Goal: Answer question/provide support: Share knowledge or assist other users

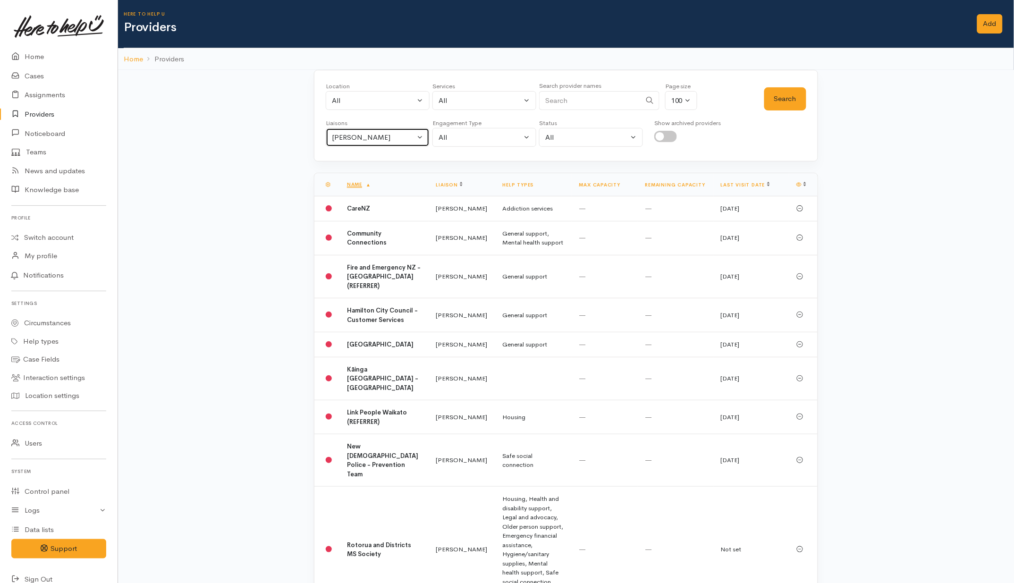
click at [389, 140] on div "Helena Kaufononga" at bounding box center [373, 137] width 83 height 11
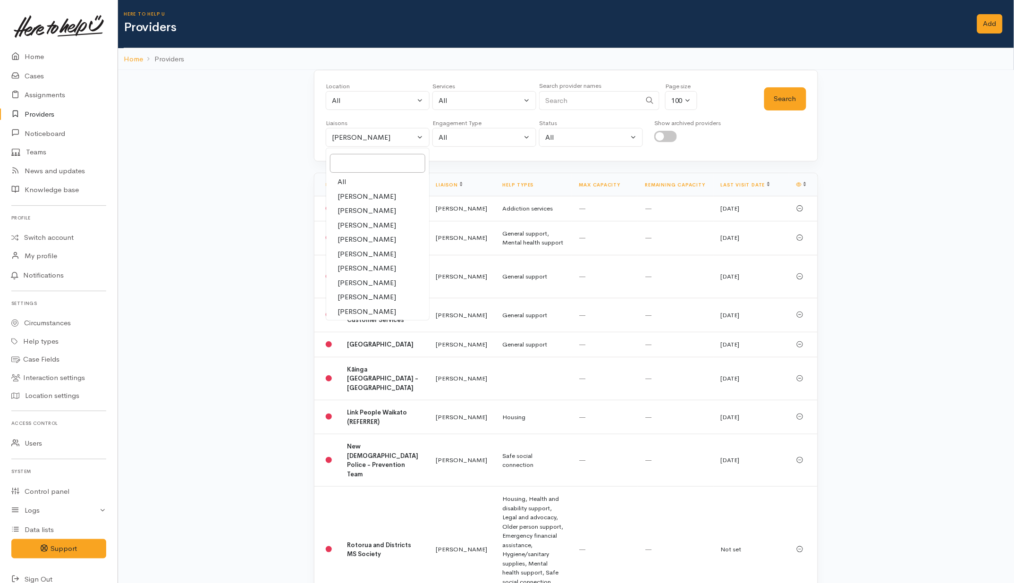
click at [342, 182] on span "All" at bounding box center [342, 182] width 9 height 11
select select "null"
drag, startPoint x: 567, startPoint y: 104, endPoint x: 581, endPoint y: 91, distance: 19.1
click at [567, 104] on input "Search" at bounding box center [590, 100] width 102 height 19
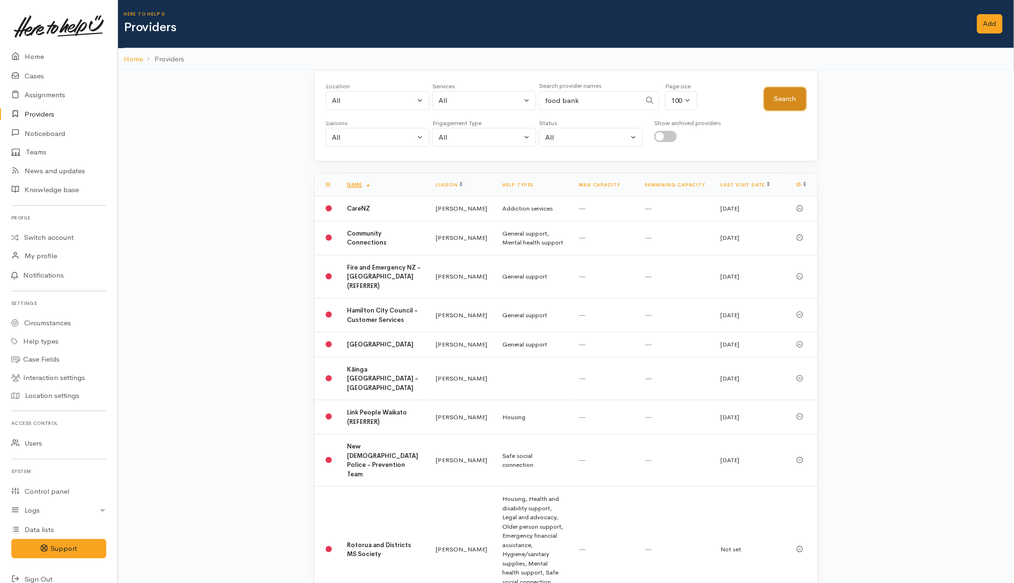
click at [792, 101] on button "Search" at bounding box center [786, 98] width 42 height 23
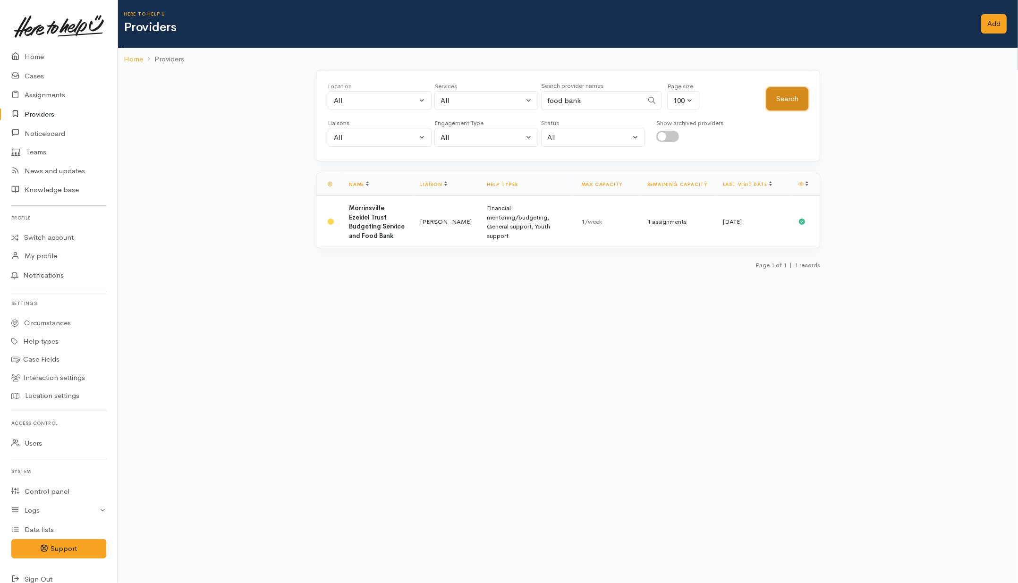
click at [790, 102] on button "Search" at bounding box center [787, 98] width 42 height 23
click at [737, 109] on div "Location All Tauranga Eastern Bay of Plenty - other Kawerau Ōhope Ōpōtiki Whaka…" at bounding box center [547, 99] width 439 height 34
click at [473, 156] on div "Location All Tauranga Eastern Bay of Plenty - other Kawerau Ōhope Ōpōtiki Whaka…" at bounding box center [568, 116] width 504 height 92
drag, startPoint x: 596, startPoint y: 98, endPoint x: 515, endPoint y: 107, distance: 81.8
click at [515, 107] on div "Location All Tauranga Eastern Bay of Plenty - other Kawerau Ōhope Ōpōtiki Whaka…" at bounding box center [547, 99] width 439 height 34
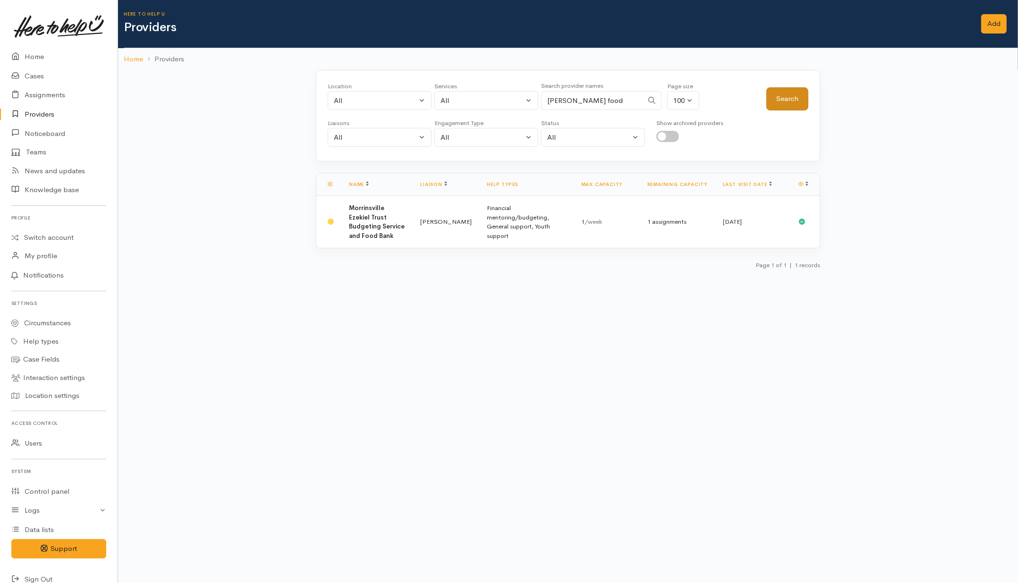
type input "Hamilton food"
click at [794, 104] on button "Search" at bounding box center [787, 98] width 42 height 23
click at [397, 217] on td "Hamilton Foodbank - Super Connect" at bounding box center [390, 217] width 98 height 43
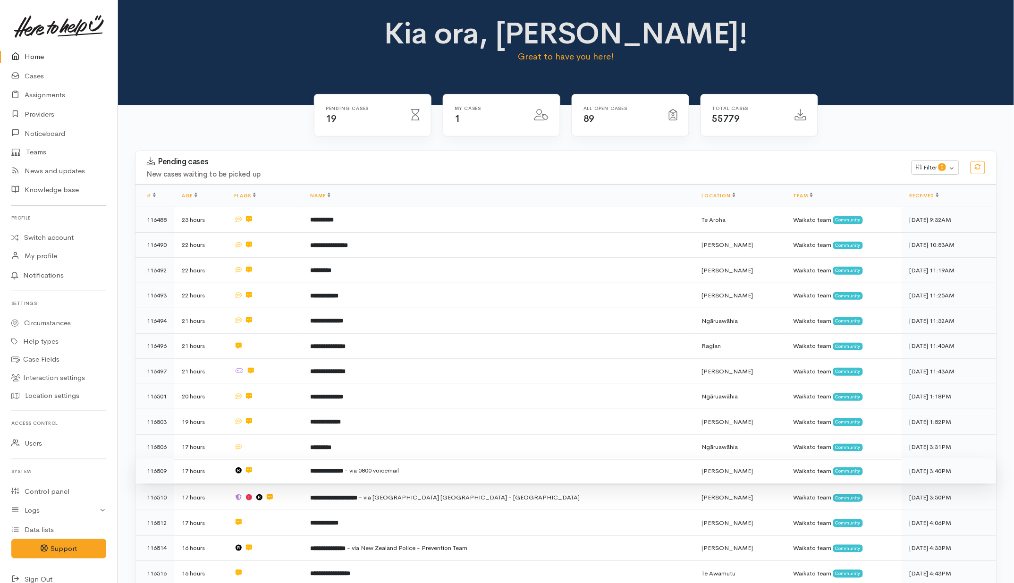
scroll to position [227, 0]
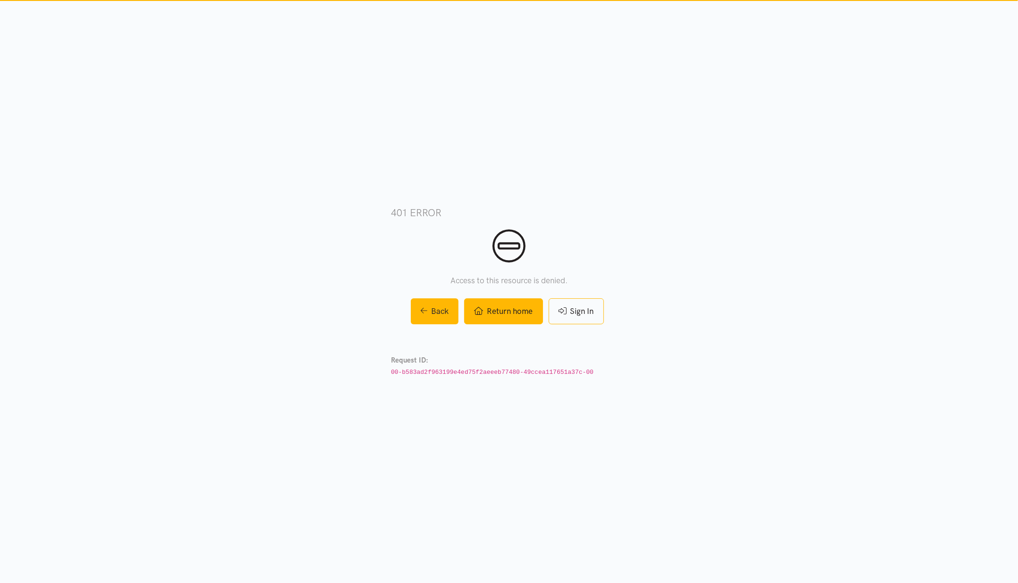
click at [494, 319] on link "Return home" at bounding box center [503, 311] width 78 height 26
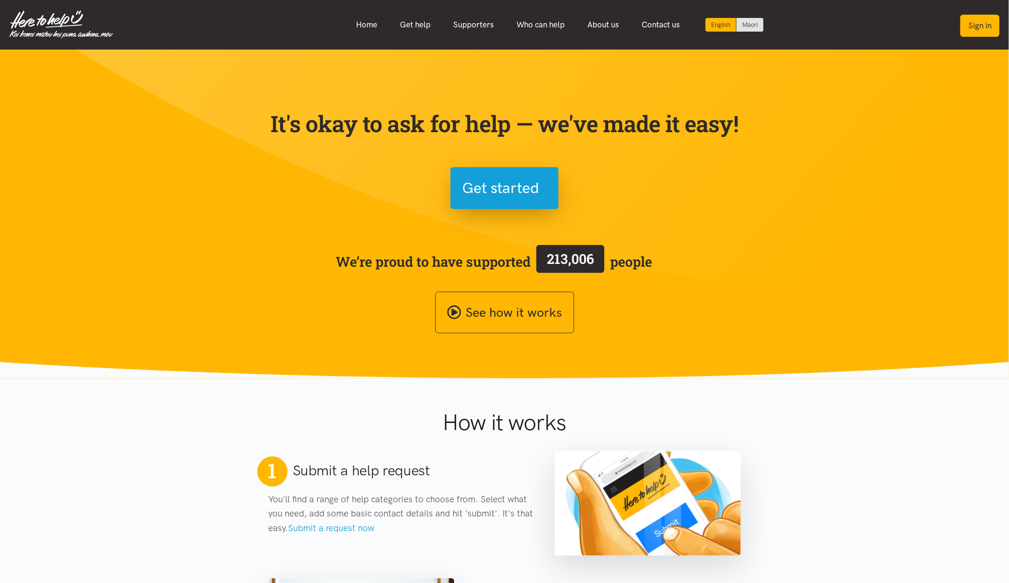
click at [980, 19] on button "Sign in" at bounding box center [980, 26] width 39 height 22
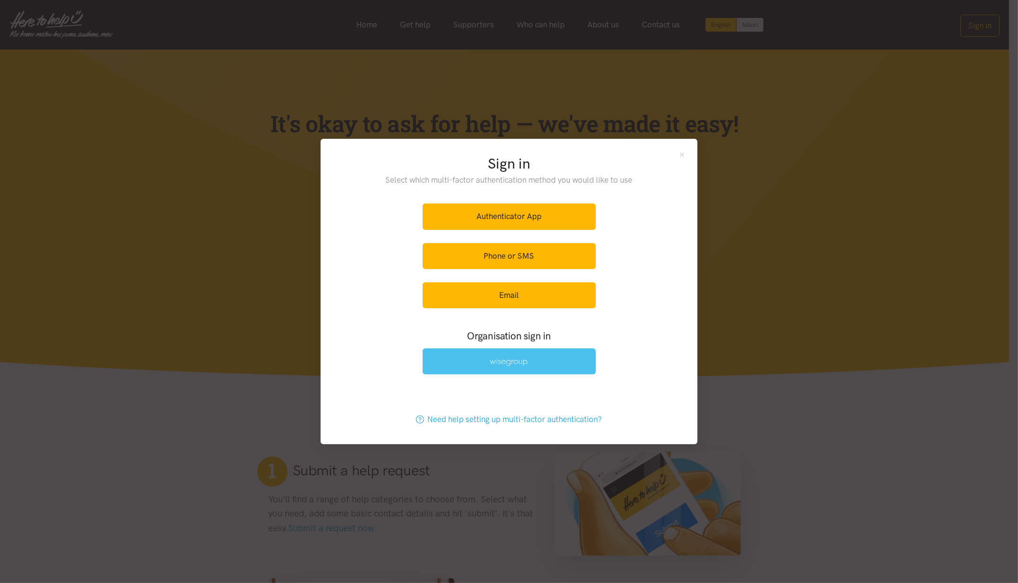
click at [495, 363] on img at bounding box center [509, 362] width 39 height 8
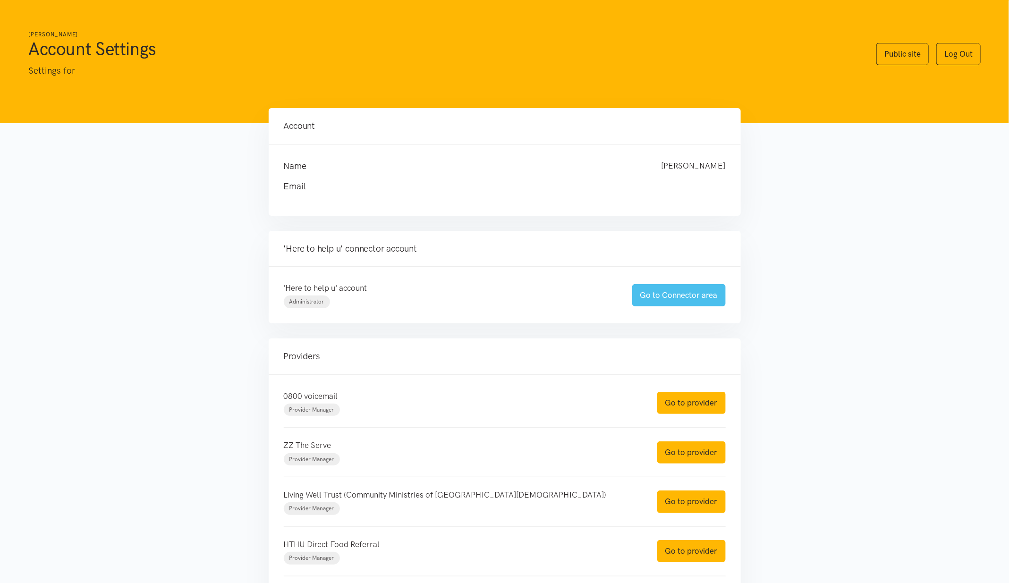
click at [718, 300] on link "Go to Connector area" at bounding box center [679, 295] width 94 height 22
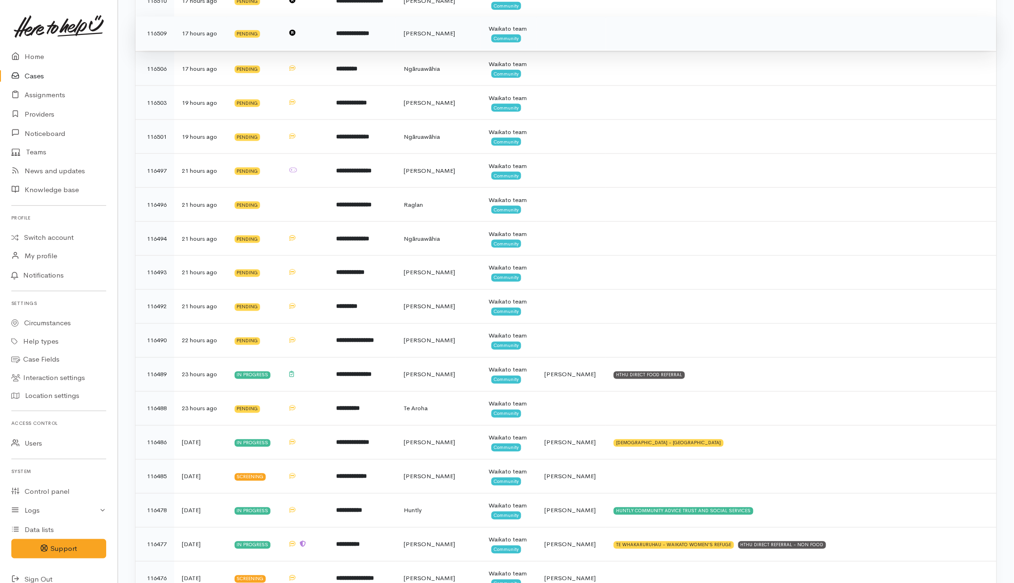
scroll to position [531, 0]
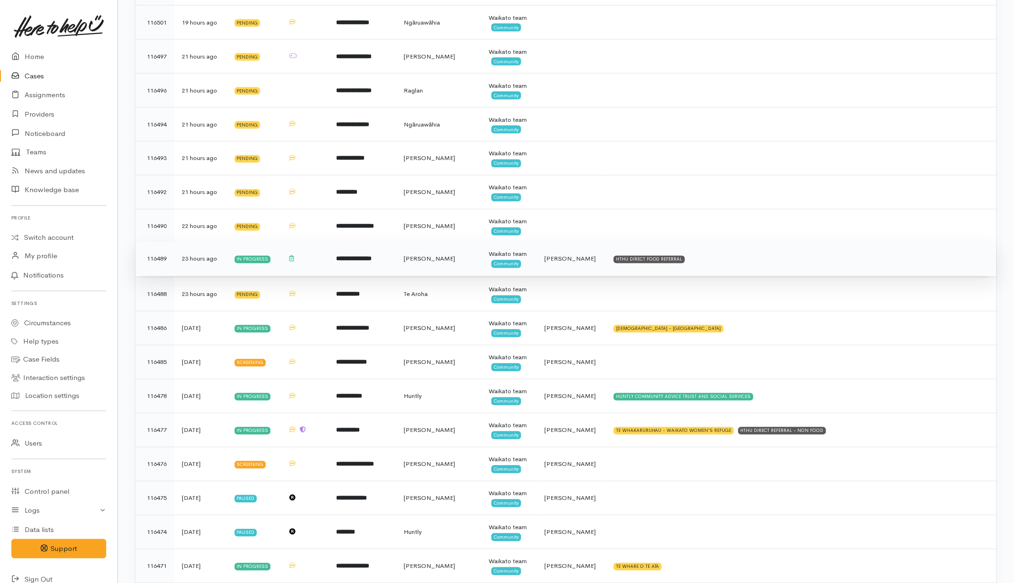
click at [439, 263] on span "Hamilton" at bounding box center [429, 259] width 51 height 8
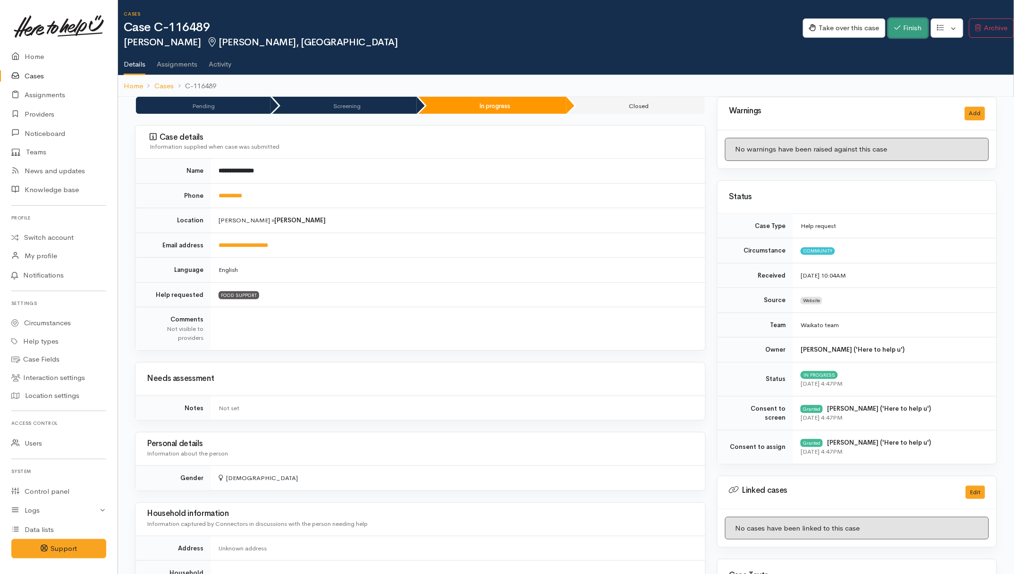
click at [912, 20] on button "Finish" at bounding box center [909, 27] width 40 height 19
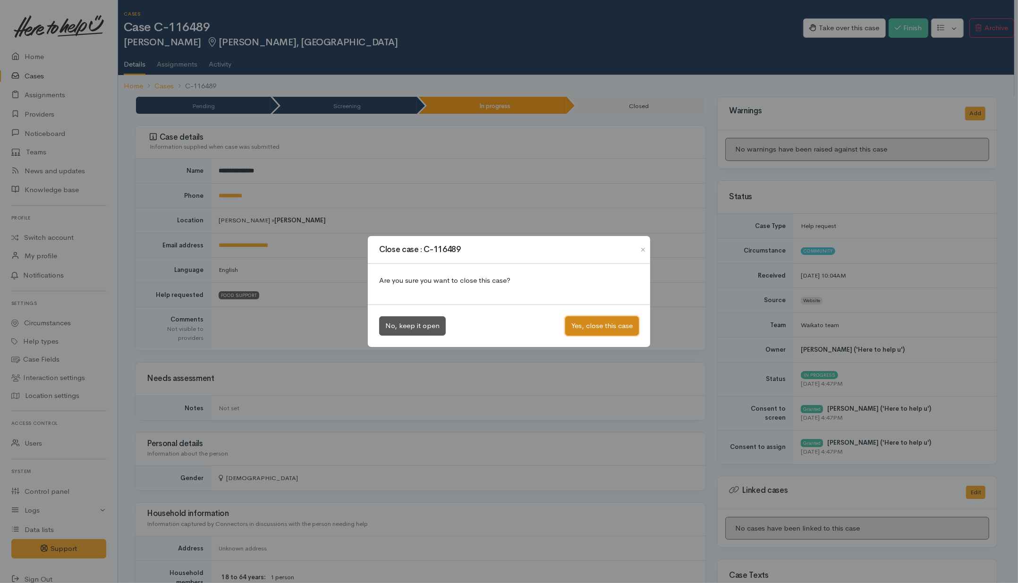
click at [622, 324] on button "Yes, close this case" at bounding box center [602, 325] width 74 height 19
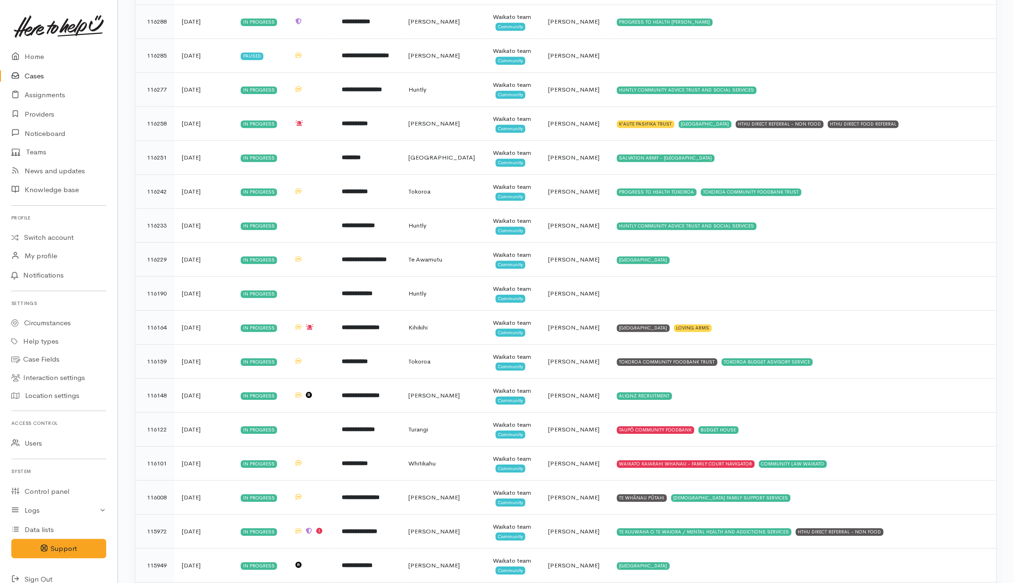
scroll to position [2612, 0]
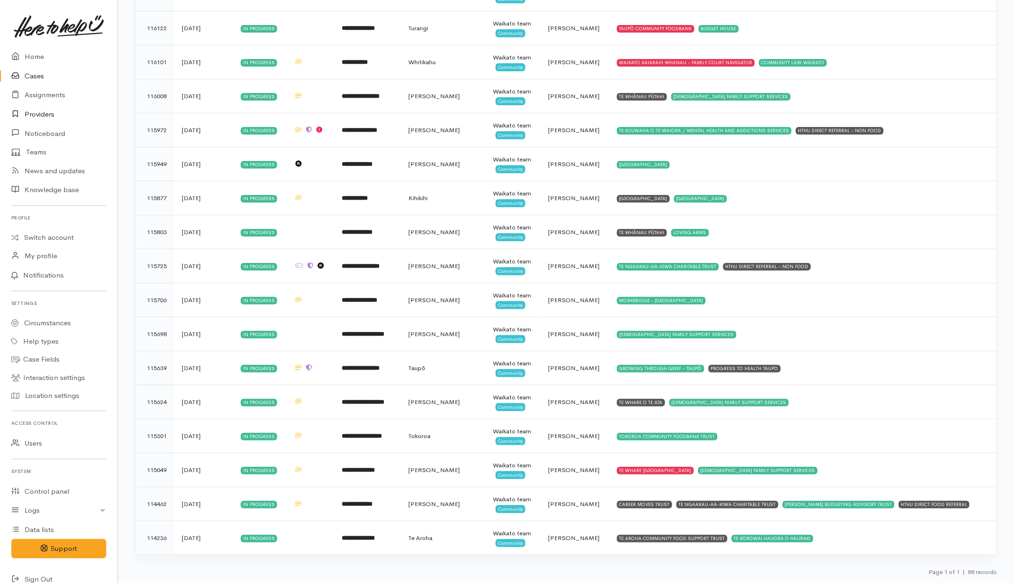
click at [42, 116] on link "Providers" at bounding box center [59, 114] width 118 height 19
click at [46, 116] on link "Providers" at bounding box center [59, 114] width 118 height 19
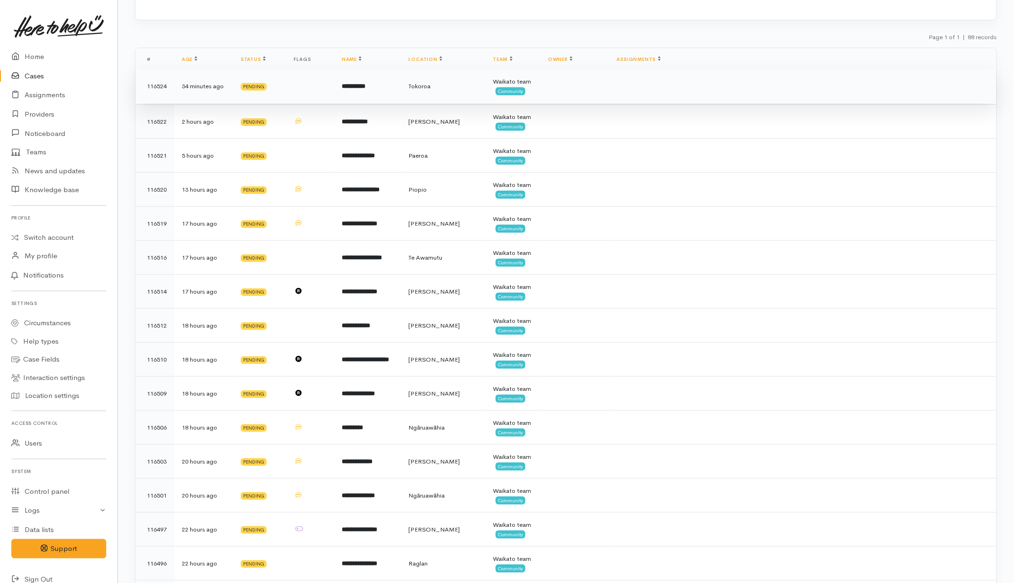
scroll to position [0, 0]
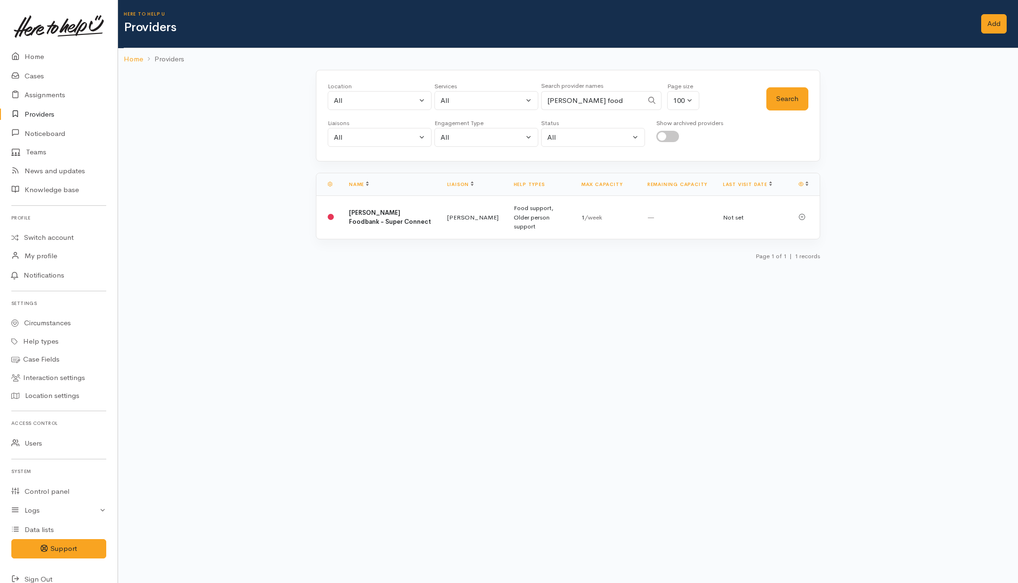
select select "null"
drag, startPoint x: 45, startPoint y: 57, endPoint x: 9, endPoint y: 65, distance: 36.8
click at [45, 57] on link "Home" at bounding box center [59, 56] width 118 height 19
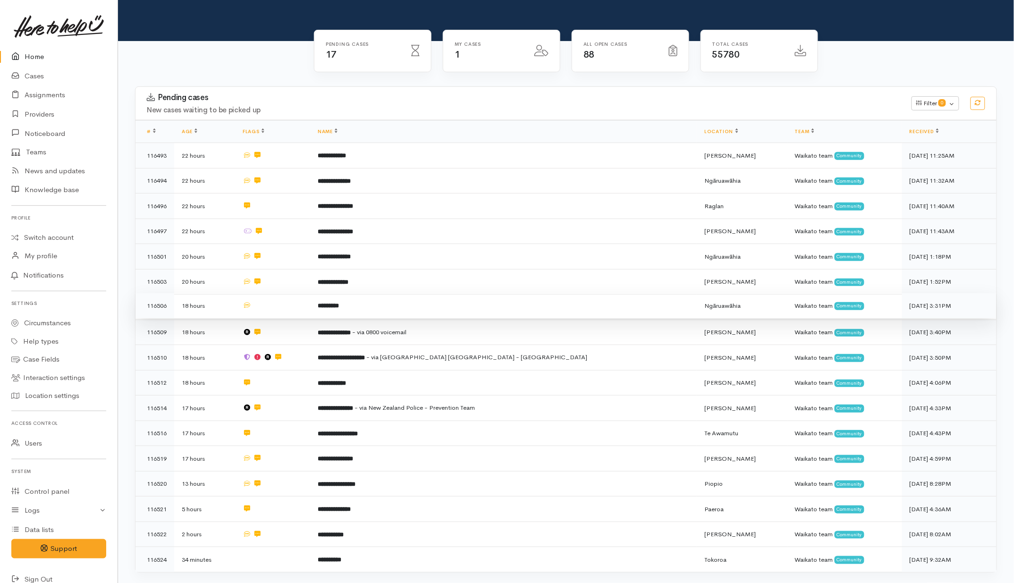
scroll to position [177, 0]
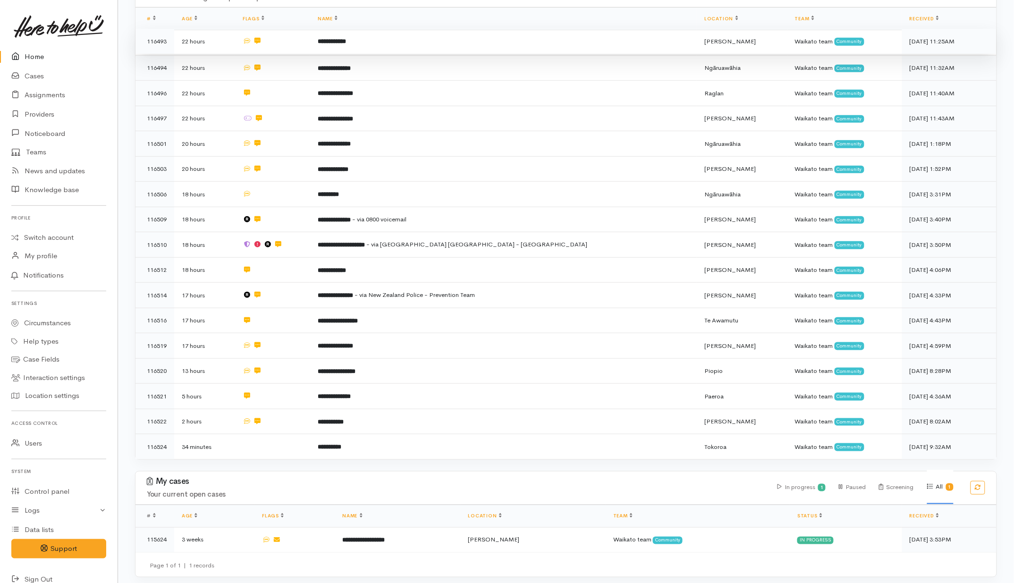
click at [310, 43] on td at bounding box center [272, 42] width 75 height 26
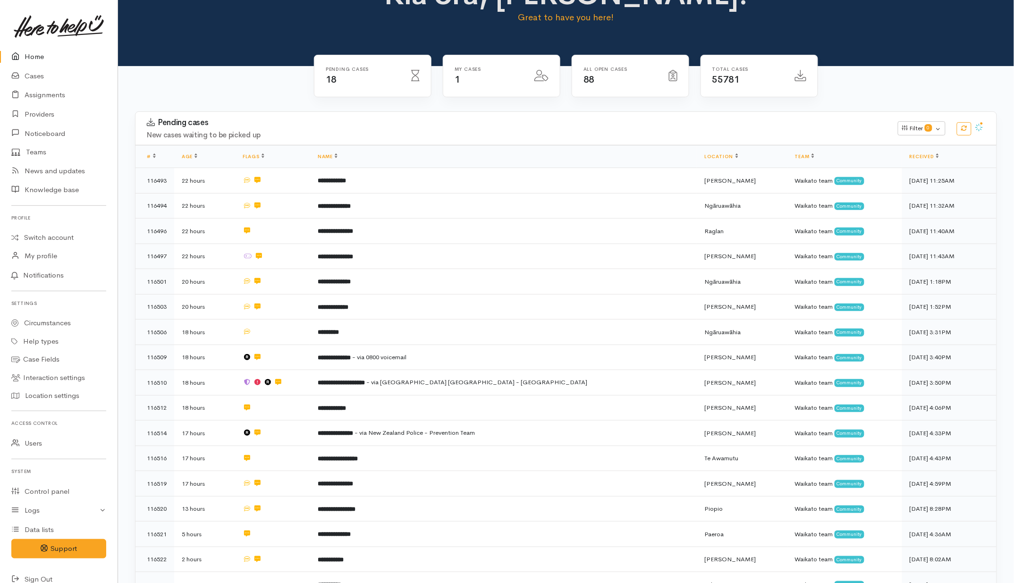
scroll to position [0, 0]
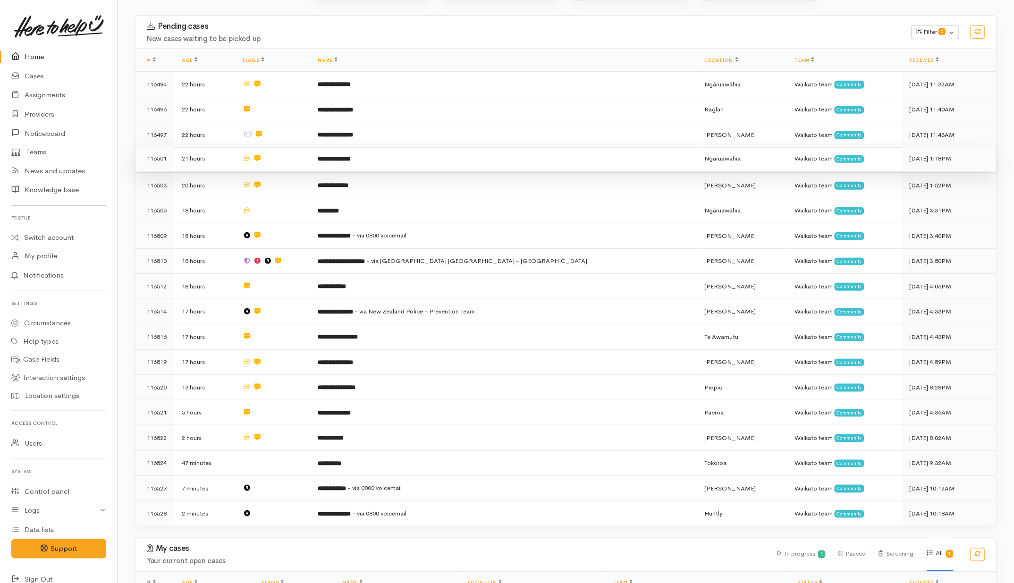
scroll to position [202, 0]
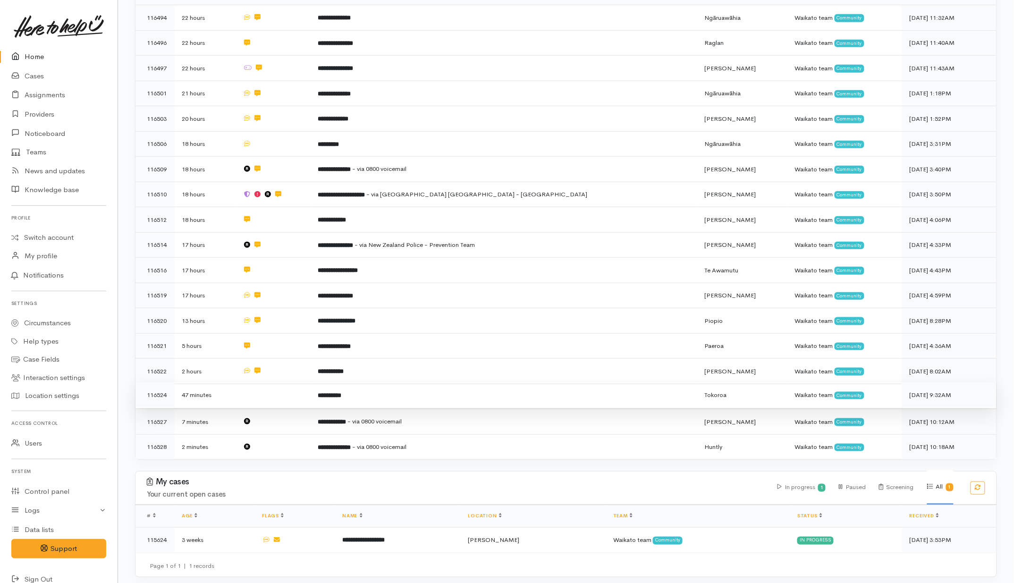
click at [305, 392] on td at bounding box center [272, 396] width 75 height 26
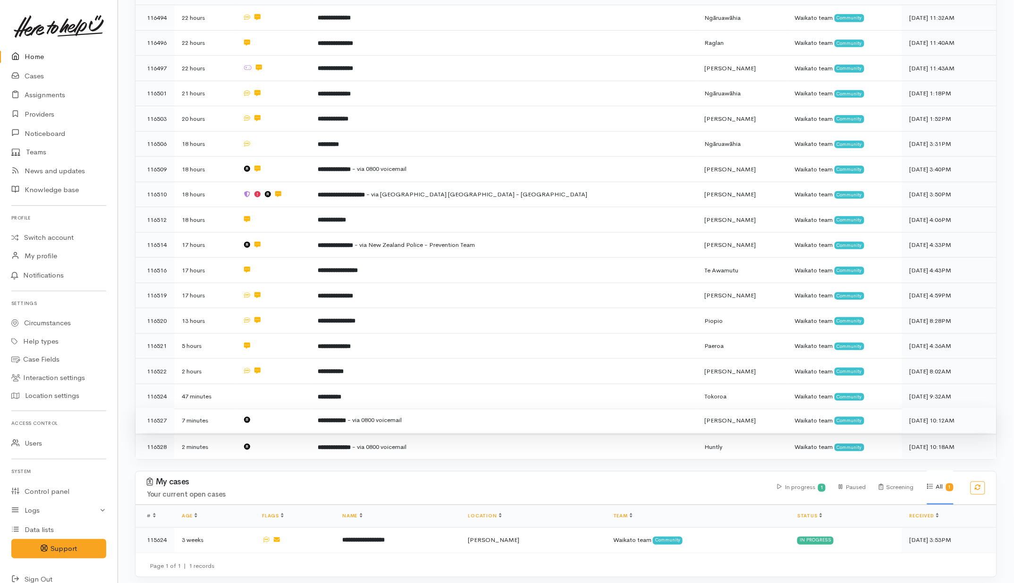
click at [307, 412] on td at bounding box center [272, 421] width 75 height 26
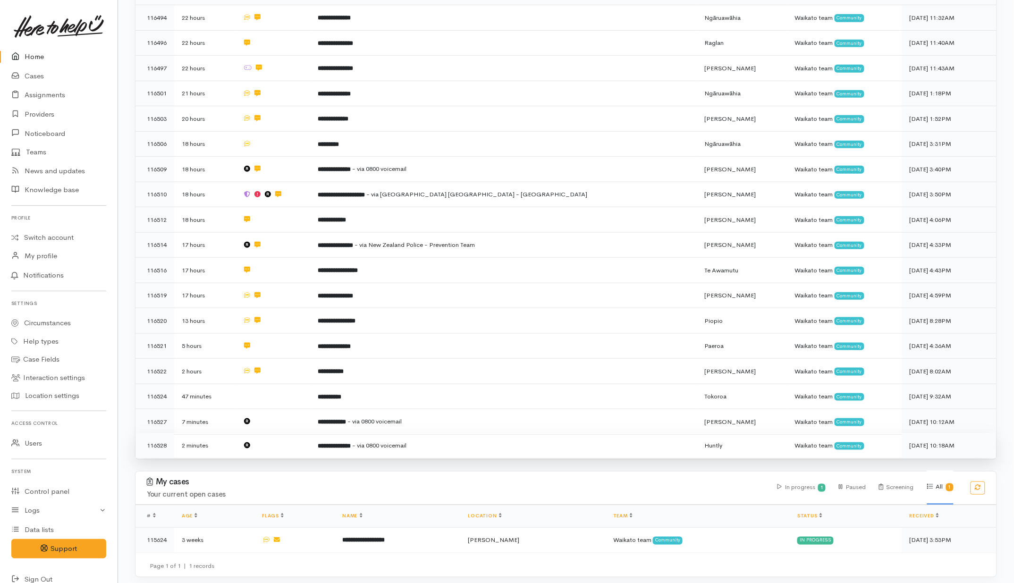
click at [305, 440] on td at bounding box center [272, 445] width 75 height 25
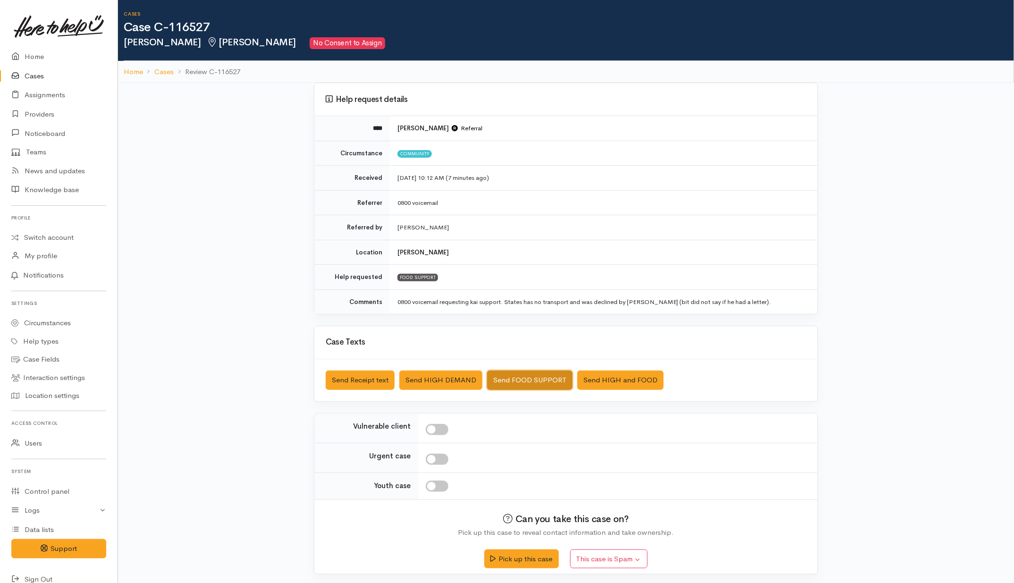
click at [523, 377] on button "Send FOOD SUPPORT" at bounding box center [529, 380] width 85 height 19
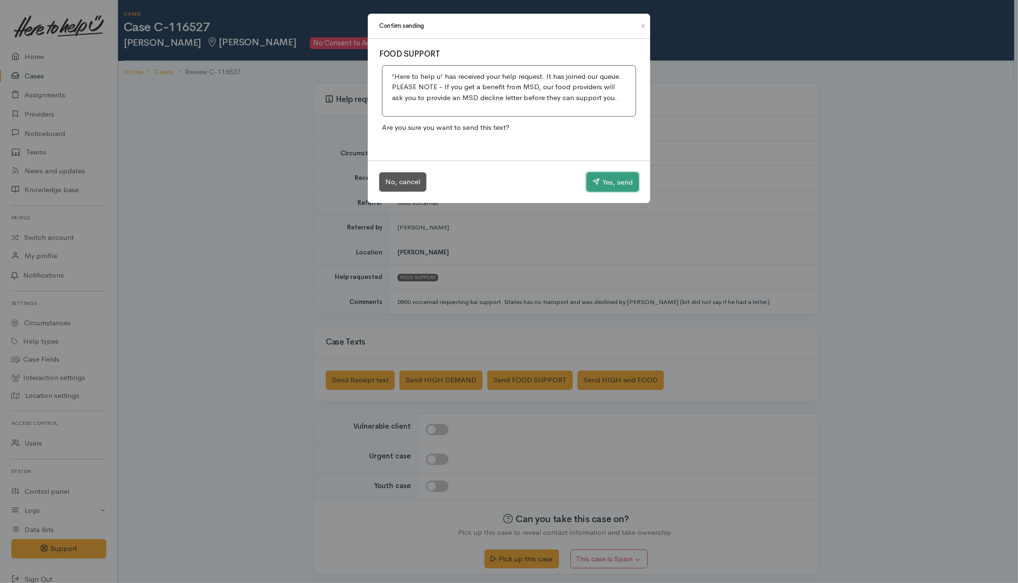
click at [607, 184] on button "Yes, send" at bounding box center [613, 182] width 52 height 20
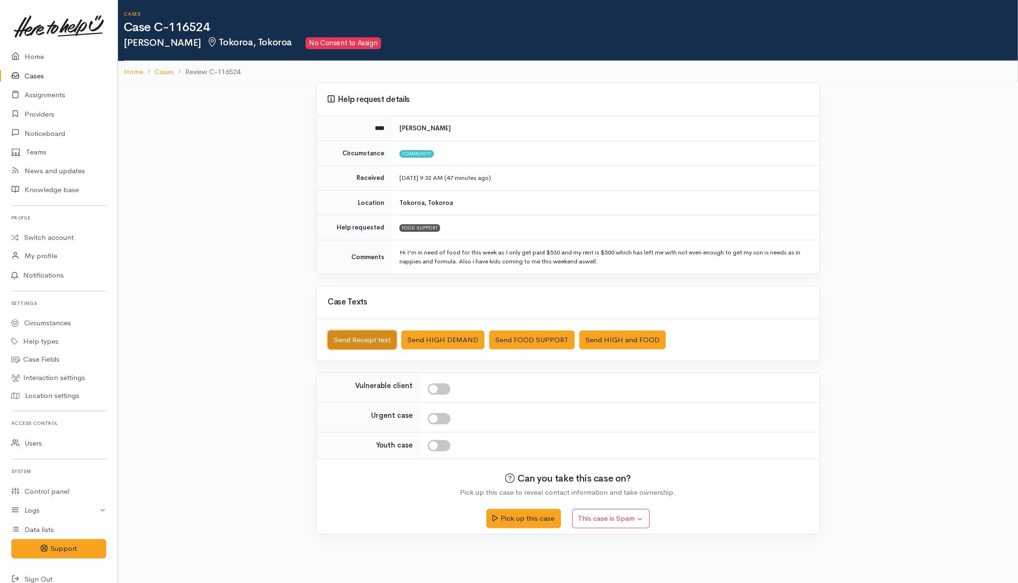
click at [372, 337] on button "Send Receipt text" at bounding box center [362, 340] width 69 height 19
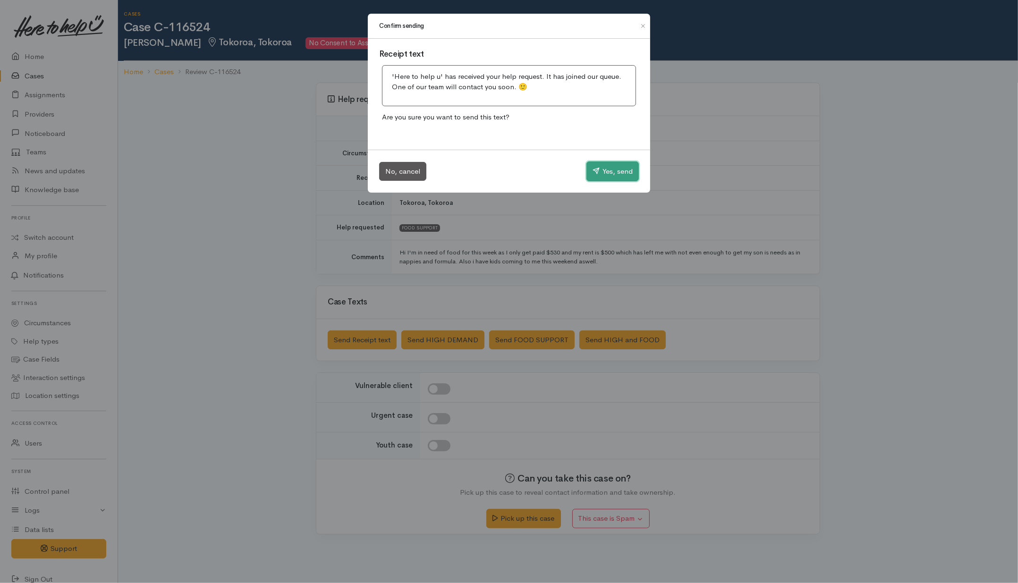
click at [609, 170] on button "Yes, send" at bounding box center [613, 172] width 52 height 20
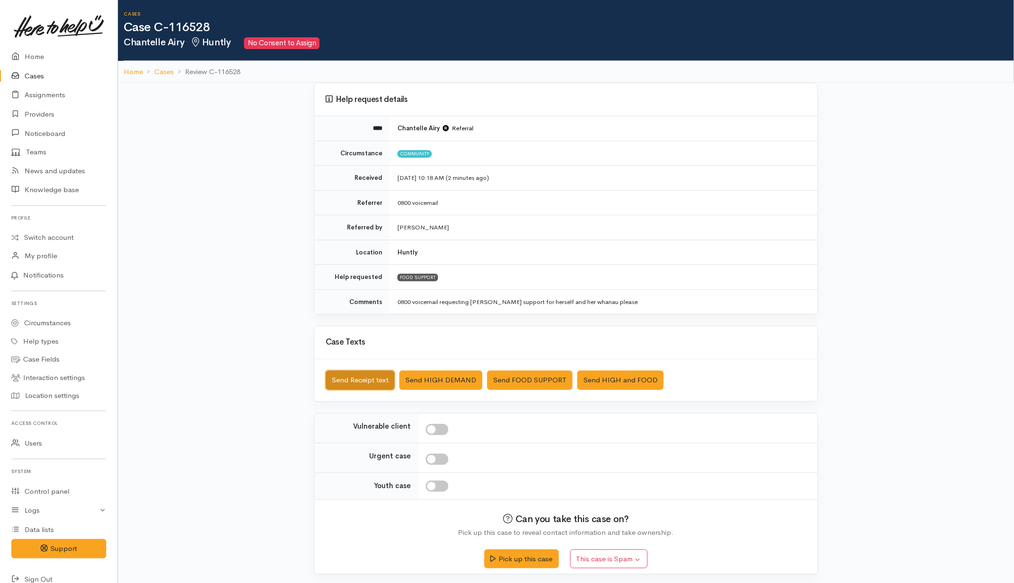
click at [371, 374] on button "Send Receipt text" at bounding box center [360, 380] width 69 height 19
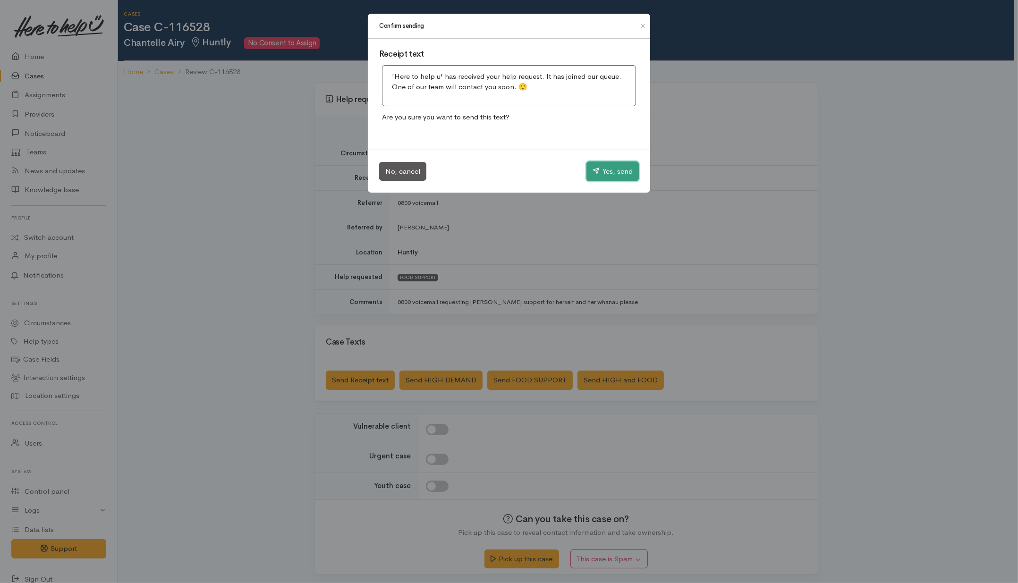
drag, startPoint x: 594, startPoint y: 168, endPoint x: 527, endPoint y: 163, distance: 66.8
click at [593, 169] on icon "button" at bounding box center [596, 170] width 7 height 7
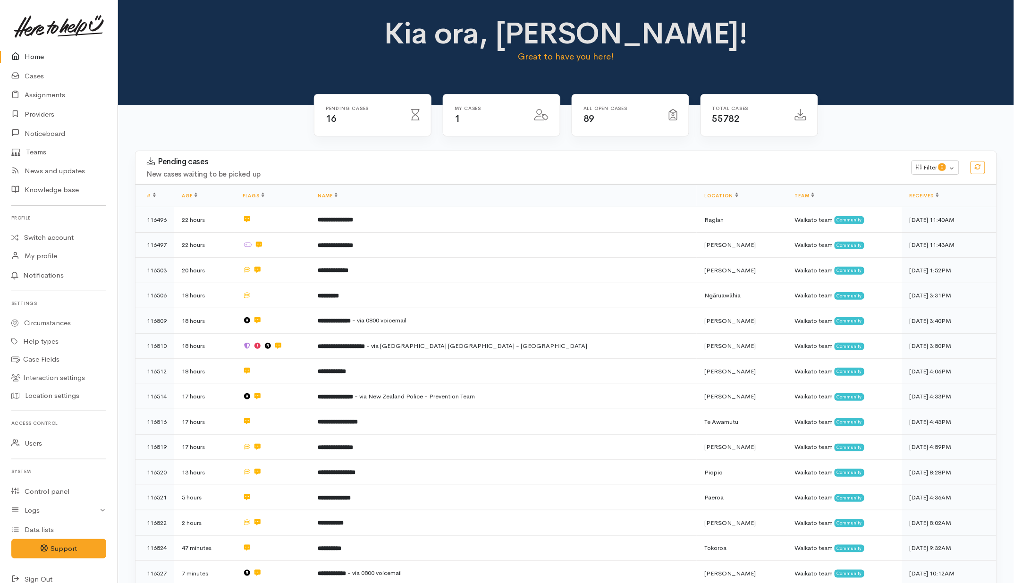
drag, startPoint x: 36, startPoint y: 55, endPoint x: 17, endPoint y: 49, distance: 19.9
click at [36, 55] on link "Home" at bounding box center [59, 56] width 118 height 19
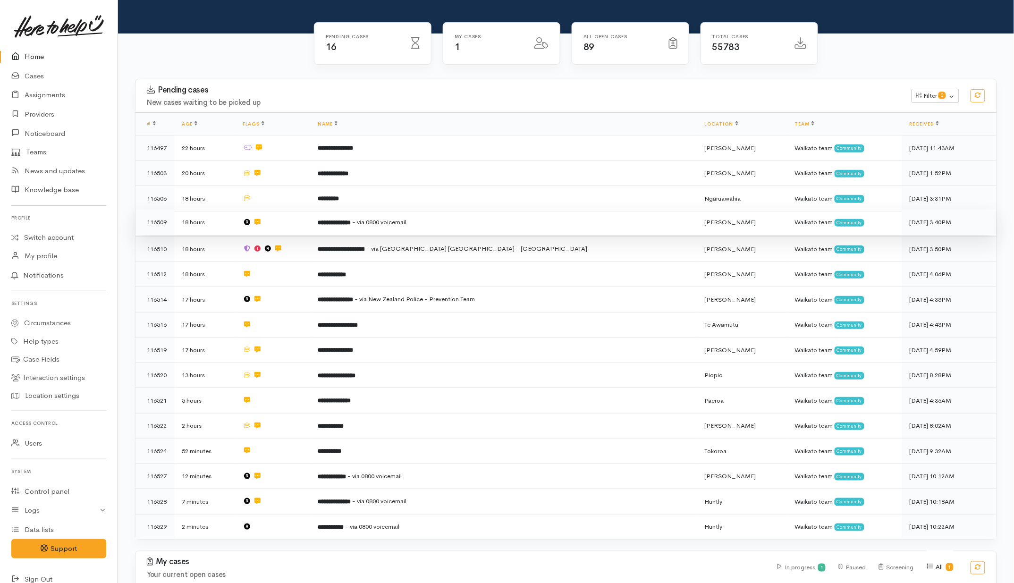
scroll to position [152, 0]
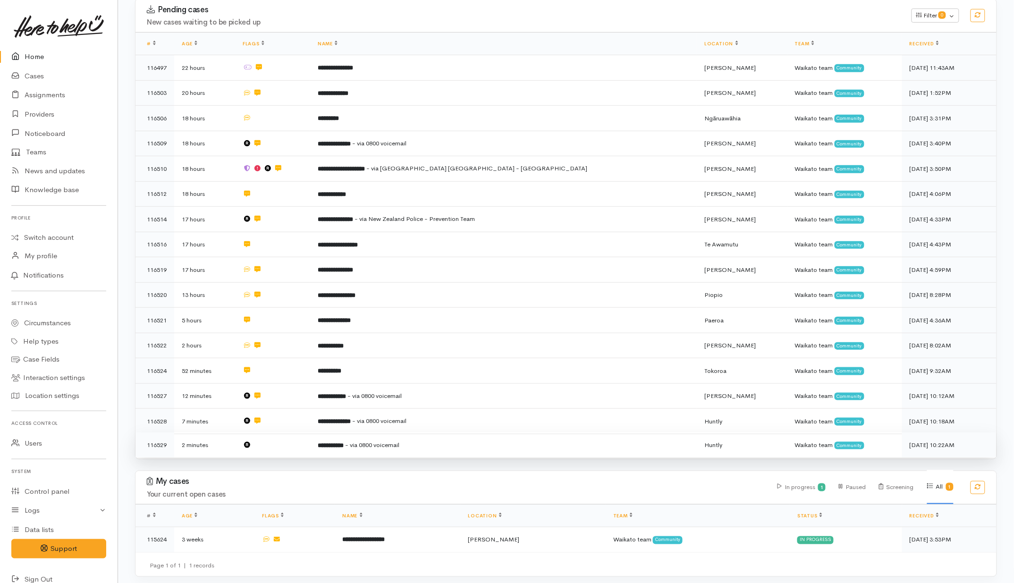
drag, startPoint x: 324, startPoint y: 449, endPoint x: 321, endPoint y: 437, distance: 11.8
click at [310, 448] on td at bounding box center [272, 445] width 75 height 25
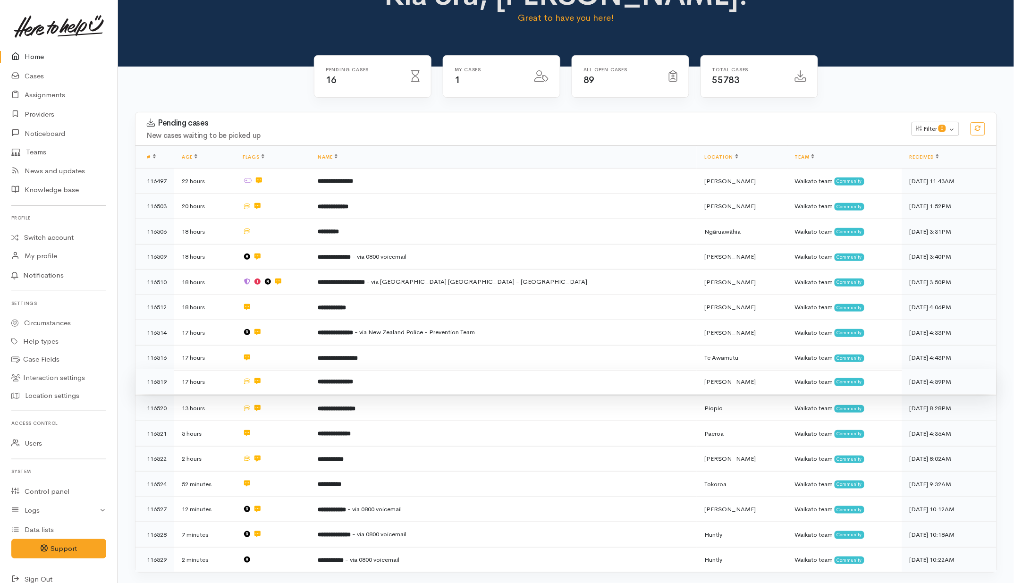
scroll to position [0, 0]
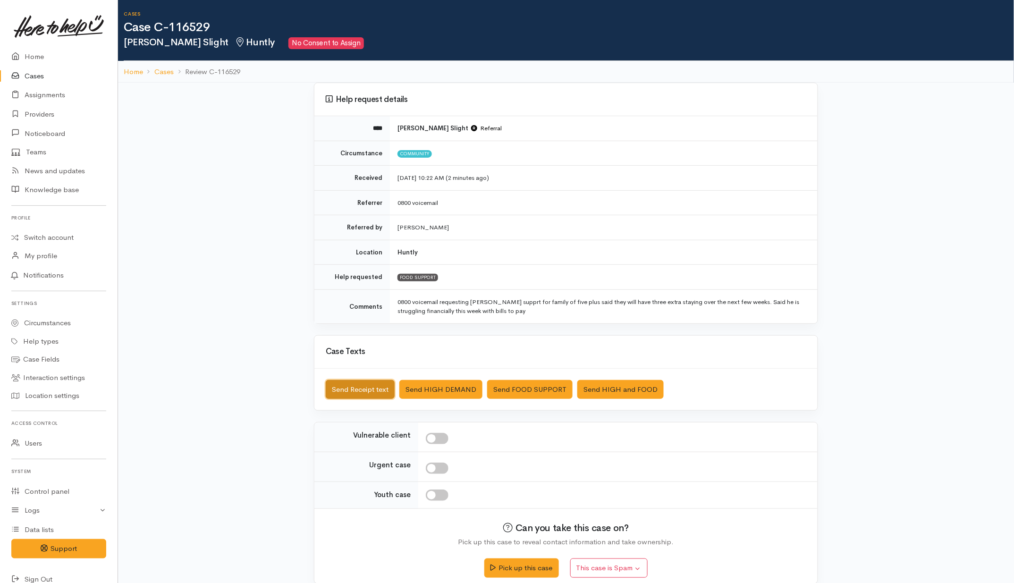
click at [373, 387] on button "Send Receipt text" at bounding box center [360, 389] width 69 height 19
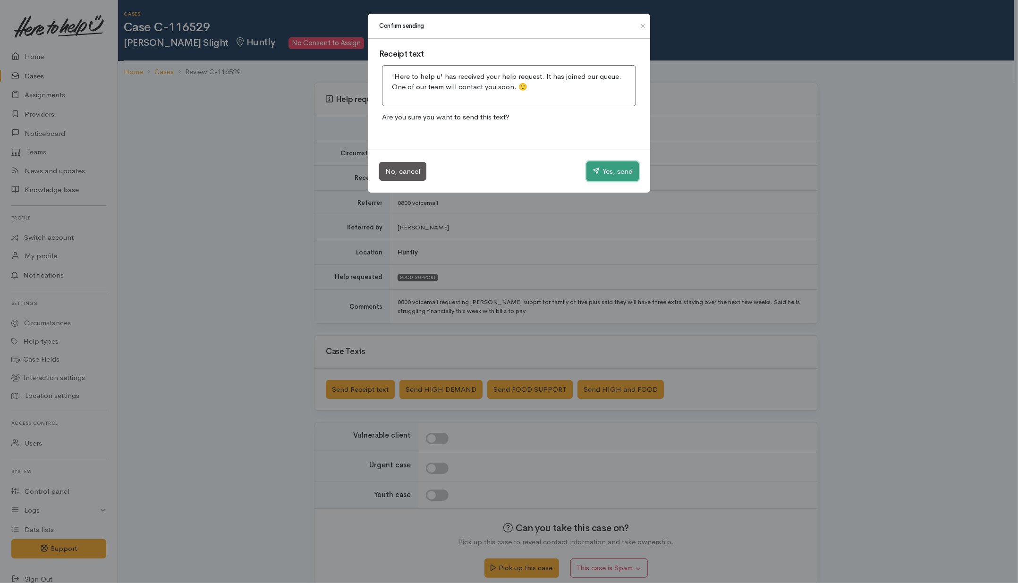
click at [613, 168] on button "Yes, send" at bounding box center [613, 172] width 52 height 20
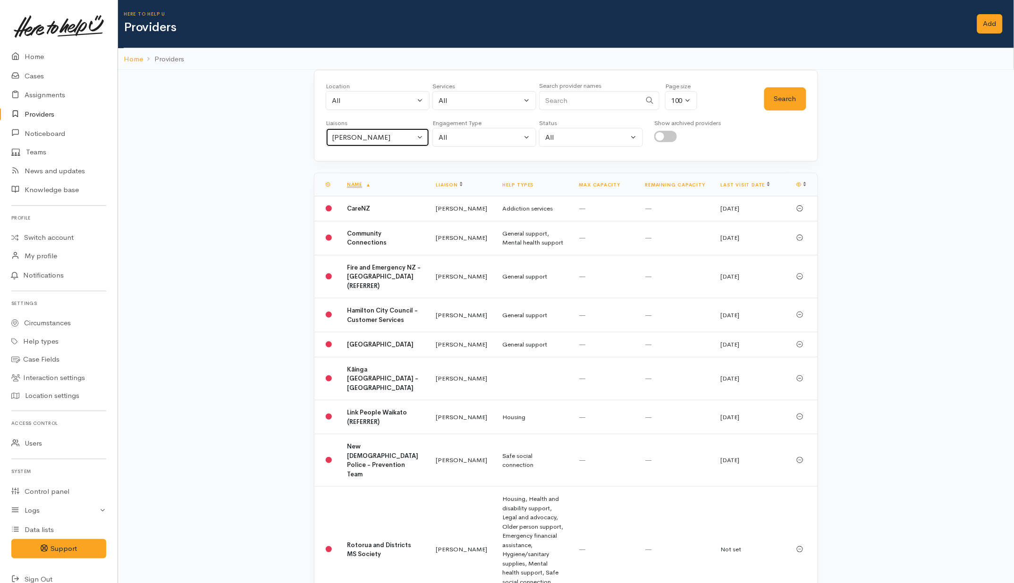
click at [382, 143] on button "Helena Kaufononga" at bounding box center [378, 137] width 104 height 19
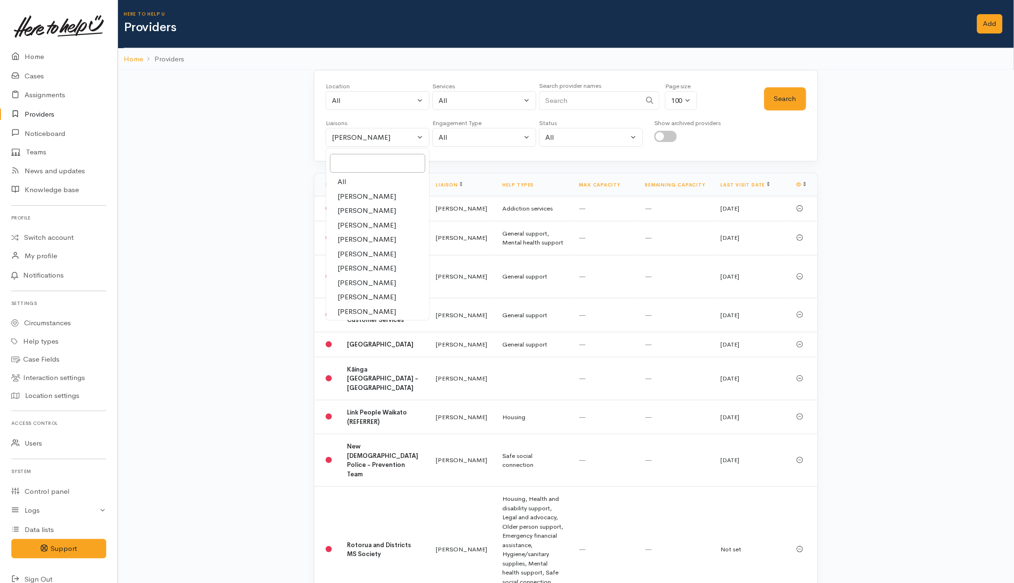
drag, startPoint x: 340, startPoint y: 180, endPoint x: 491, endPoint y: 126, distance: 160.7
click at [345, 180] on span "All" at bounding box center [342, 182] width 9 height 11
select select "null"
click at [554, 101] on input "Search" at bounding box center [590, 100] width 102 height 19
type input "Te Korowa"
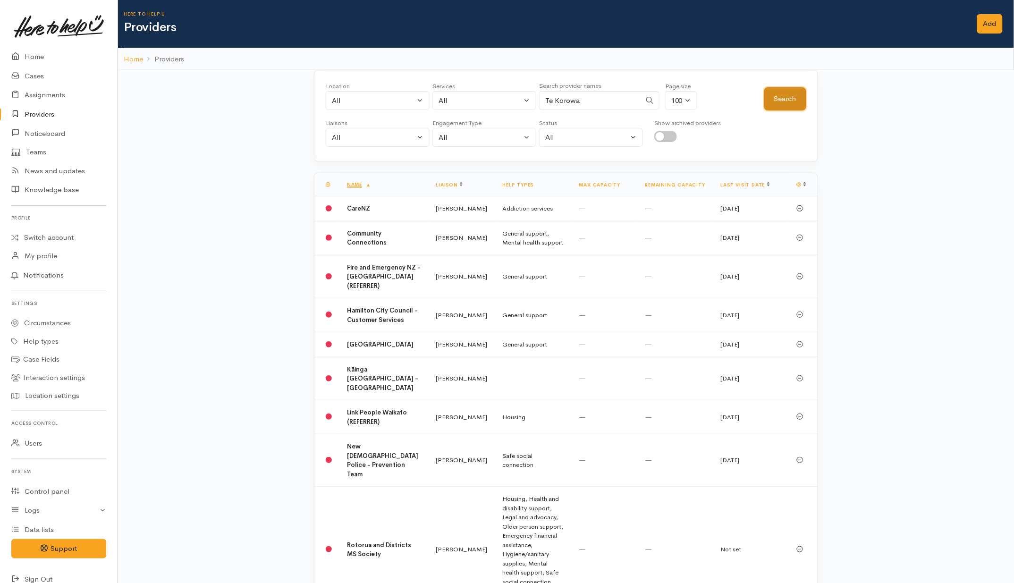
click at [805, 109] on button "Search" at bounding box center [786, 98] width 42 height 23
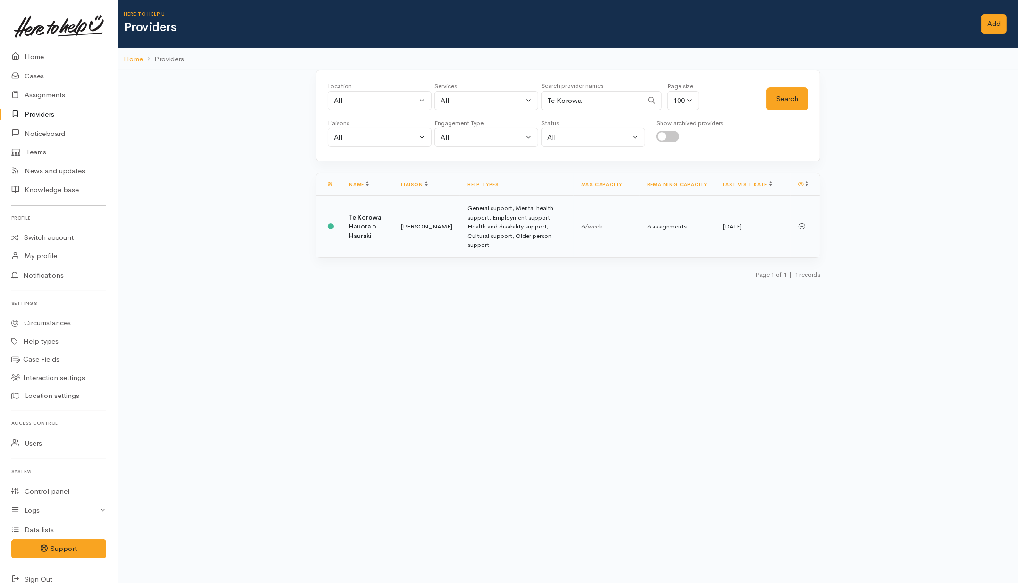
click at [373, 233] on td "Te Korowai Hauora o Hauraki" at bounding box center [367, 226] width 52 height 61
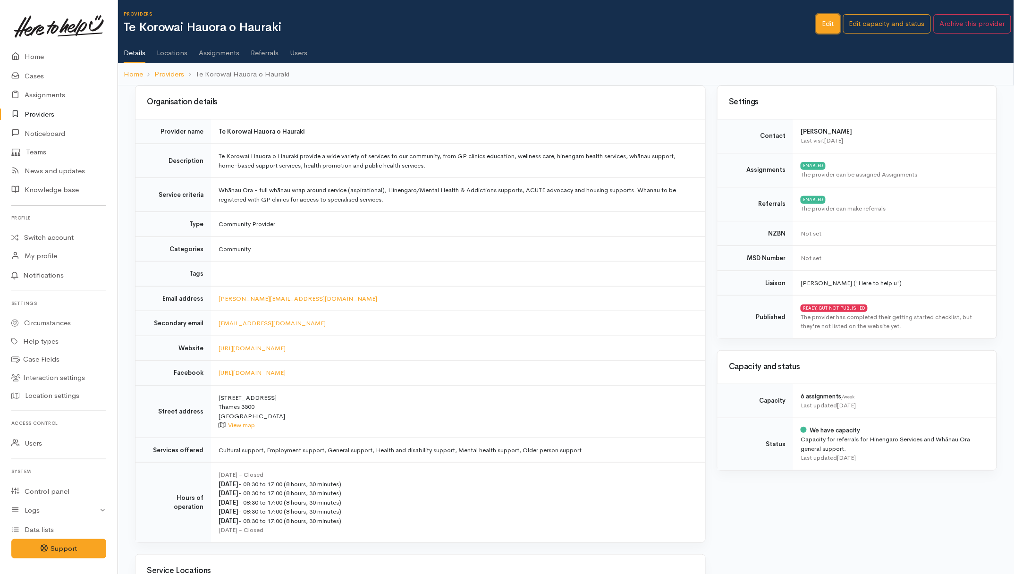
click at [823, 25] on link "Edit" at bounding box center [829, 23] width 24 height 19
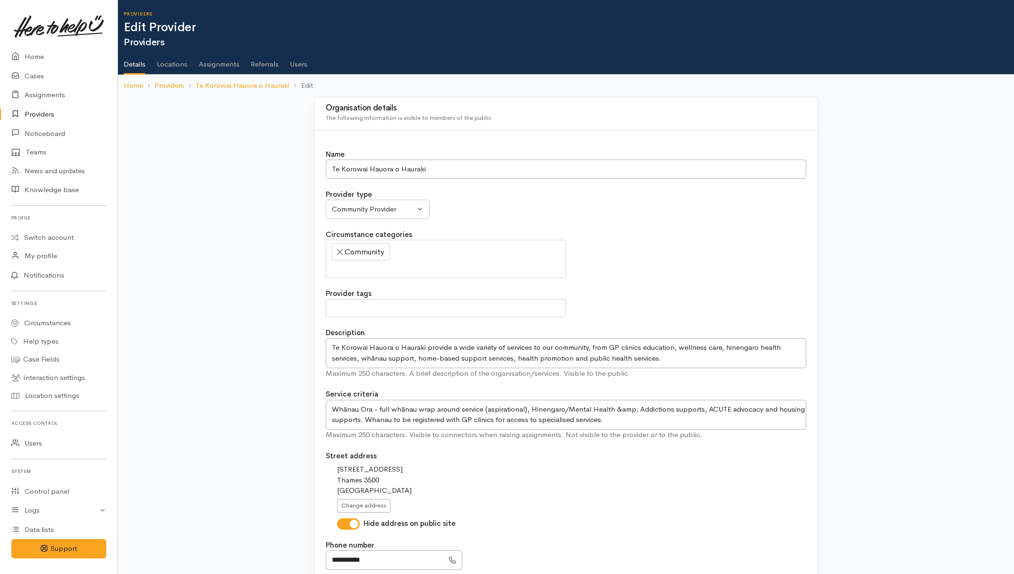
select select
click at [305, 65] on link "Users" at bounding box center [298, 61] width 17 height 26
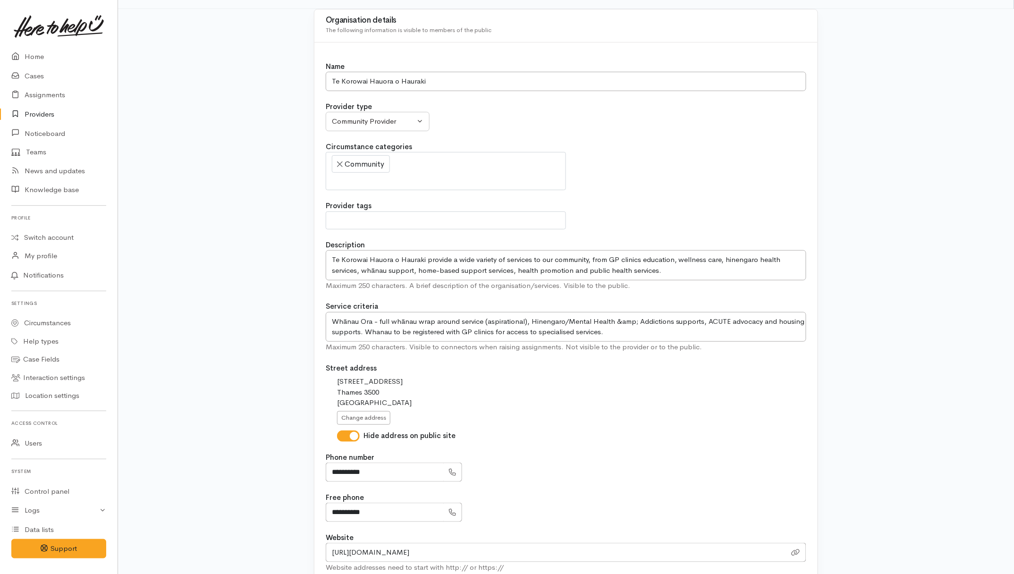
scroll to position [236, 0]
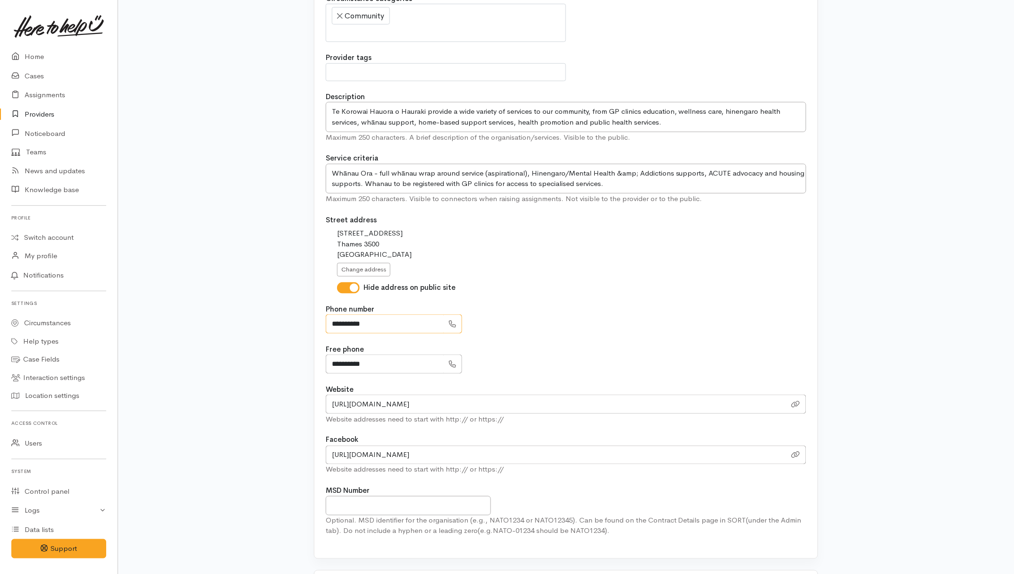
drag, startPoint x: 385, startPoint y: 324, endPoint x: 324, endPoint y: 324, distance: 61.9
click at [324, 324] on div "Name Te Korowai Hauora o Hauraki Provider type Community Provider MSD Community…" at bounding box center [566, 226] width 503 height 664
click at [456, 326] on icon at bounding box center [452, 324] width 7 height 7
drag, startPoint x: 389, startPoint y: 325, endPoint x: 286, endPoint y: 325, distance: 102.5
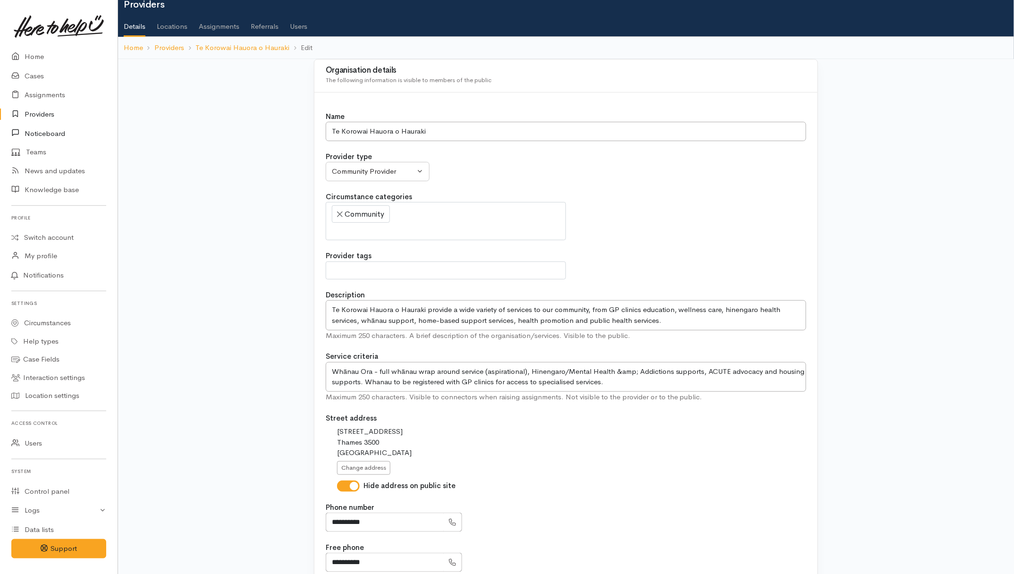
scroll to position [0, 0]
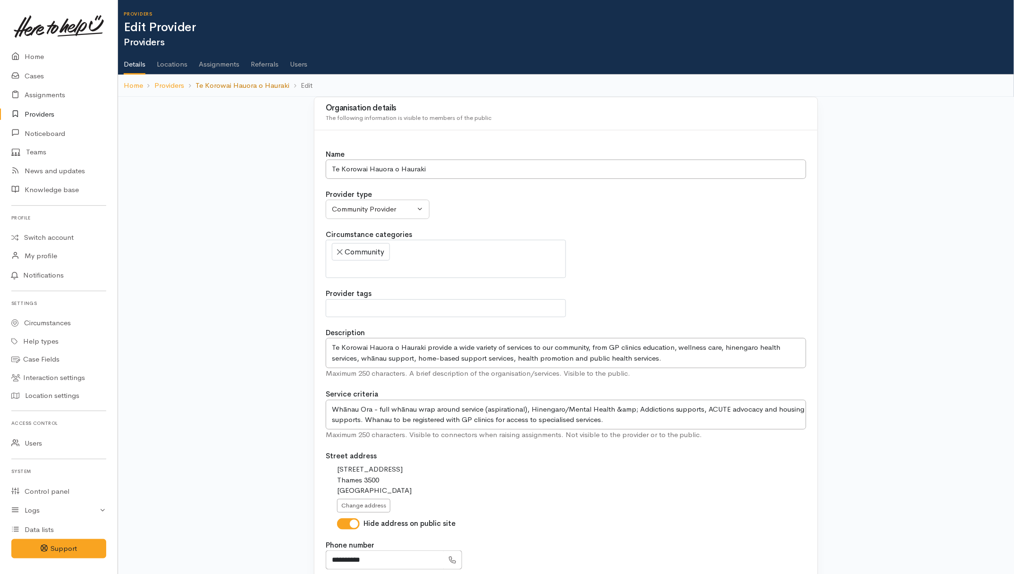
drag, startPoint x: 269, startPoint y: 81, endPoint x: 263, endPoint y: 84, distance: 6.8
click at [269, 81] on link "Te Korowai Hauora o Hauraki" at bounding box center [243, 85] width 94 height 11
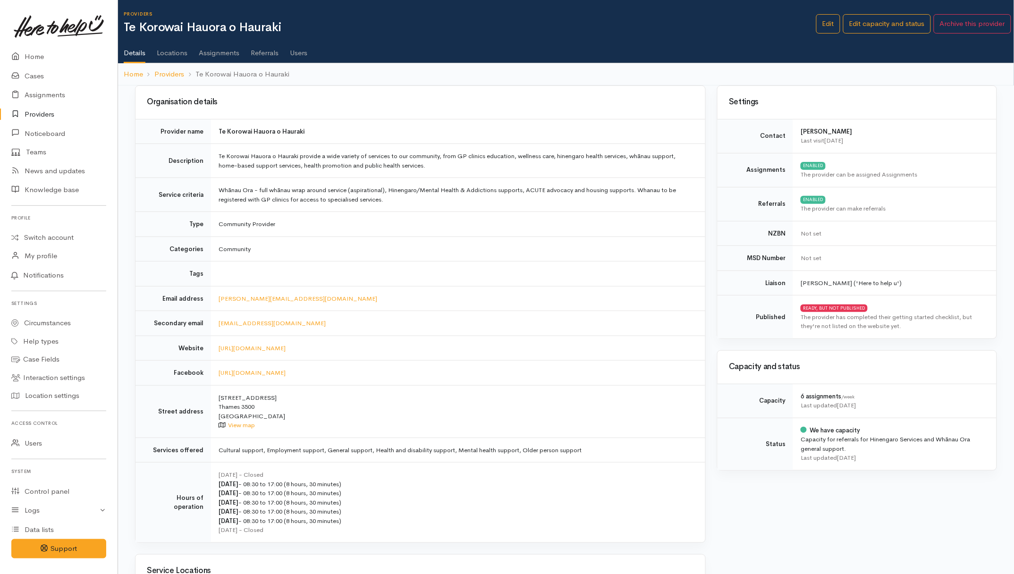
click at [405, 223] on td "Community Provider" at bounding box center [458, 224] width 494 height 25
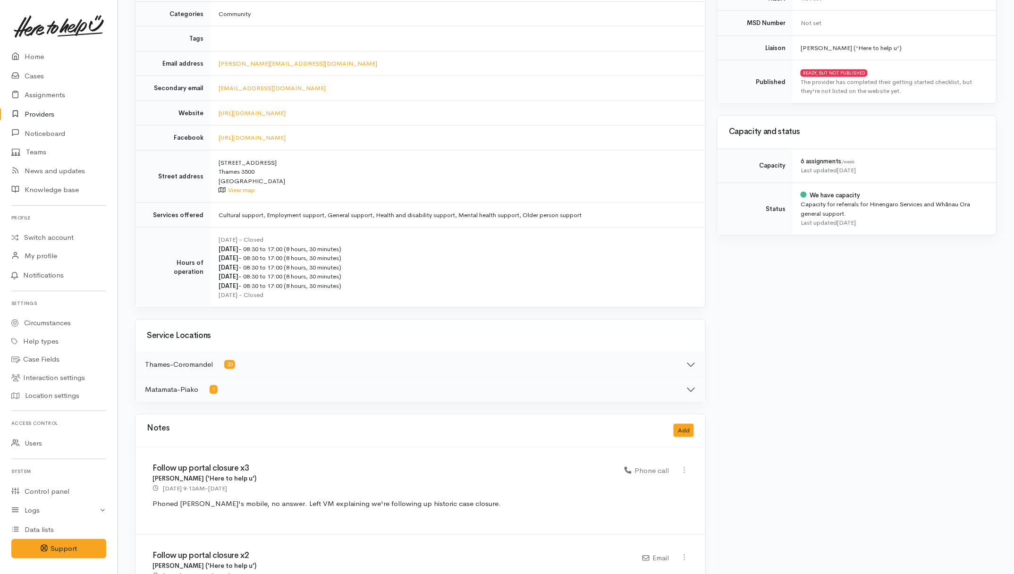
scroll to position [236, 0]
click at [685, 364] on button "Thames-Coromandel 33" at bounding box center [421, 364] width 570 height 25
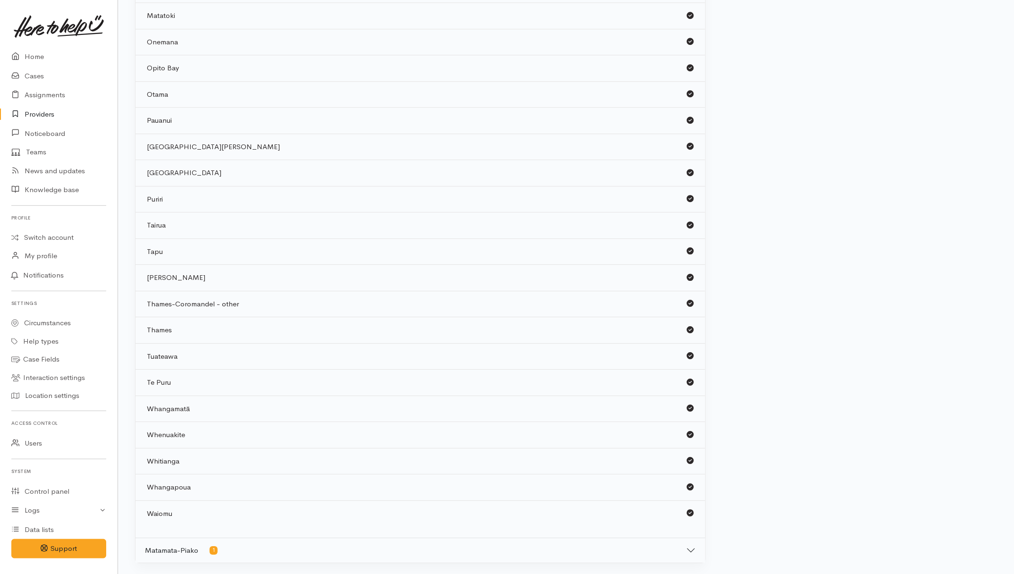
scroll to position [1063, 0]
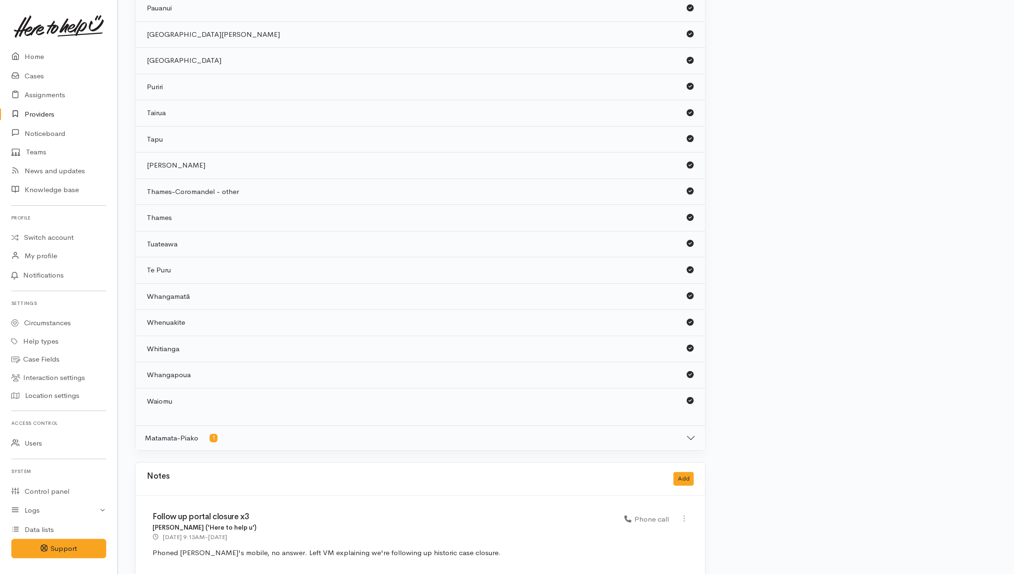
click at [620, 443] on button "Matamata-Piako 1" at bounding box center [421, 438] width 570 height 25
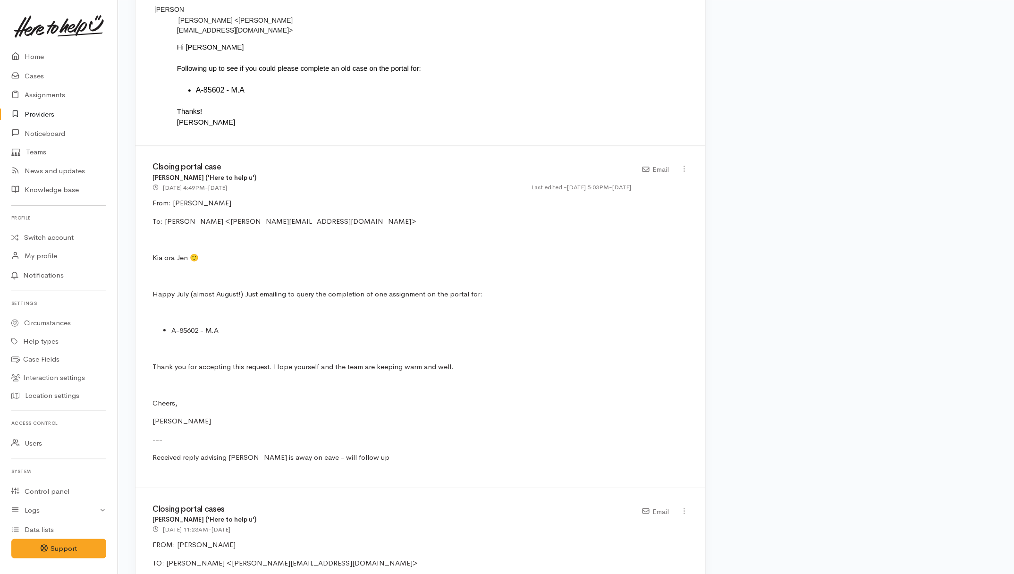
scroll to position [624, 0]
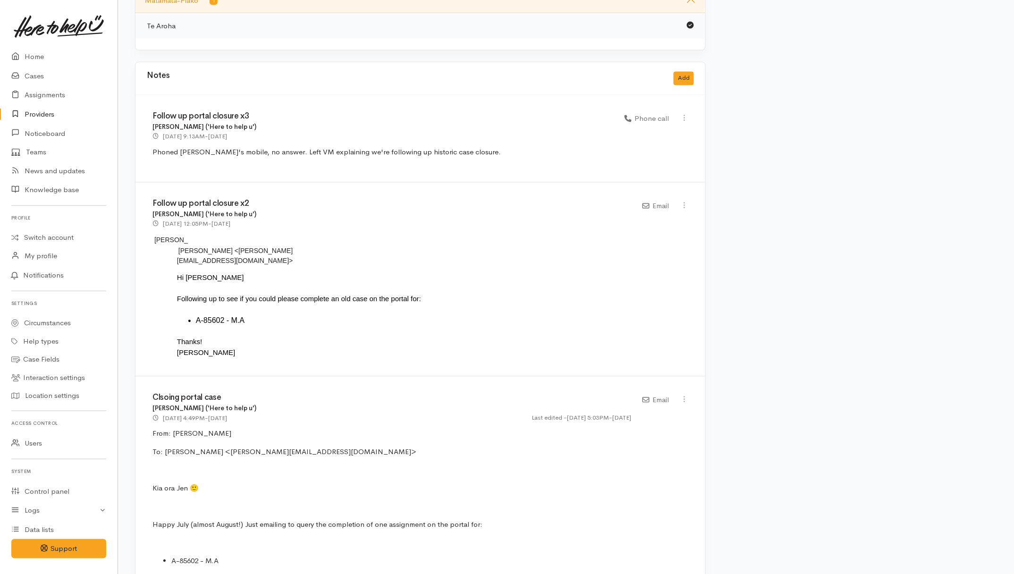
click at [294, 204] on h3 "Follow up portal closure x2" at bounding box center [392, 204] width 479 height 9
drag, startPoint x: 429, startPoint y: 237, endPoint x: 395, endPoint y: 242, distance: 33.9
click at [429, 237] on div "Nicole Rusk" at bounding box center [421, 240] width 536 height 11
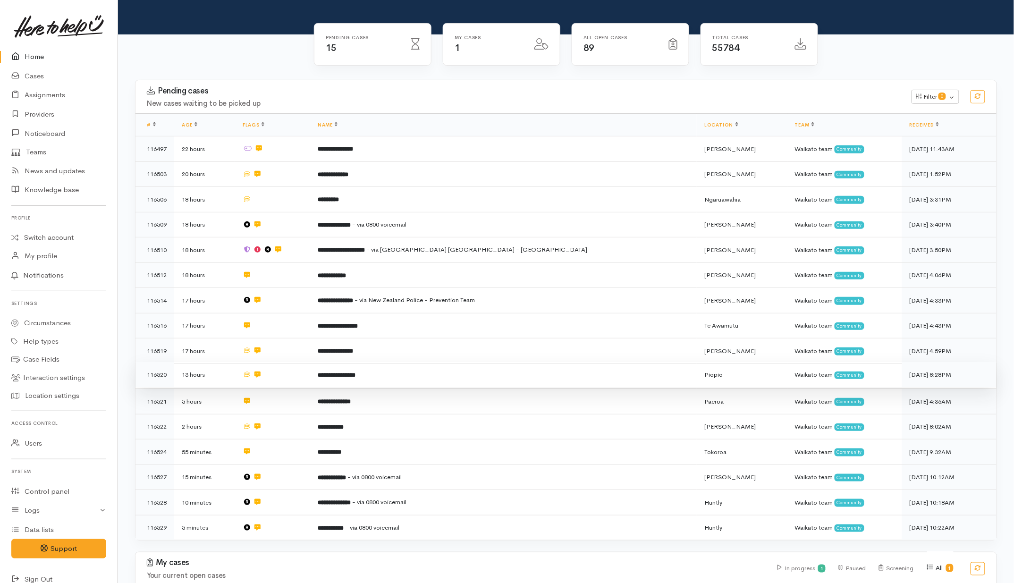
scroll to position [152, 0]
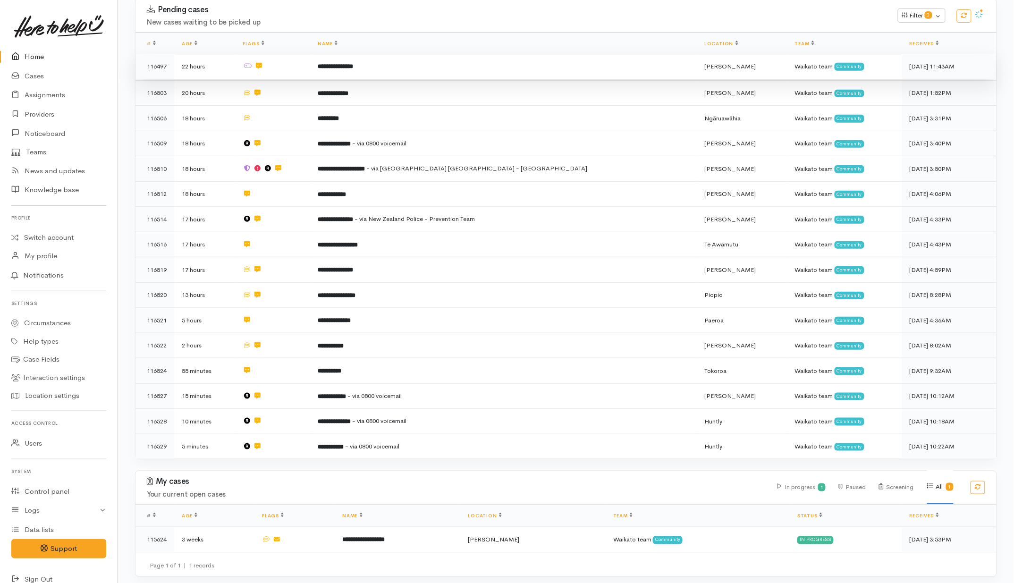
click at [353, 65] on b "**********" at bounding box center [335, 66] width 35 height 6
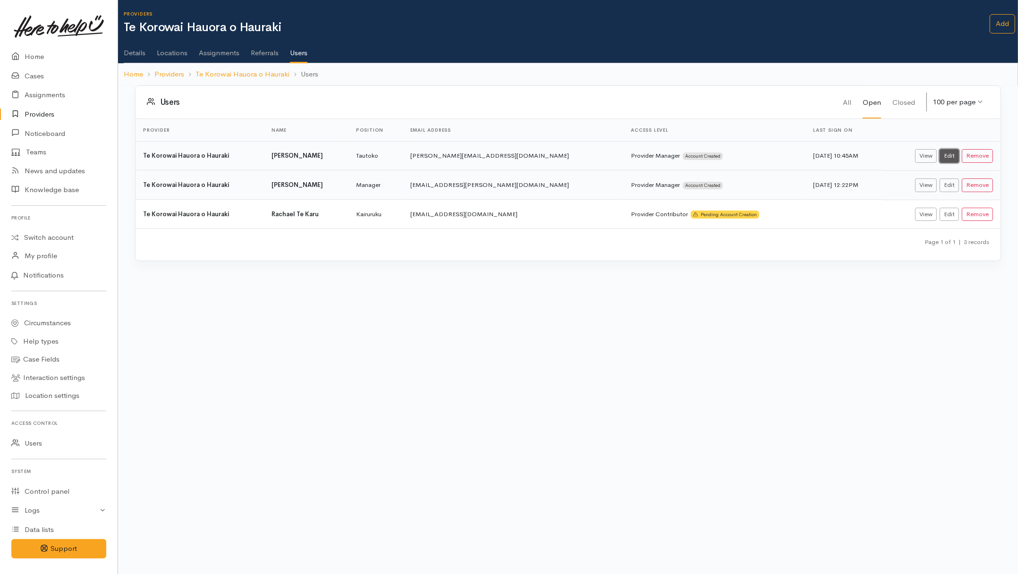
click at [953, 156] on link "Edit" at bounding box center [949, 156] width 19 height 14
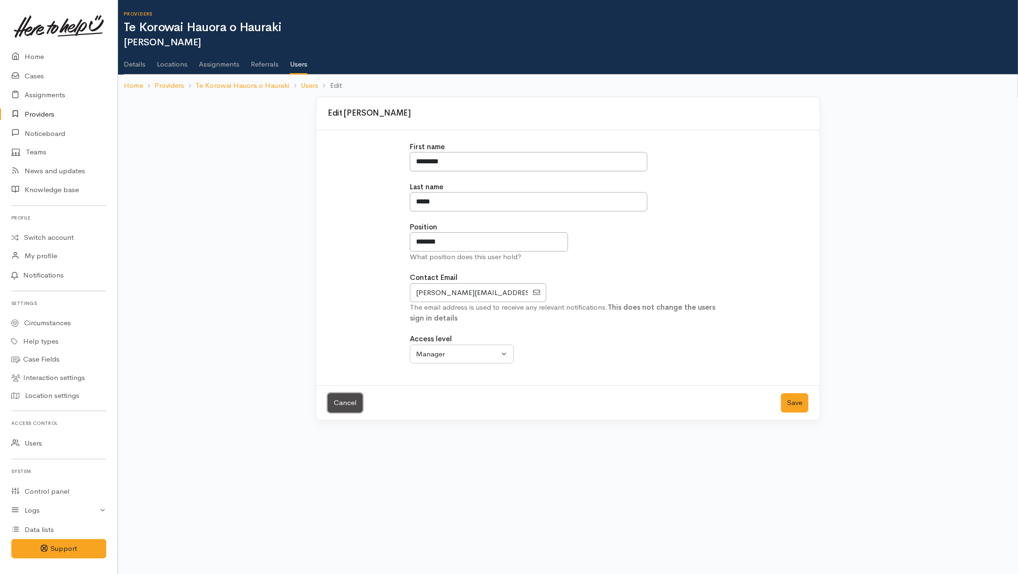
click at [358, 407] on link "Cancel" at bounding box center [345, 402] width 35 height 19
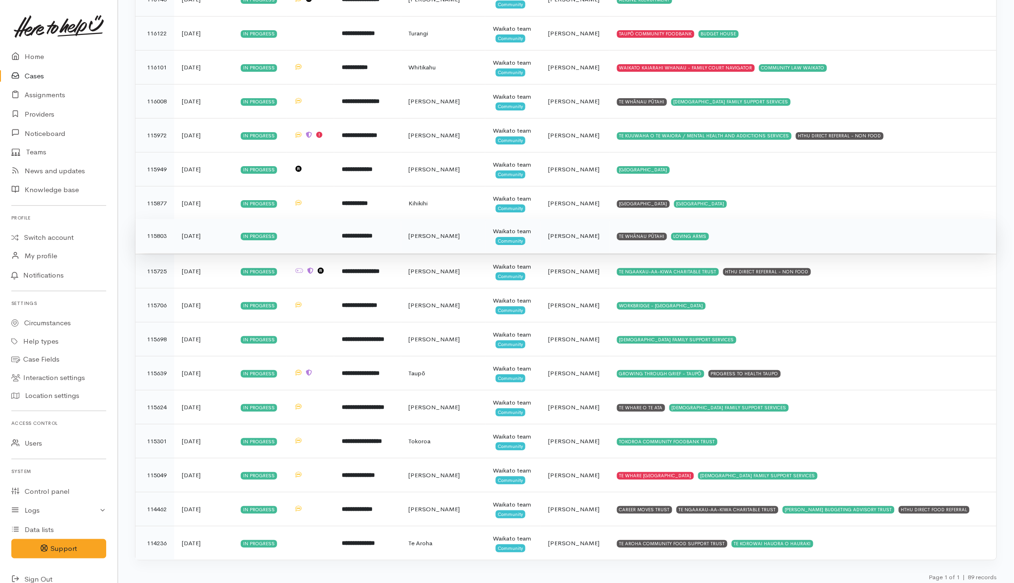
scroll to position [2645, 0]
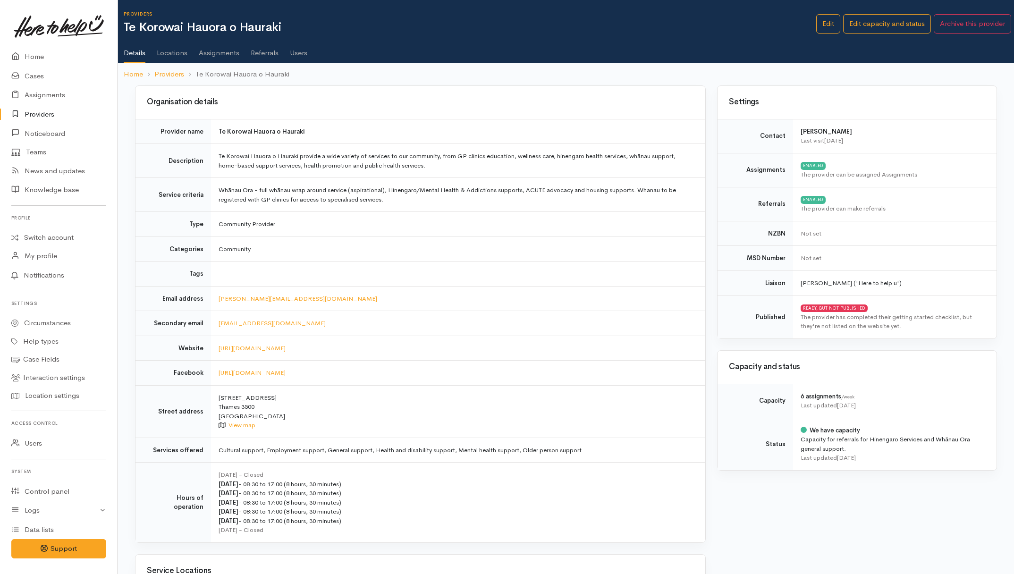
scroll to position [624, 0]
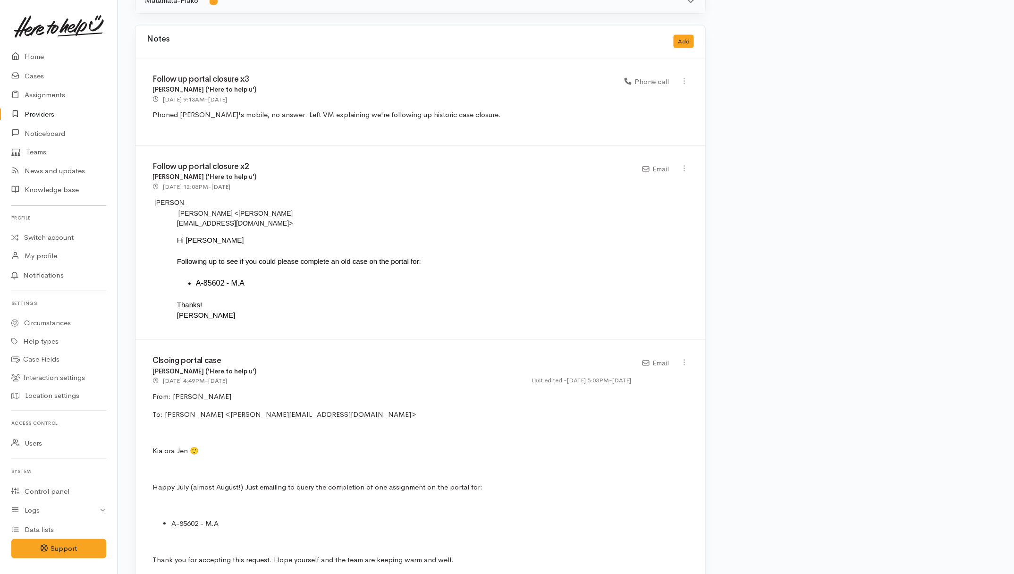
click at [28, 116] on link "Providers" at bounding box center [59, 114] width 118 height 19
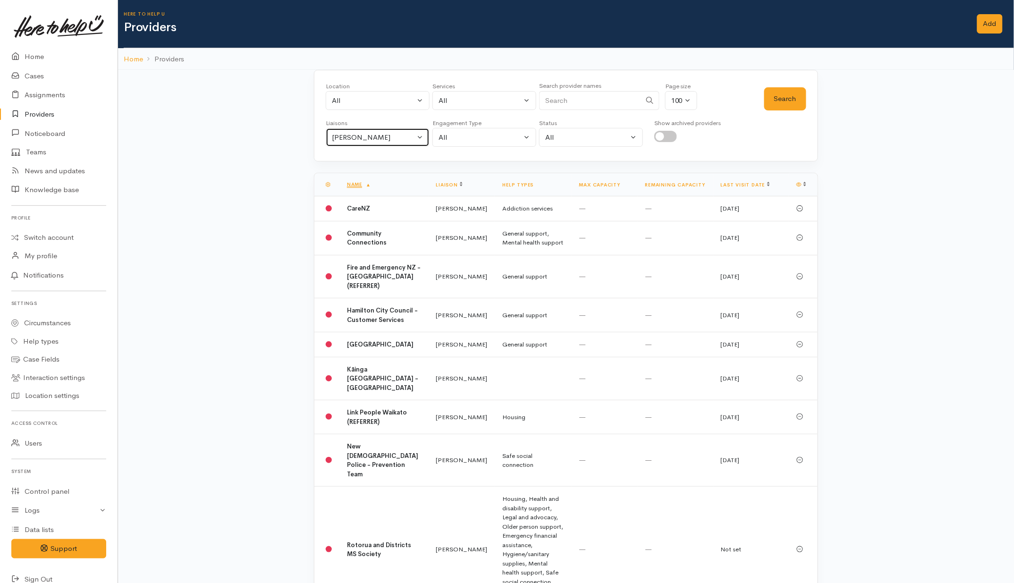
click at [370, 140] on div "[PERSON_NAME]" at bounding box center [373, 137] width 83 height 11
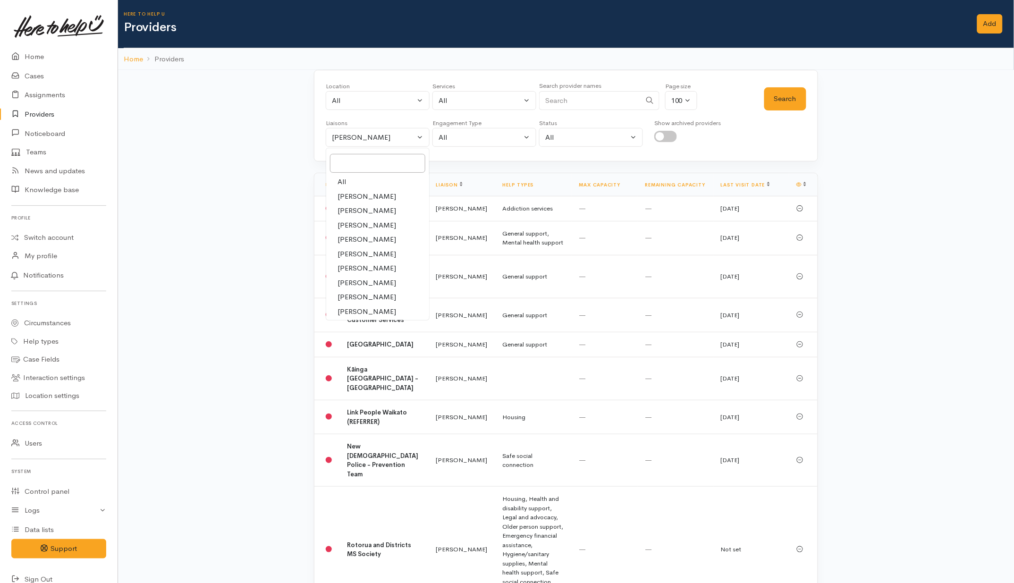
click at [348, 180] on link "All" at bounding box center [377, 182] width 103 height 15
select select "null"
drag, startPoint x: 561, startPoint y: 102, endPoint x: 566, endPoint y: 99, distance: 5.5
click at [562, 102] on input "Search" at bounding box center [590, 100] width 102 height 19
type input "Tokoroa"
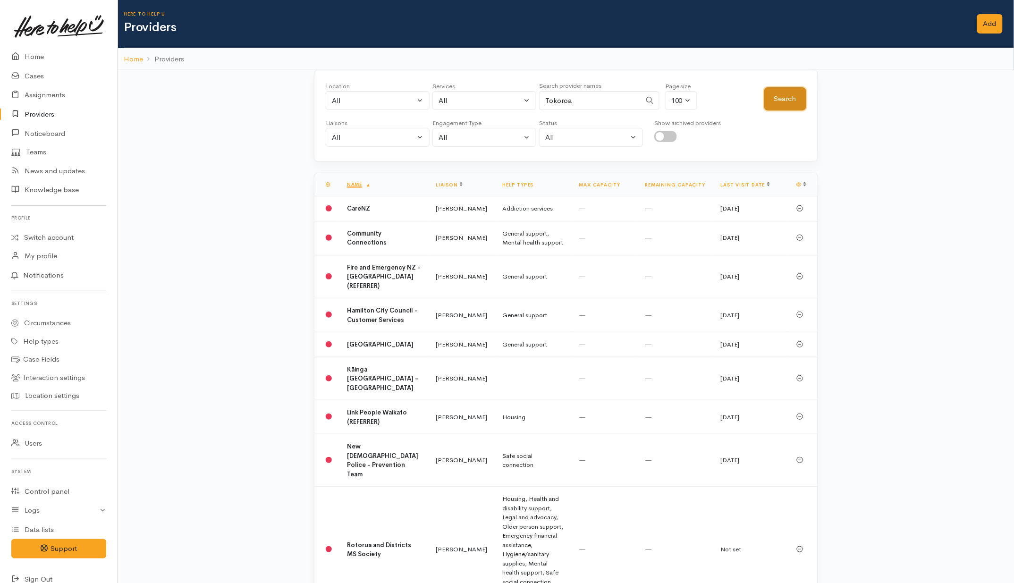
click at [778, 97] on button "Search" at bounding box center [786, 98] width 42 height 23
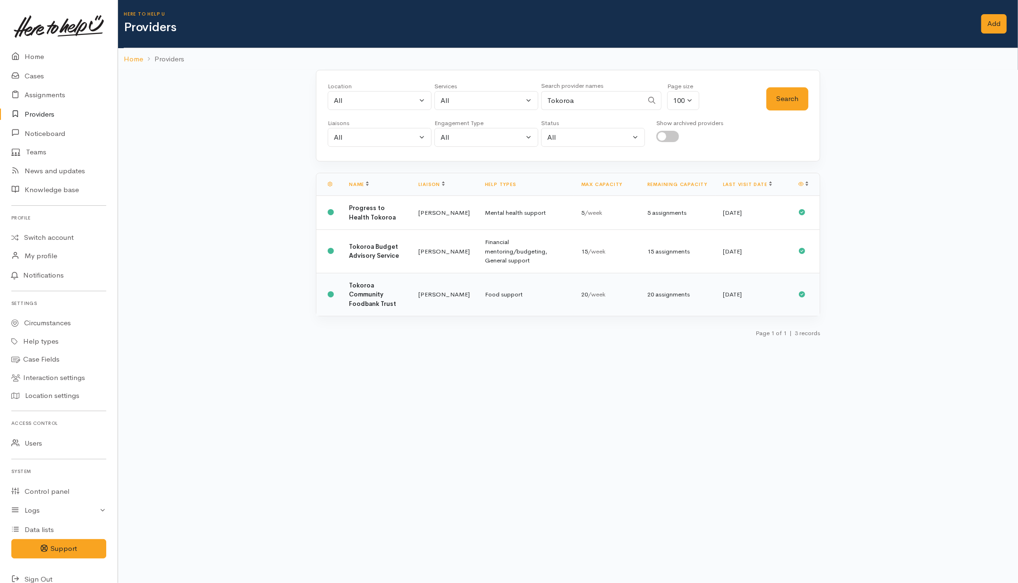
click at [395, 298] on td "Tokoroa Community Foodbank Trust" at bounding box center [375, 294] width 69 height 43
click at [34, 74] on link "Cases" at bounding box center [59, 76] width 118 height 19
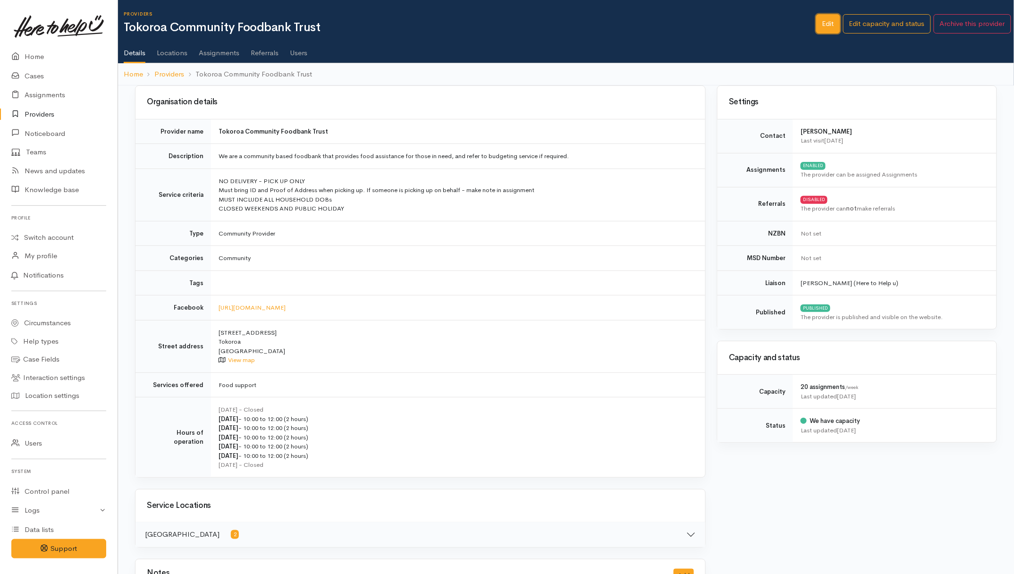
click at [822, 22] on link "Edit" at bounding box center [829, 23] width 24 height 19
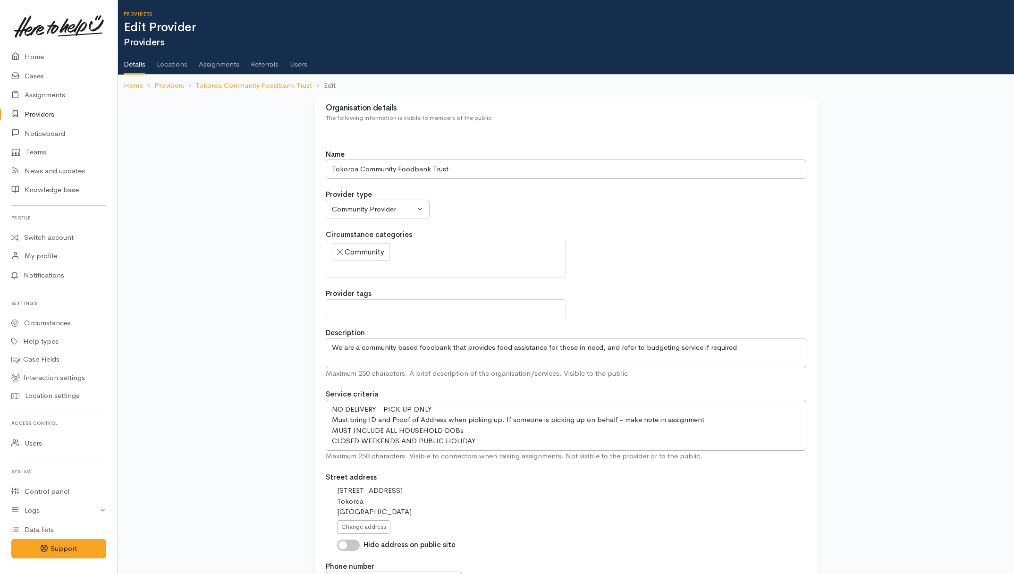
select select
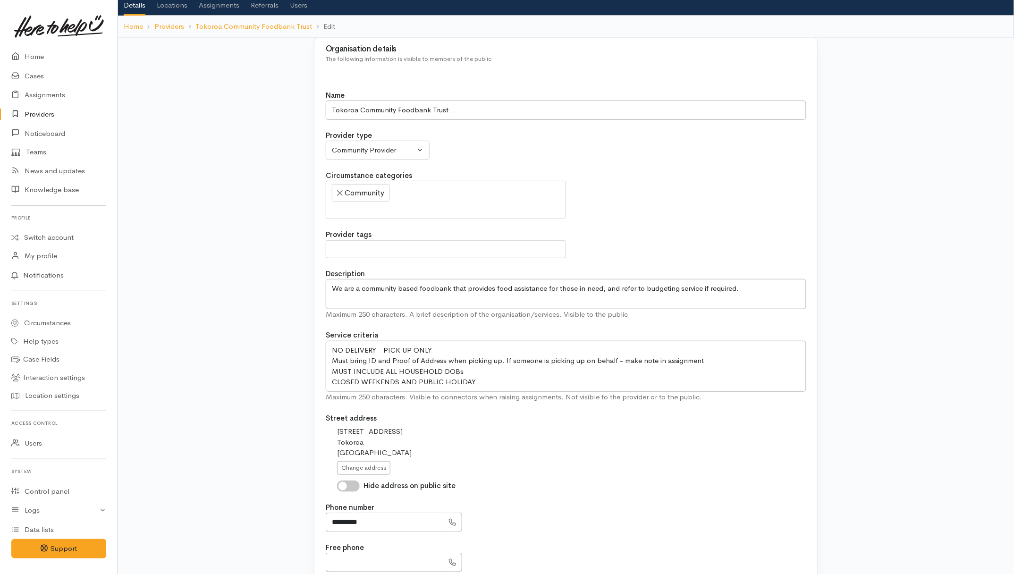
scroll to position [118, 0]
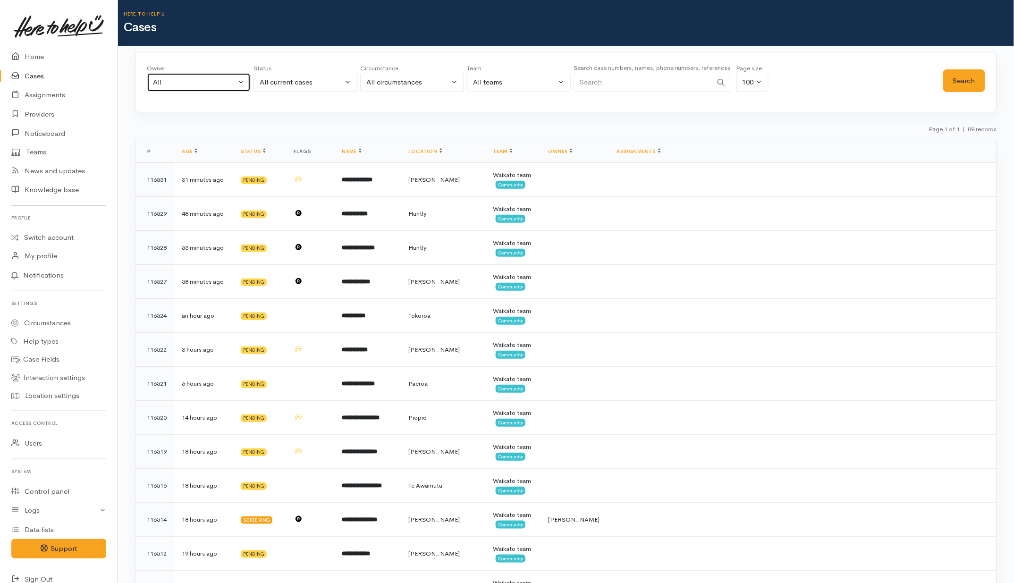
drag, startPoint x: 205, startPoint y: 81, endPoint x: 206, endPoint y: 90, distance: 9.0
click at [205, 81] on div "All" at bounding box center [194, 82] width 83 height 11
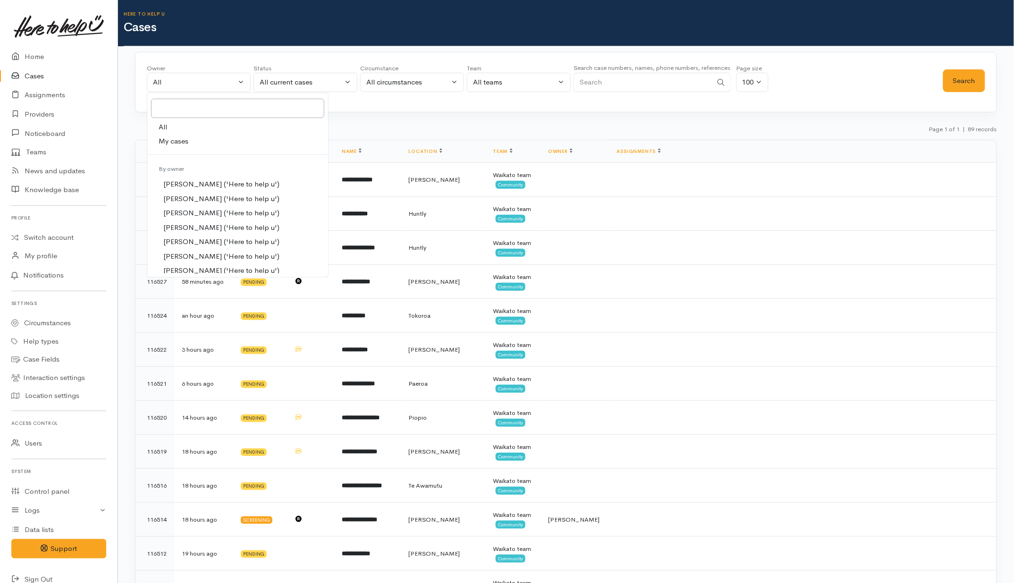
click at [190, 139] on link "My cases" at bounding box center [237, 141] width 181 height 15
select select "202"
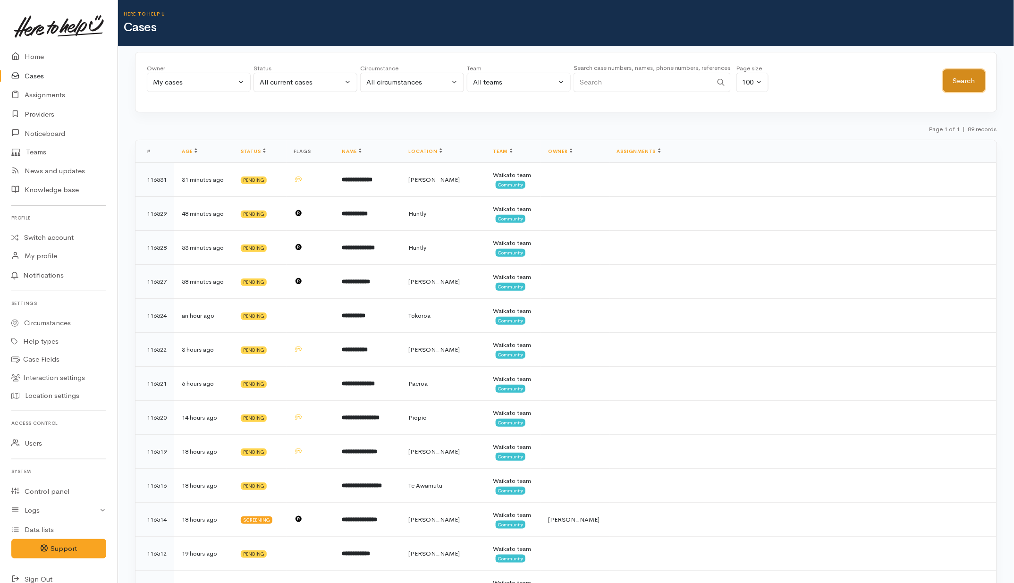
click at [979, 84] on button "Search" at bounding box center [965, 80] width 42 height 23
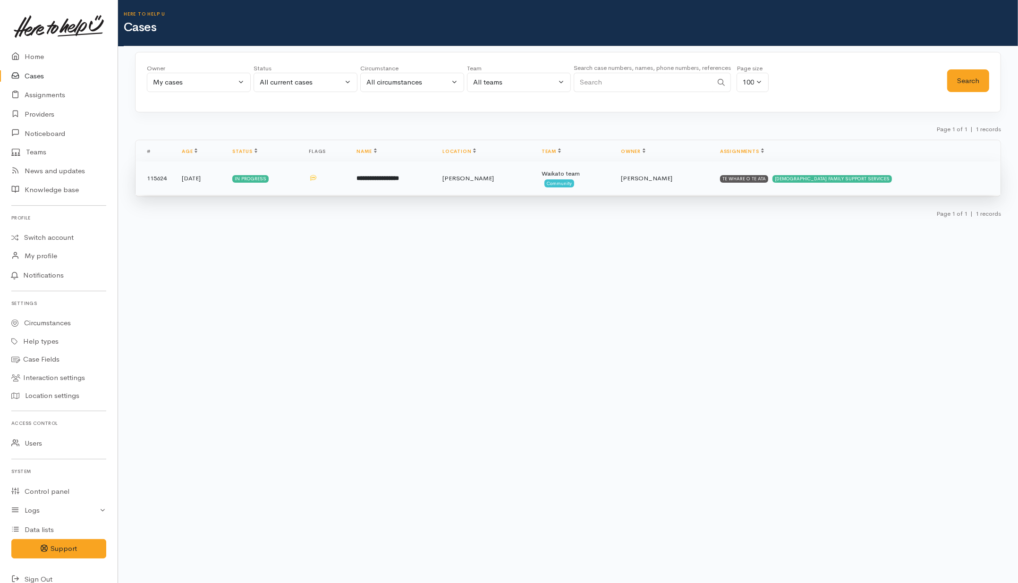
click at [435, 179] on td "**********" at bounding box center [392, 179] width 86 height 34
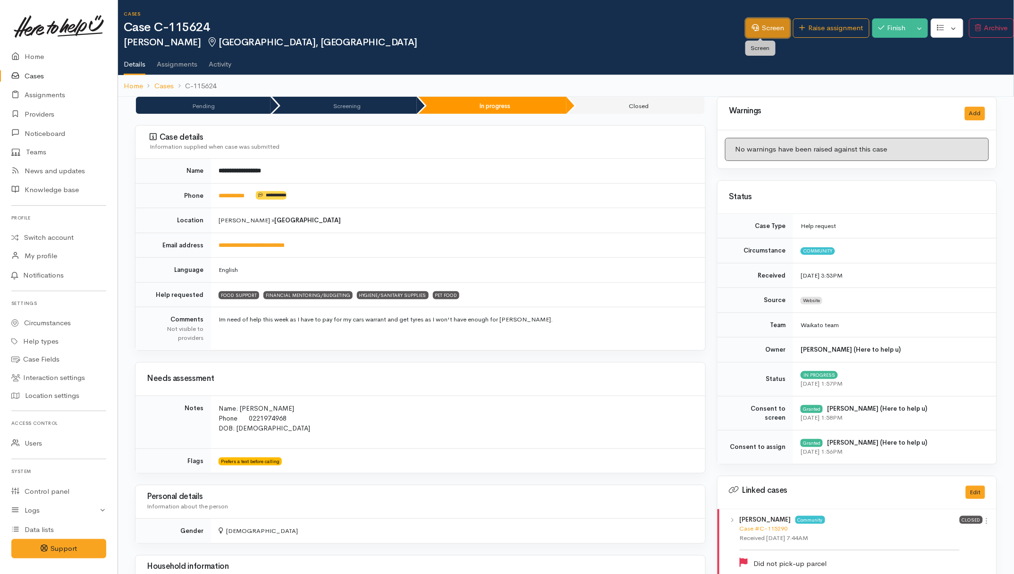
click at [763, 30] on link "Screen" at bounding box center [768, 27] width 44 height 19
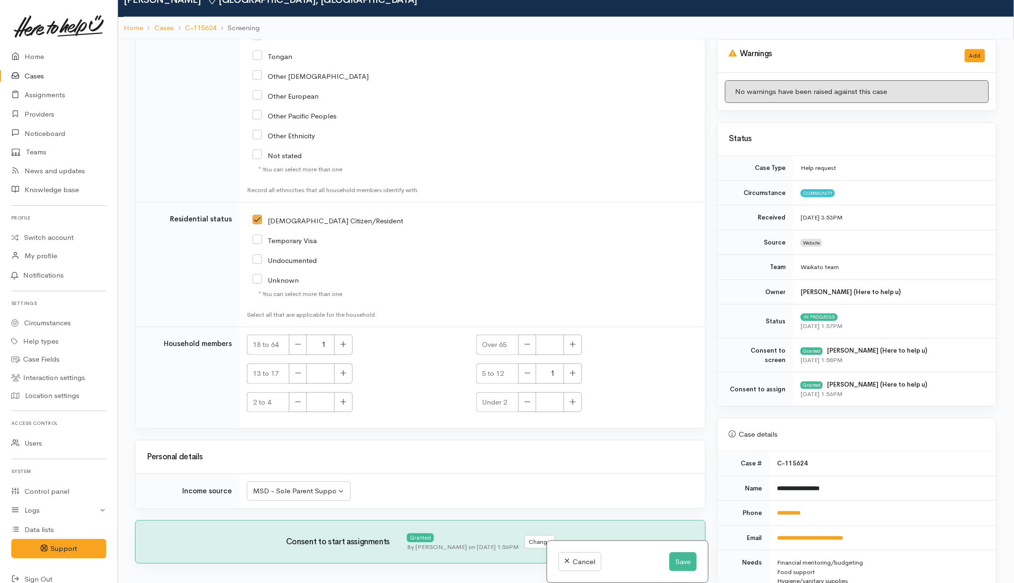
scroll to position [81, 0]
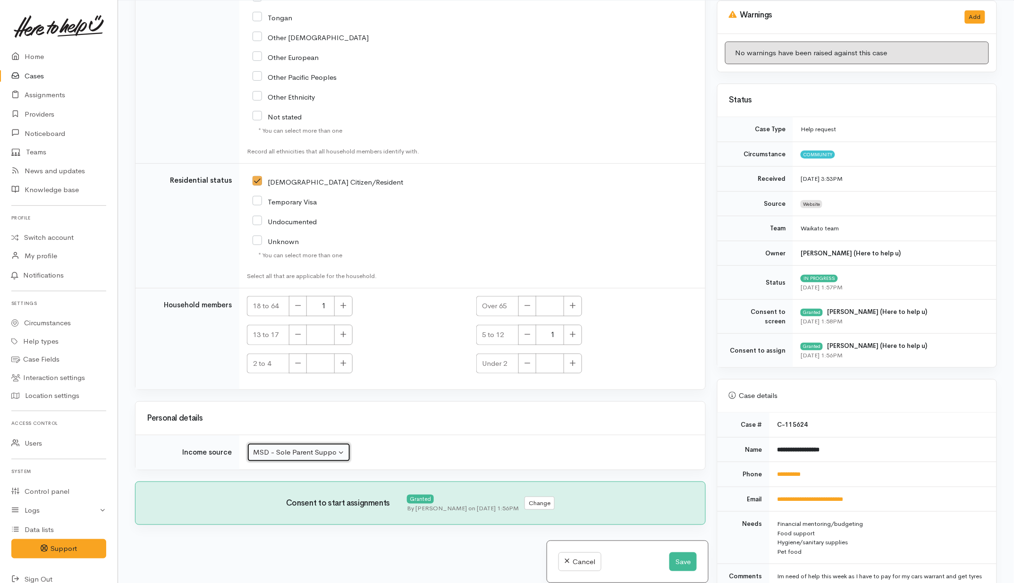
click div "MSD - Sole Parent Support"
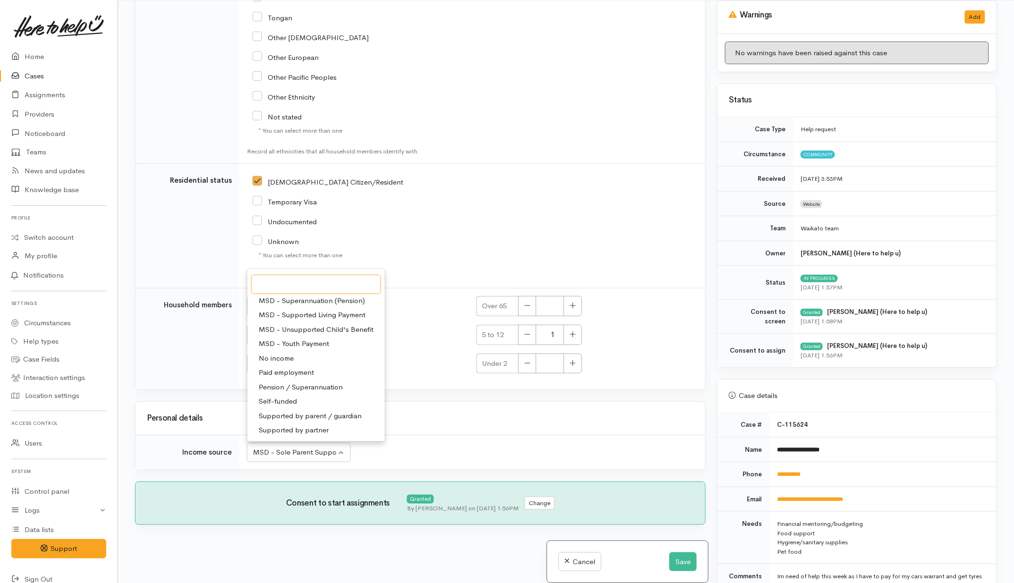
scroll to position [0, 0]
click div "Personal details"
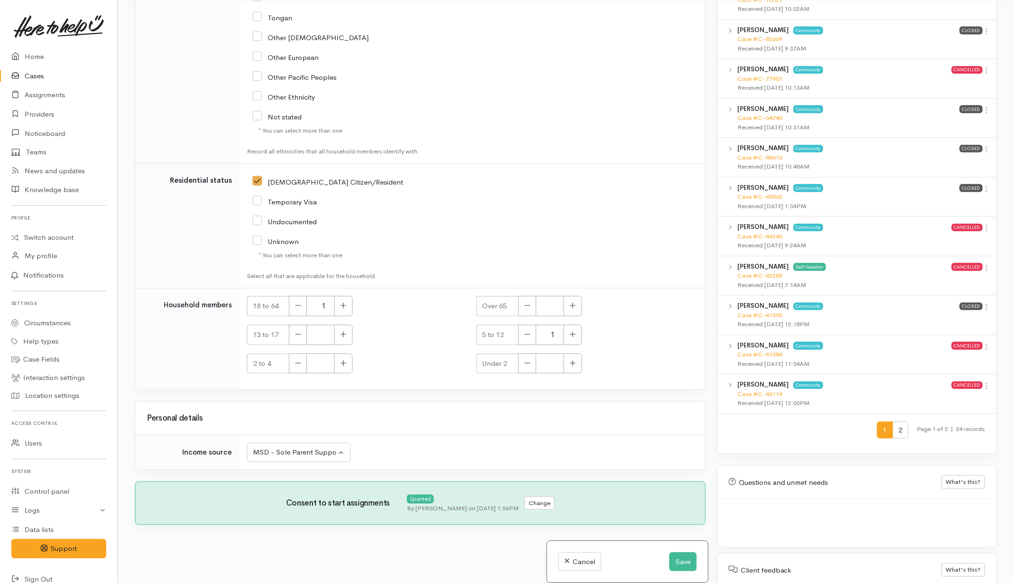
scroll to position [1661, 0]
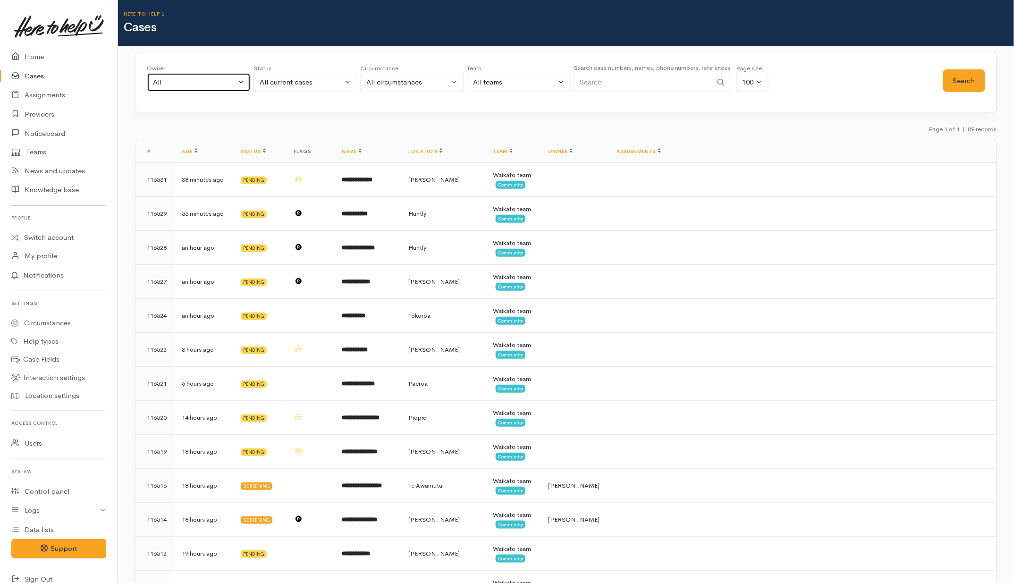
drag, startPoint x: 197, startPoint y: 82, endPoint x: 204, endPoint y: 90, distance: 10.1
click at [197, 82] on div "All" at bounding box center [194, 82] width 83 height 11
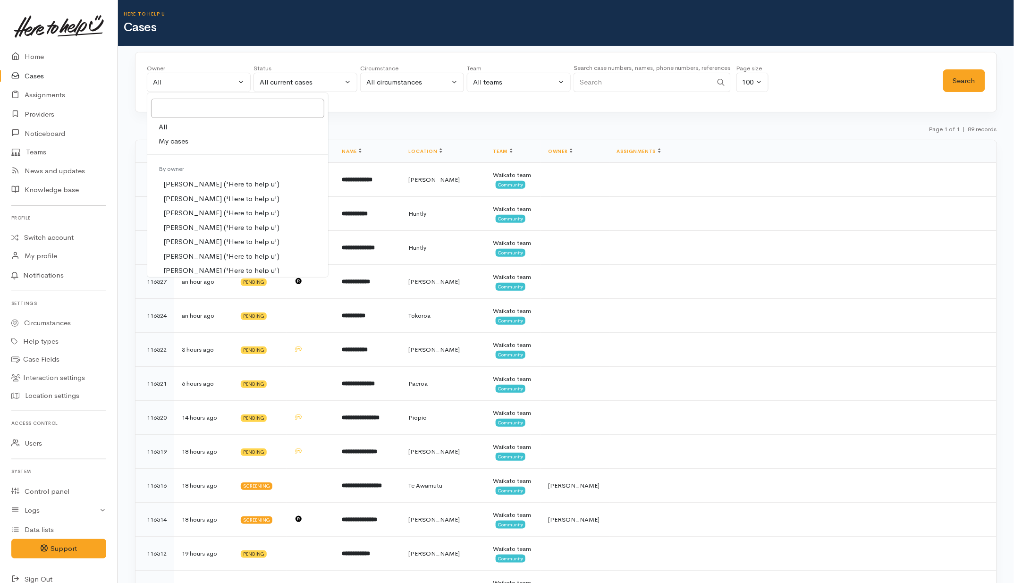
click at [185, 138] on span "My cases" at bounding box center [174, 141] width 30 height 11
select select "202"
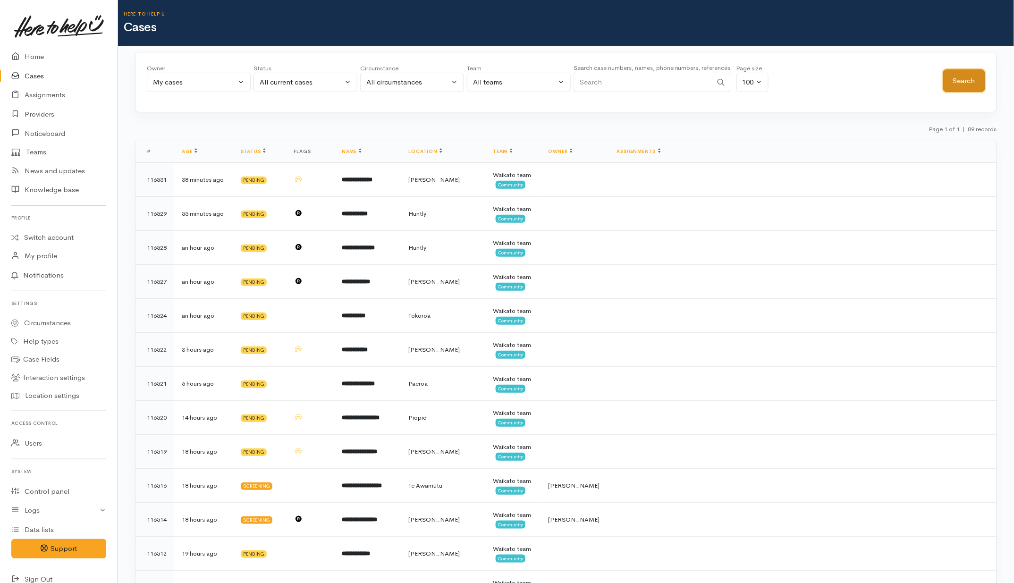
click at [968, 75] on button "Search" at bounding box center [965, 80] width 42 height 23
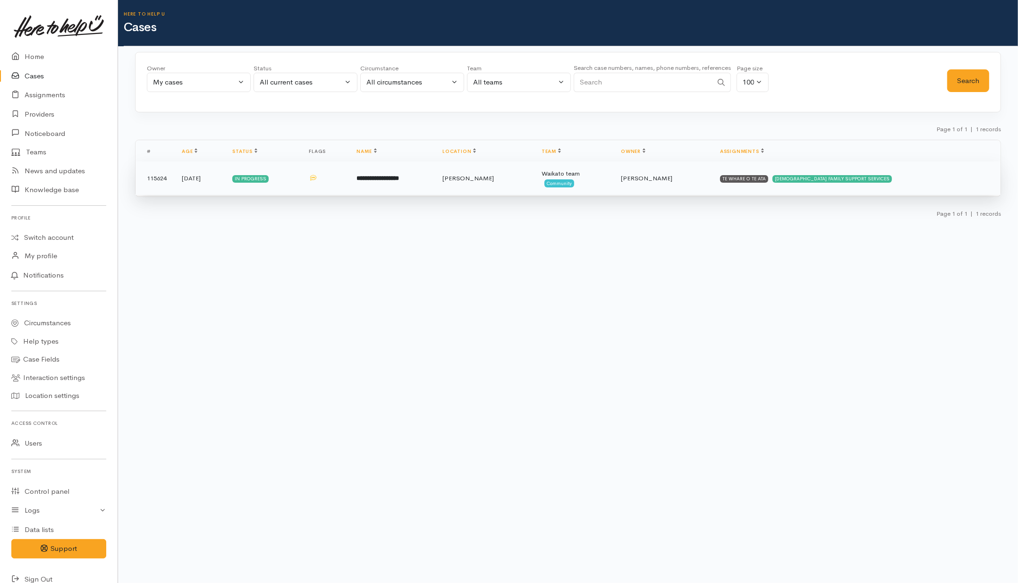
click at [394, 179] on b "**********" at bounding box center [378, 178] width 43 height 6
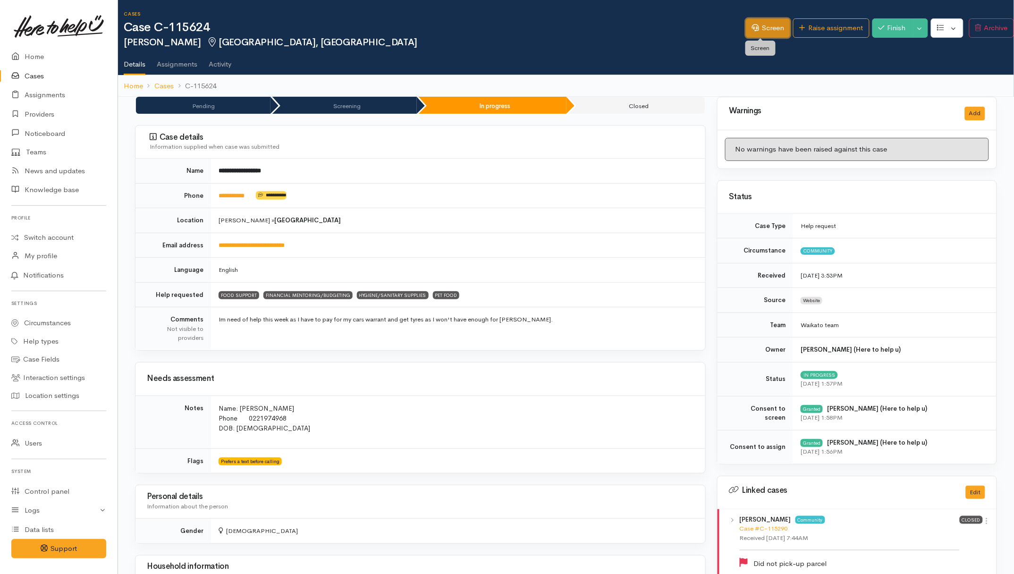
click at [755, 28] on link "Screen" at bounding box center [768, 27] width 44 height 19
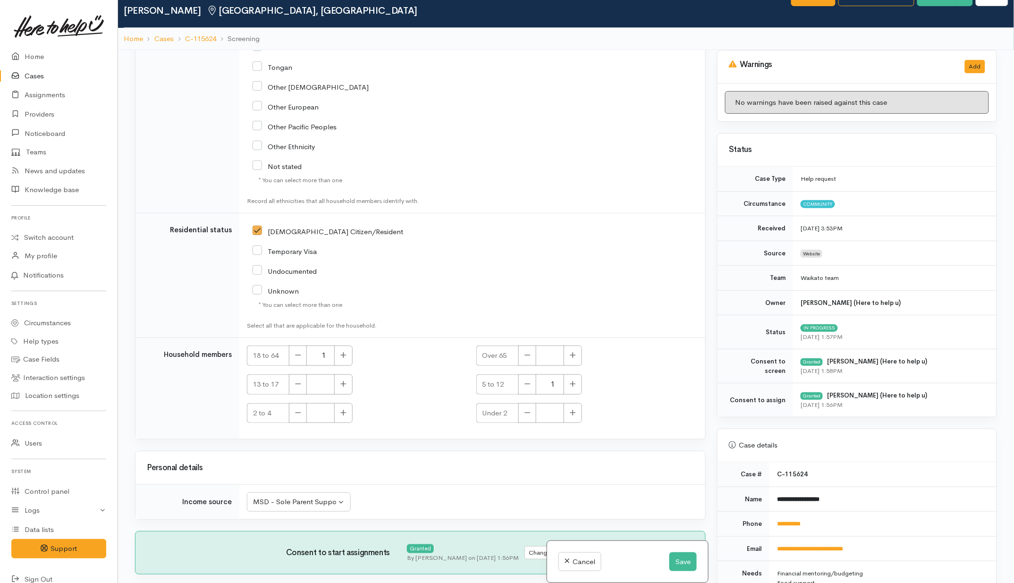
scroll to position [81, 0]
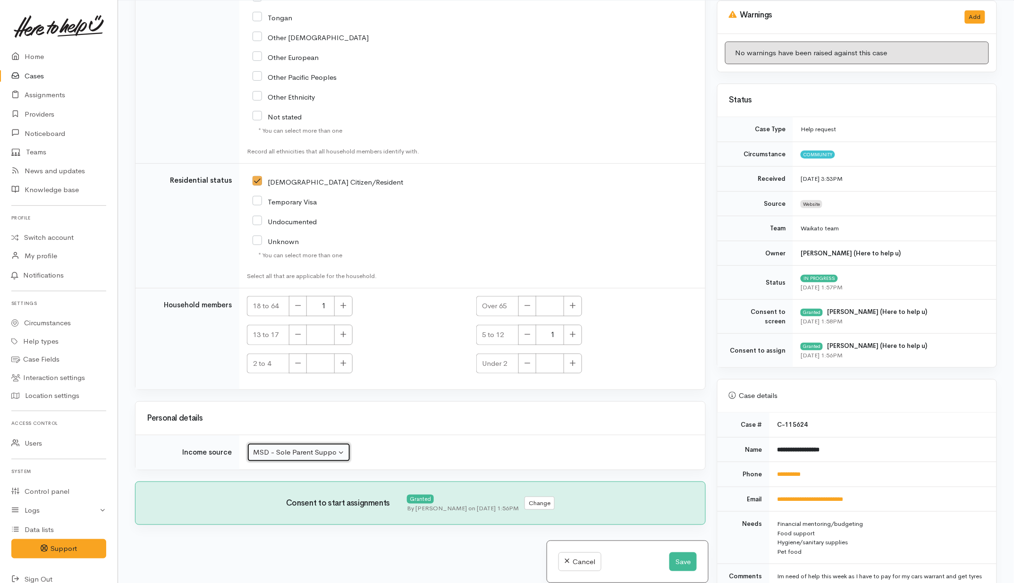
click at [310, 455] on div "MSD - Sole Parent Support" at bounding box center [294, 452] width 83 height 11
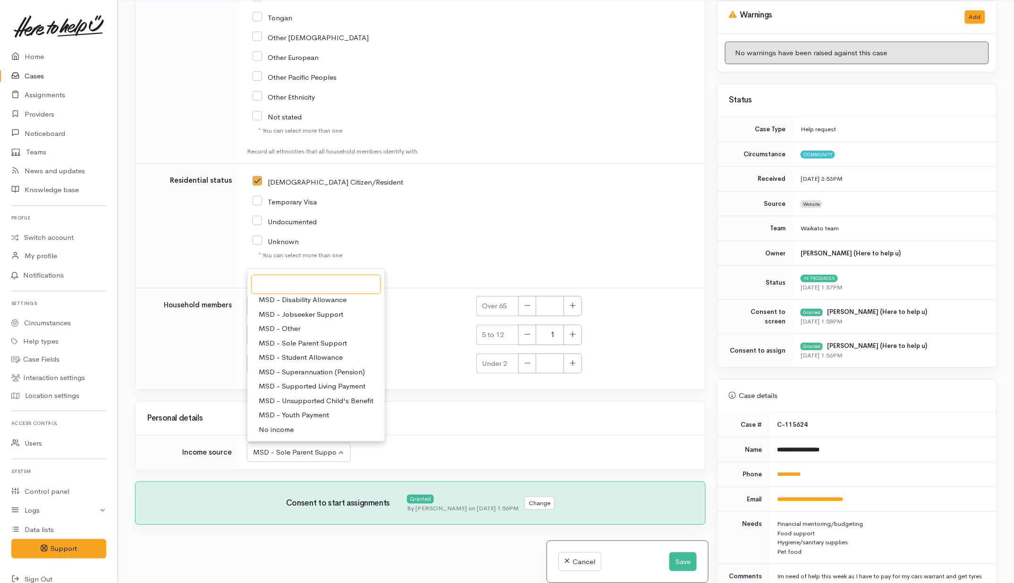
scroll to position [146, 0]
click at [430, 402] on div "Personal details" at bounding box center [421, 418] width 570 height 33
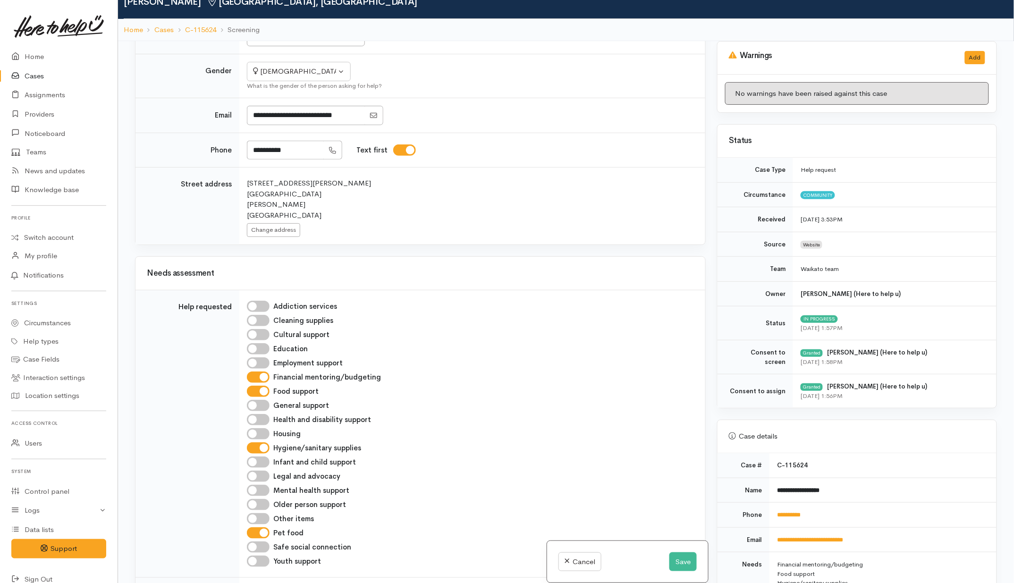
scroll to position [0, 0]
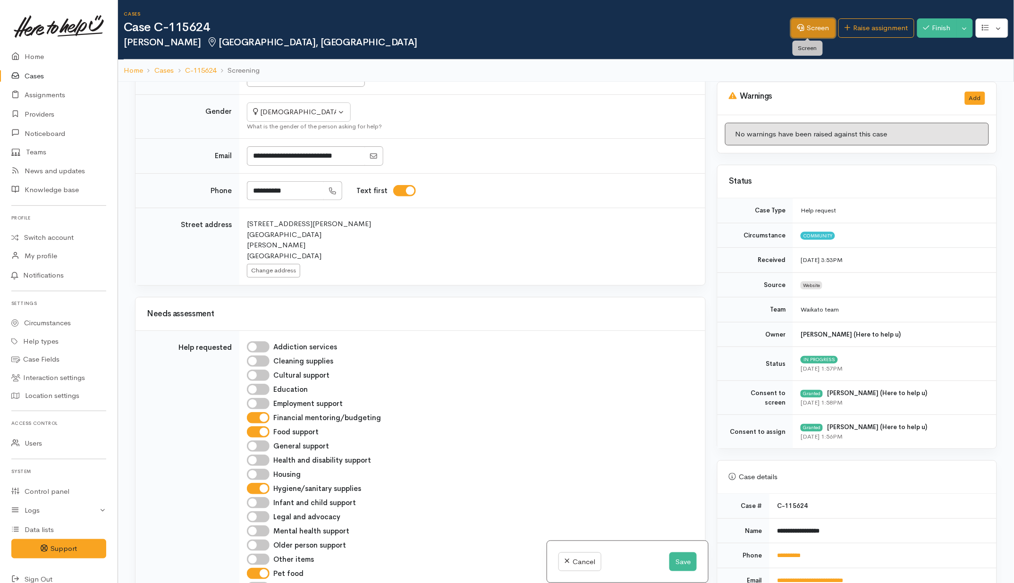
drag, startPoint x: 815, startPoint y: 27, endPoint x: 806, endPoint y: 33, distance: 11.3
click at [815, 27] on link "Screen" at bounding box center [814, 27] width 44 height 19
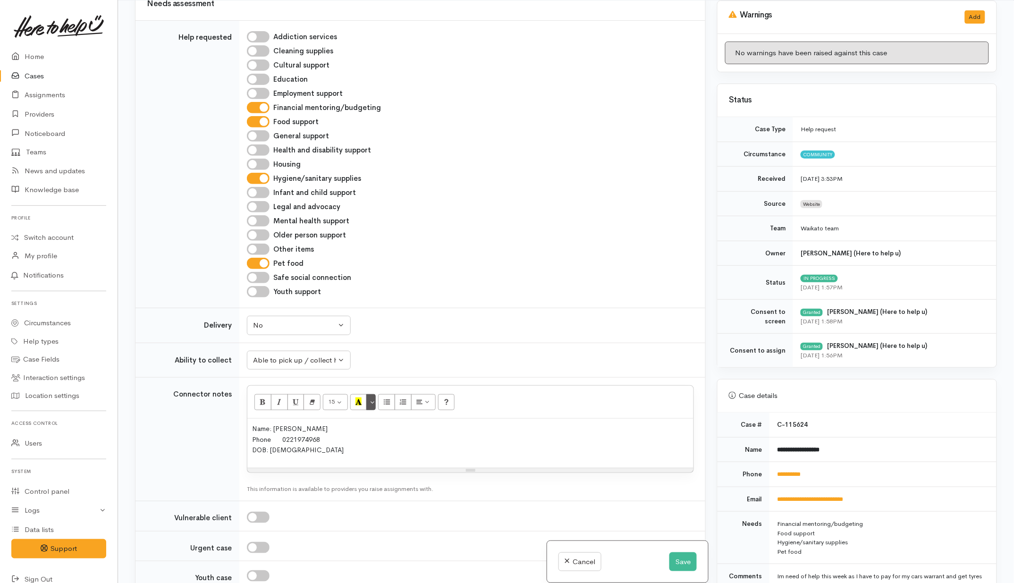
scroll to position [696, 0]
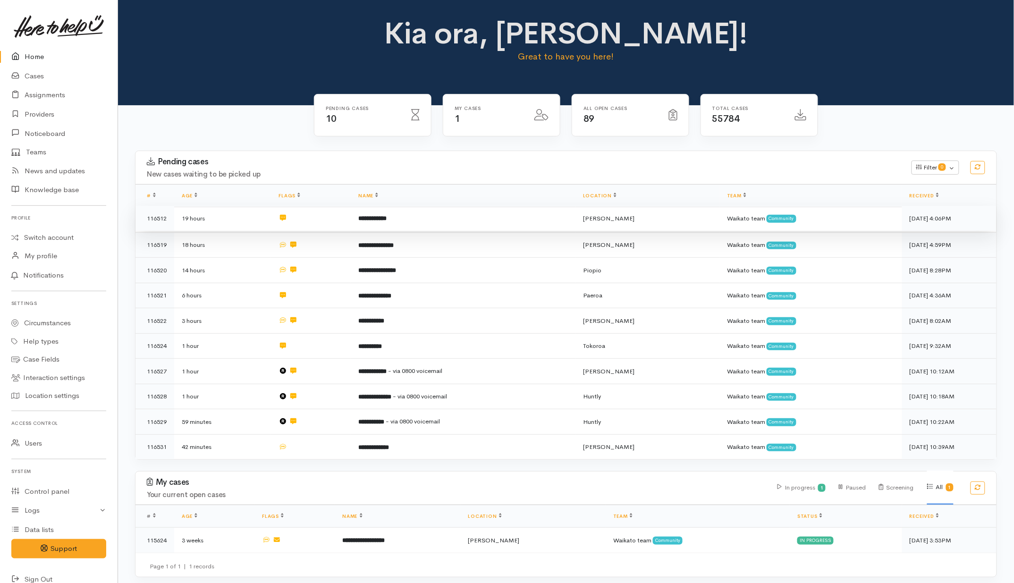
click at [409, 220] on td "**********" at bounding box center [463, 219] width 225 height 26
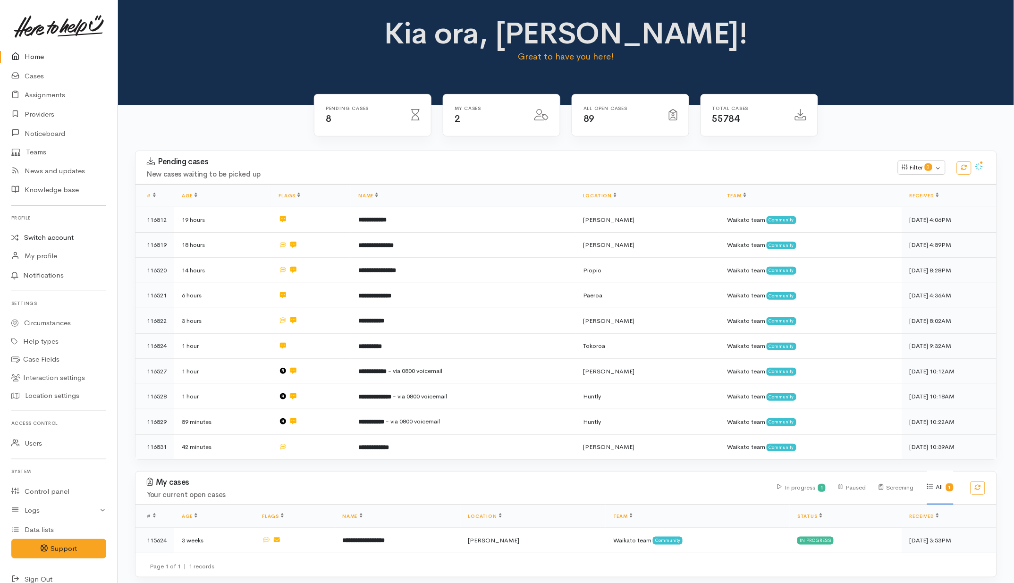
click at [32, 235] on link "Switch account" at bounding box center [59, 238] width 118 height 18
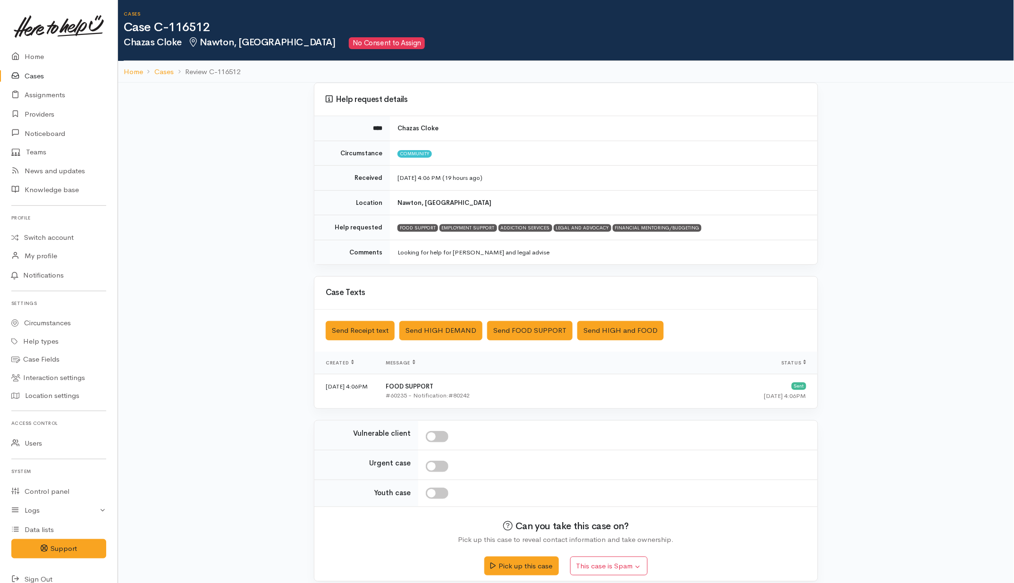
scroll to position [12, 0]
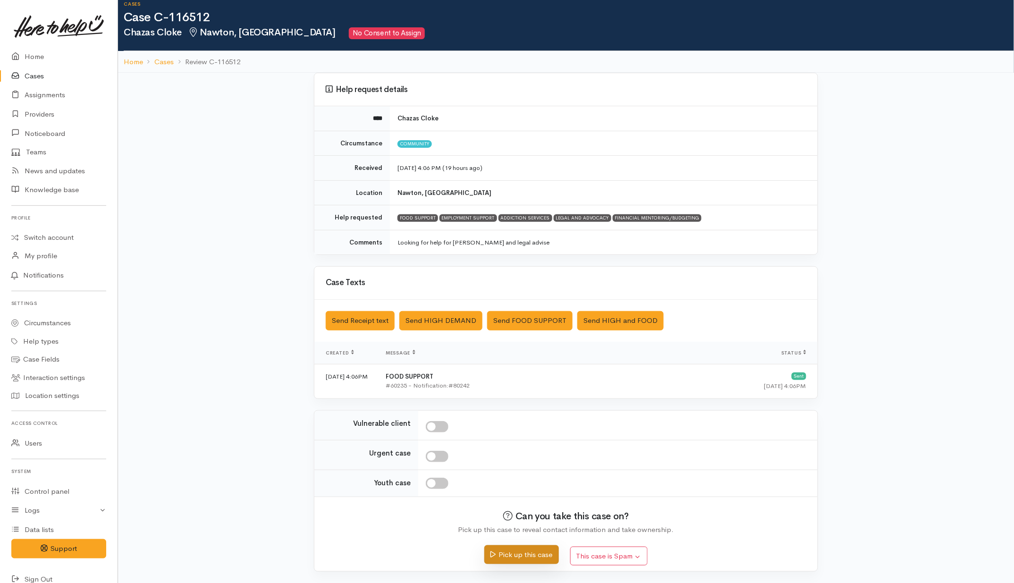
click at [534, 466] on button "Pick up this case" at bounding box center [522, 554] width 74 height 19
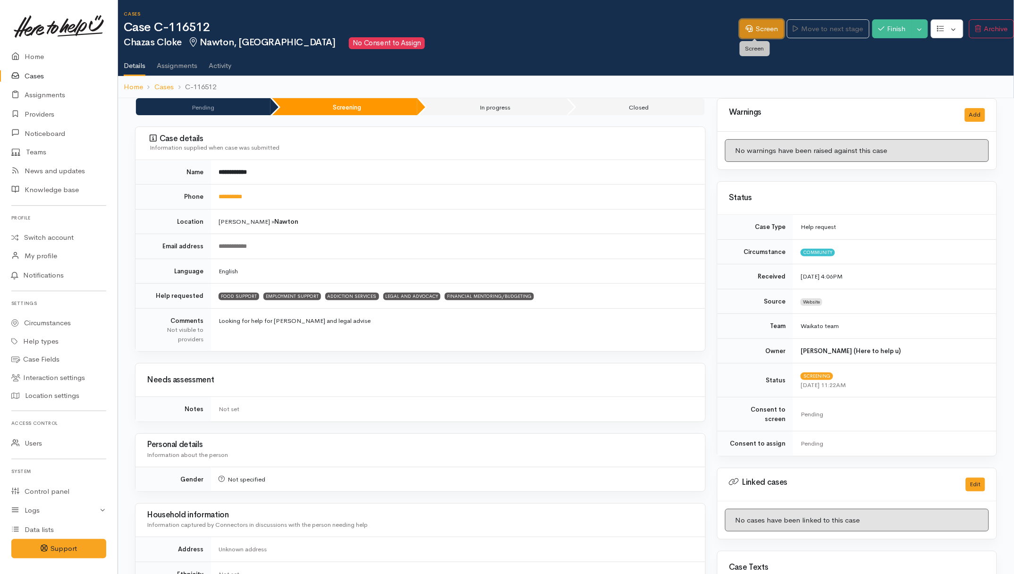
click at [754, 25] on link "Screen" at bounding box center [762, 28] width 44 height 19
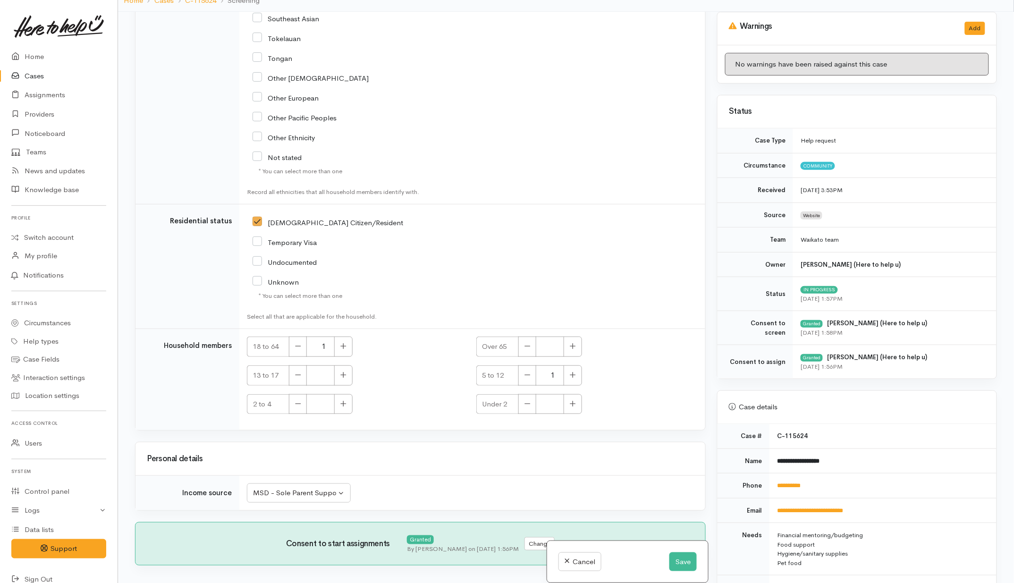
scroll to position [1817, 0]
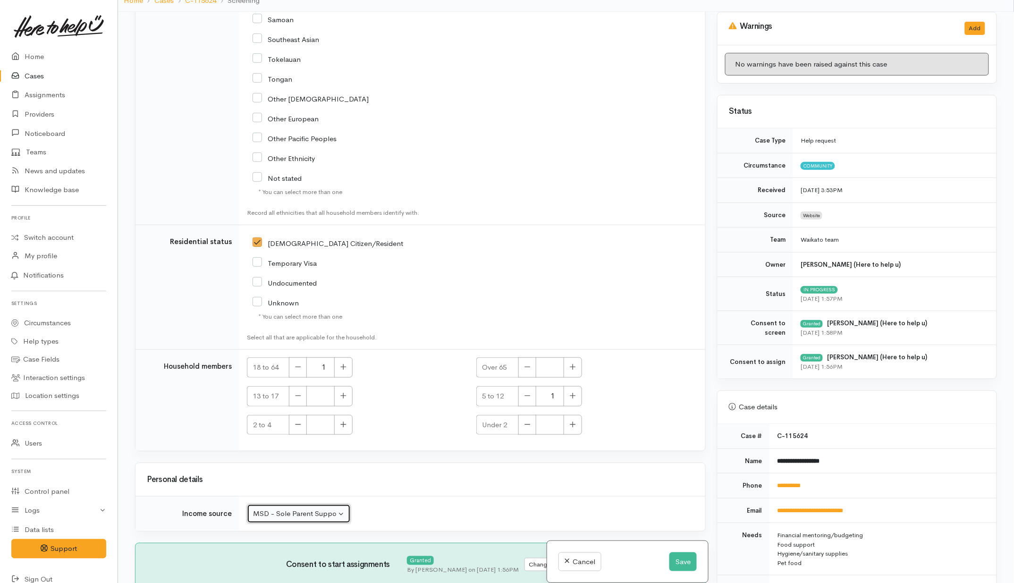
click at [300, 519] on div "MSD - Sole Parent Support" at bounding box center [294, 514] width 83 height 11
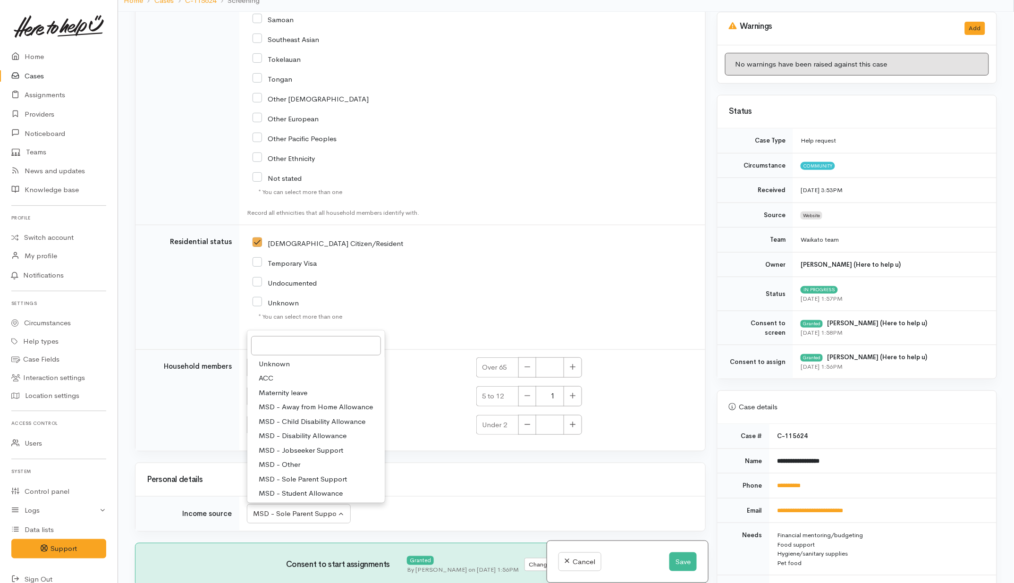
click at [188, 294] on td "Residential status" at bounding box center [188, 287] width 104 height 125
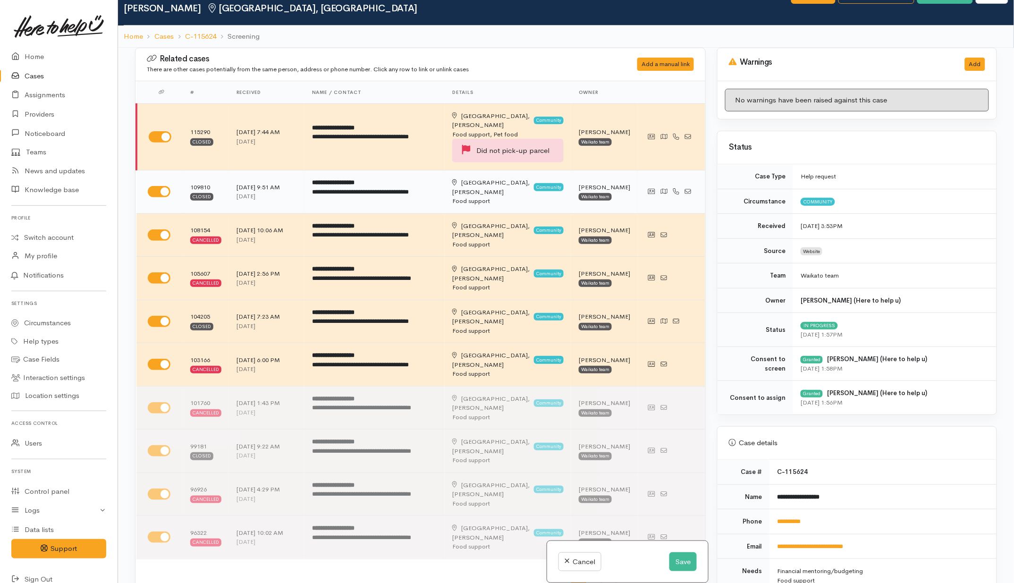
scroll to position [0, 0]
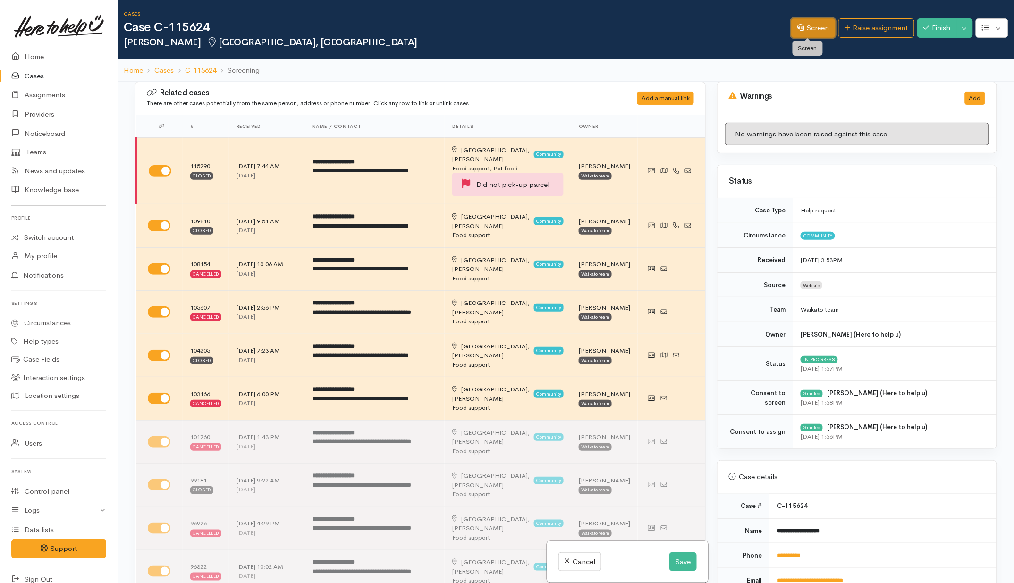
click at [813, 24] on link "Screen" at bounding box center [814, 27] width 44 height 19
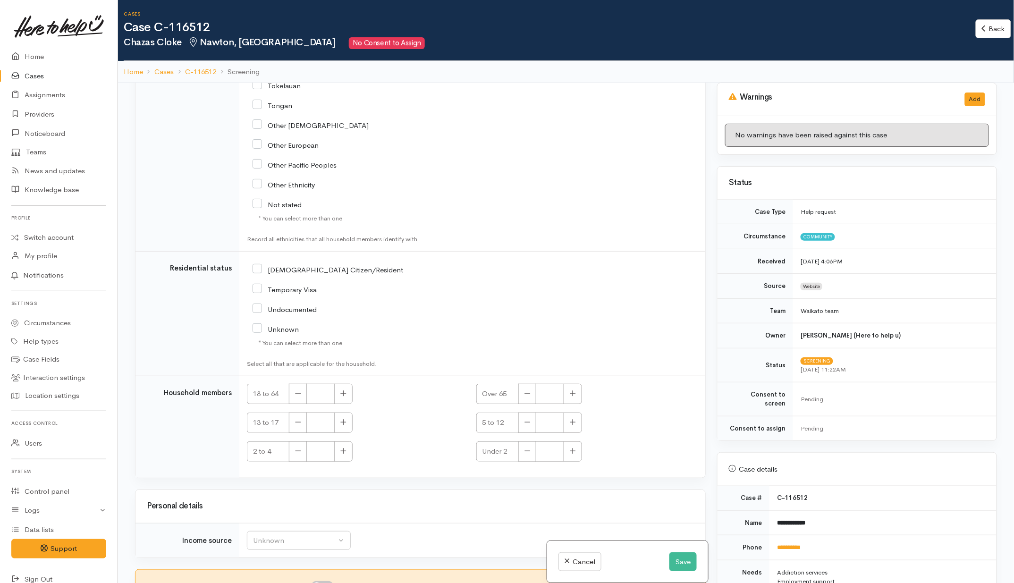
scroll to position [1291, 0]
click at [306, 539] on div "Unknown" at bounding box center [294, 541] width 83 height 11
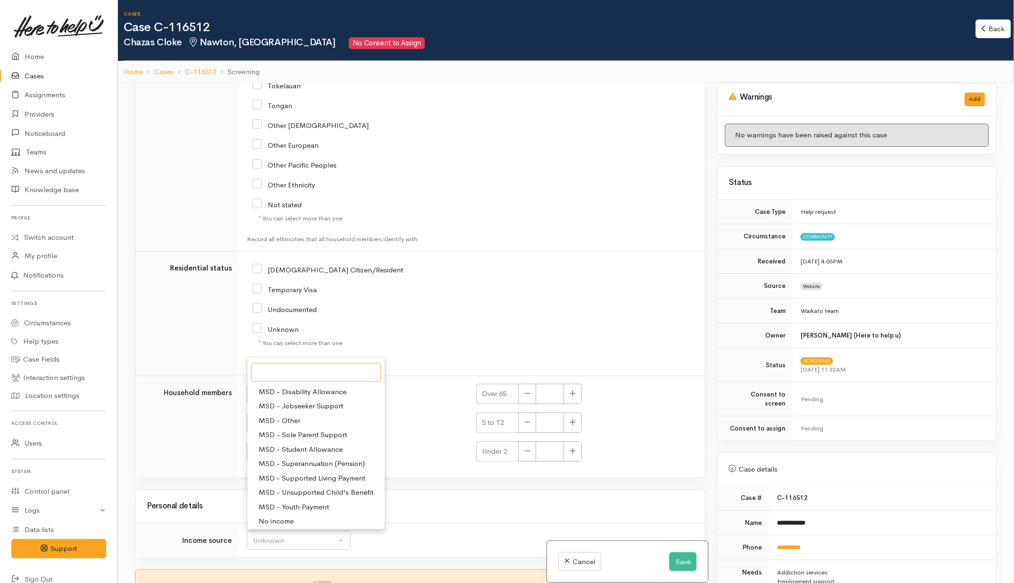
scroll to position [146, 0]
click at [434, 483] on div "Related cases There are no other cases from the same person found. Manually lin…" at bounding box center [420, 374] width 582 height 583
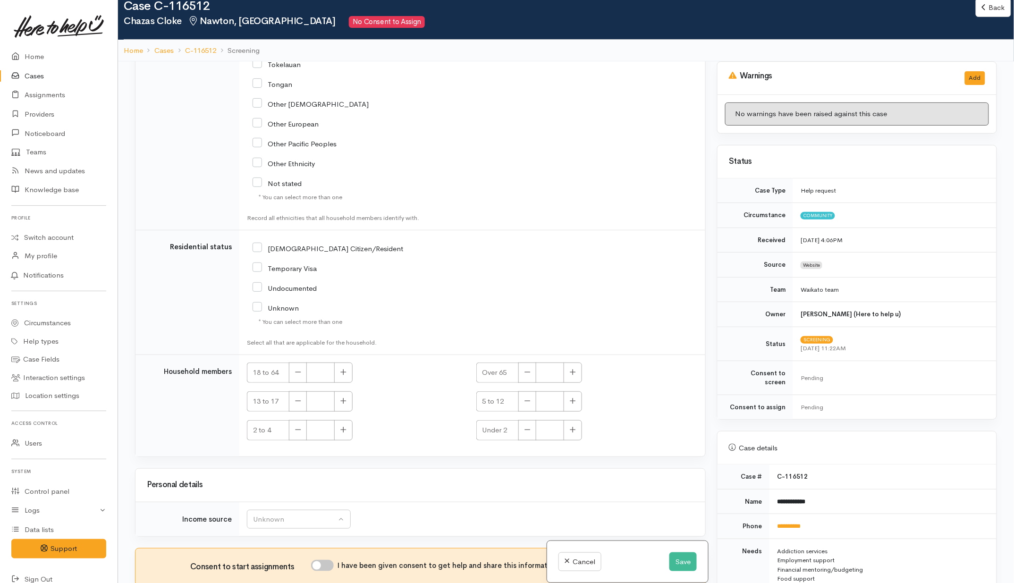
scroll to position [83, 0]
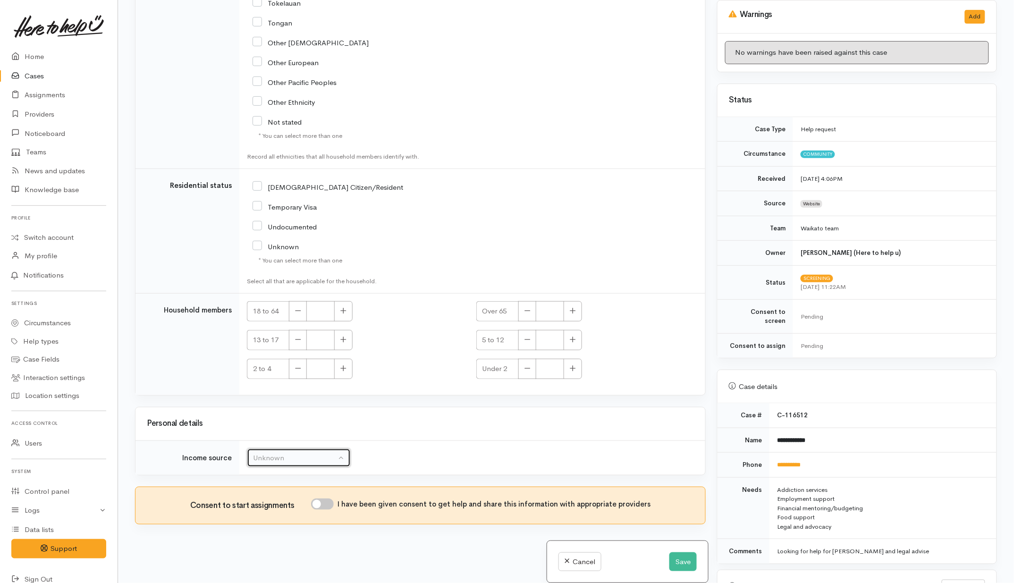
click at [291, 456] on div "Unknown" at bounding box center [294, 458] width 83 height 11
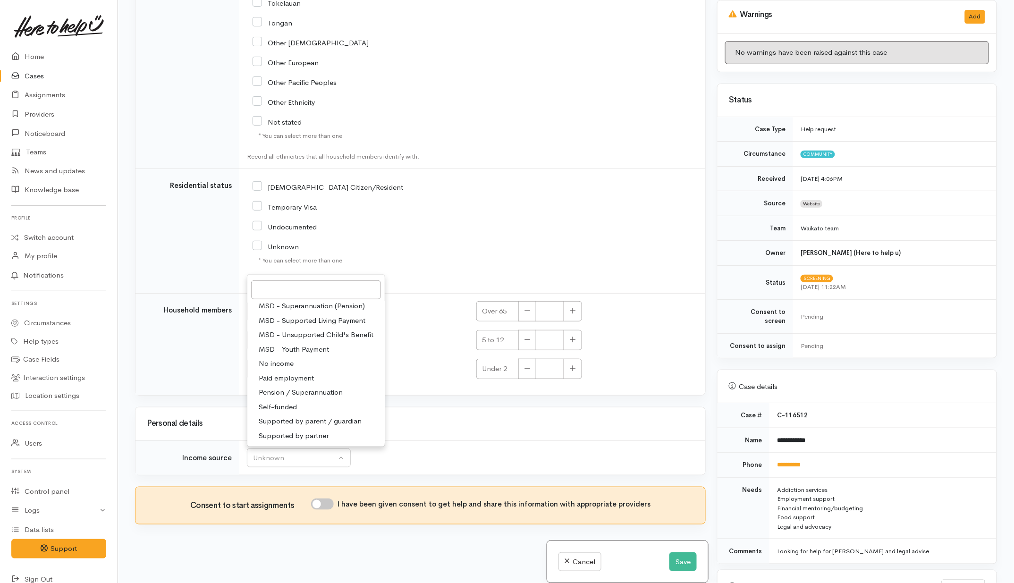
click at [447, 455] on td "Unknown ACC Maternity leave MSD - Away from Home Allowance MSD - Child Disabili…" at bounding box center [472, 458] width 466 height 34
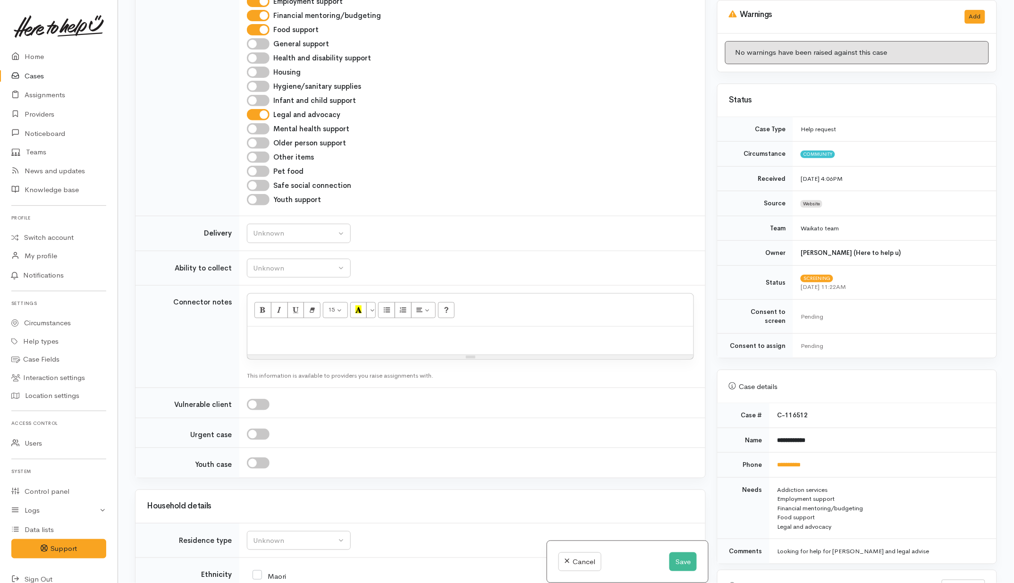
scroll to position [287, 0]
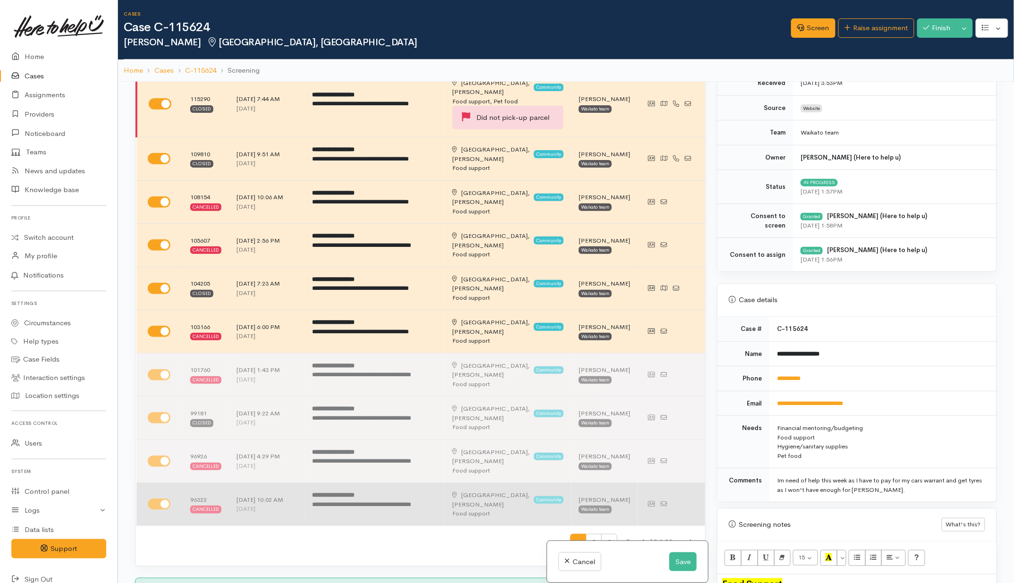
scroll to position [177, 0]
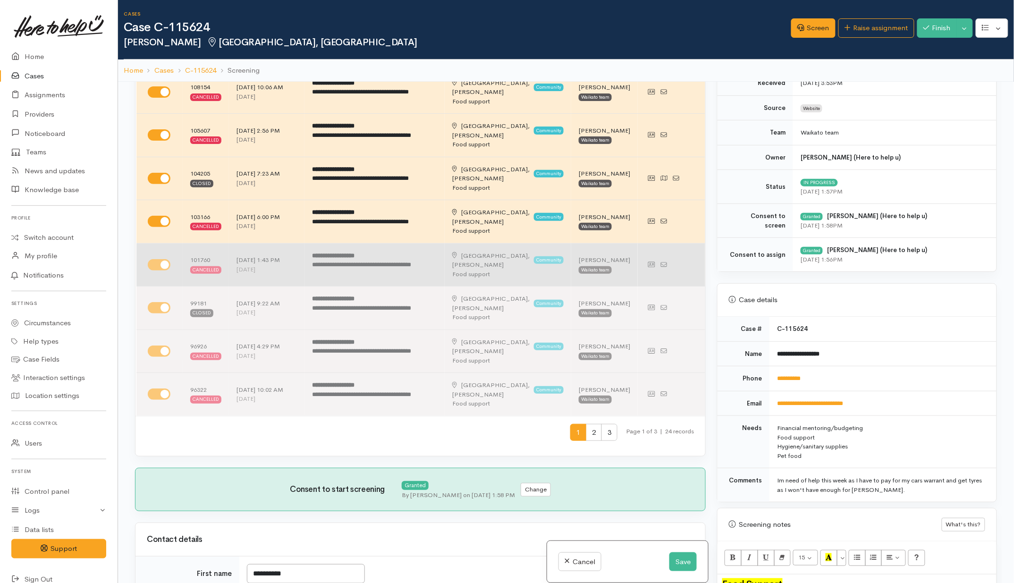
click at [155, 271] on input "checkbox" at bounding box center [159, 264] width 23 height 11
click at [160, 267] on input "checkbox" at bounding box center [159, 264] width 23 height 11
checkbox input "true"
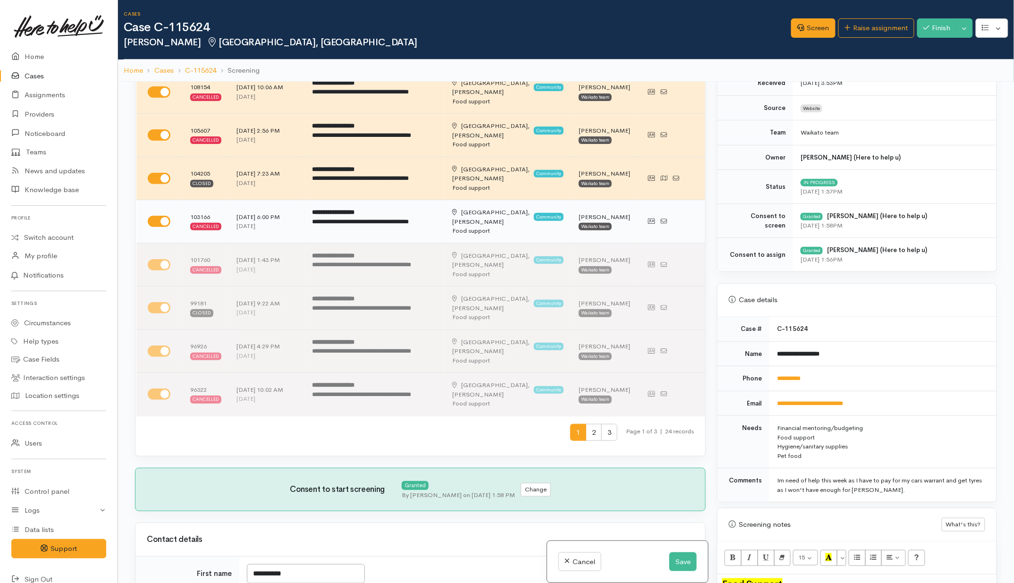
click at [162, 220] on input "checkbox" at bounding box center [159, 221] width 23 height 11
click at [158, 225] on input "checkbox" at bounding box center [159, 221] width 23 height 11
checkbox input "true"
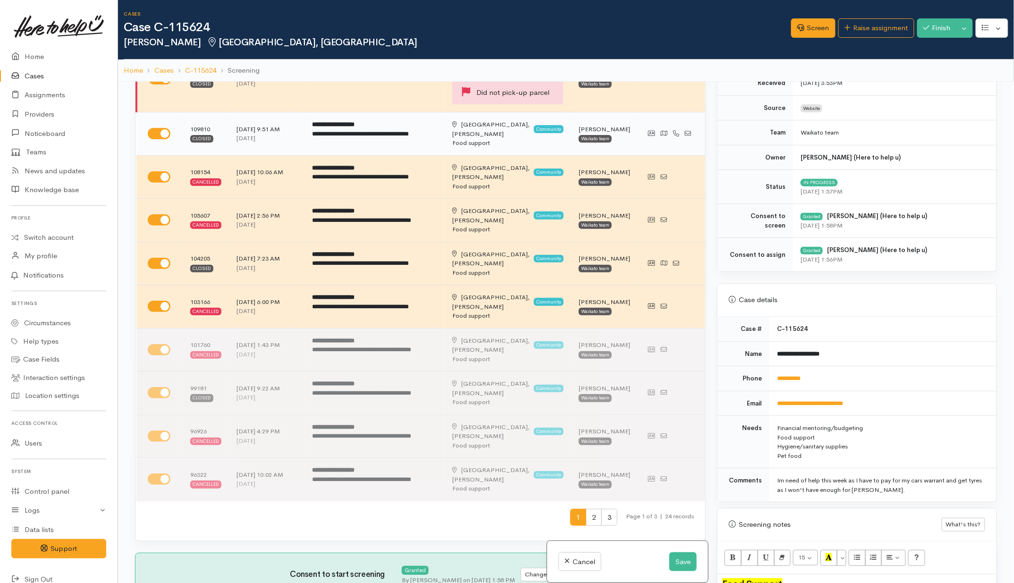
scroll to position [0, 0]
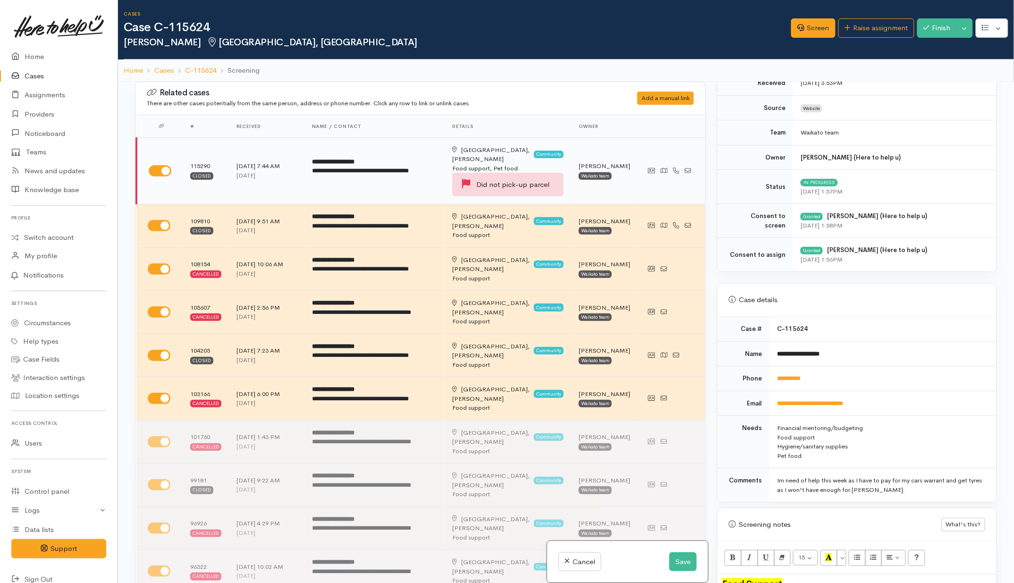
click at [156, 169] on input "checkbox" at bounding box center [160, 170] width 23 height 11
checkbox input "false"
click at [681, 561] on button "Save" at bounding box center [683, 562] width 27 height 19
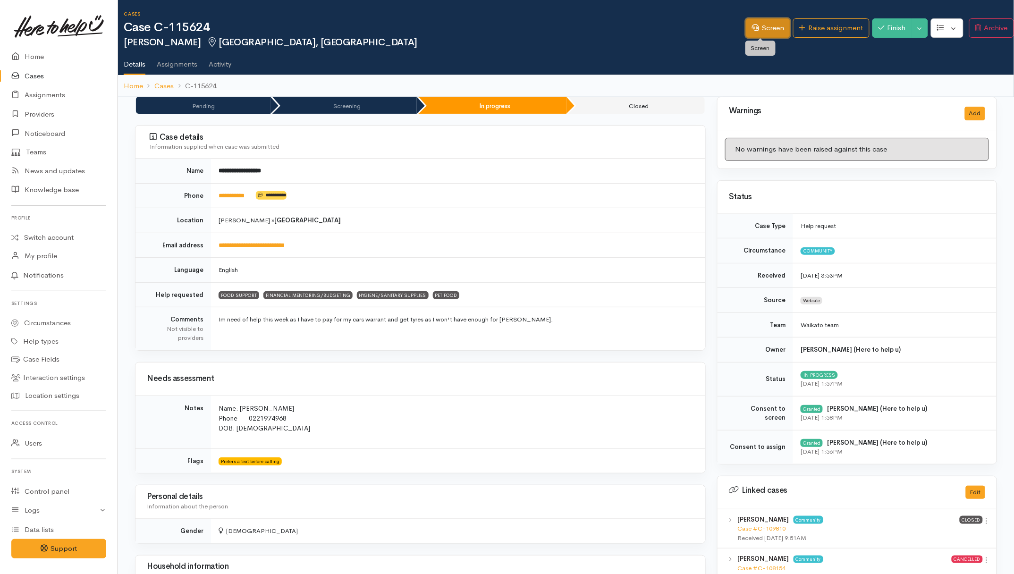
click at [764, 31] on link "Screen" at bounding box center [768, 27] width 44 height 19
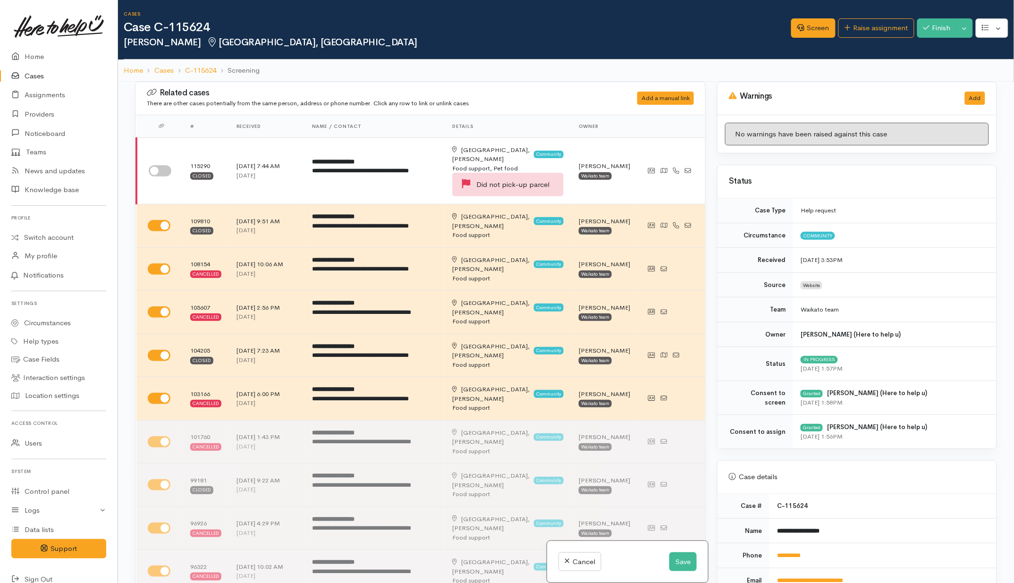
scroll to position [354, 0]
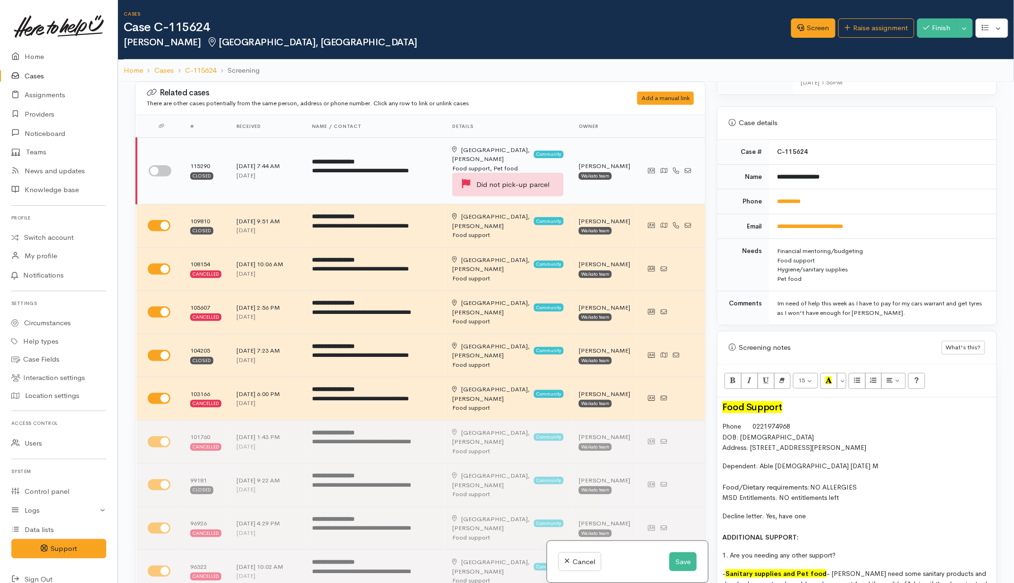
click at [162, 173] on input "checkbox" at bounding box center [160, 170] width 23 height 11
checkbox input "true"
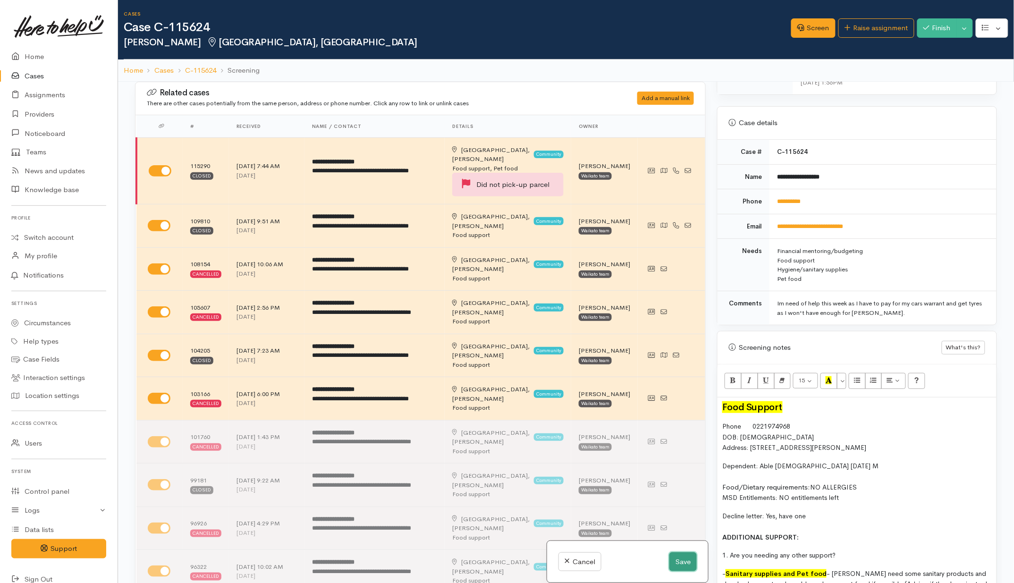
click at [681, 568] on button "Save" at bounding box center [683, 562] width 27 height 19
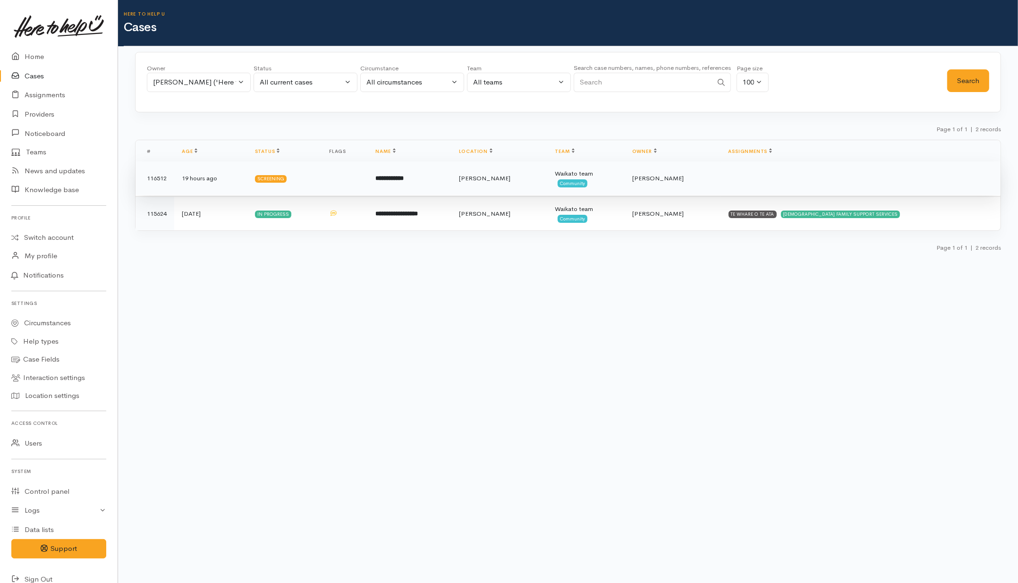
click at [451, 179] on td "**********" at bounding box center [409, 179] width 83 height 34
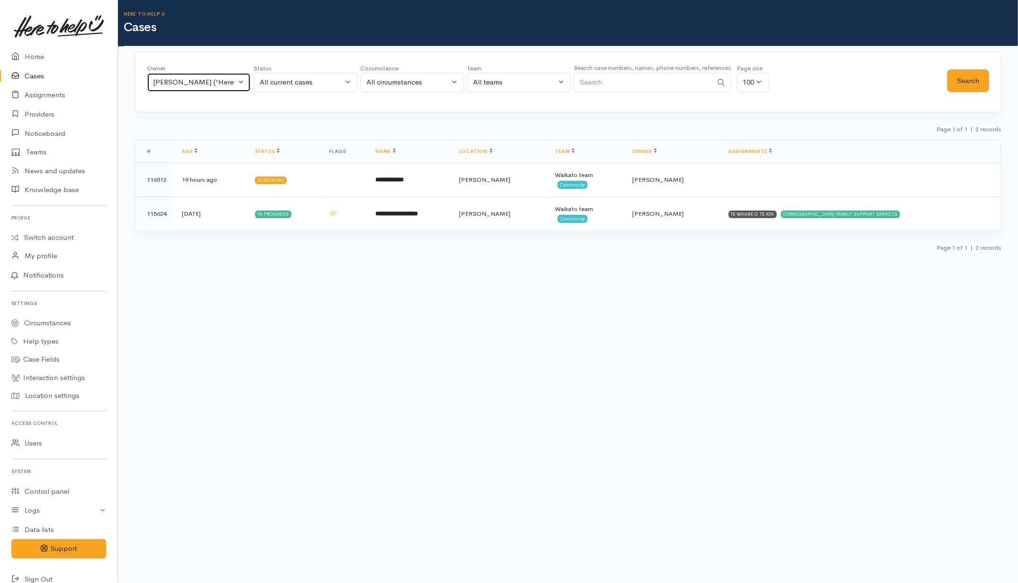
click at [208, 78] on div "Helena Kaufononga ('Here to help u')" at bounding box center [194, 82] width 83 height 11
type input "kata"
click at [187, 146] on span "Katarina Daly ('Here to help u')" at bounding box center [221, 143] width 116 height 11
select select "1252"
click at [971, 88] on button "Search" at bounding box center [968, 80] width 42 height 23
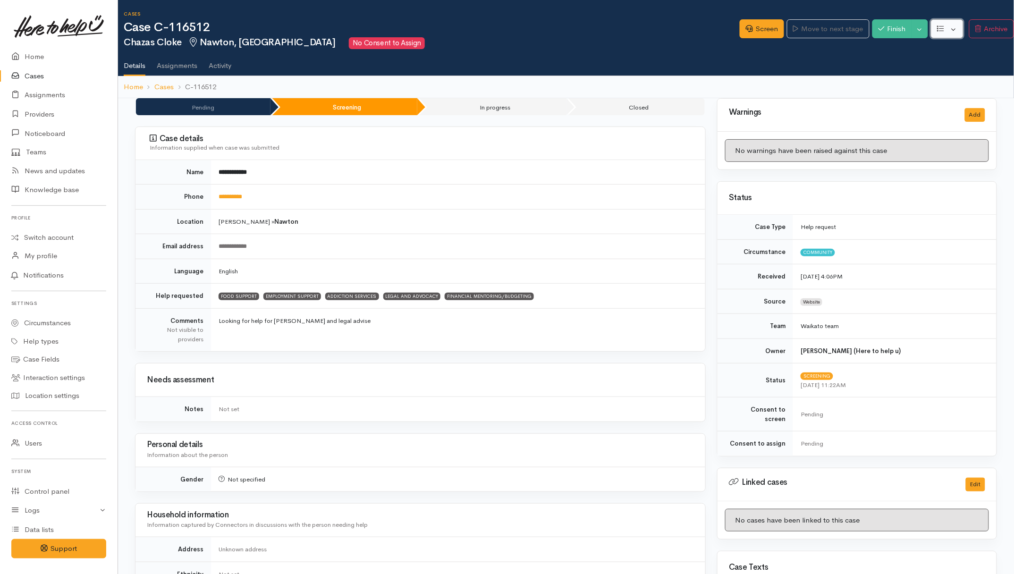
click at [953, 34] on button "button" at bounding box center [947, 28] width 33 height 19
click at [908, 76] on link "Re-assign team" at bounding box center [912, 79] width 101 height 15
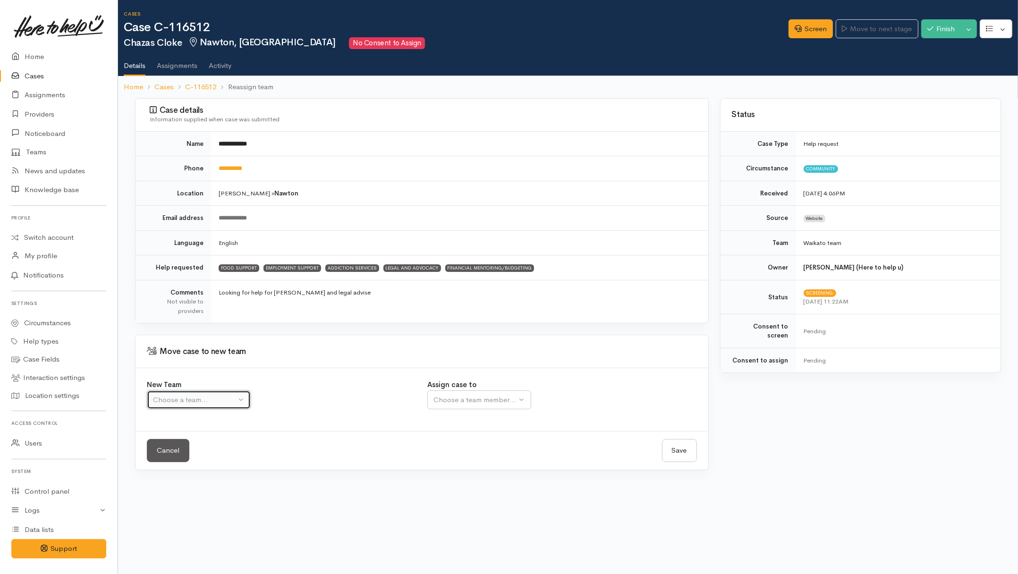
click at [182, 403] on div "Choose a team..." at bounding box center [194, 400] width 83 height 11
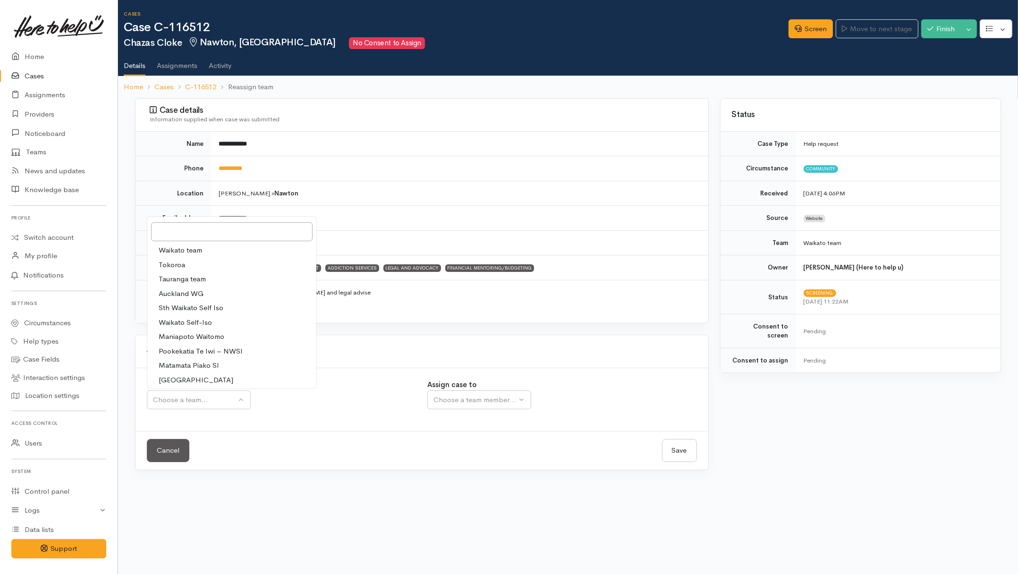
click at [187, 253] on span "Waikato team" at bounding box center [180, 250] width 43 height 11
select select "1"
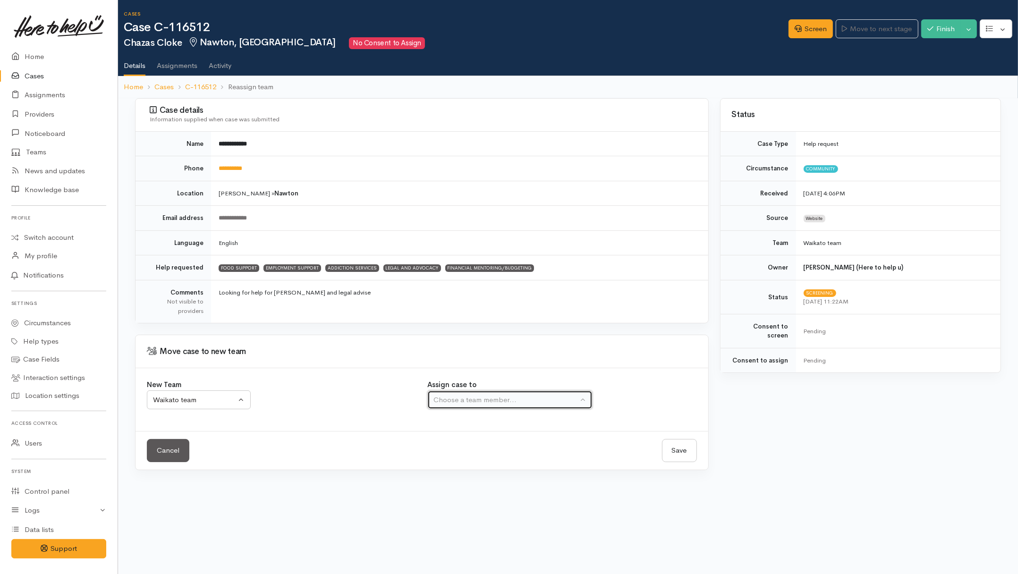
click at [511, 396] on div "Choose a team member..." at bounding box center [506, 400] width 145 height 11
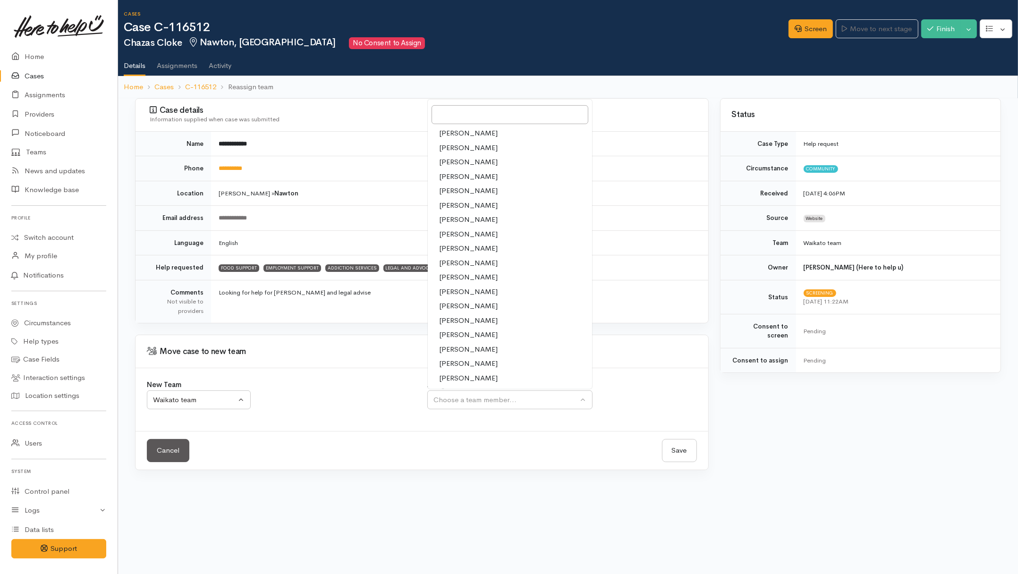
click at [455, 346] on span "Priyanka Duggal" at bounding box center [468, 349] width 59 height 11
select select "2109"
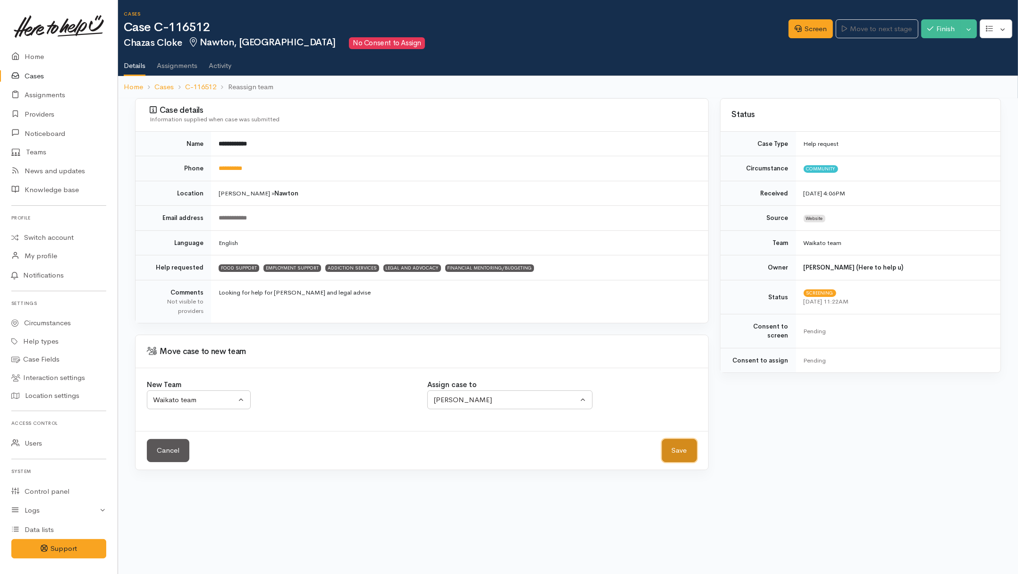
click at [679, 450] on button "Save" at bounding box center [679, 450] width 35 height 23
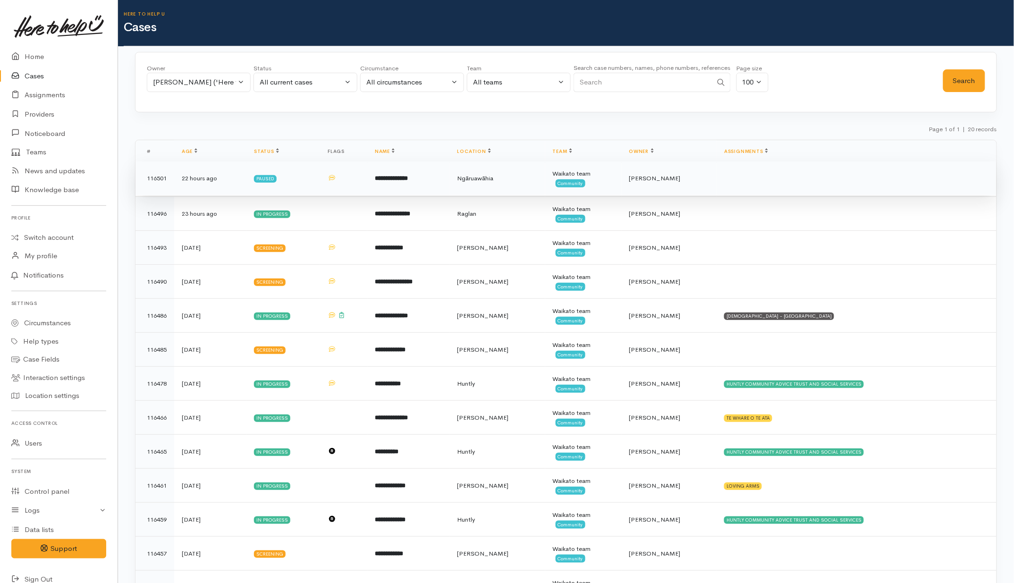
scroll to position [290, 0]
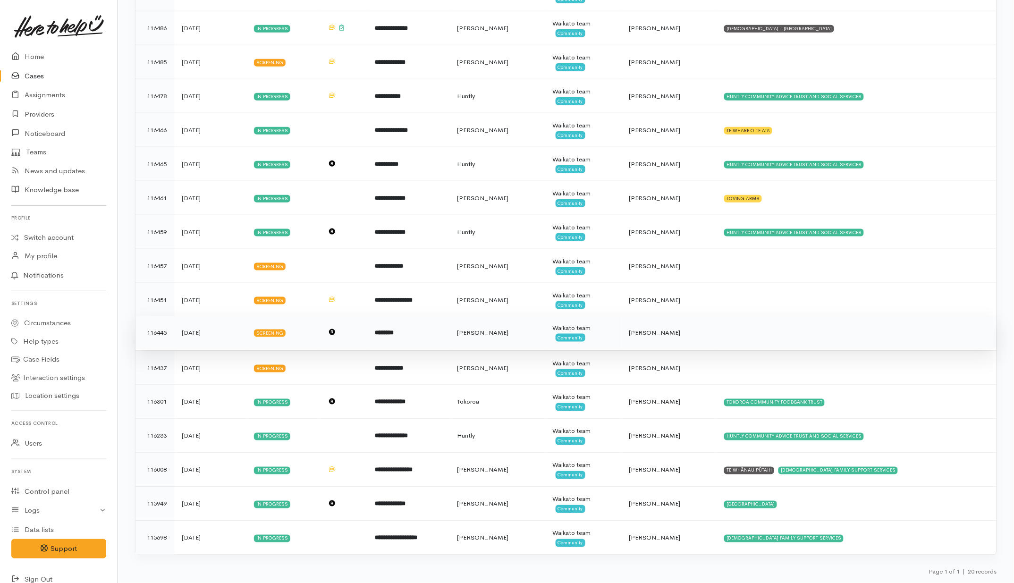
drag, startPoint x: 306, startPoint y: 371, endPoint x: 303, endPoint y: 348, distance: 23.3
click at [306, 371] on td "Screening" at bounding box center [284, 368] width 74 height 34
click at [303, 334] on td "Screening" at bounding box center [284, 333] width 74 height 34
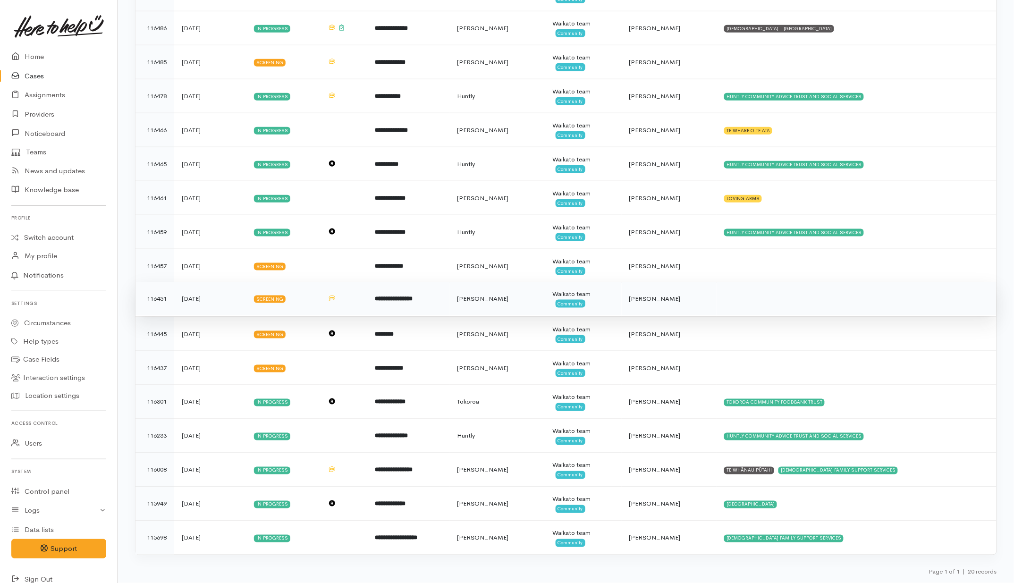
click at [307, 289] on td "Screening" at bounding box center [284, 299] width 74 height 34
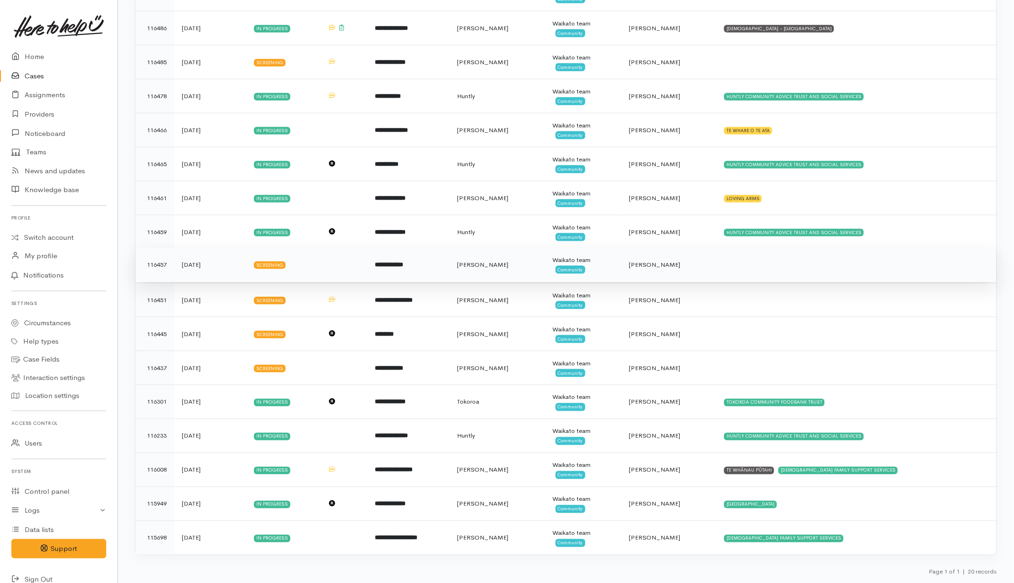
click at [310, 252] on td "Screening" at bounding box center [284, 265] width 74 height 34
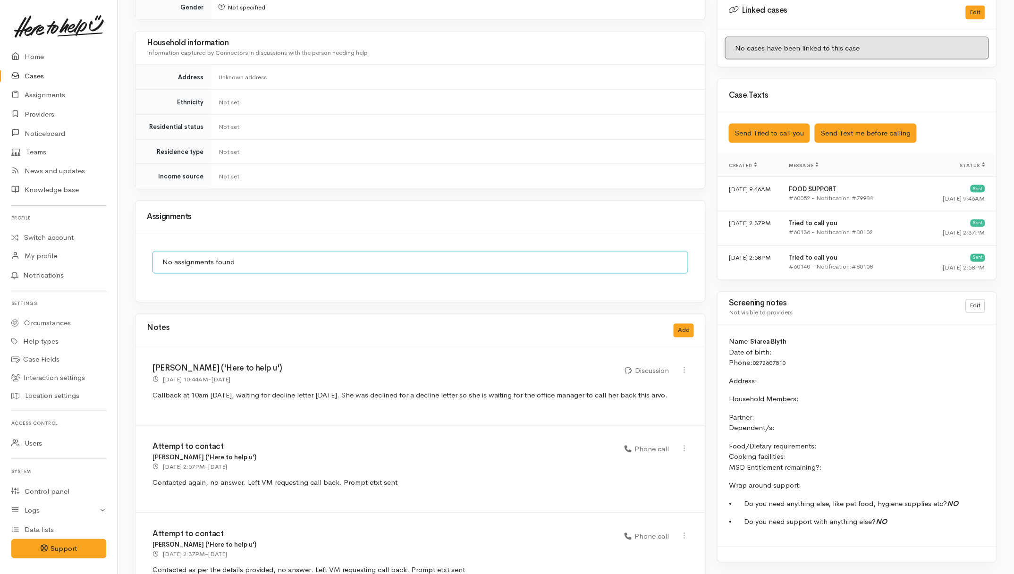
scroll to position [524, 0]
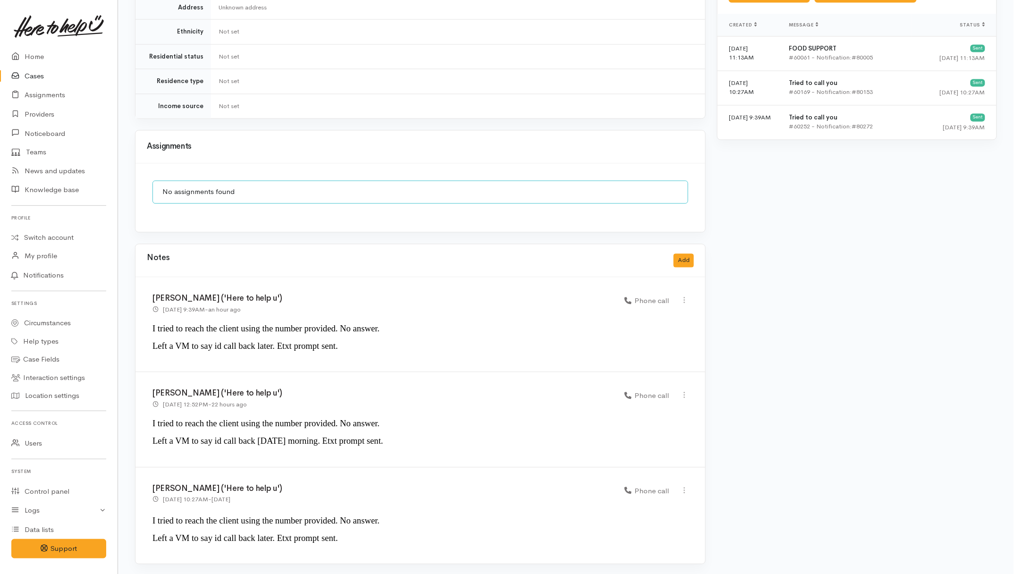
scroll to position [668, 0]
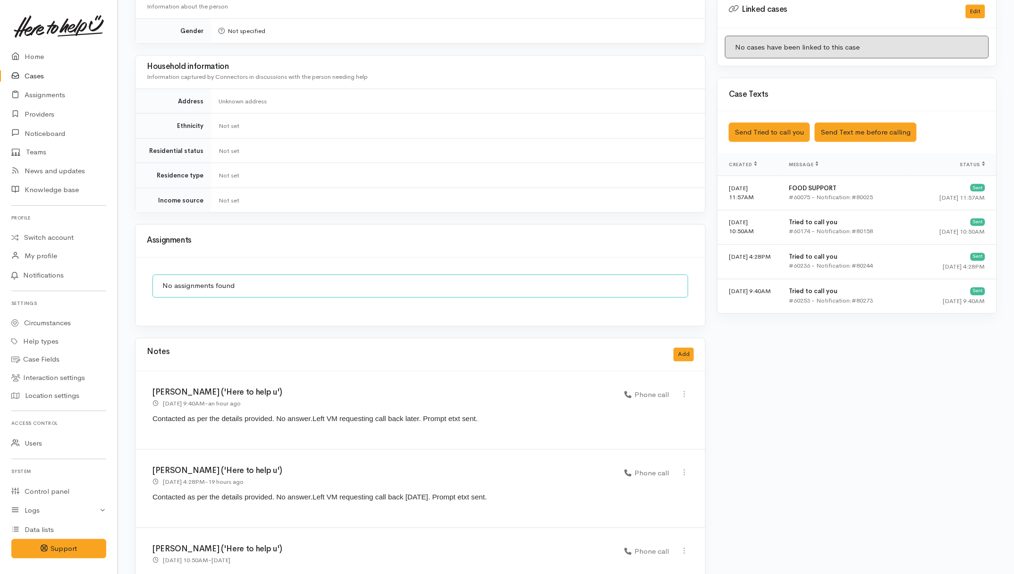
scroll to position [525, 0]
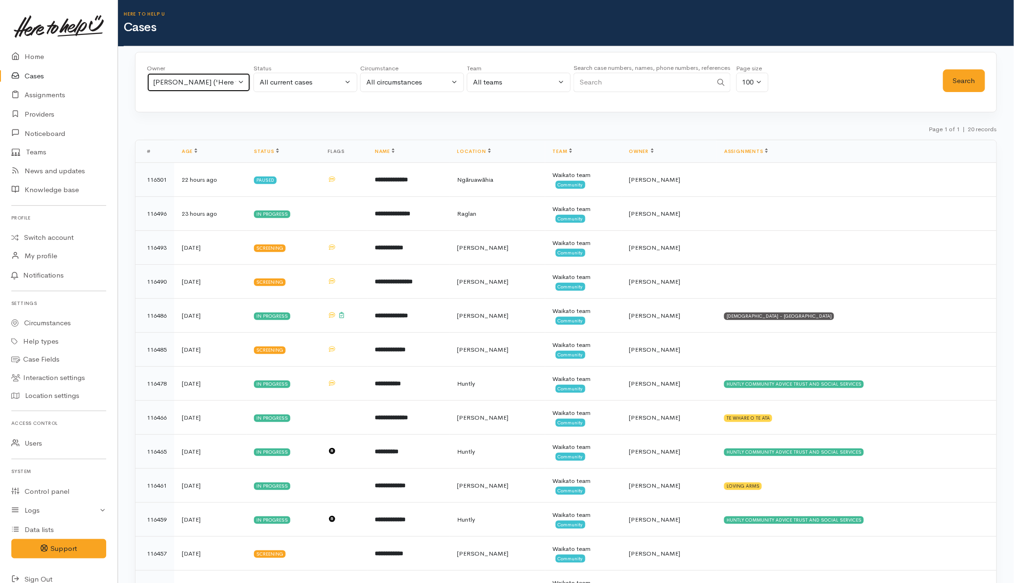
click at [241, 80] on button "[PERSON_NAME] ('Here to help u')" at bounding box center [199, 82] width 104 height 19
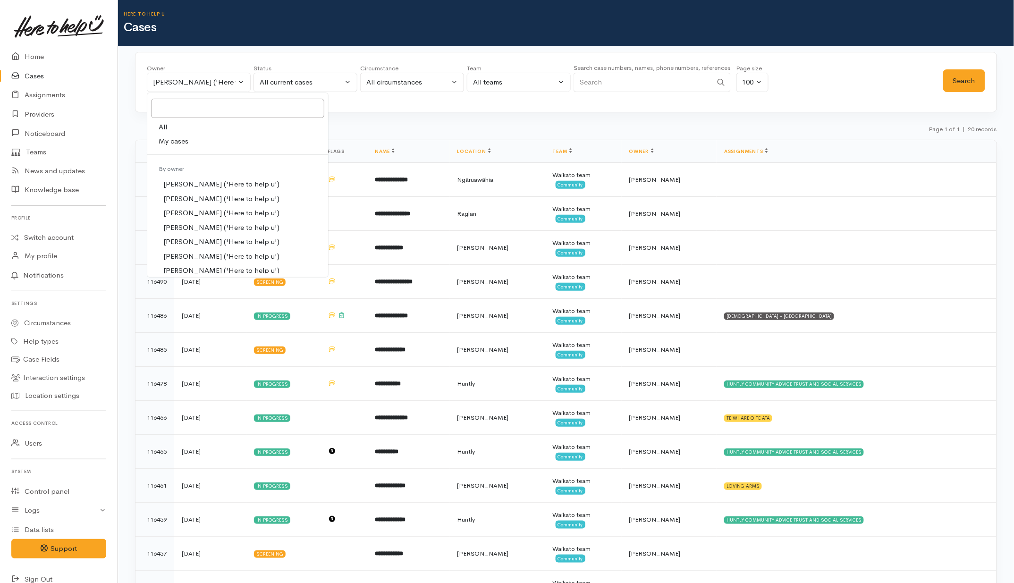
click at [183, 144] on span "My cases" at bounding box center [174, 141] width 30 height 11
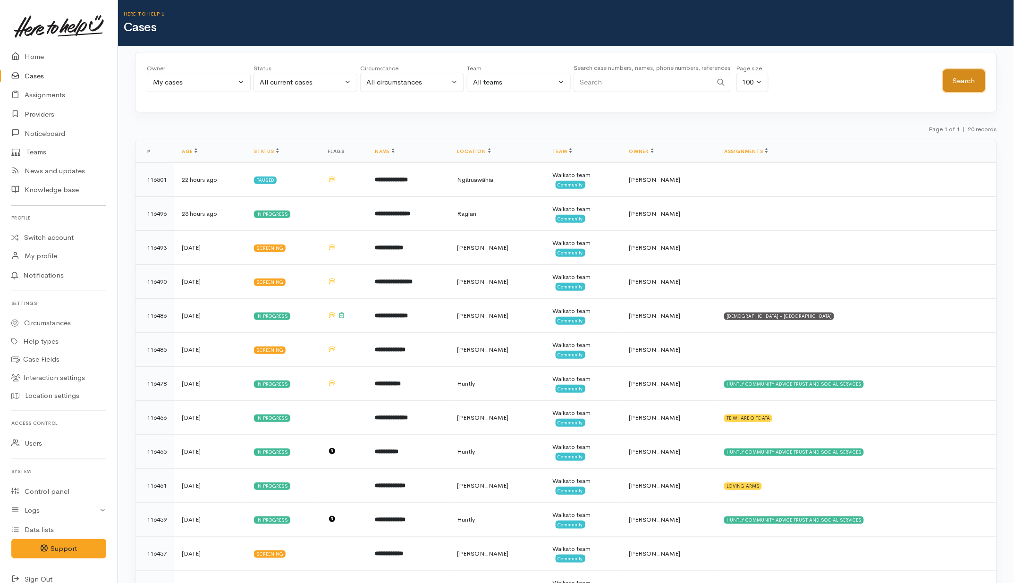
click at [971, 85] on button "Search" at bounding box center [965, 80] width 42 height 23
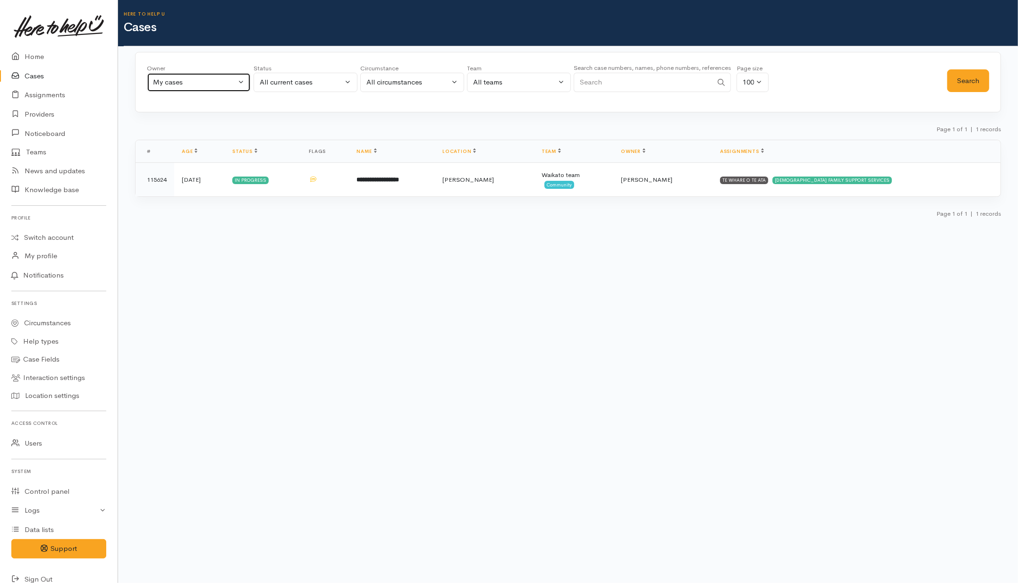
drag, startPoint x: 216, startPoint y: 84, endPoint x: 225, endPoint y: 92, distance: 12.0
click at [216, 84] on div "My cases" at bounding box center [194, 82] width 83 height 11
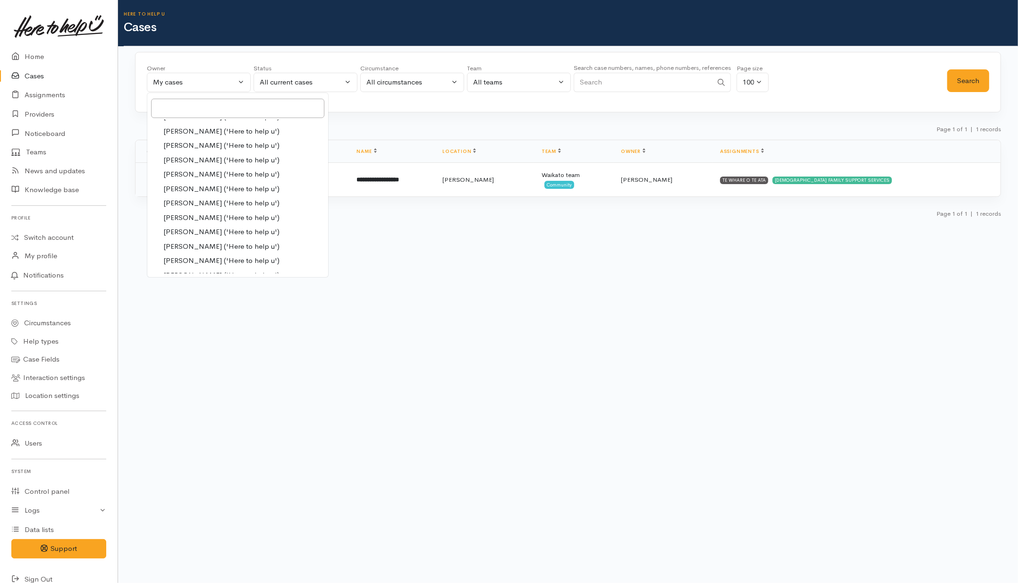
drag, startPoint x: 300, startPoint y: 209, endPoint x: 306, endPoint y: 124, distance: 85.2
click at [306, 123] on div "Owner All My cases Aandrea Murray ('Here to help u') Akash Prakash ('Here to he…" at bounding box center [568, 138] width 900 height 173
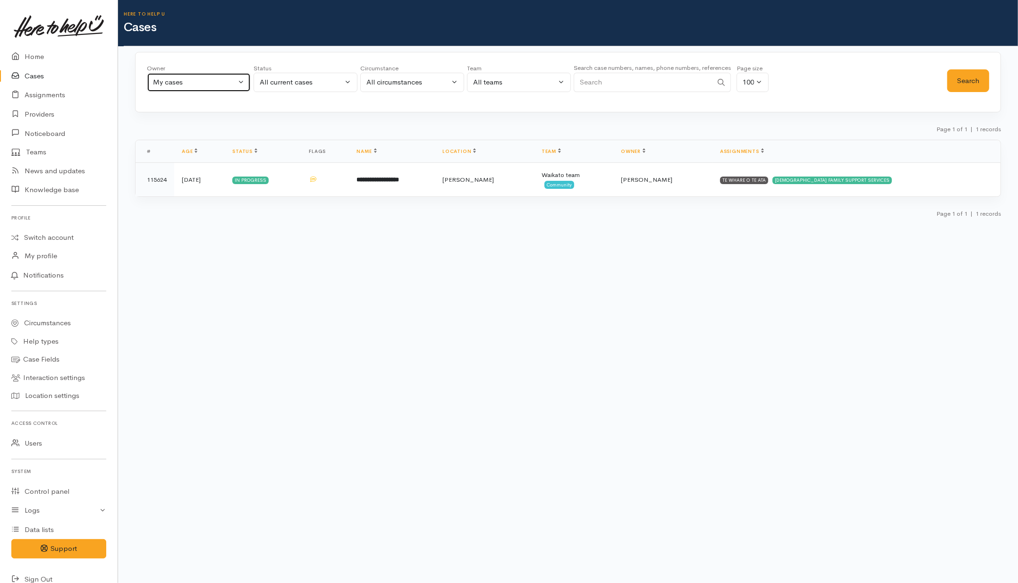
click at [234, 76] on button "My cases" at bounding box center [199, 82] width 104 height 19
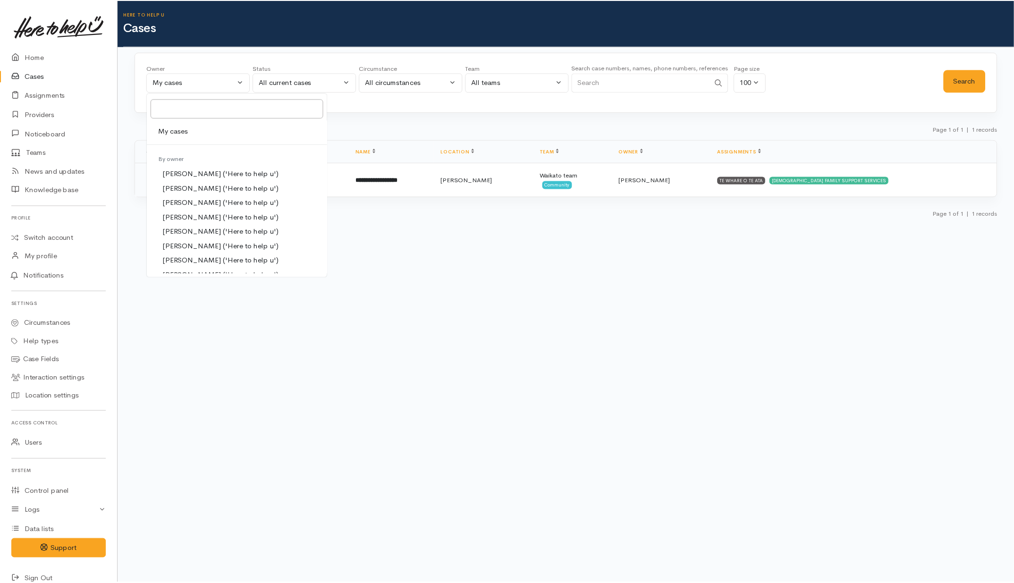
scroll to position [0, 0]
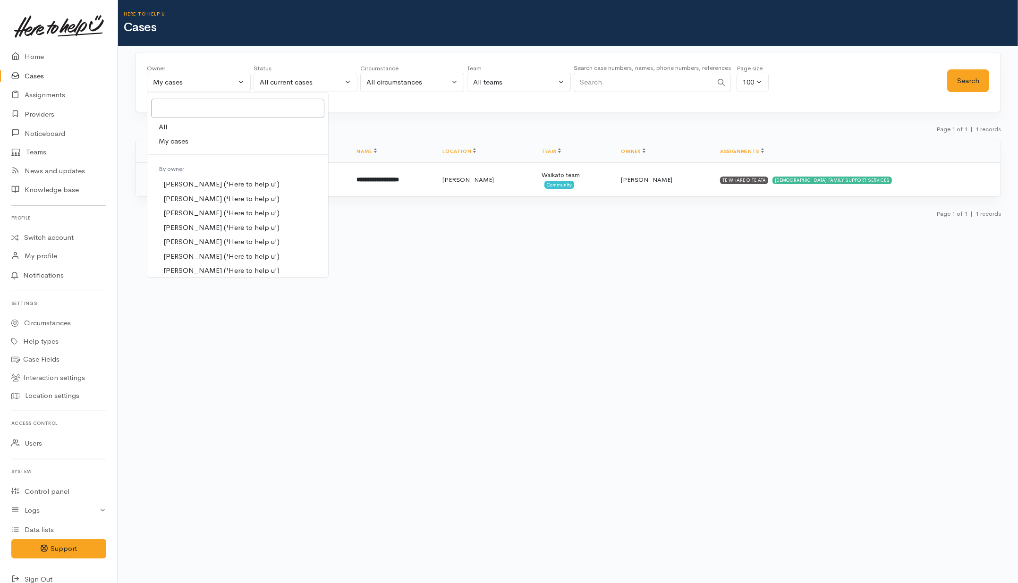
drag, startPoint x: 221, startPoint y: 128, endPoint x: 245, endPoint y: 128, distance: 23.6
click at [222, 128] on link "All" at bounding box center [237, 127] width 181 height 15
select select "-1"
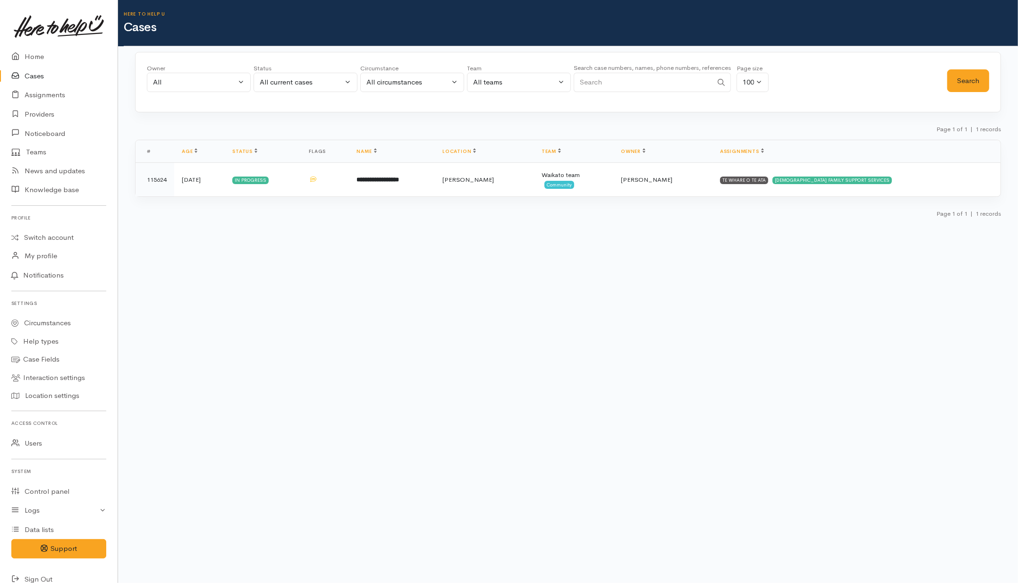
click at [1000, 82] on div "Owner All My cases Aandrea Murray ('Here to help u') Akash Prakash ('Here to he…" at bounding box center [568, 82] width 866 height 60
click at [982, 74] on button "Search" at bounding box center [968, 80] width 42 height 23
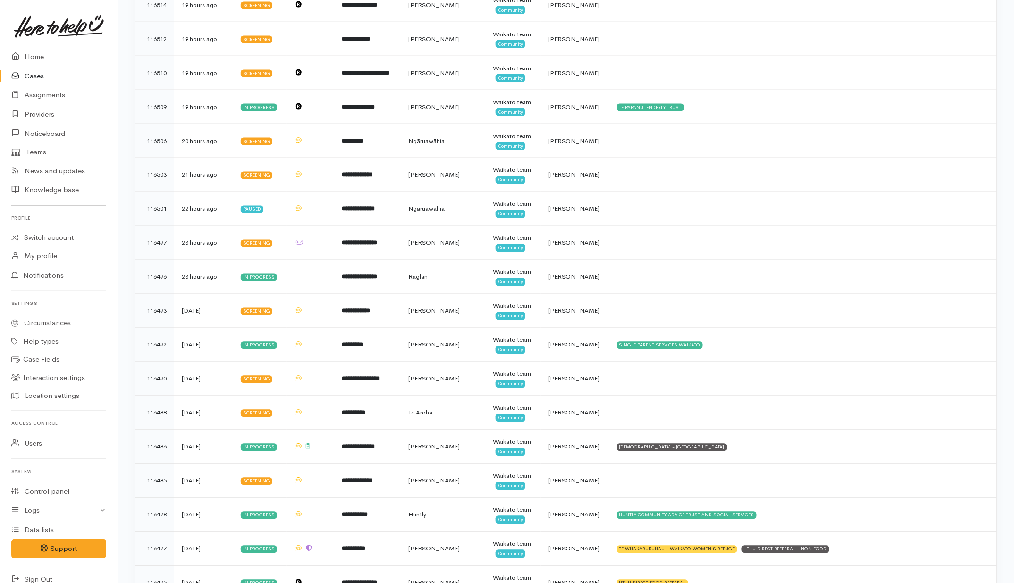
scroll to position [649, 0]
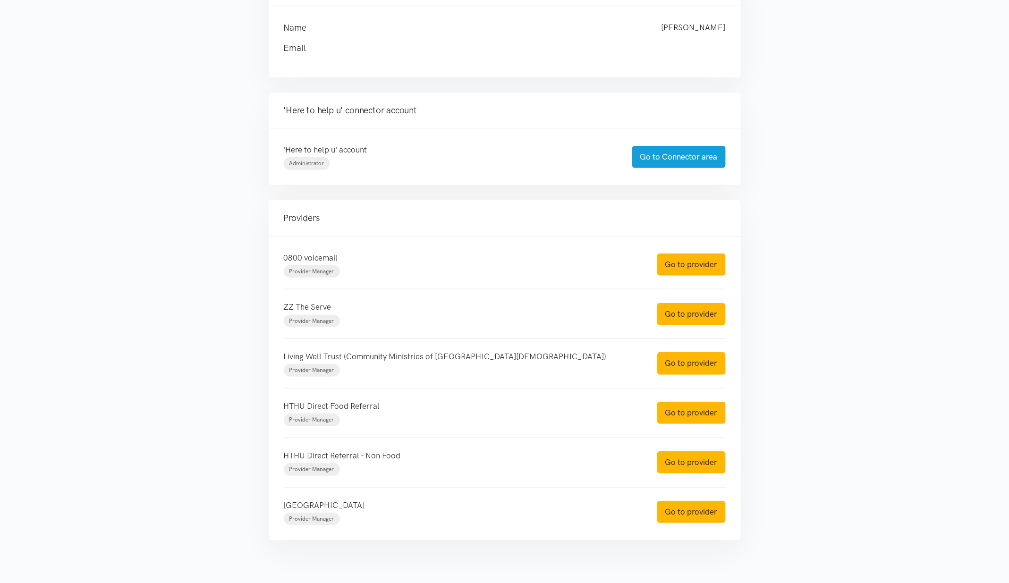
scroll to position [157, 0]
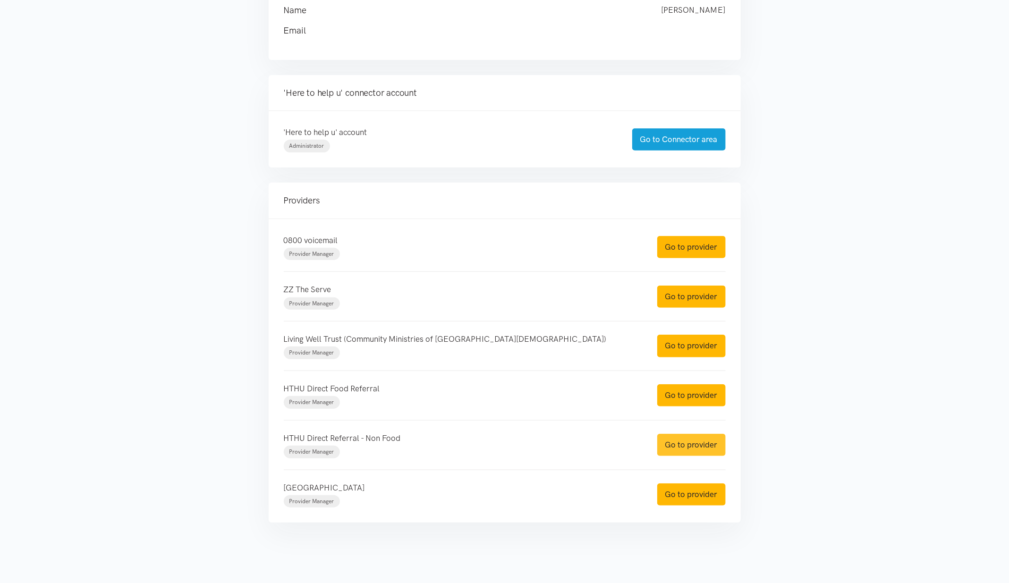
drag, startPoint x: 673, startPoint y: 449, endPoint x: 674, endPoint y: 434, distance: 14.2
click at [673, 449] on link "Go to provider" at bounding box center [691, 445] width 68 height 22
click at [683, 398] on link "Go to provider" at bounding box center [691, 395] width 68 height 22
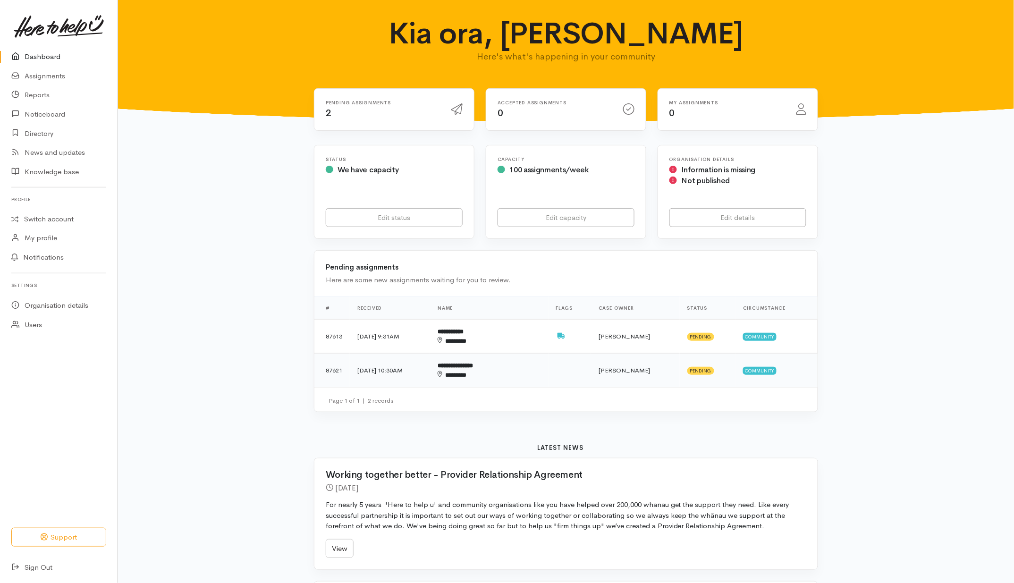
click at [576, 372] on td at bounding box center [570, 371] width 43 height 34
click at [616, 373] on td "[PERSON_NAME]" at bounding box center [636, 371] width 88 height 34
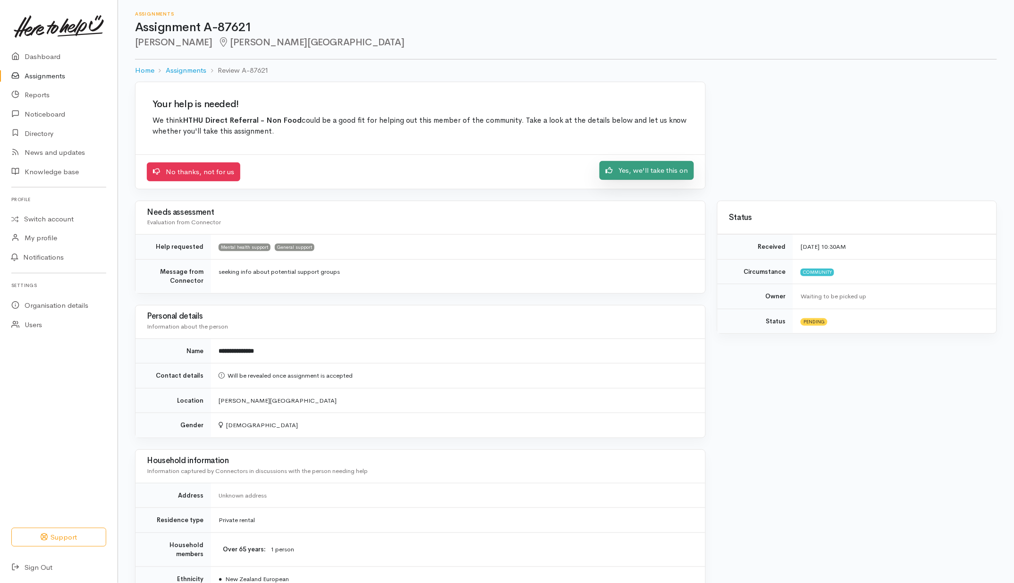
click at [654, 167] on link "Yes, we'll take this on" at bounding box center [647, 170] width 94 height 19
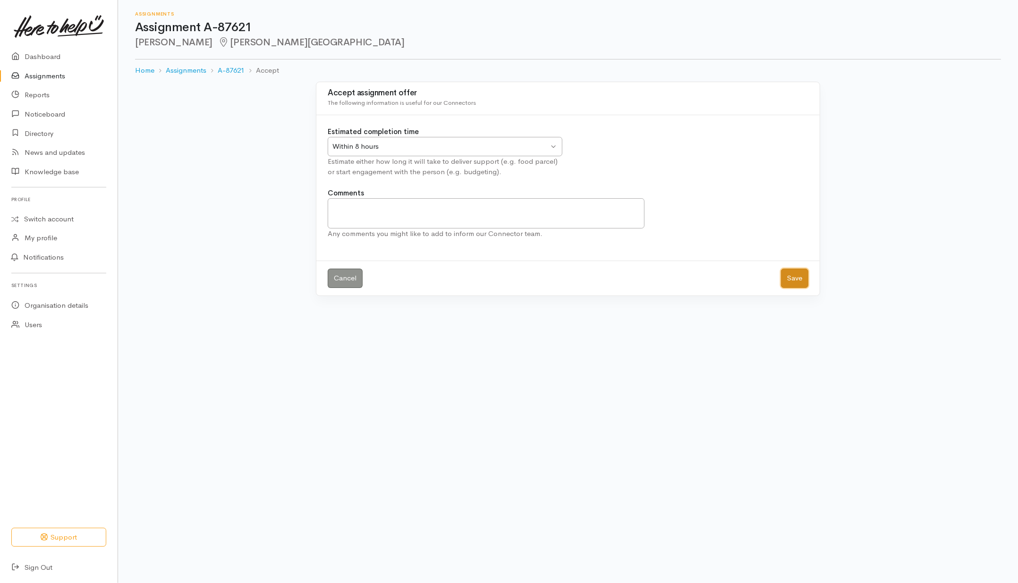
click at [803, 280] on button "Save" at bounding box center [794, 278] width 27 height 19
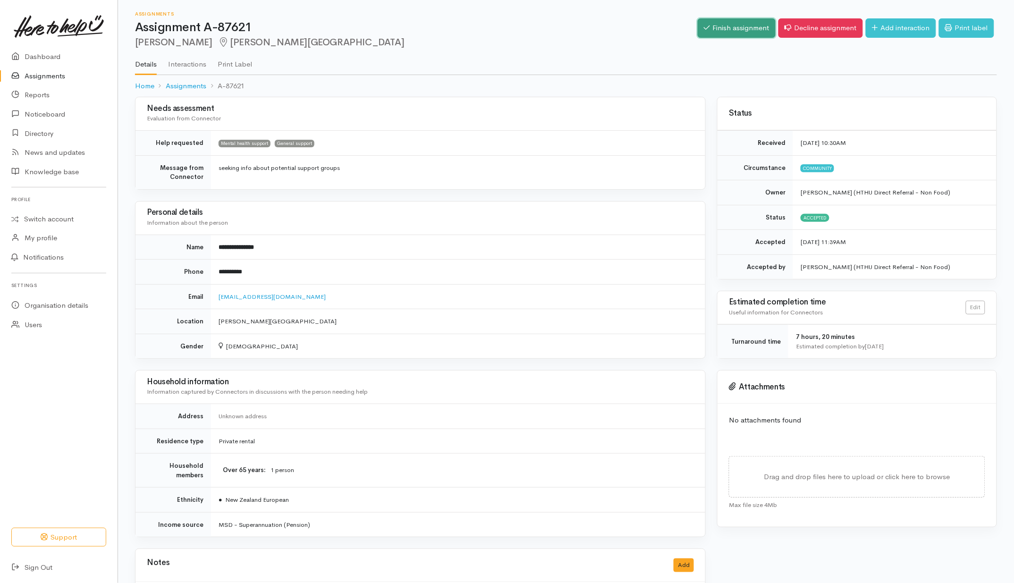
click at [729, 31] on link "Finish assignment" at bounding box center [737, 27] width 78 height 19
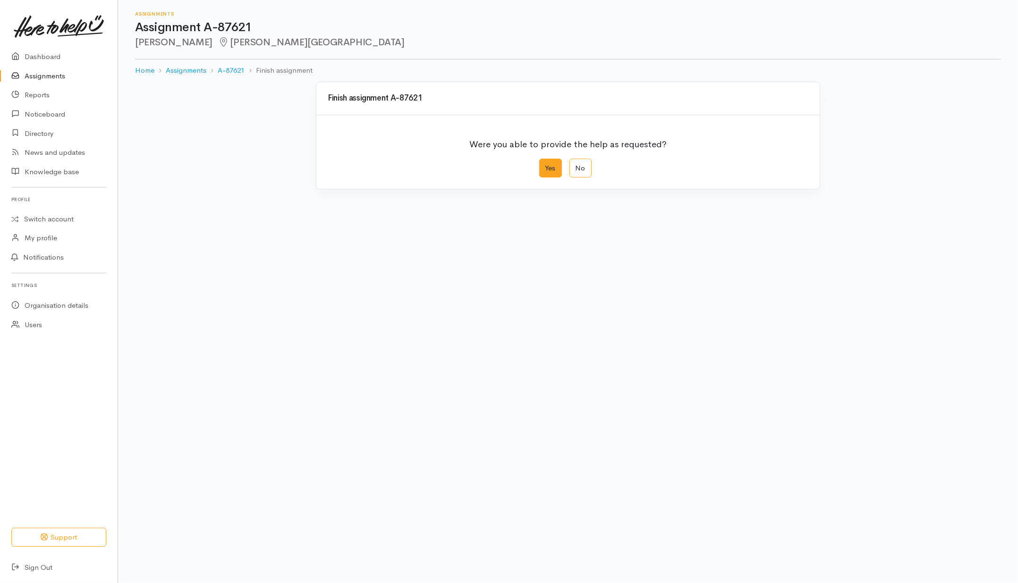
drag, startPoint x: 545, startPoint y: 168, endPoint x: 551, endPoint y: 171, distance: 5.9
click at [545, 169] on label "Yes" at bounding box center [550, 168] width 23 height 19
click at [545, 165] on input "Yes" at bounding box center [542, 162] width 6 height 6
radio input "true"
click at [797, 379] on button "Save" at bounding box center [794, 378] width 27 height 19
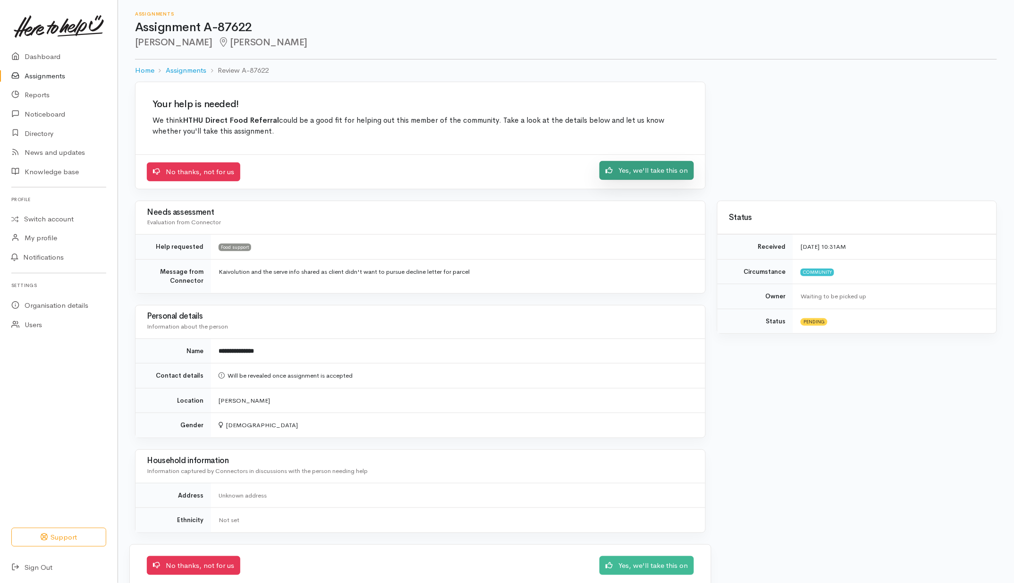
click at [621, 173] on link "Yes, we'll take this on" at bounding box center [647, 170] width 94 height 19
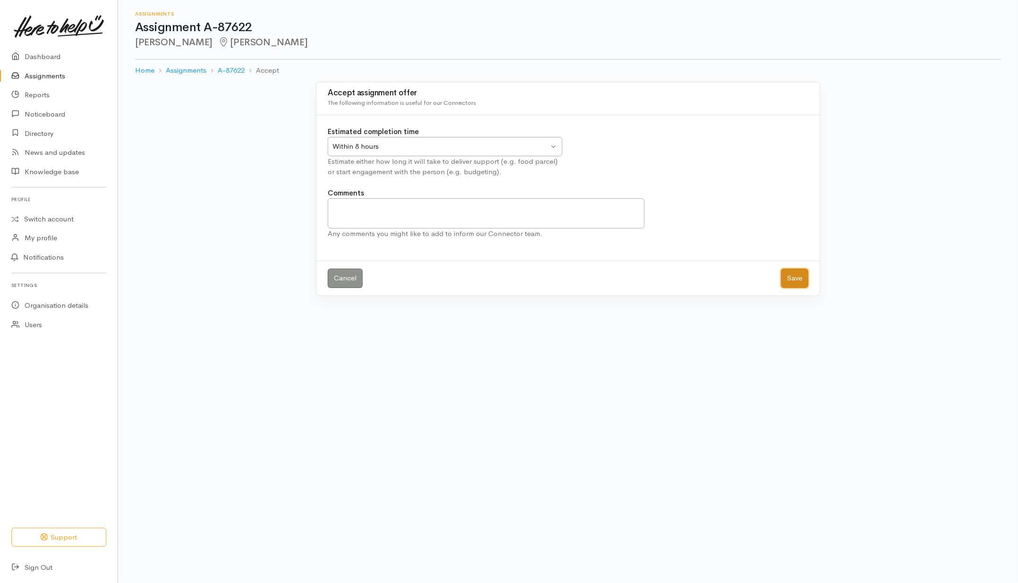
click at [801, 282] on button "Save" at bounding box center [794, 278] width 27 height 19
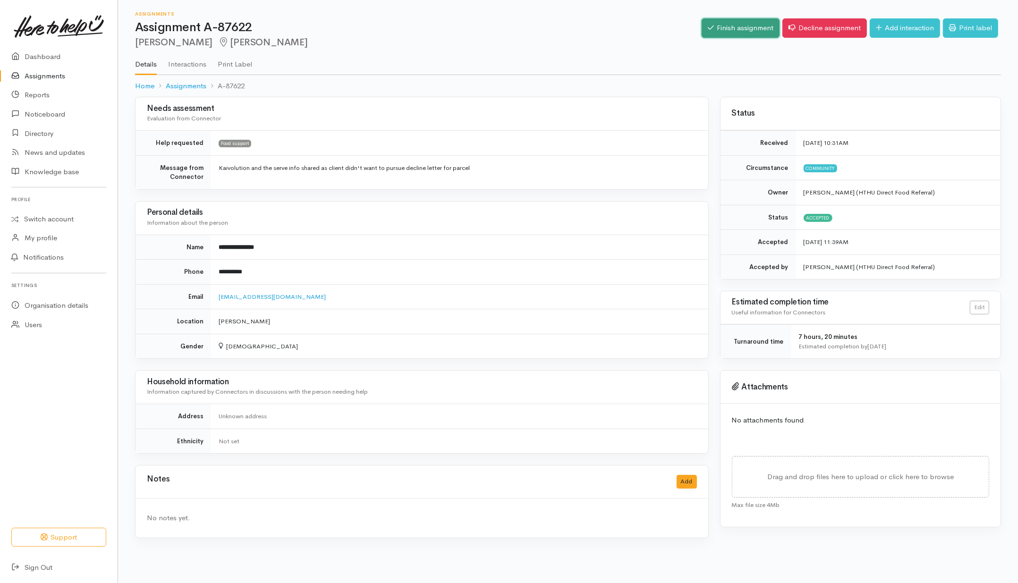
click at [747, 34] on link "Finish assignment" at bounding box center [741, 27] width 78 height 19
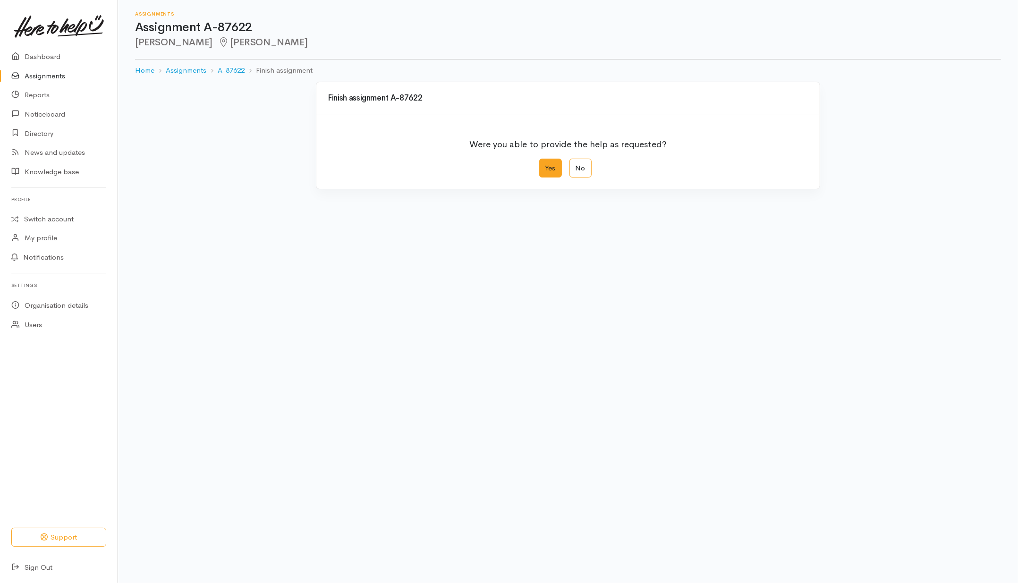
click at [546, 170] on label "Yes" at bounding box center [550, 168] width 23 height 19
click at [545, 165] on input "Yes" at bounding box center [542, 162] width 6 height 6
radio input "true"
click at [796, 381] on button "Save" at bounding box center [794, 378] width 27 height 19
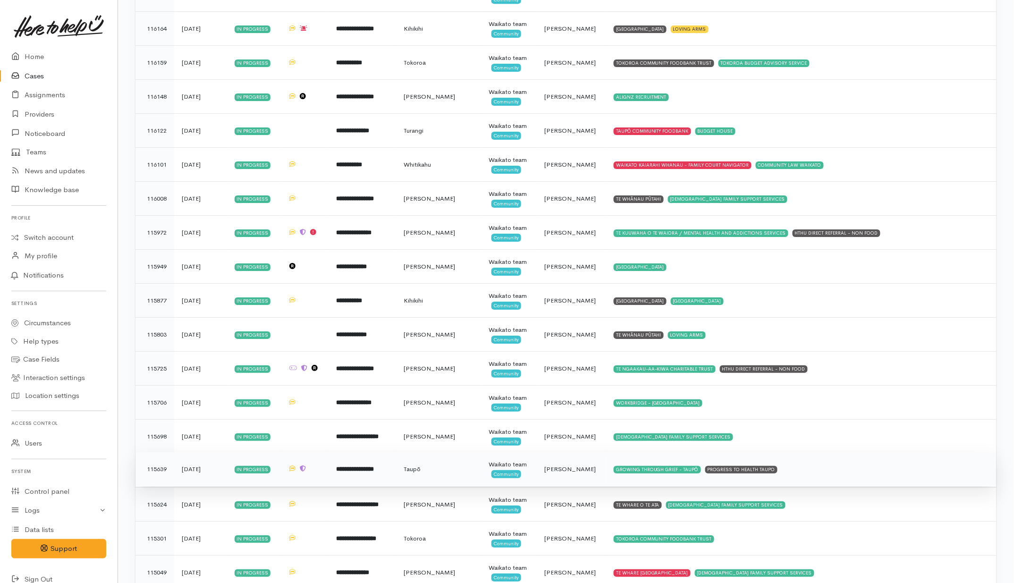
scroll to position [2645, 0]
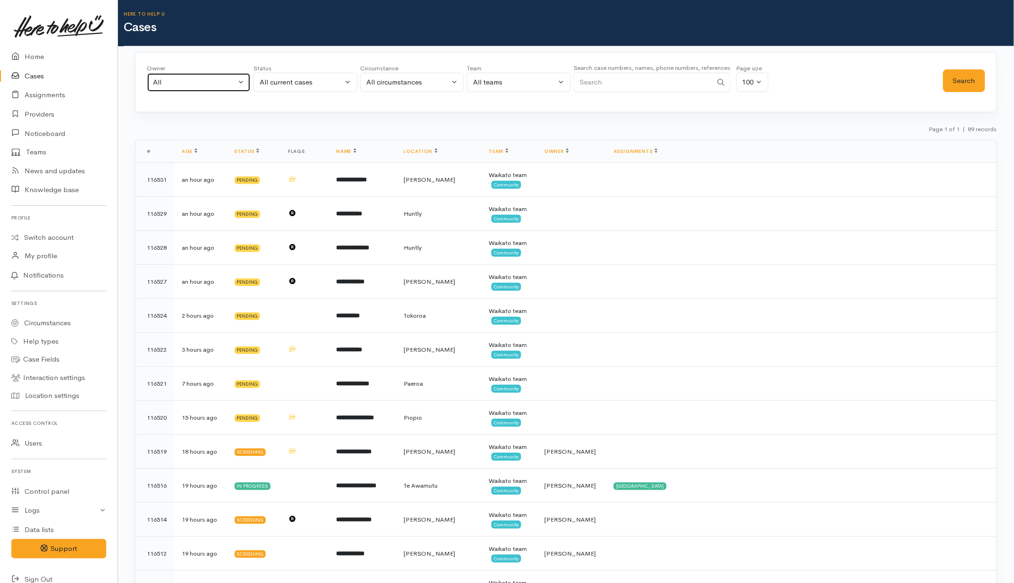
drag, startPoint x: 196, startPoint y: 79, endPoint x: 197, endPoint y: 74, distance: 5.4
click at [198, 78] on div "All" at bounding box center [194, 82] width 83 height 11
type input "leina"
click at [238, 145] on span "Leinati Lima ('Here to help u')" at bounding box center [221, 143] width 116 height 11
select select "953"
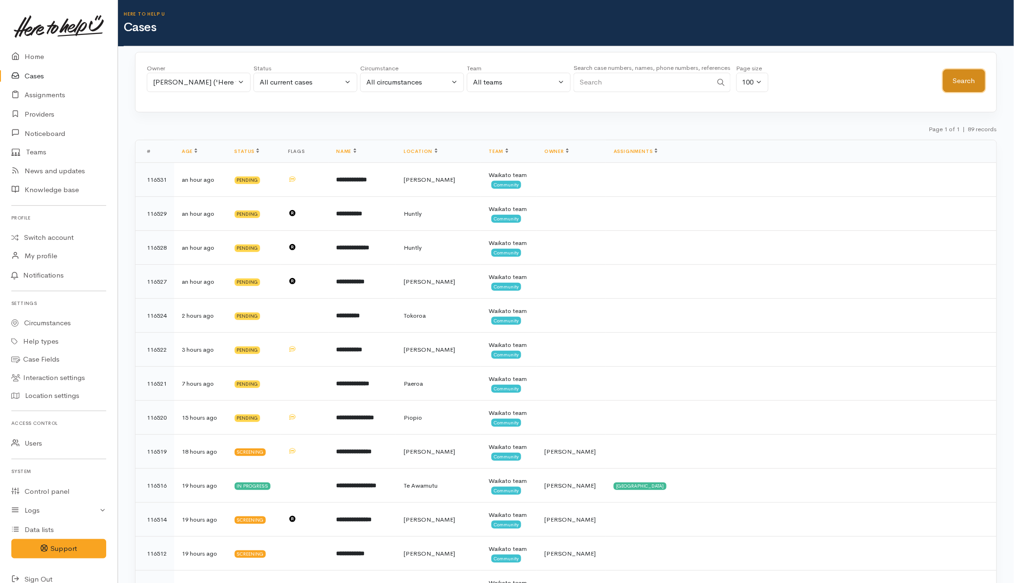
drag, startPoint x: 967, startPoint y: 77, endPoint x: 955, endPoint y: 79, distance: 12.0
click at [967, 78] on button "Search" at bounding box center [965, 80] width 42 height 23
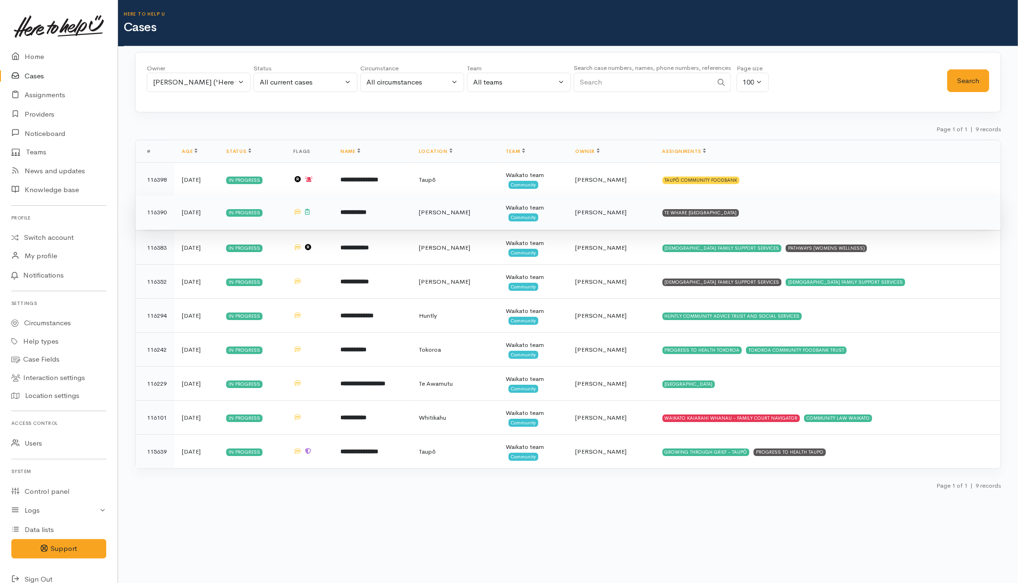
click at [627, 210] on span "[PERSON_NAME]" at bounding box center [600, 212] width 51 height 8
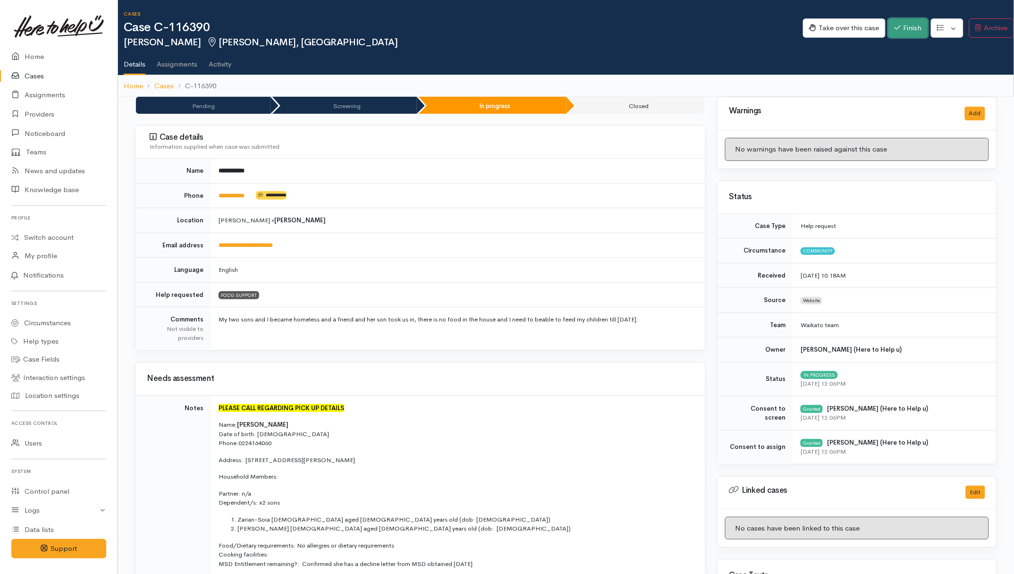
click at [900, 25] on button "Finish" at bounding box center [909, 27] width 40 height 19
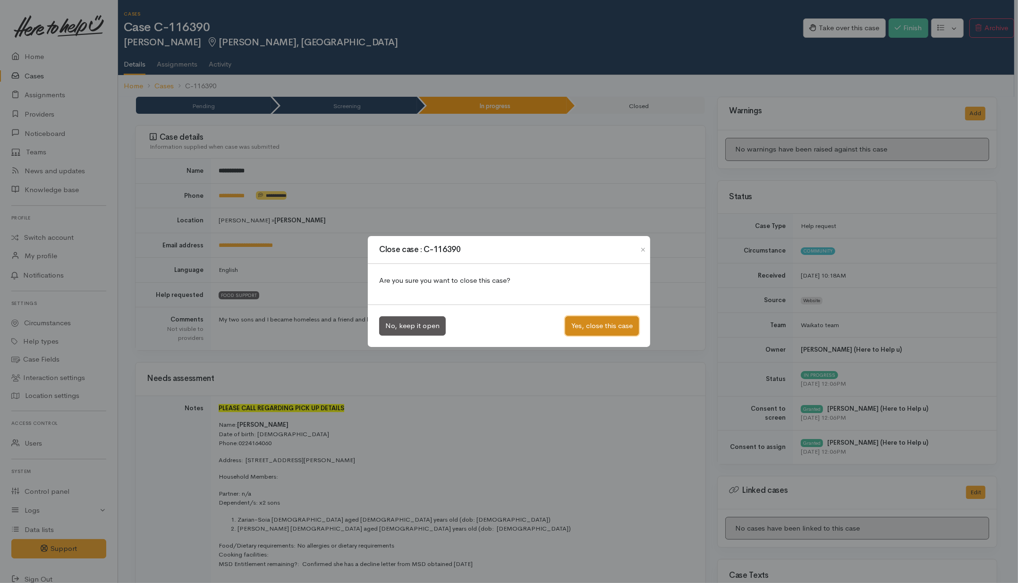
click at [586, 327] on button "Yes, close this case" at bounding box center [602, 325] width 74 height 19
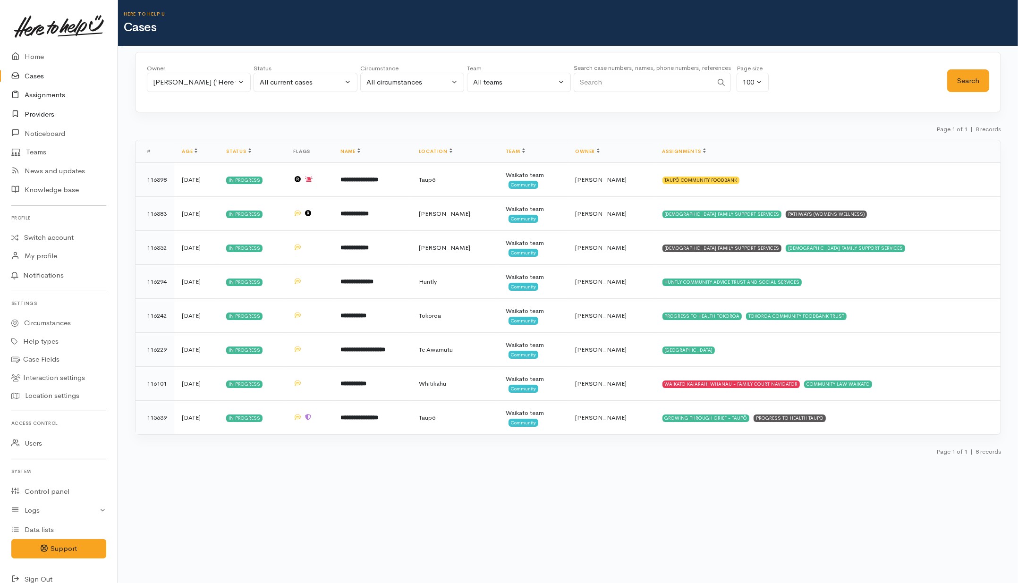
drag, startPoint x: 48, startPoint y: 94, endPoint x: 29, endPoint y: 105, distance: 22.7
click at [48, 94] on link "Assignments" at bounding box center [59, 94] width 118 height 19
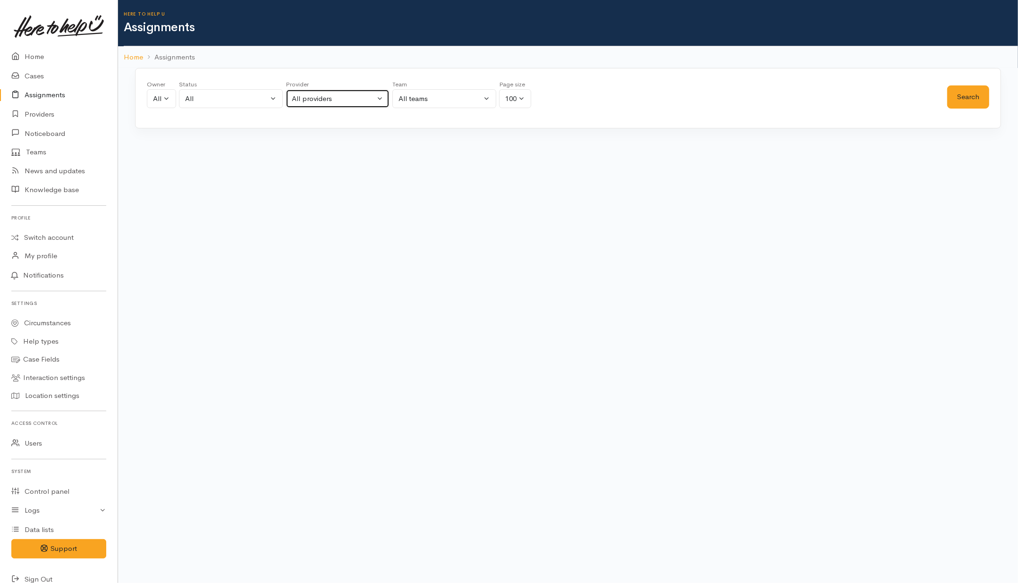
drag, startPoint x: 328, startPoint y: 99, endPoint x: 329, endPoint y: 105, distance: 5.7
click at [328, 99] on div "All providers" at bounding box center [333, 99] width 83 height 11
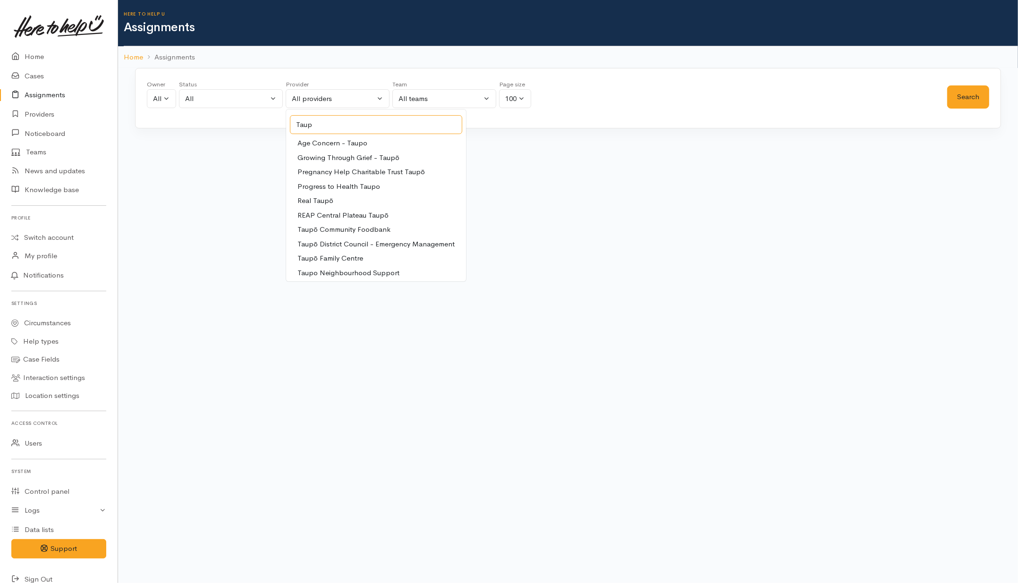
type input "Taup"
click at [341, 229] on span "Taupō Community Foodbank" at bounding box center [344, 229] width 93 height 11
select select "405"
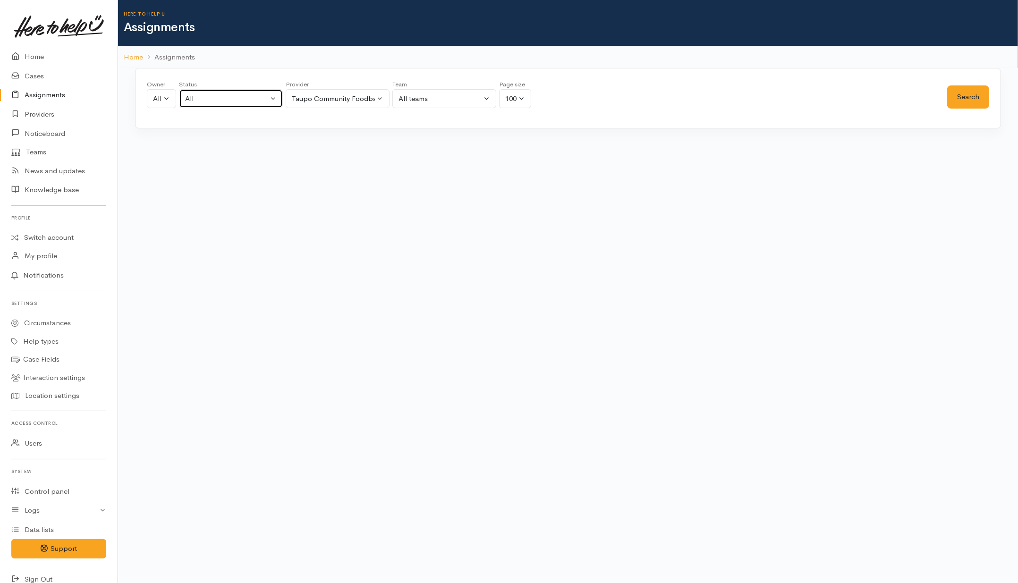
click at [216, 105] on button "All" at bounding box center [231, 98] width 104 height 19
click at [211, 157] on span "All current cases" at bounding box center [222, 160] width 53 height 11
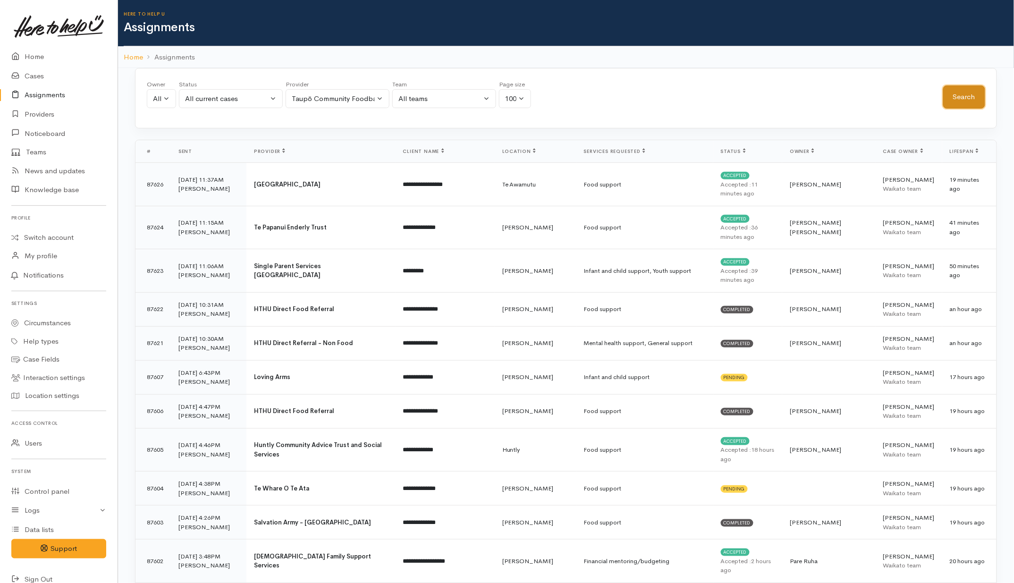
click at [952, 95] on button "Search" at bounding box center [965, 96] width 42 height 23
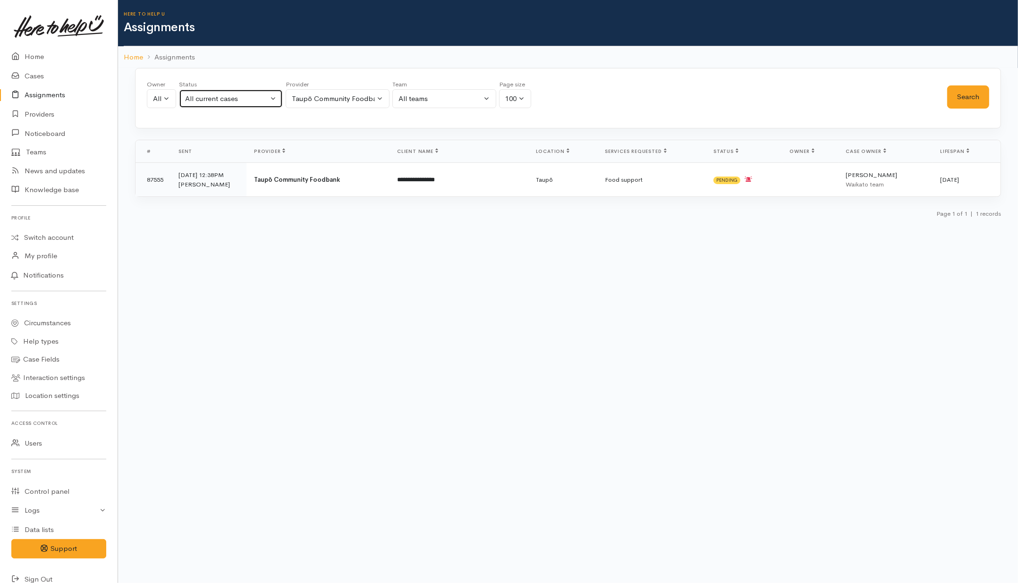
click at [272, 105] on button "All current cases" at bounding box center [231, 98] width 104 height 19
click at [212, 264] on link "All" at bounding box center [230, 258] width 103 height 15
select select "All"
click at [969, 102] on button "Search" at bounding box center [968, 96] width 42 height 23
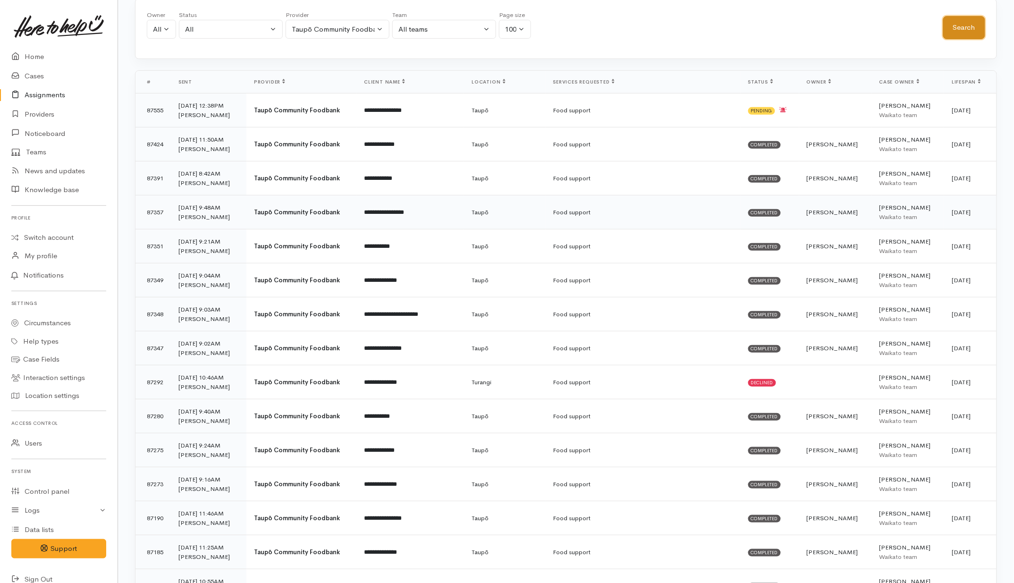
scroll to position [177, 0]
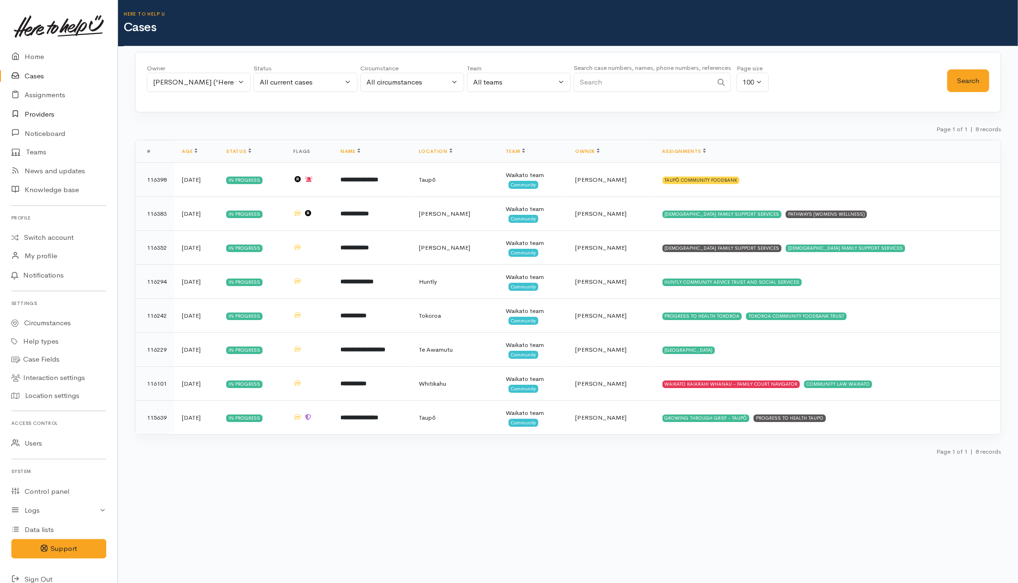
click at [51, 116] on link "Providers" at bounding box center [59, 114] width 118 height 19
click at [674, 84] on input "Search" at bounding box center [643, 82] width 139 height 19
click at [221, 86] on div "Leinati Lima ('Here to help u')" at bounding box center [194, 82] width 83 height 11
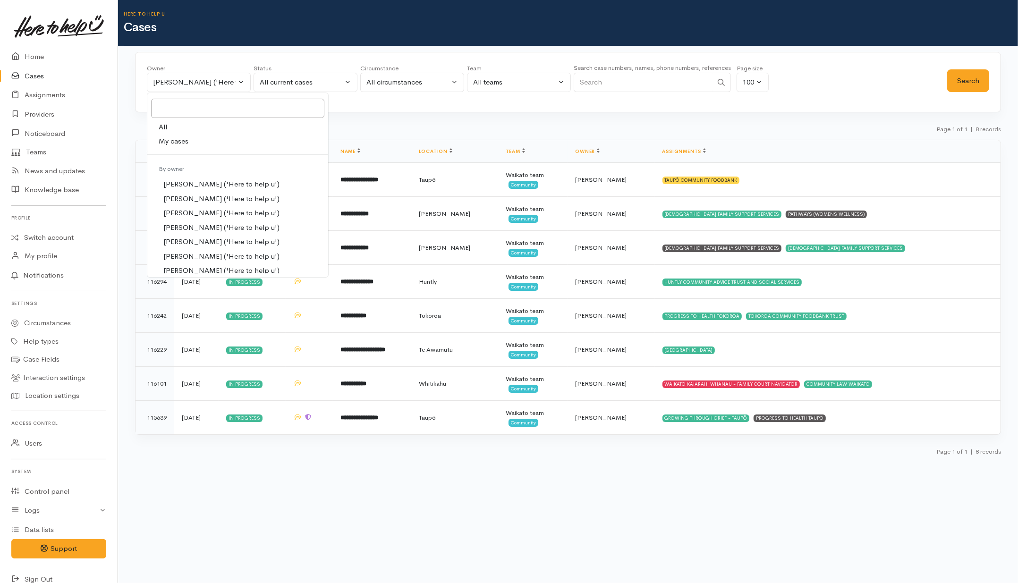
click at [169, 128] on link "All" at bounding box center [237, 127] width 181 height 15
select select "-1"
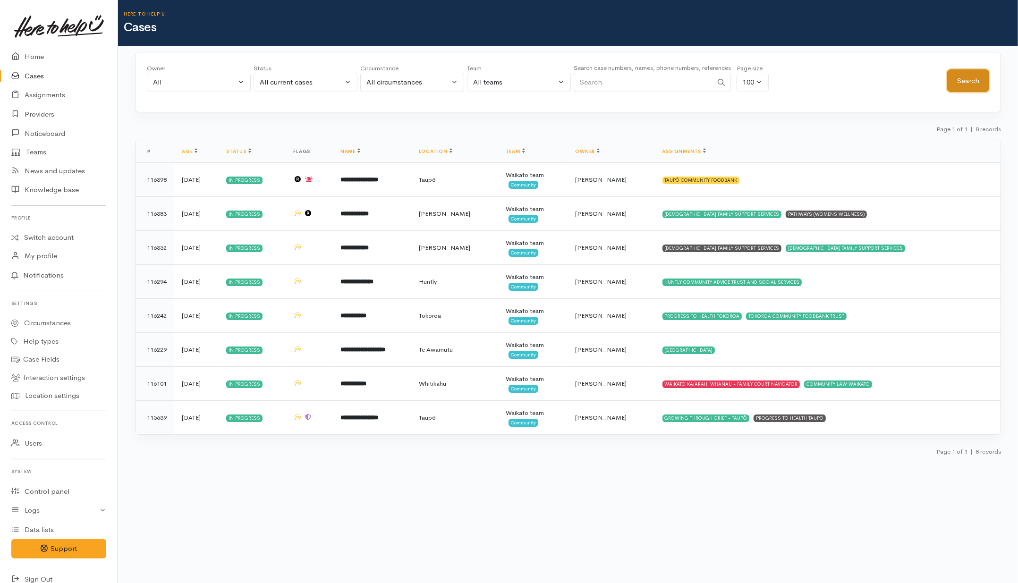
click at [980, 84] on button "Search" at bounding box center [968, 80] width 42 height 23
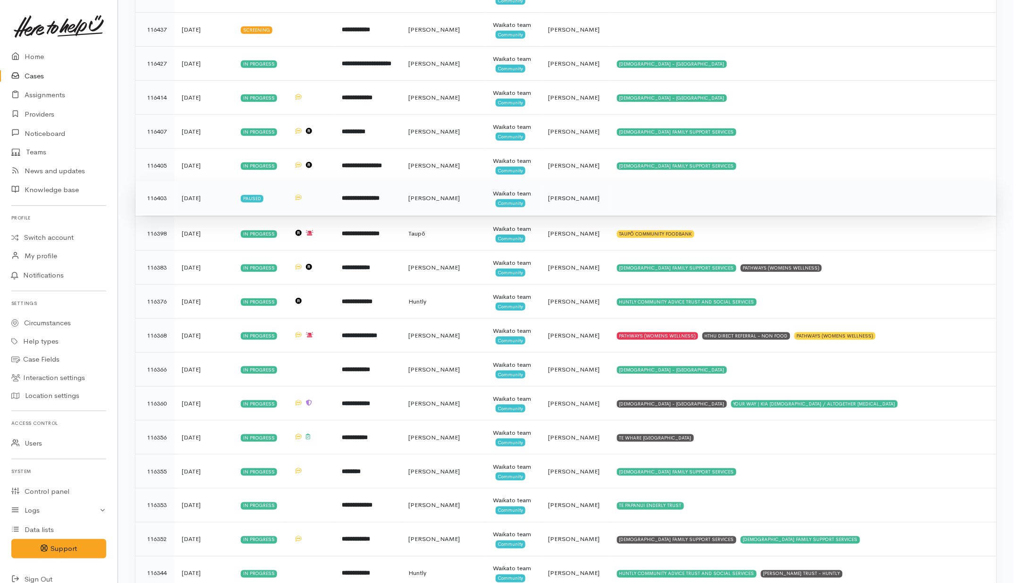
scroll to position [1712, 0]
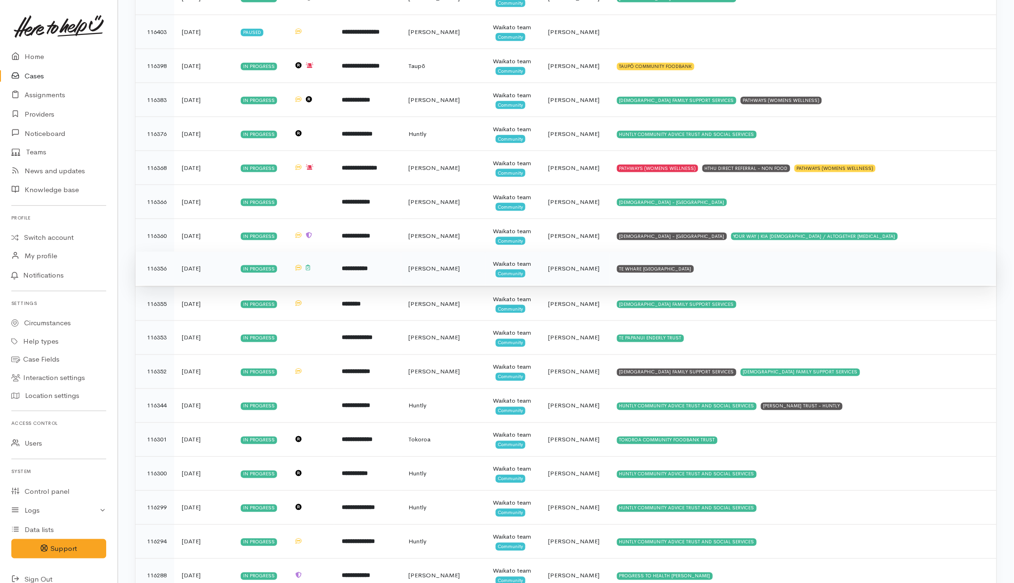
click at [796, 275] on td "TE WHARE KOKONGA MELVILLE COMMUNITY HOUSE" at bounding box center [803, 269] width 387 height 34
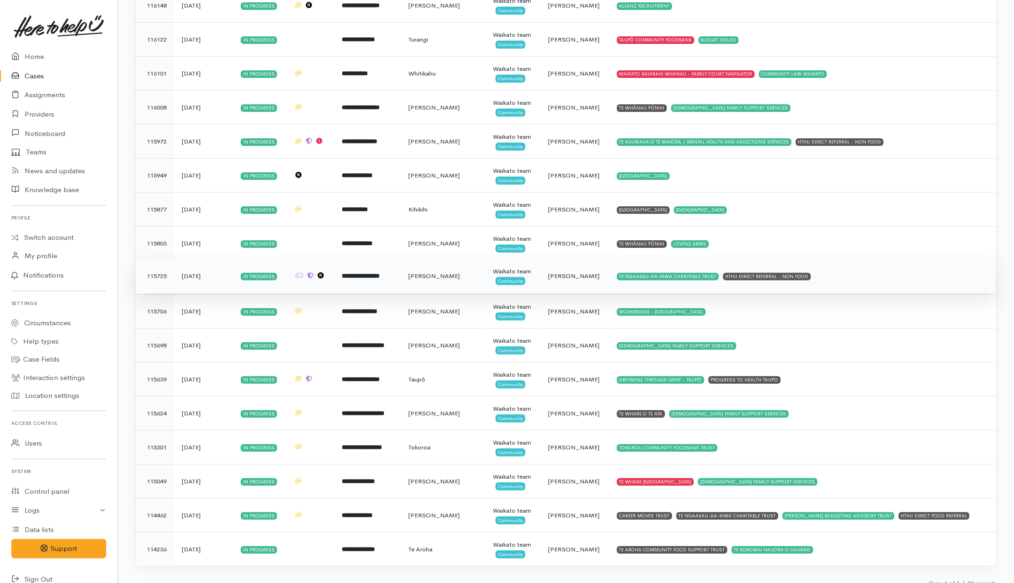
scroll to position [2645, 0]
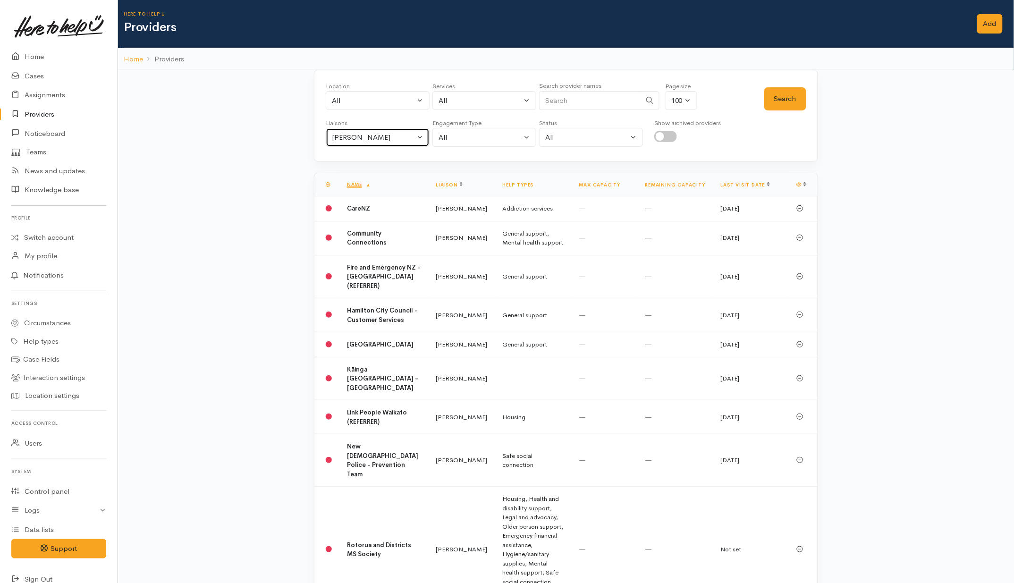
click at [366, 142] on div "[PERSON_NAME]" at bounding box center [373, 137] width 83 height 11
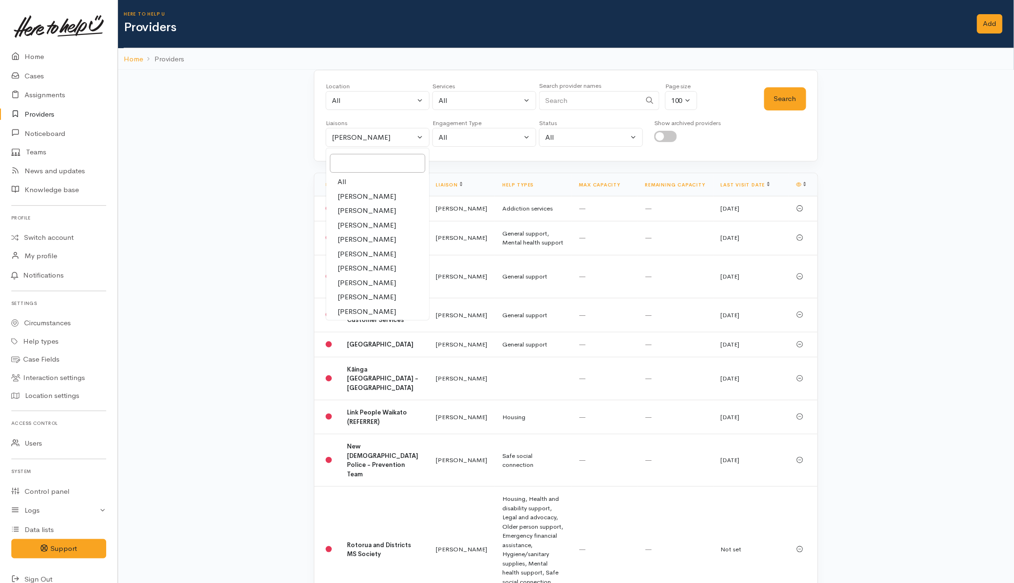
click at [357, 179] on link "All" at bounding box center [377, 182] width 103 height 15
select select "null"
click at [560, 97] on input "Search" at bounding box center [590, 100] width 102 height 19
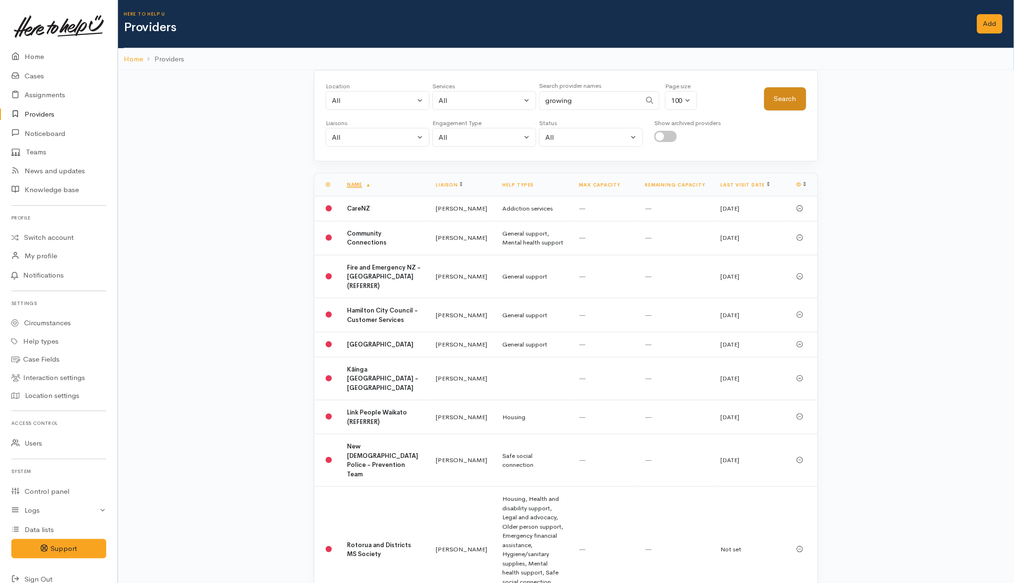
type input "growing"
click at [770, 106] on button "Search" at bounding box center [786, 98] width 42 height 23
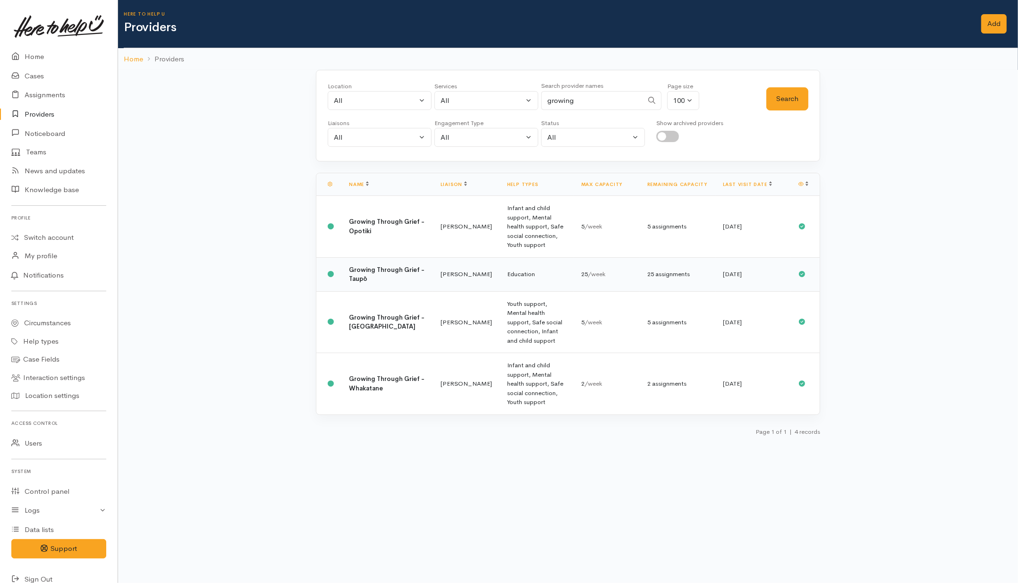
click at [452, 257] on td "[PERSON_NAME]" at bounding box center [466, 274] width 67 height 34
click at [375, 103] on div "All" at bounding box center [375, 100] width 83 height 11
type input "piop"
click at [355, 148] on span "Waitomo District" at bounding box center [373, 146] width 67 height 8
drag, startPoint x: 355, startPoint y: 163, endPoint x: 390, endPoint y: 163, distance: 35.4
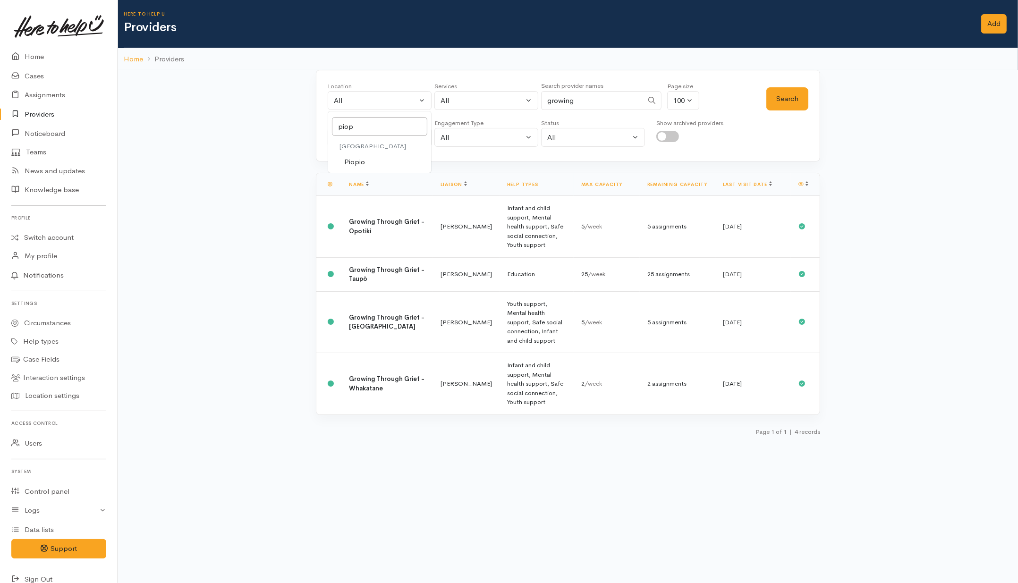
click at [357, 163] on span "Piopio" at bounding box center [354, 162] width 21 height 11
select select "84"
click at [798, 93] on button "Search" at bounding box center [787, 98] width 42 height 23
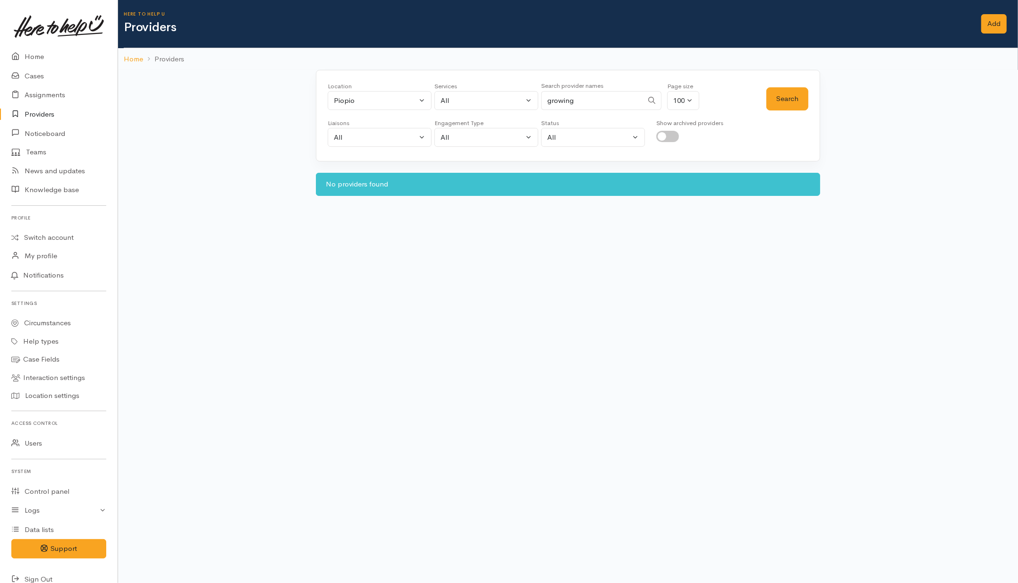
drag, startPoint x: 610, startPoint y: 97, endPoint x: 487, endPoint y: 95, distance: 122.8
click at [487, 95] on div "Location All Tauranga Eastern Bay of Plenty - other Kawerau Ōhope Ōpōtiki Whaka…" at bounding box center [547, 99] width 439 height 34
click at [797, 101] on button "Search" at bounding box center [787, 98] width 42 height 23
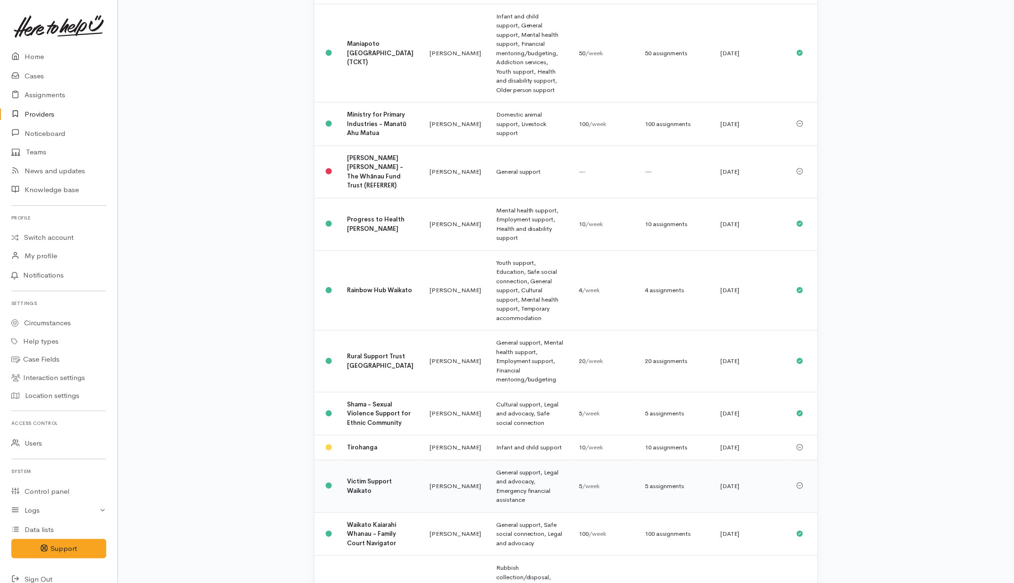
scroll to position [980, 0]
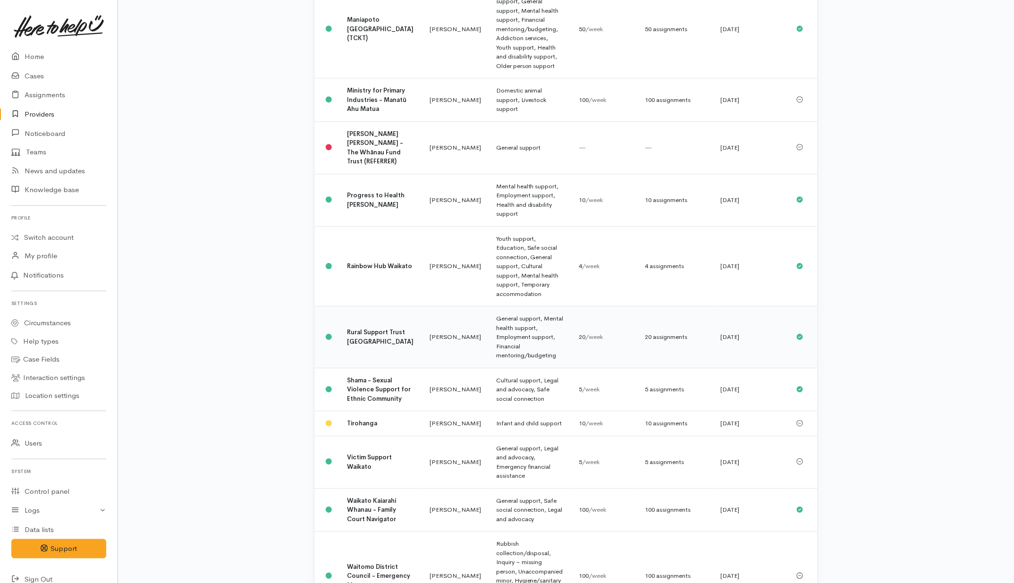
click at [367, 307] on td "Rural Support Trust Waikato" at bounding box center [381, 338] width 83 height 62
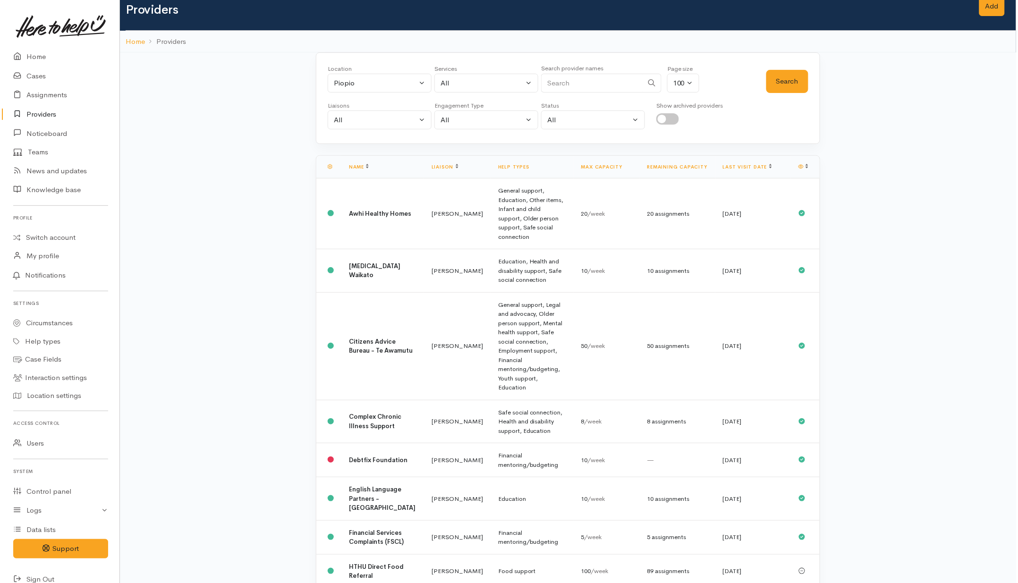
scroll to position [0, 0]
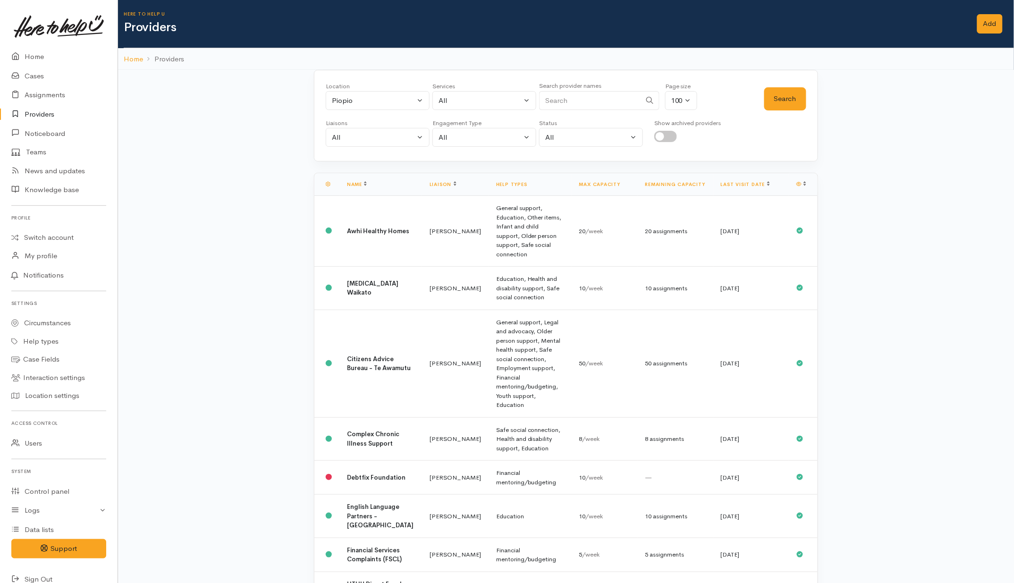
click at [596, 102] on input "Search" at bounding box center [590, 100] width 102 height 19
type input "cambridge"
click at [792, 102] on button "Search" at bounding box center [786, 98] width 42 height 23
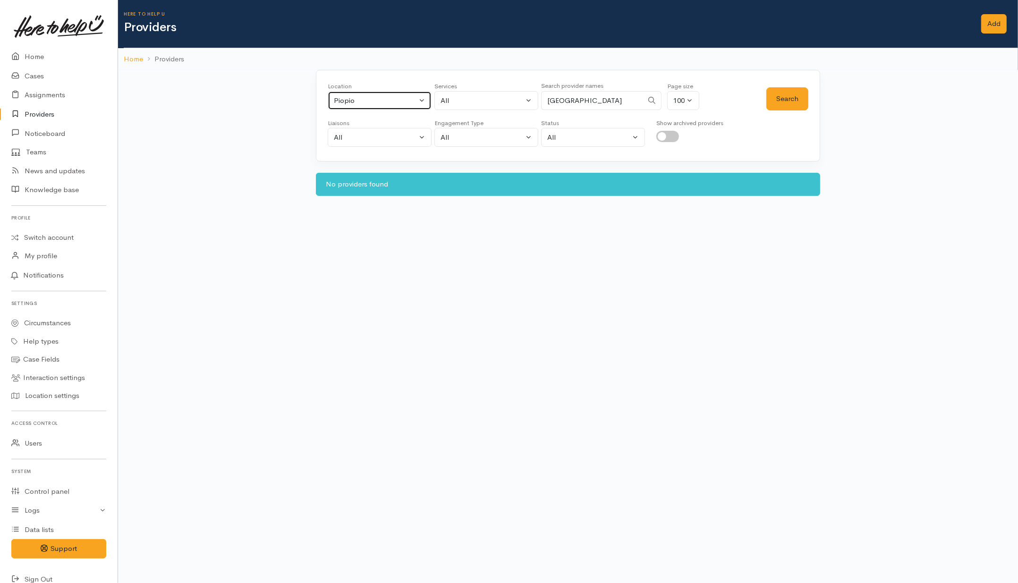
click at [356, 105] on div "Piopio" at bounding box center [375, 100] width 83 height 11
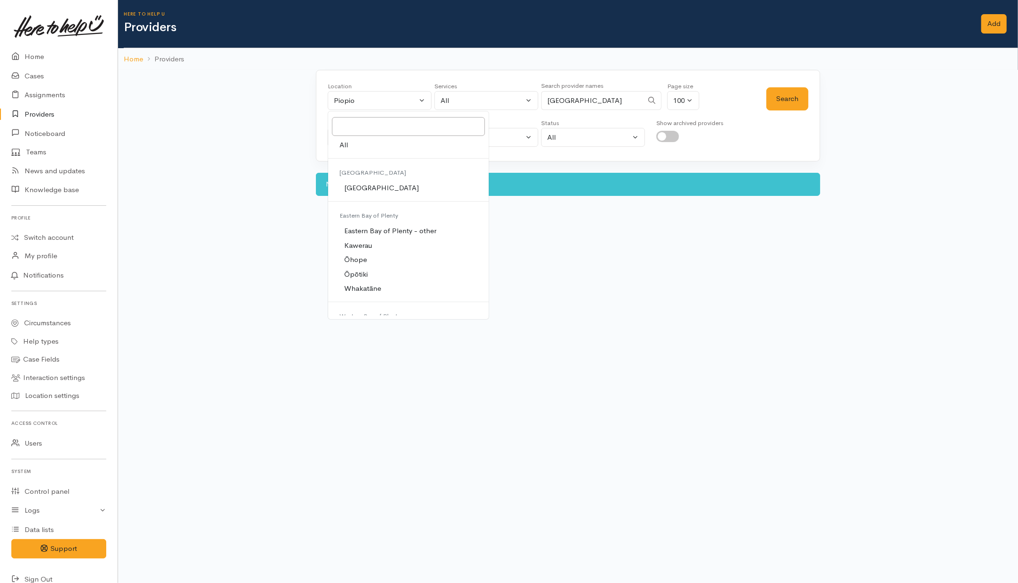
drag, startPoint x: 344, startPoint y: 149, endPoint x: 371, endPoint y: 148, distance: 26.9
click at [359, 148] on link "All" at bounding box center [408, 145] width 161 height 15
select select "-1"
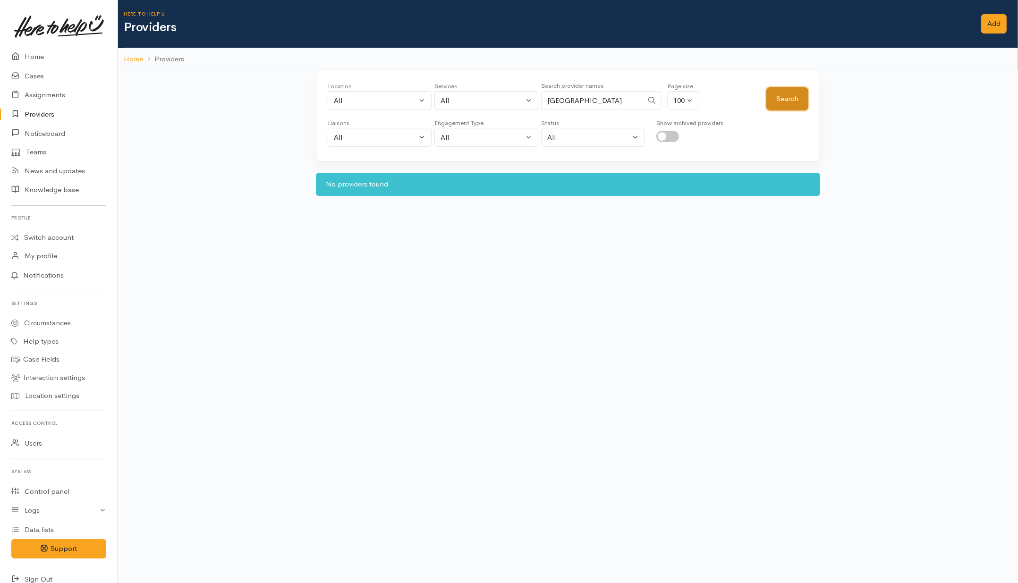
click at [787, 95] on button "Search" at bounding box center [787, 98] width 42 height 23
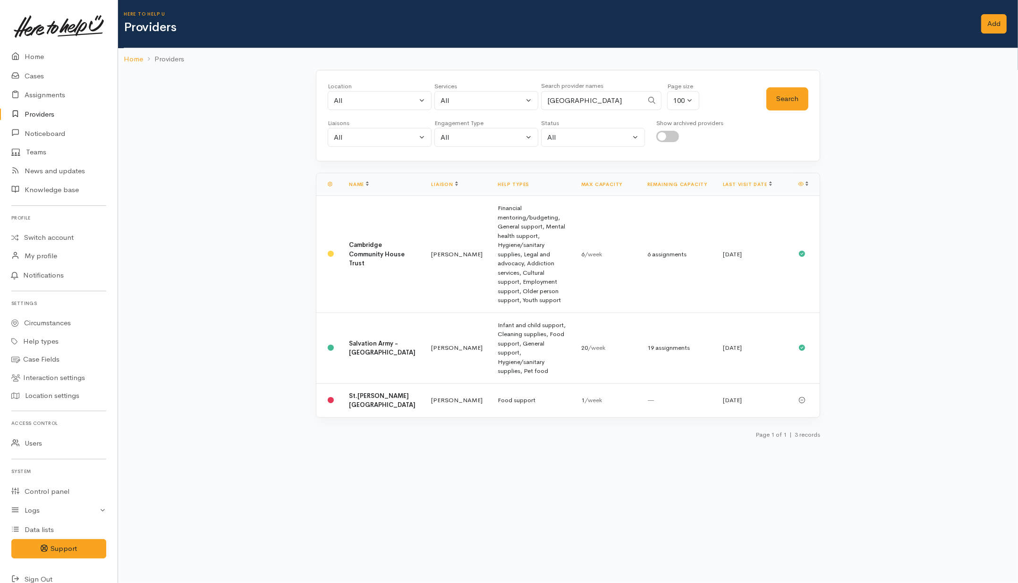
click at [545, 101] on input "cambridge" at bounding box center [592, 100] width 102 height 19
drag, startPoint x: 778, startPoint y: 94, endPoint x: 738, endPoint y: 106, distance: 41.4
click at [778, 95] on button "Search" at bounding box center [787, 98] width 42 height 23
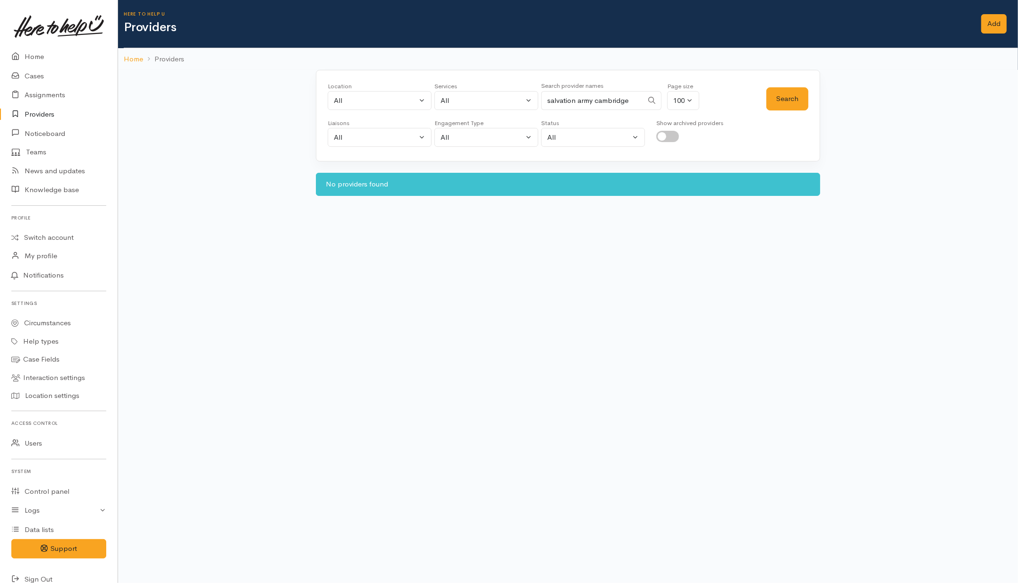
click at [595, 102] on input "salvation army cambridge" at bounding box center [592, 100] width 102 height 19
click at [778, 94] on button "Search" at bounding box center [787, 98] width 42 height 23
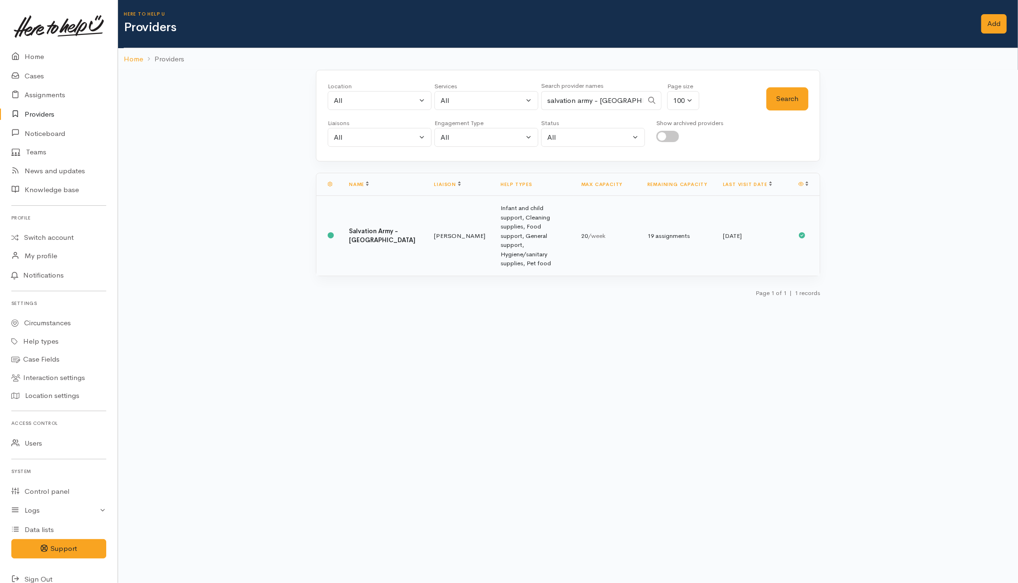
click at [427, 229] on td "Nicole Rusk" at bounding box center [460, 236] width 67 height 80
click at [599, 97] on input "salvation army - Cambridge" at bounding box center [592, 100] width 102 height 19
click at [801, 107] on button "Search" at bounding box center [787, 98] width 42 height 23
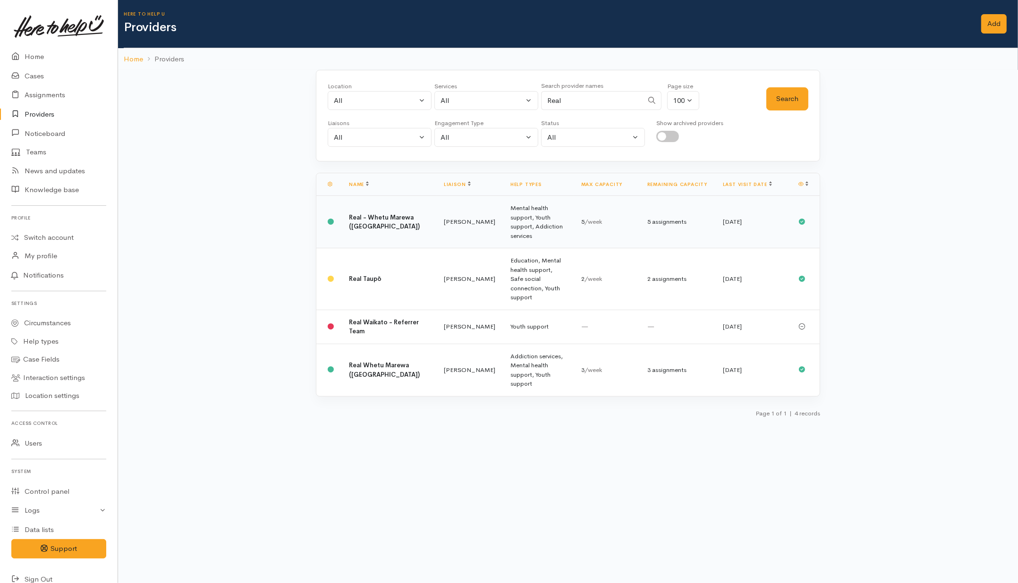
click at [398, 223] on td "Real - Whetu Marewa (Waikato)" at bounding box center [388, 222] width 95 height 52
drag, startPoint x: 605, startPoint y: 103, endPoint x: 460, endPoint y: 106, distance: 145.0
click at [474, 101] on div "Location All Tauranga Eastern Bay of Plenty - other Kawerau Ōhope Ōpōtiki Whaka…" at bounding box center [547, 99] width 439 height 34
type input "Starfish"
click at [813, 91] on div "Location All Tauranga Eastern Bay of Plenty - other Kawerau Ōhope Ōpōtiki Whaka…" at bounding box center [568, 116] width 504 height 92
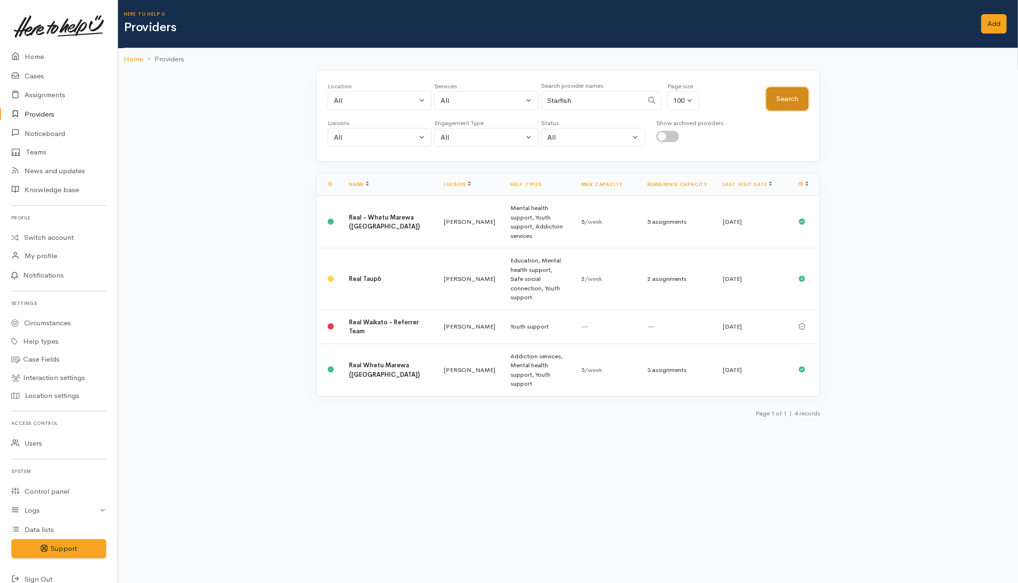
click at [804, 96] on button "Search" at bounding box center [787, 98] width 42 height 23
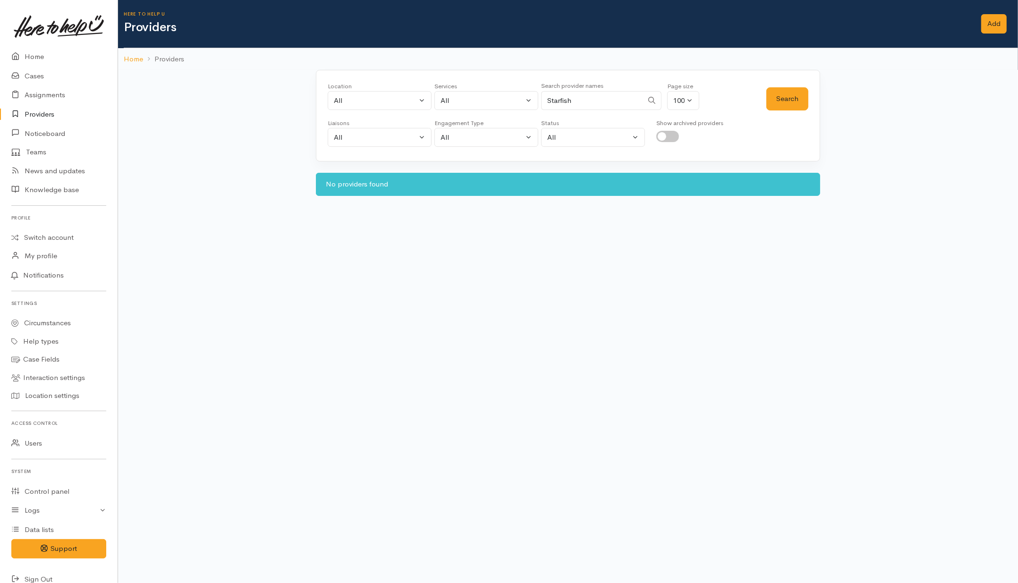
drag, startPoint x: 673, startPoint y: 136, endPoint x: 691, endPoint y: 134, distance: 18.1
click at [673, 136] on input "checkbox" at bounding box center [667, 136] width 23 height 11
checkbox input "true"
click at [772, 98] on button "Search" at bounding box center [787, 98] width 42 height 23
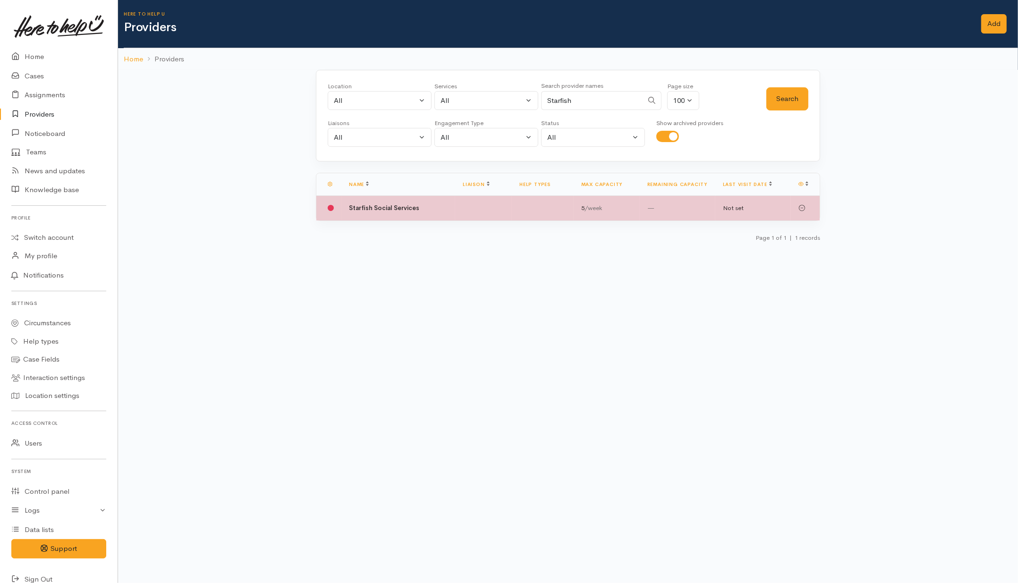
click at [360, 209] on b "Starfish Social Services" at bounding box center [384, 208] width 70 height 8
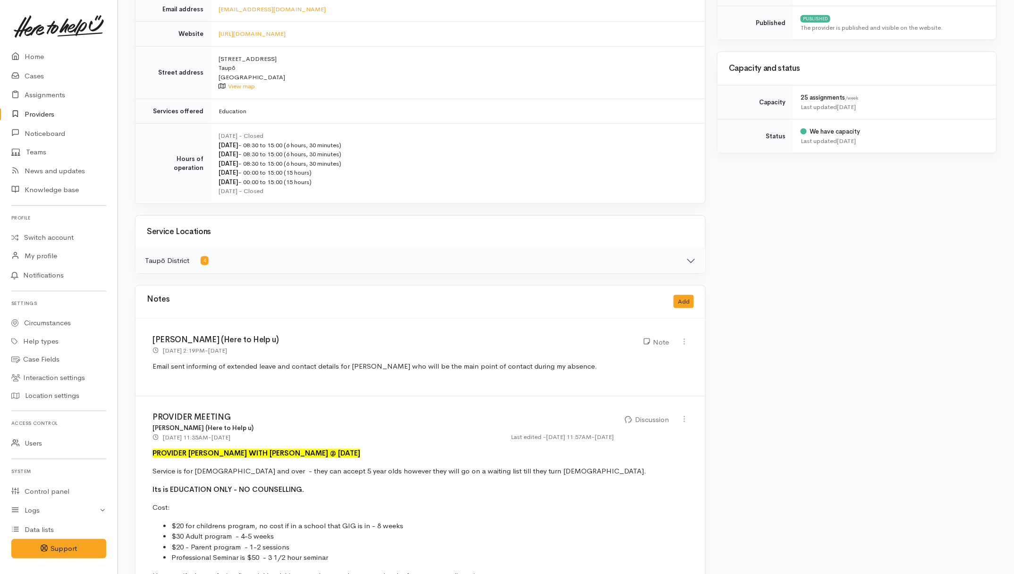
scroll to position [295, 0]
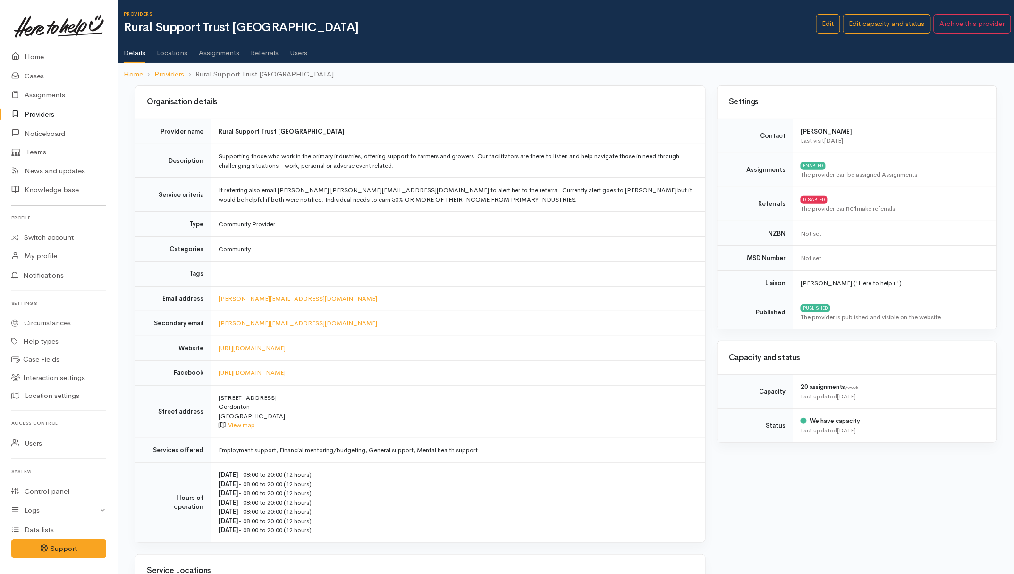
click at [299, 53] on link "Users" at bounding box center [298, 49] width 17 height 26
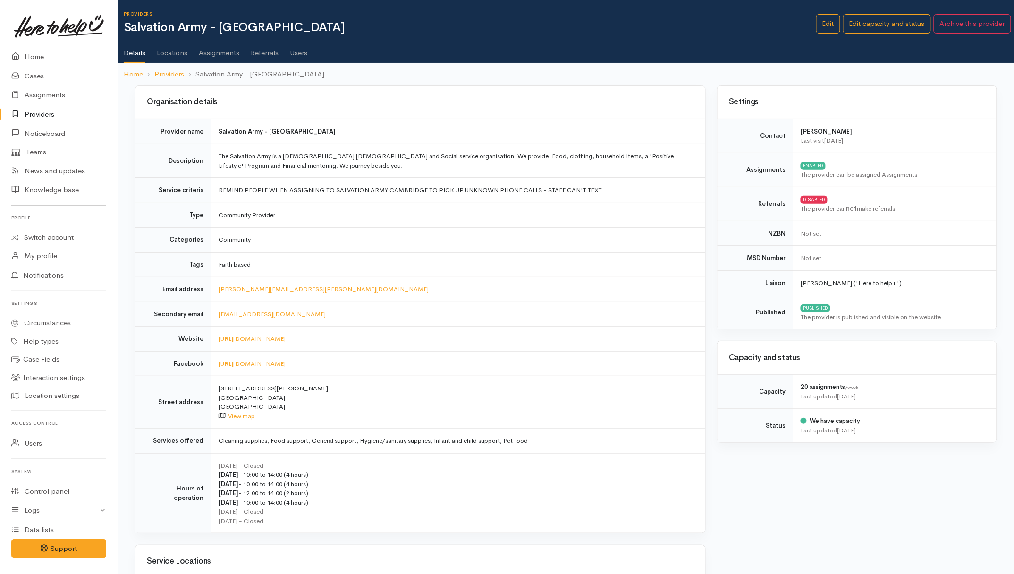
click at [296, 56] on link "Users" at bounding box center [298, 49] width 17 height 26
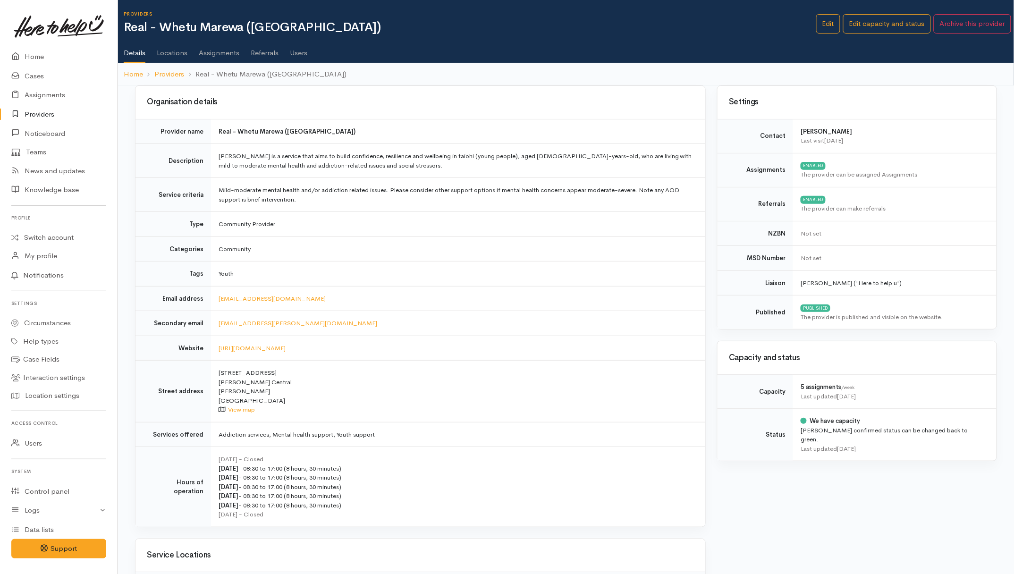
click at [293, 55] on link "Users" at bounding box center [298, 49] width 17 height 26
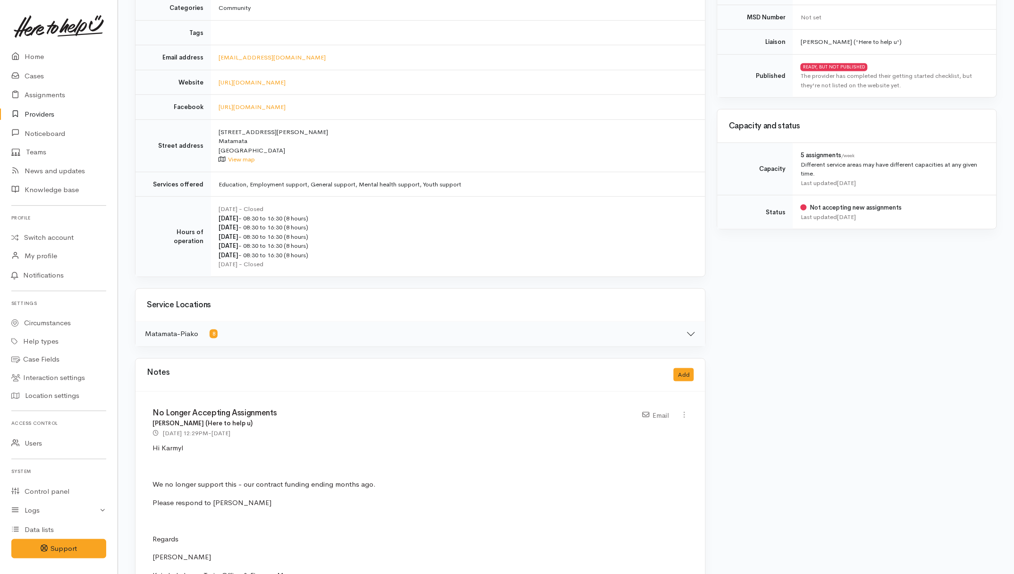
scroll to position [354, 0]
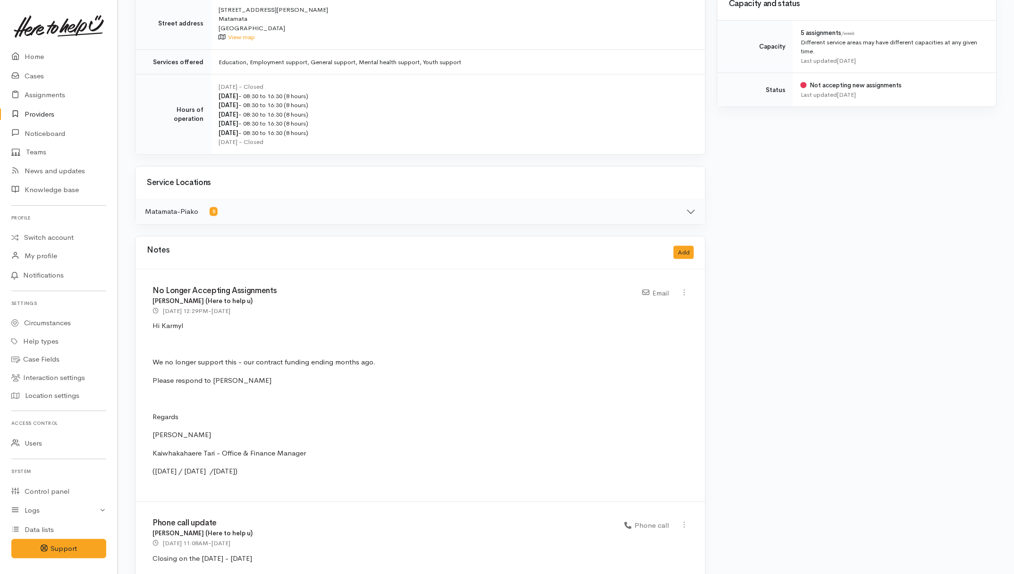
drag, startPoint x: 41, startPoint y: 113, endPoint x: 98, endPoint y: 119, distance: 57.0
click at [41, 113] on link "Providers" at bounding box center [59, 114] width 118 height 19
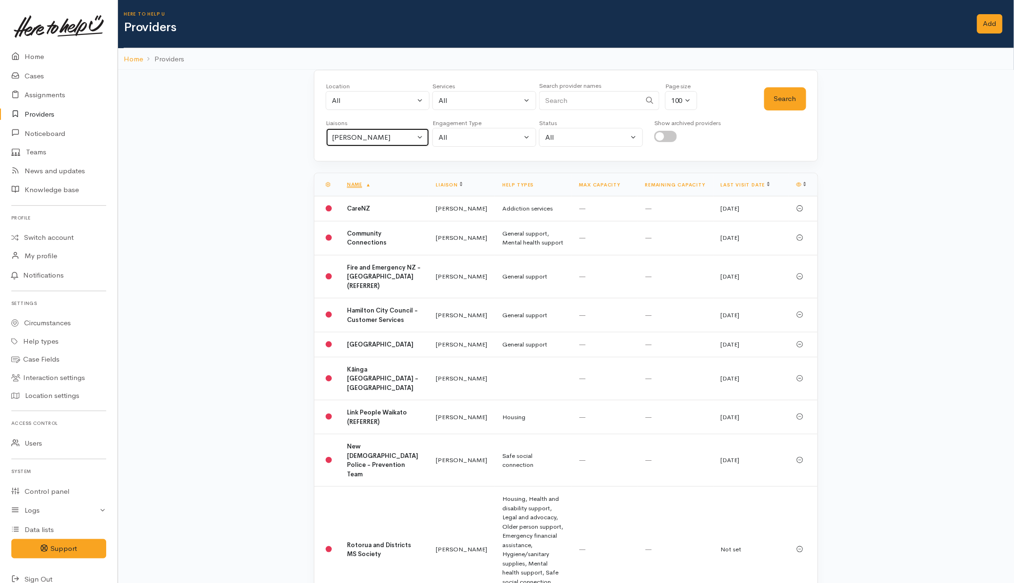
click at [409, 135] on div "[PERSON_NAME]" at bounding box center [373, 137] width 83 height 11
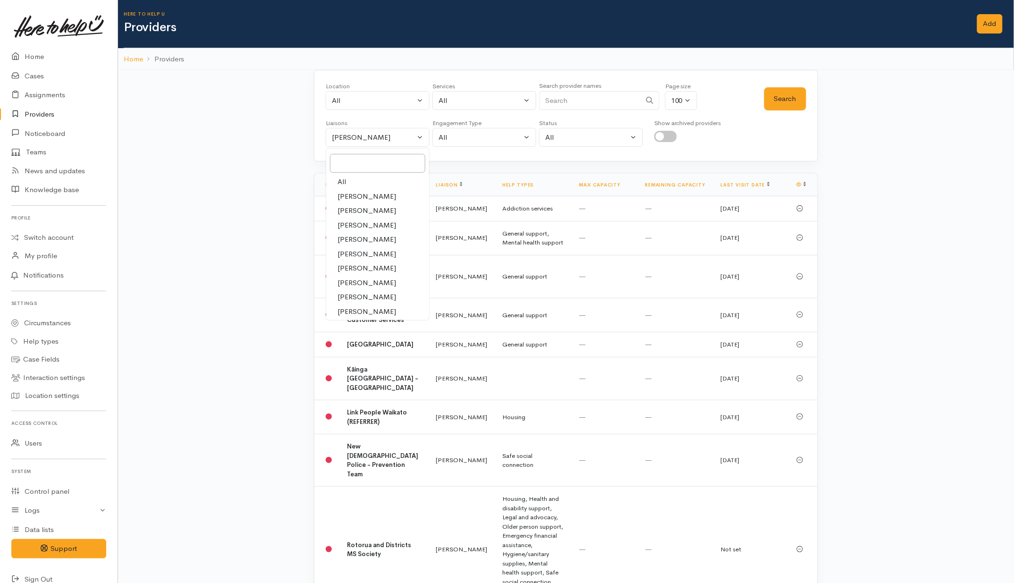
click at [349, 180] on link "All" at bounding box center [377, 182] width 103 height 15
select select "null"
drag, startPoint x: 557, startPoint y: 95, endPoint x: 564, endPoint y: 95, distance: 7.1
click at [560, 95] on input "Search" at bounding box center [590, 100] width 102 height 19
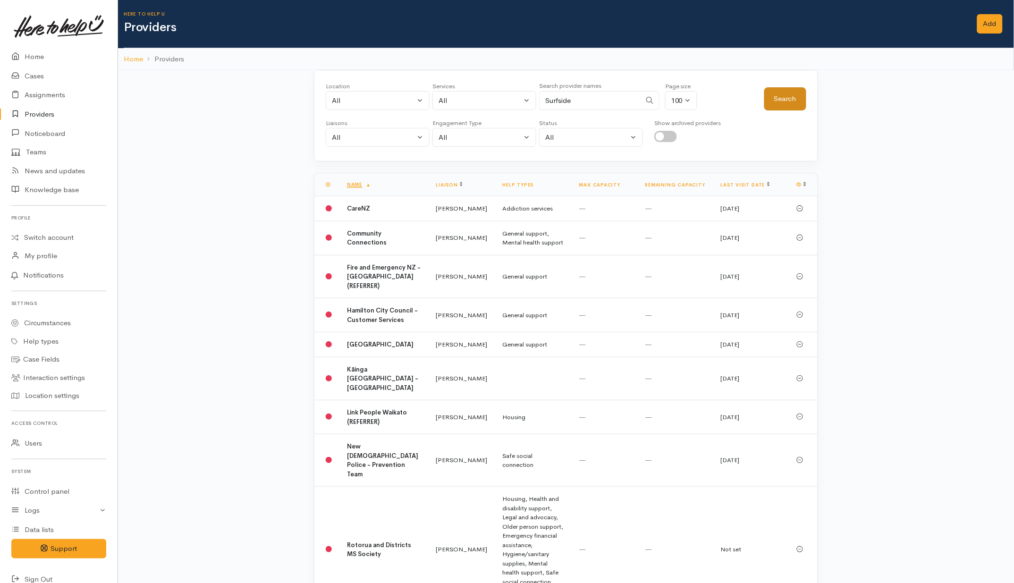
type input "Surfside"
click at [775, 100] on button "Search" at bounding box center [786, 98] width 42 height 23
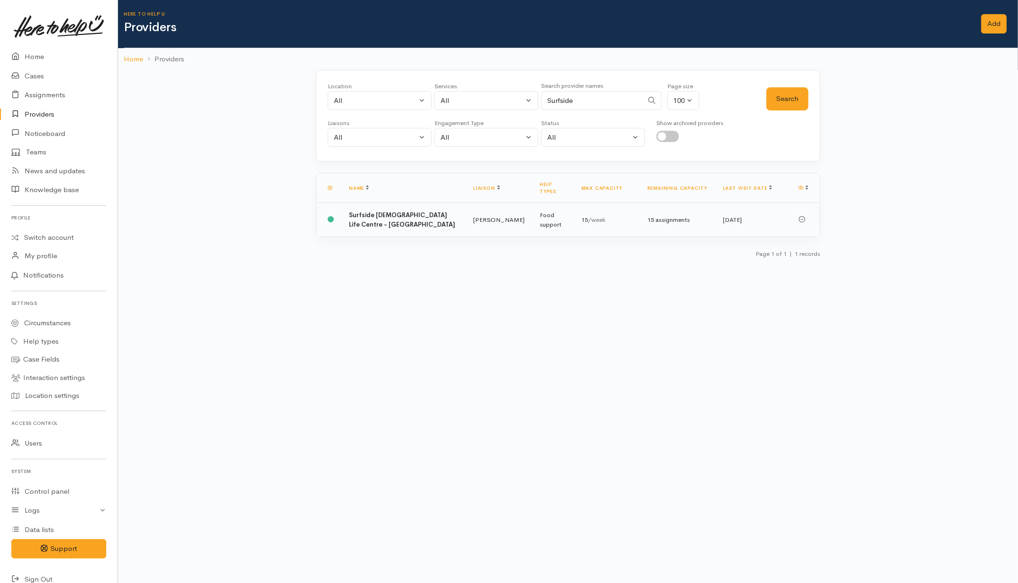
click at [421, 220] on td "Surfside Christian Life Centre - Raglan" at bounding box center [403, 220] width 124 height 34
drag, startPoint x: 611, startPoint y: 102, endPoint x: 443, endPoint y: 99, distance: 168.2
click at [443, 99] on div "Location All [GEOGRAPHIC_DATA] Eastern Bay of Plenty - other Kawerau Ōhope Ōpōt…" at bounding box center [547, 99] width 439 height 34
type input "Te whare"
click at [806, 97] on button "Search" at bounding box center [787, 98] width 42 height 23
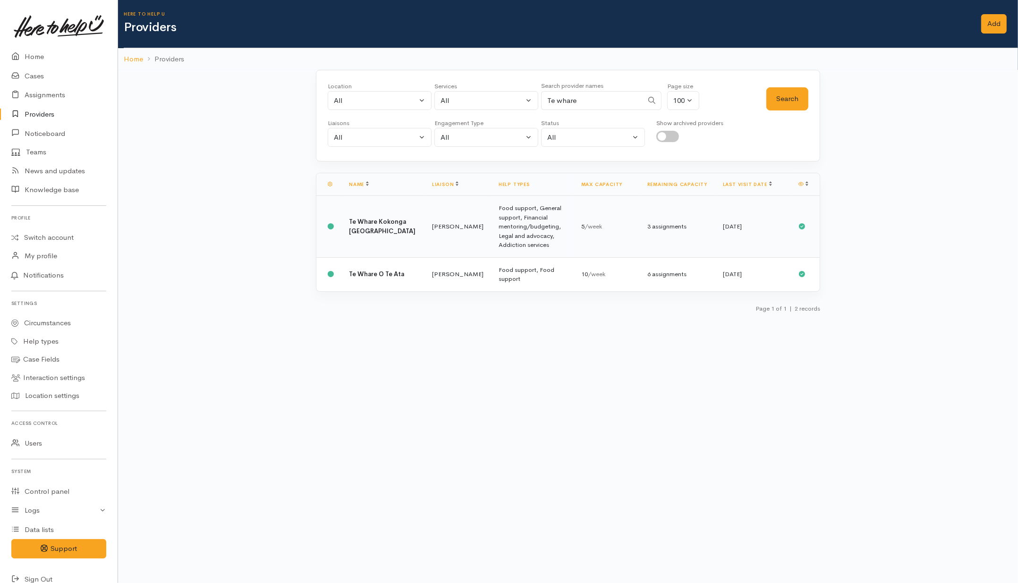
click at [491, 244] on td "Food support, General support, Financial mentoring/budgeting, Legal and advocac…" at bounding box center [532, 227] width 83 height 62
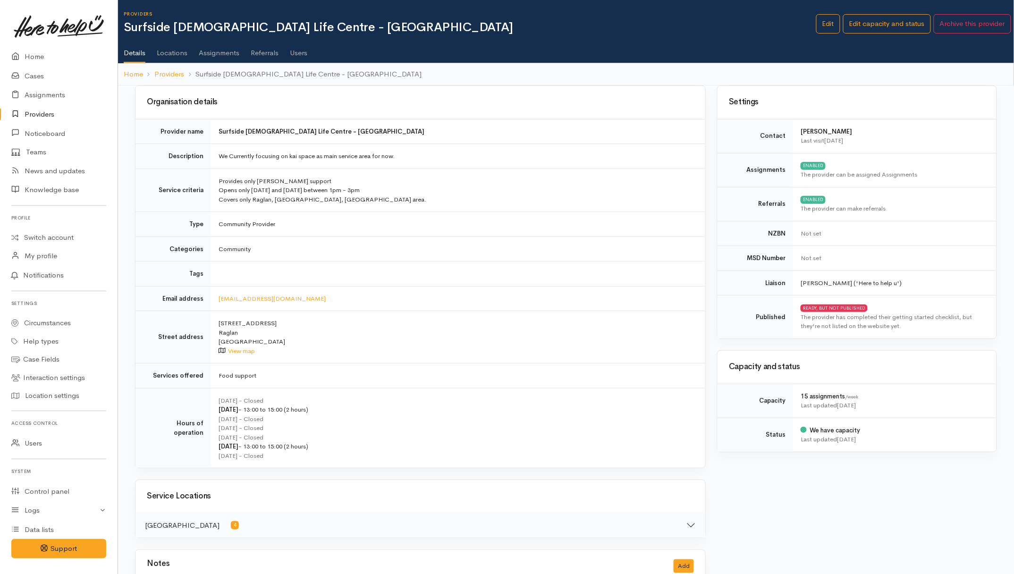
click at [305, 54] on link "Users" at bounding box center [298, 49] width 17 height 26
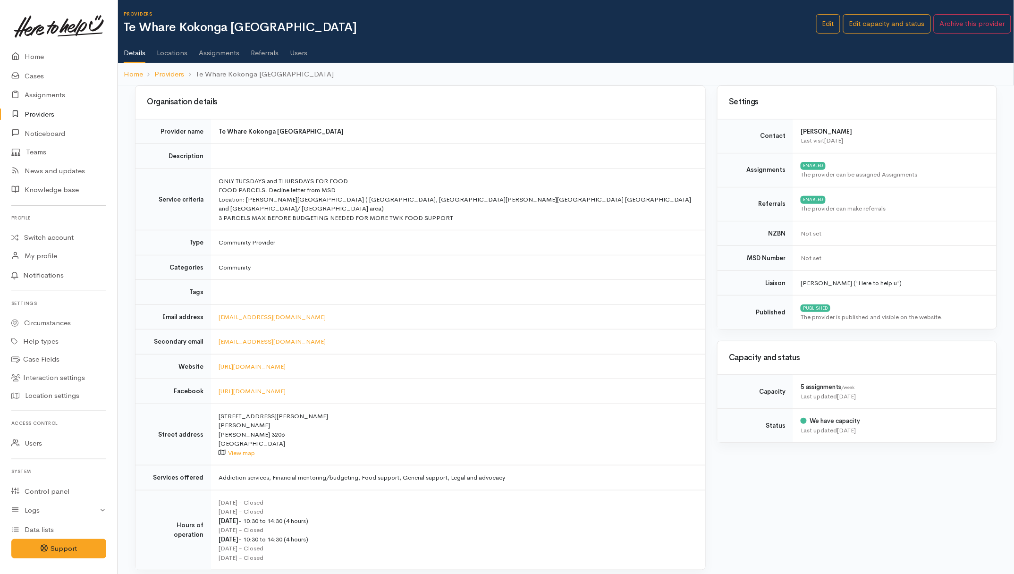
click at [298, 57] on link "Users" at bounding box center [298, 49] width 17 height 26
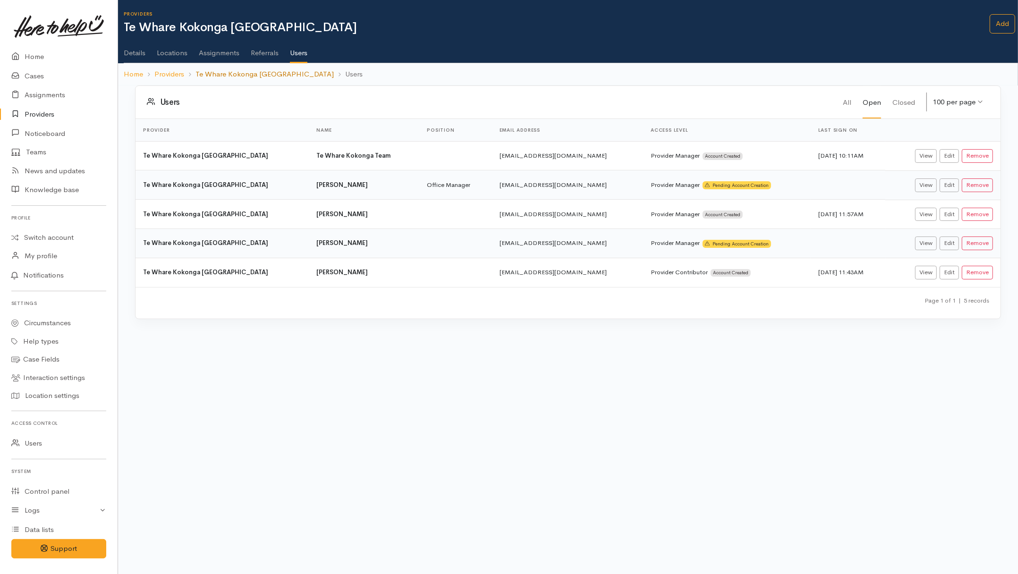
click at [303, 76] on link "Te Whare Kokonga [GEOGRAPHIC_DATA]" at bounding box center [265, 74] width 138 height 11
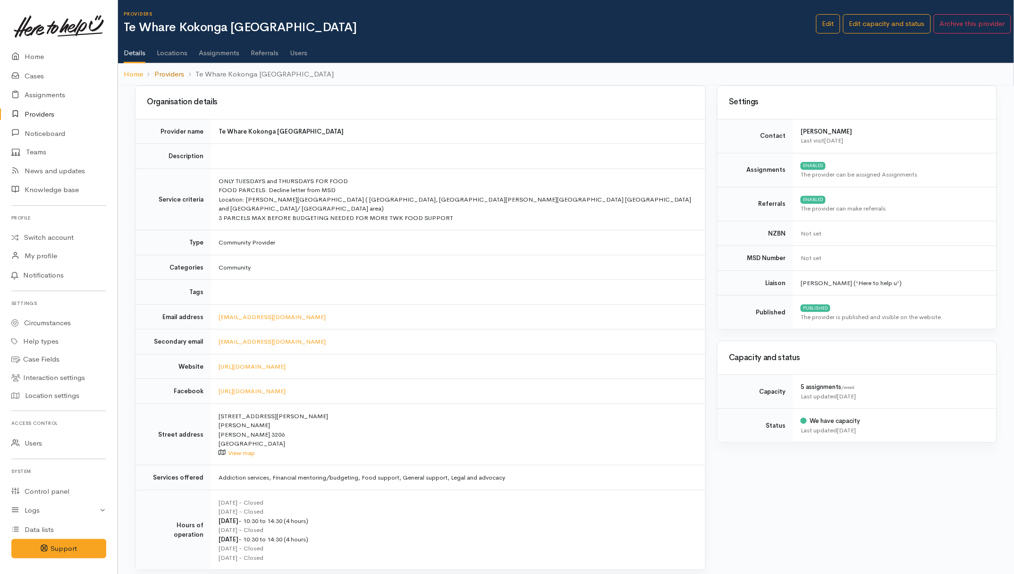
click at [174, 72] on link "Providers" at bounding box center [169, 74] width 30 height 11
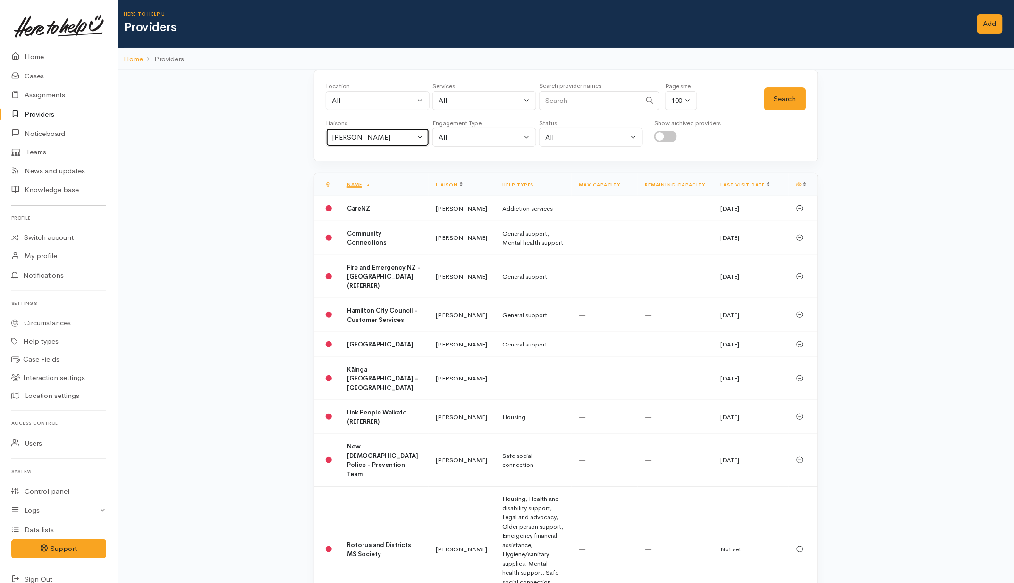
click at [365, 135] on div "[PERSON_NAME]" at bounding box center [373, 137] width 83 height 11
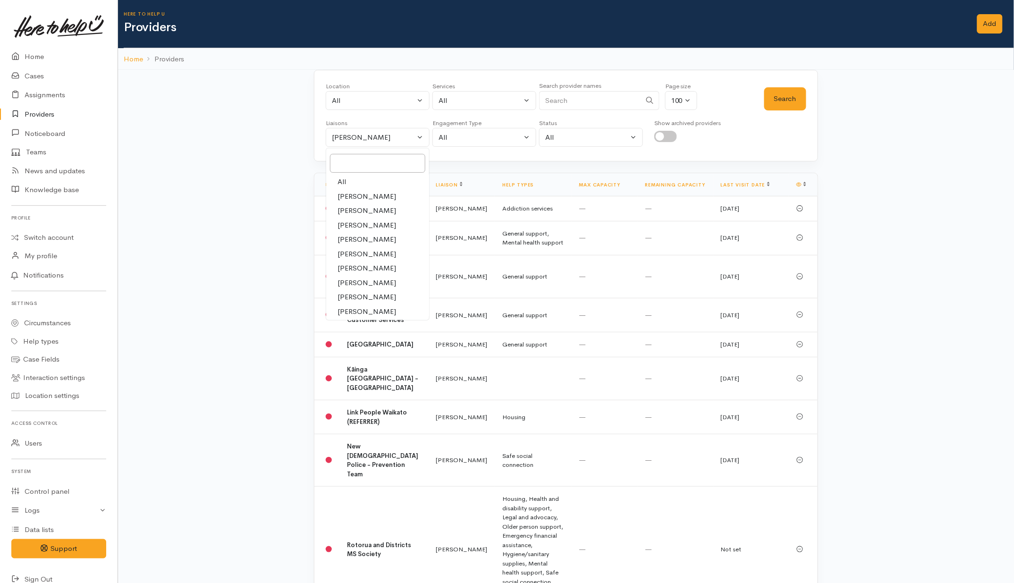
click at [352, 183] on link "All" at bounding box center [377, 182] width 103 height 15
select select "null"
drag, startPoint x: 580, startPoint y: 102, endPoint x: 562, endPoint y: 105, distance: 18.2
click at [583, 102] on input "Search" at bounding box center [590, 100] width 102 height 19
type input "Tokoroa"
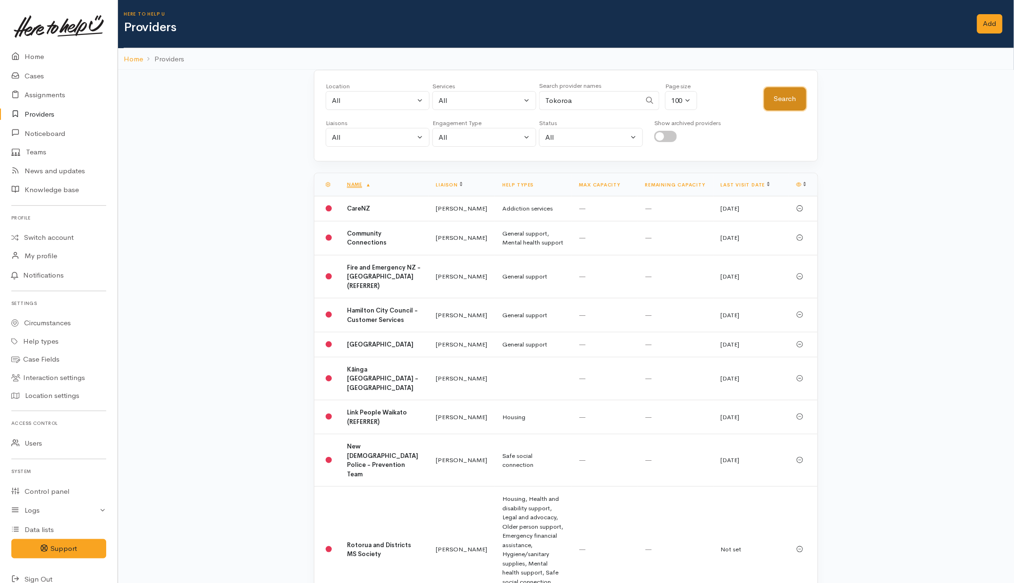
click at [780, 100] on button "Search" at bounding box center [786, 98] width 42 height 23
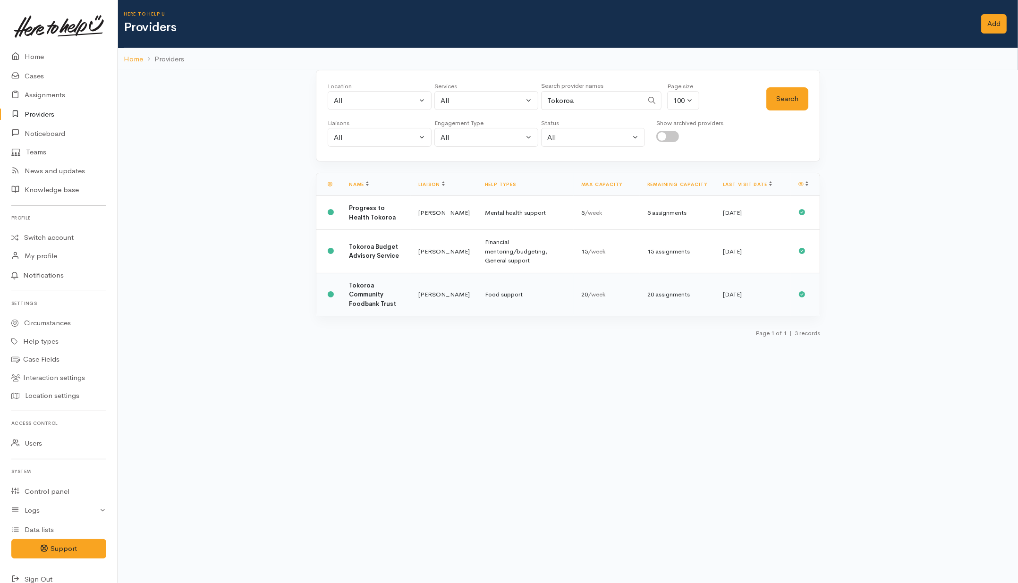
click at [410, 297] on td "Tokoroa Community Foodbank Trust" at bounding box center [375, 294] width 69 height 43
drag, startPoint x: 590, startPoint y: 97, endPoint x: 503, endPoint y: 150, distance: 102.0
click at [523, 94] on div "Location All [GEOGRAPHIC_DATA] Eastern Bay of Plenty - other Kawerau Ōhope Ōpōt…" at bounding box center [547, 99] width 439 height 34
click at [768, 104] on button "Search" at bounding box center [787, 98] width 42 height 23
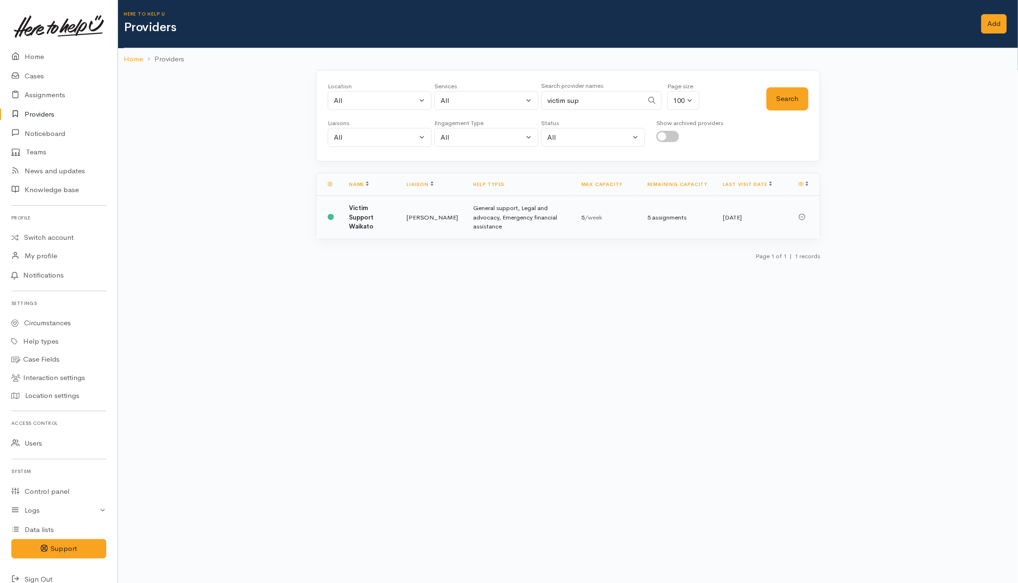
drag, startPoint x: 426, startPoint y: 214, endPoint x: 421, endPoint y: 211, distance: 5.5
click at [426, 213] on td "[PERSON_NAME]" at bounding box center [432, 217] width 67 height 43
drag, startPoint x: 619, startPoint y: 98, endPoint x: 428, endPoint y: 104, distance: 191.4
click at [428, 104] on div "Location All Tauranga Eastern Bay of Plenty - other Kawerau Ōhope Ōpōtiki Whaka…" at bounding box center [547, 99] width 439 height 34
drag, startPoint x: 549, startPoint y: 100, endPoint x: 537, endPoint y: 98, distance: 11.9
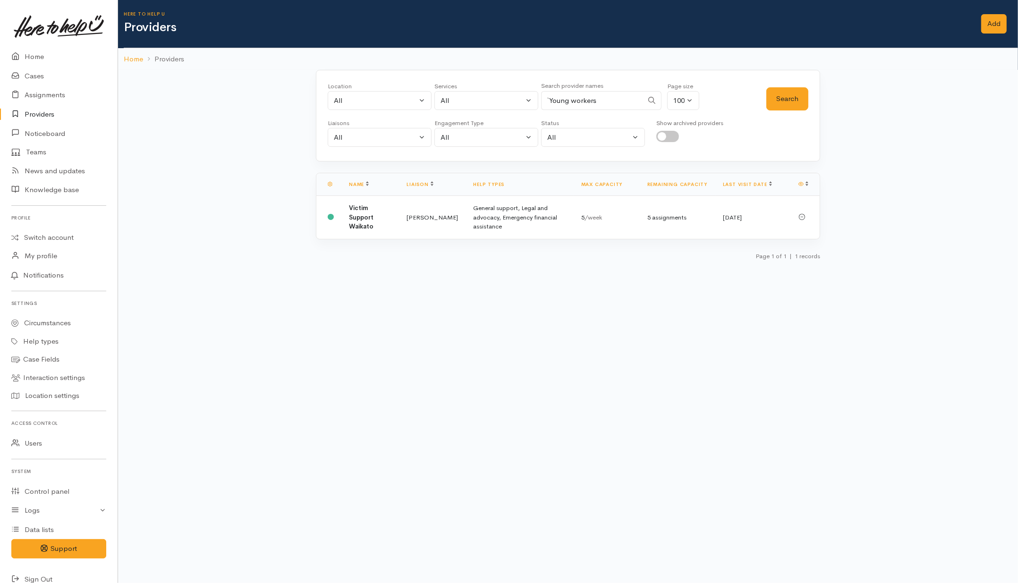
click at [537, 98] on div "Location All Tauranga Eastern Bay of Plenty - other Kawerau Ōhope Ōpōtiki Whaka…" at bounding box center [547, 99] width 439 height 34
type input "Young workers"
click at [796, 92] on button "Search" at bounding box center [787, 98] width 42 height 23
click at [525, 220] on td "Legal and advocacy" at bounding box center [544, 213] width 60 height 34
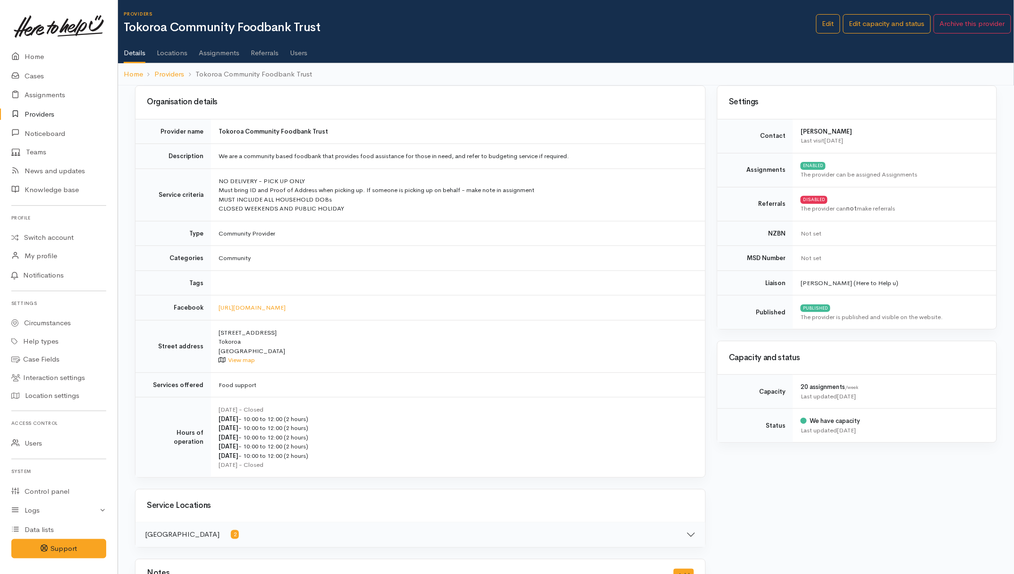
drag, startPoint x: 305, startPoint y: 53, endPoint x: 312, endPoint y: 60, distance: 10.0
click at [306, 53] on link "Users" at bounding box center [298, 49] width 17 height 26
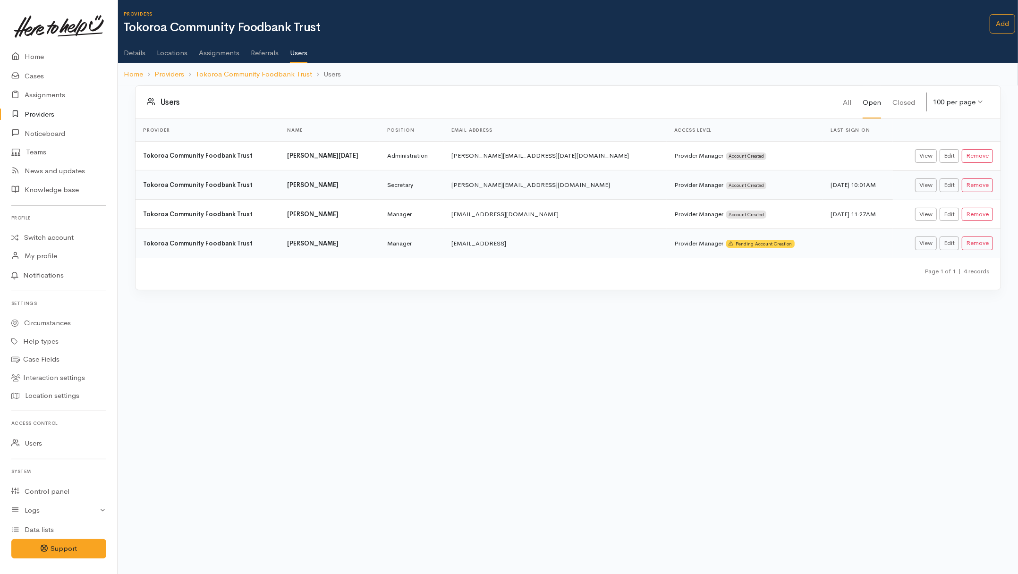
click at [478, 389] on body "Support Feedback I've got something to say" at bounding box center [509, 287] width 1018 height 574
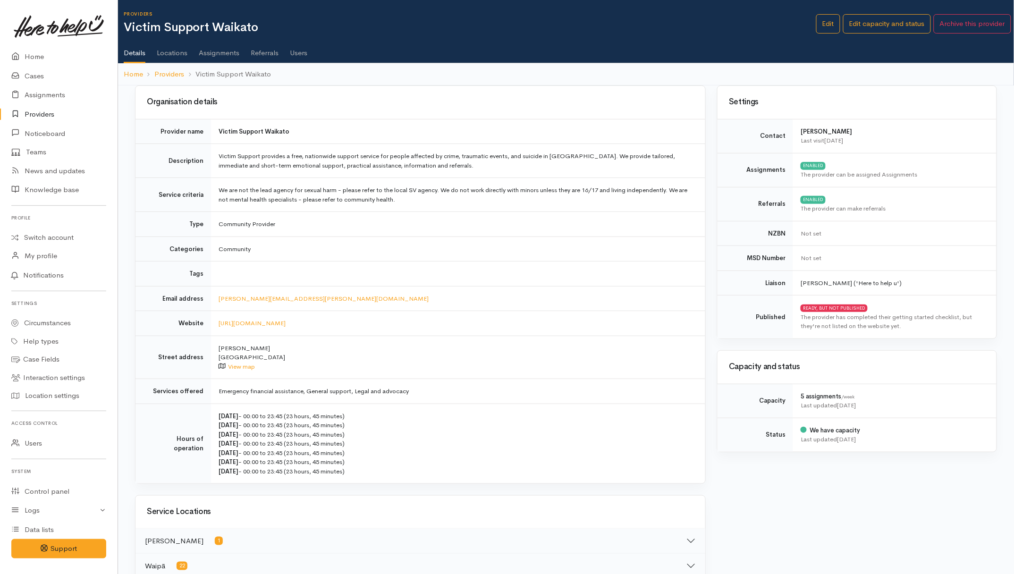
click at [304, 51] on link "Users" at bounding box center [298, 49] width 17 height 26
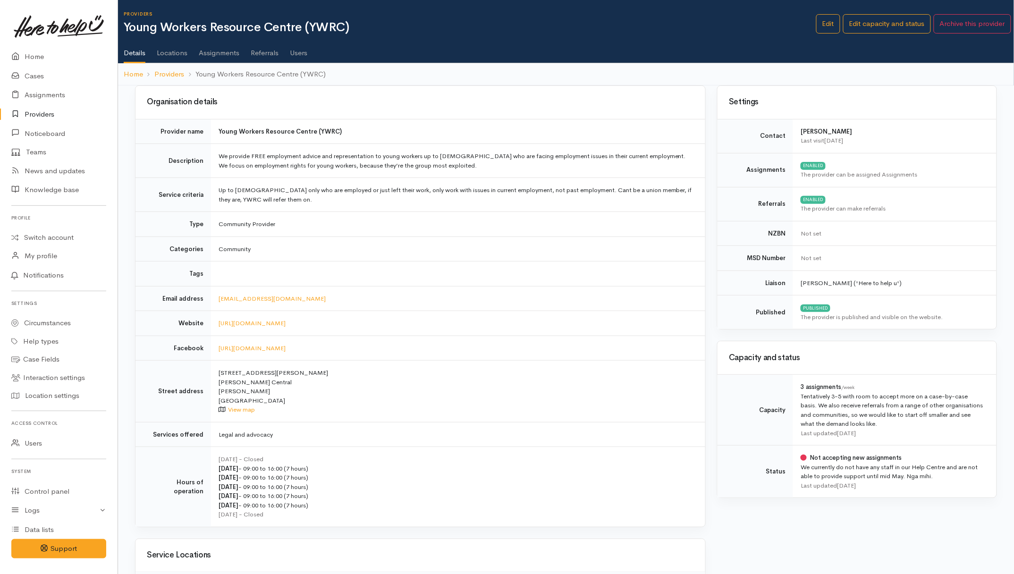
click at [301, 52] on link "Users" at bounding box center [298, 49] width 17 height 26
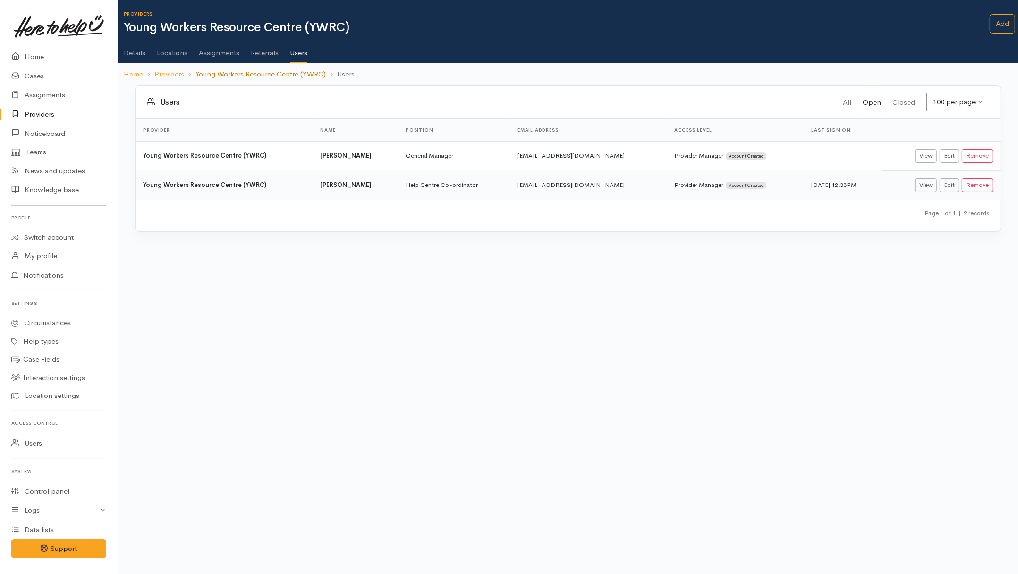
click at [303, 78] on link "Young Workers Resource Centre (YWRC)" at bounding box center [261, 74] width 130 height 11
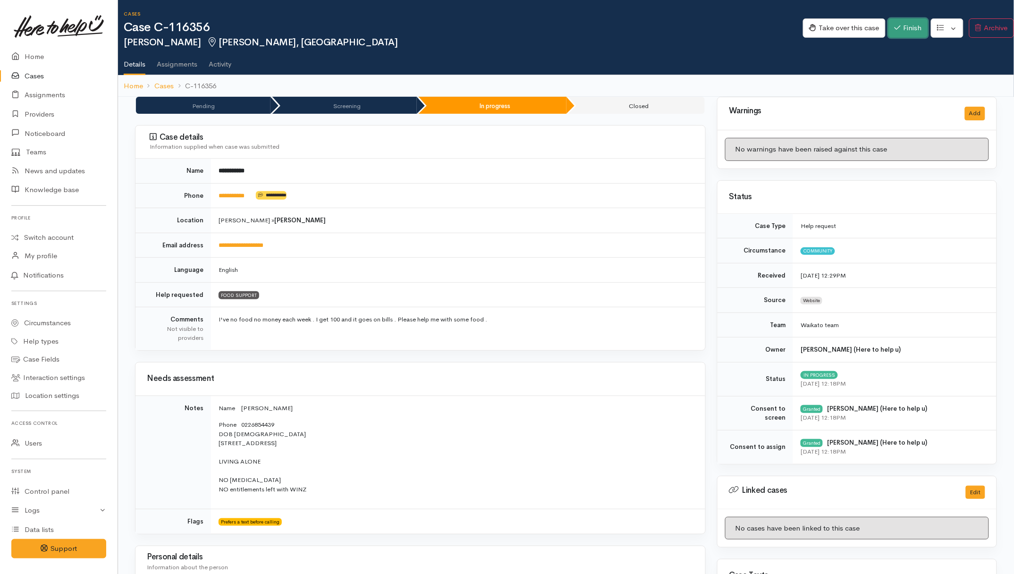
click at [810, 22] on button "Finish" at bounding box center [909, 27] width 40 height 19
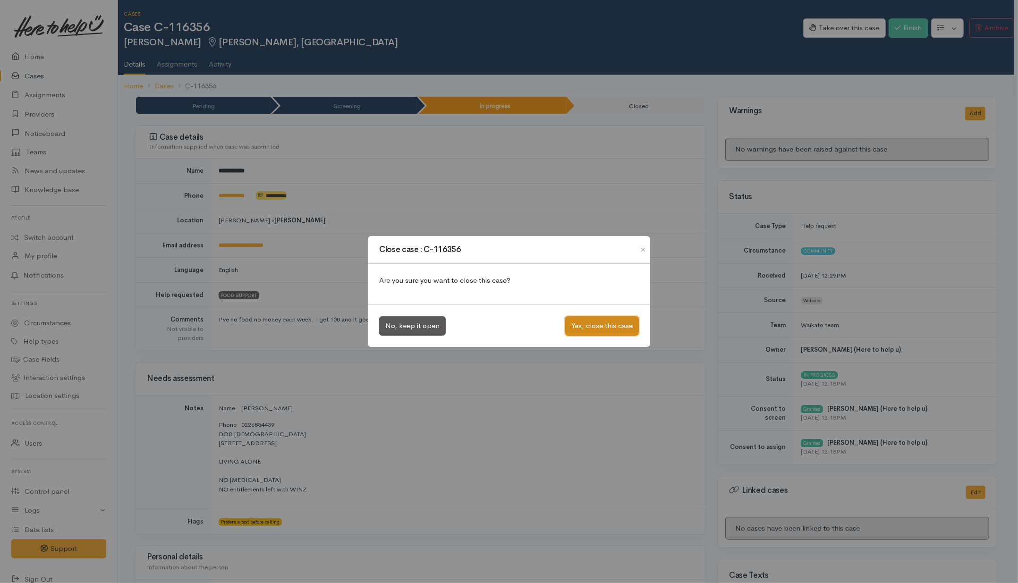
click at [578, 322] on button "Yes, close this case" at bounding box center [602, 325] width 74 height 19
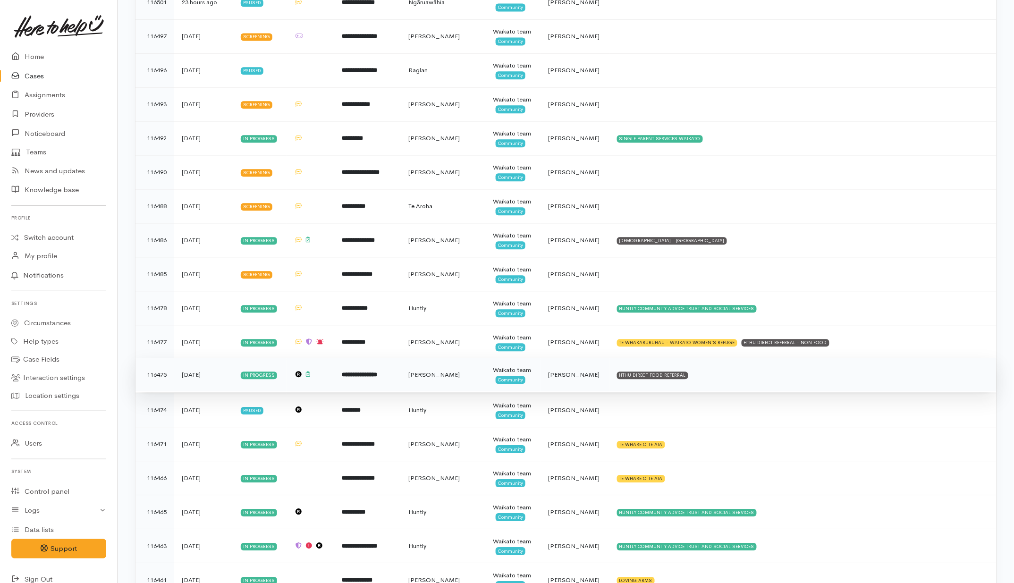
scroll to position [826, 0]
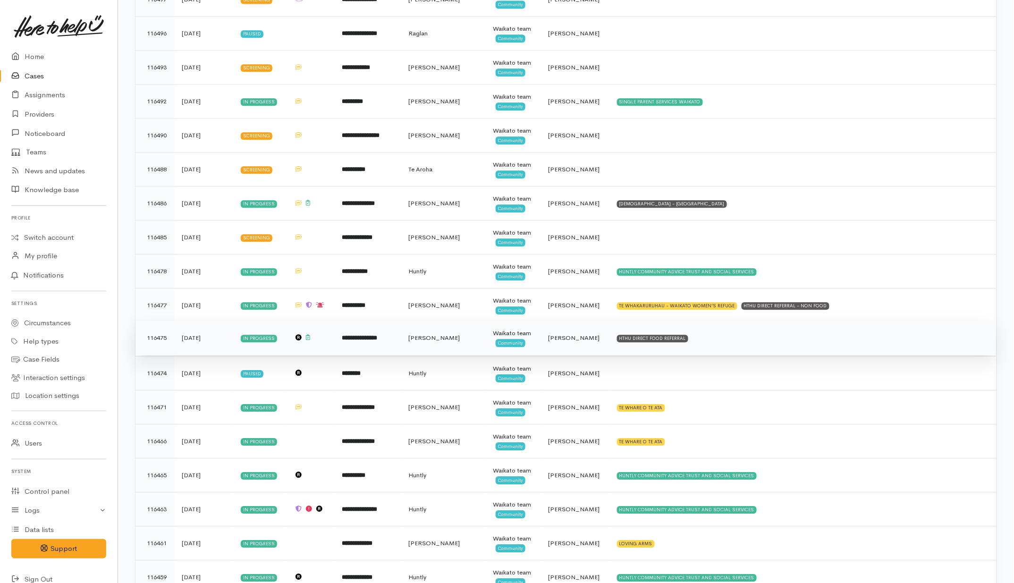
click at [746, 345] on td "HTHU DIRECT FOOD REFERRAL" at bounding box center [803, 338] width 387 height 34
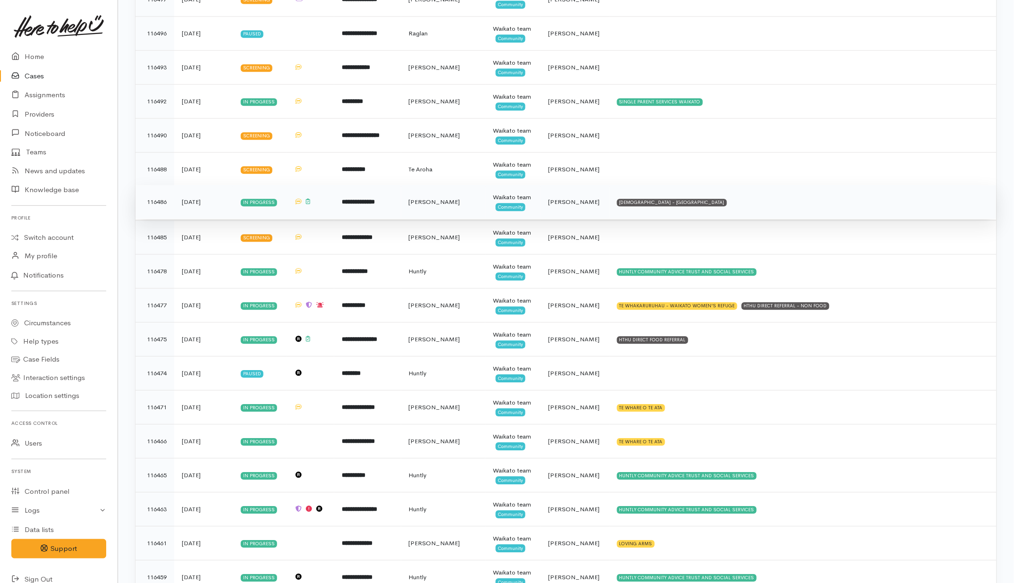
click at [760, 204] on td "SALVATION ARMY - HAMILTON CITY" at bounding box center [803, 202] width 387 height 34
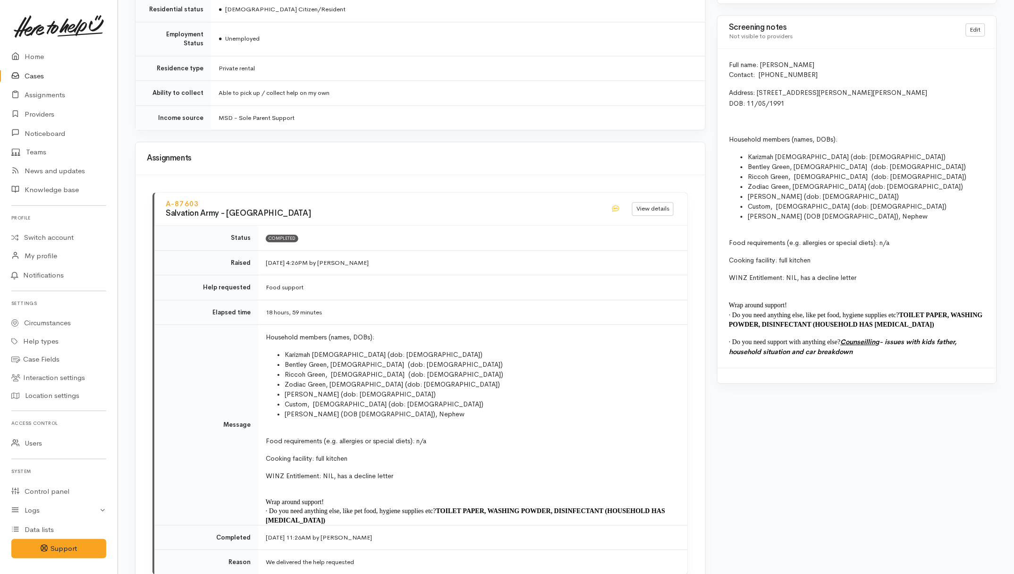
scroll to position [739, 0]
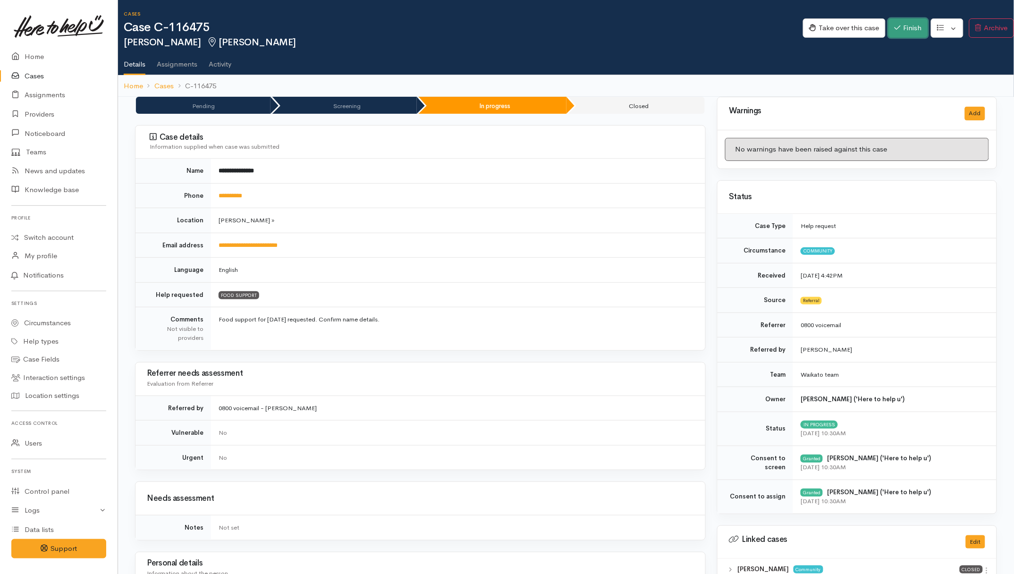
click at [810, 22] on button "Finish" at bounding box center [909, 27] width 40 height 19
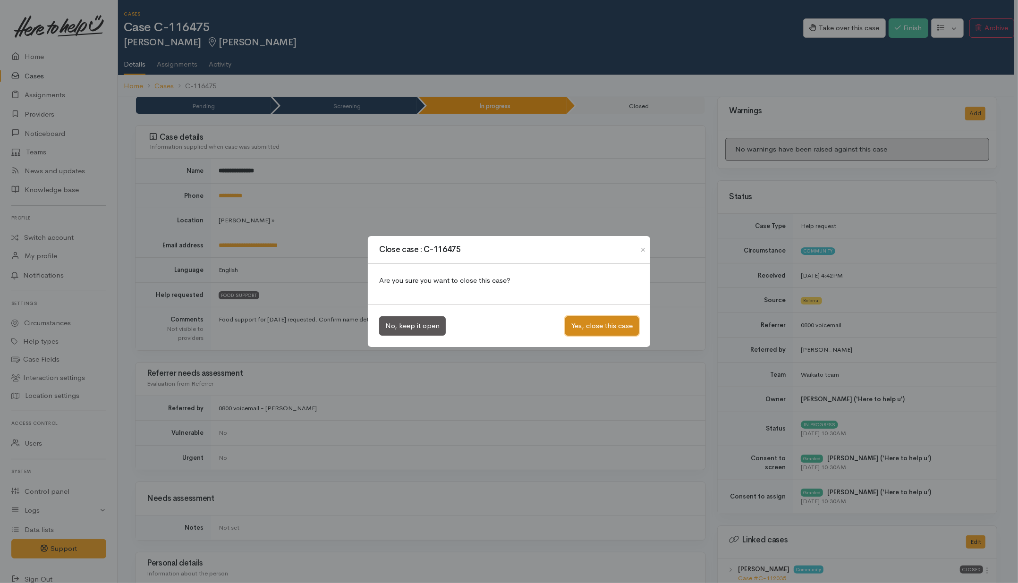
drag, startPoint x: 613, startPoint y: 324, endPoint x: 604, endPoint y: 322, distance: 9.3
click at [612, 324] on button "Yes, close this case" at bounding box center [602, 325] width 74 height 19
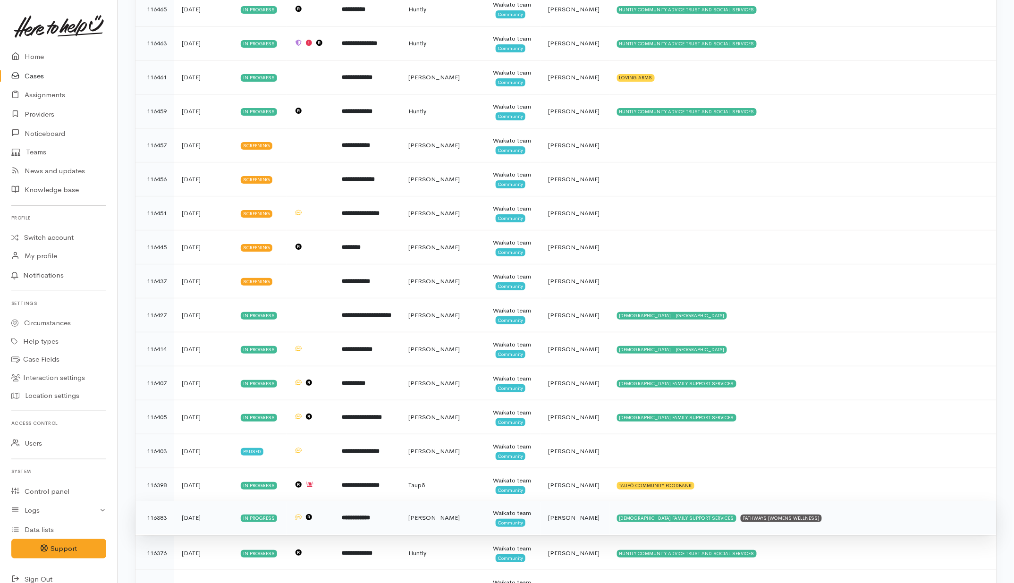
scroll to position [1240, 0]
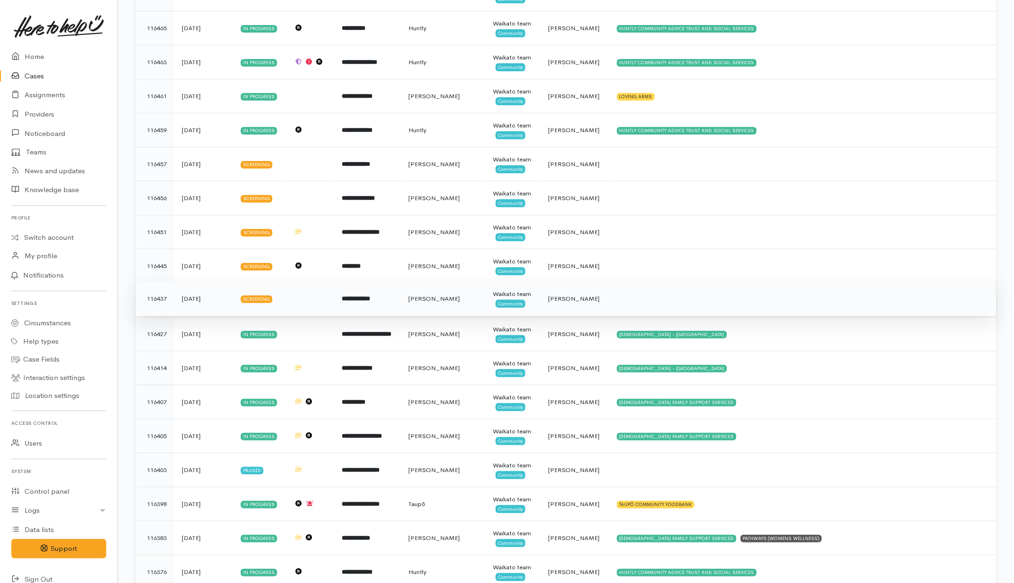
click at [652, 304] on td at bounding box center [803, 299] width 387 height 34
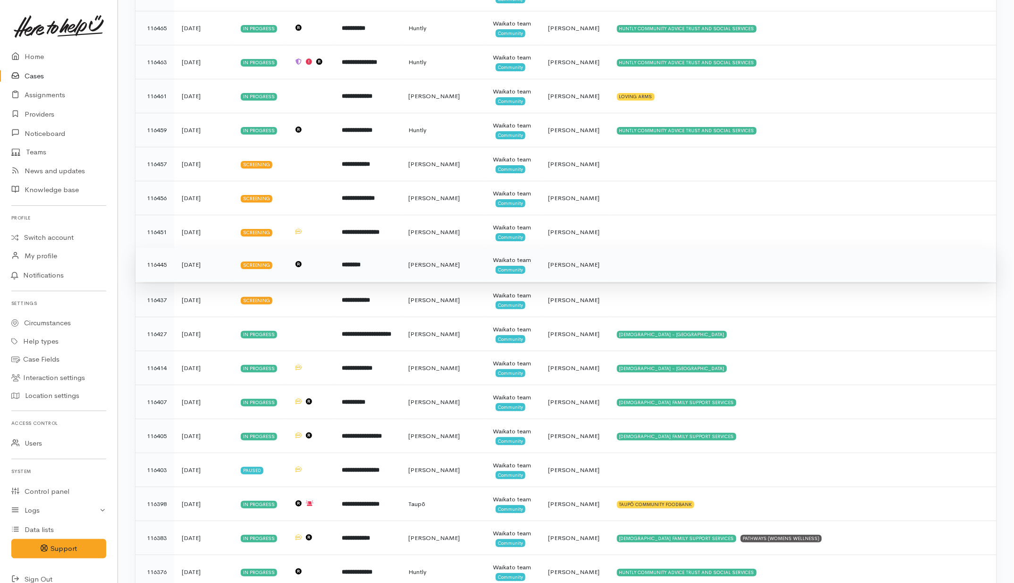
click at [652, 275] on td at bounding box center [803, 265] width 387 height 34
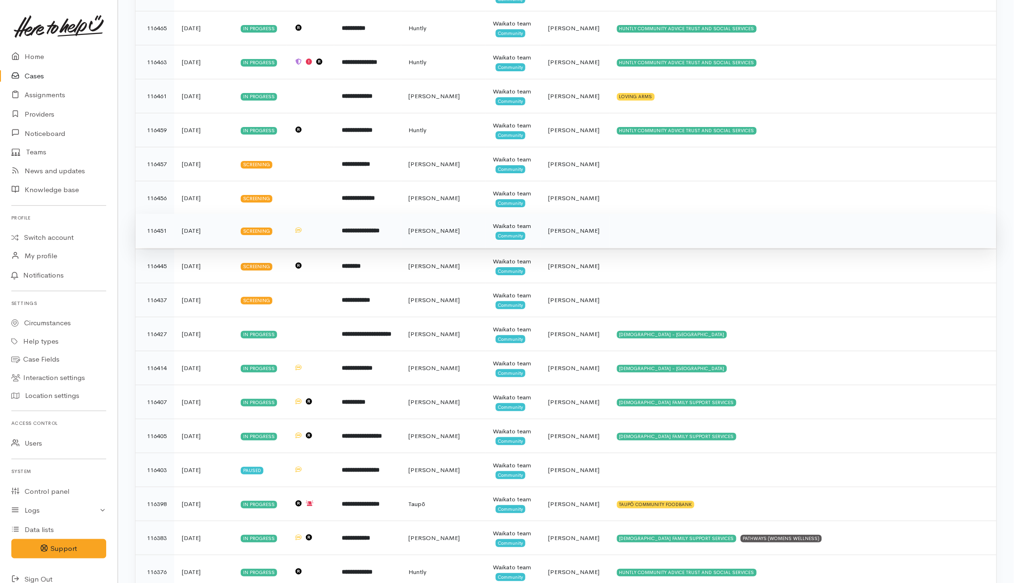
click at [657, 242] on td at bounding box center [803, 231] width 387 height 34
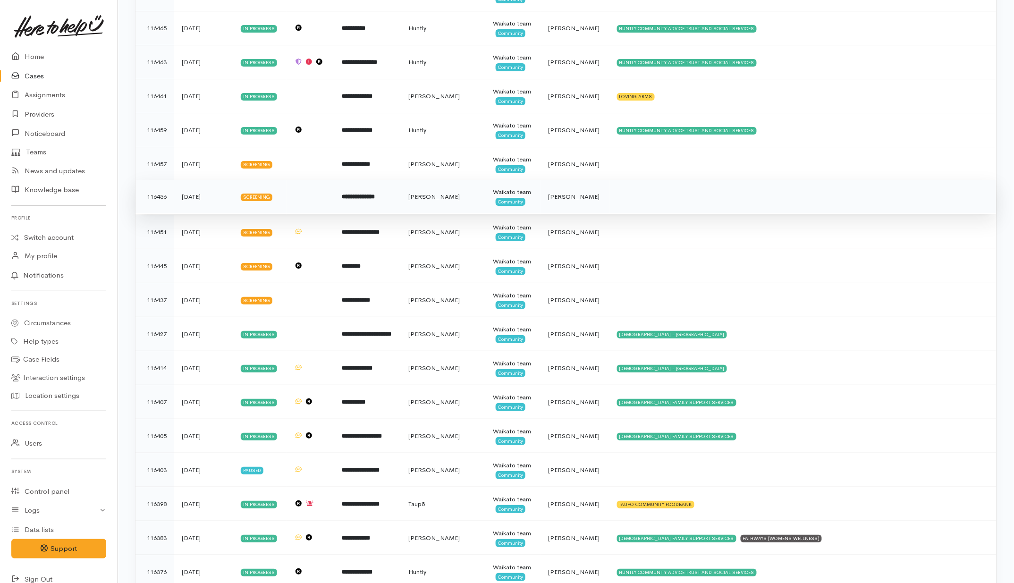
click at [658, 202] on td at bounding box center [803, 197] width 387 height 34
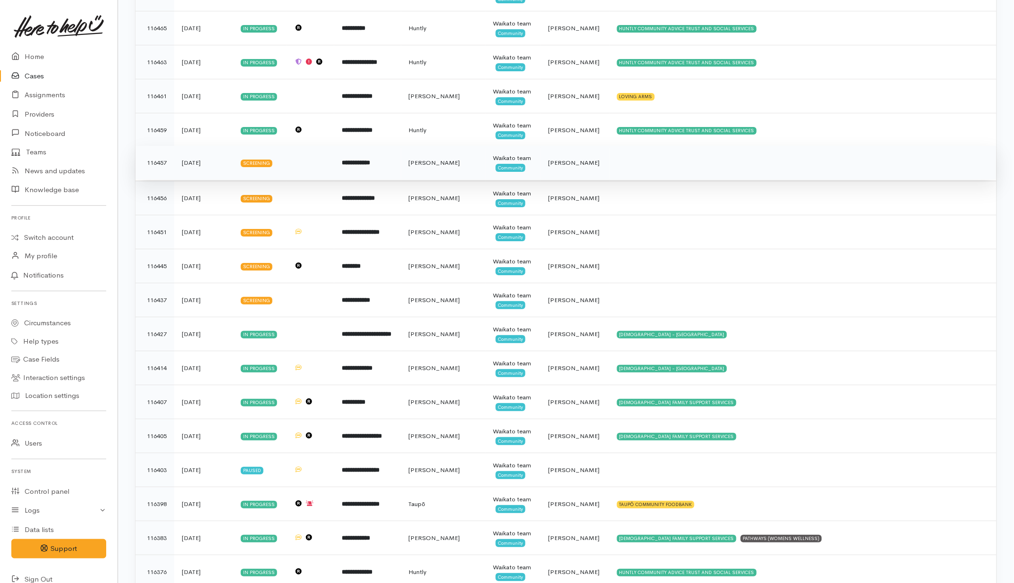
click at [661, 163] on td at bounding box center [803, 163] width 387 height 34
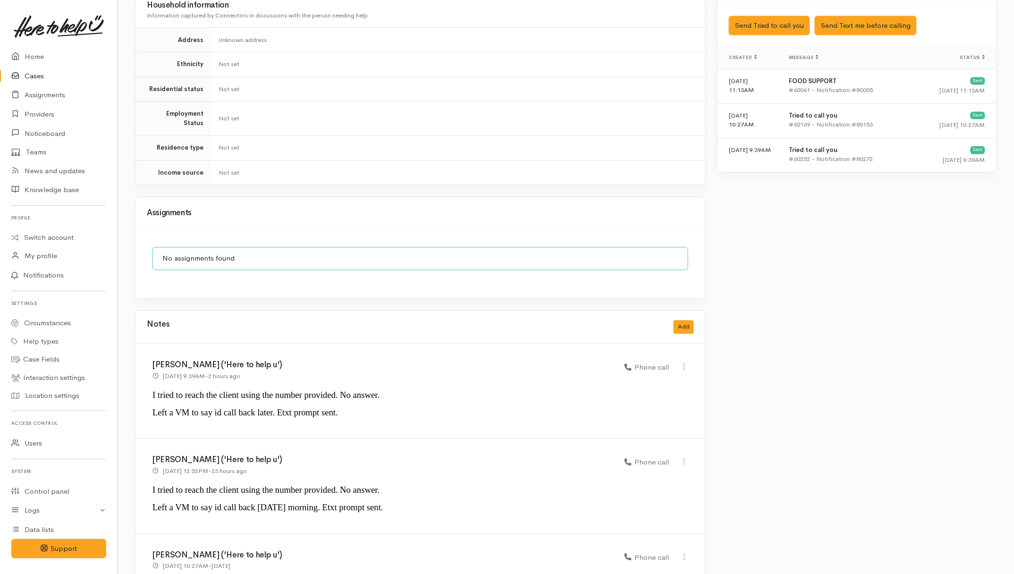
scroll to position [693, 0]
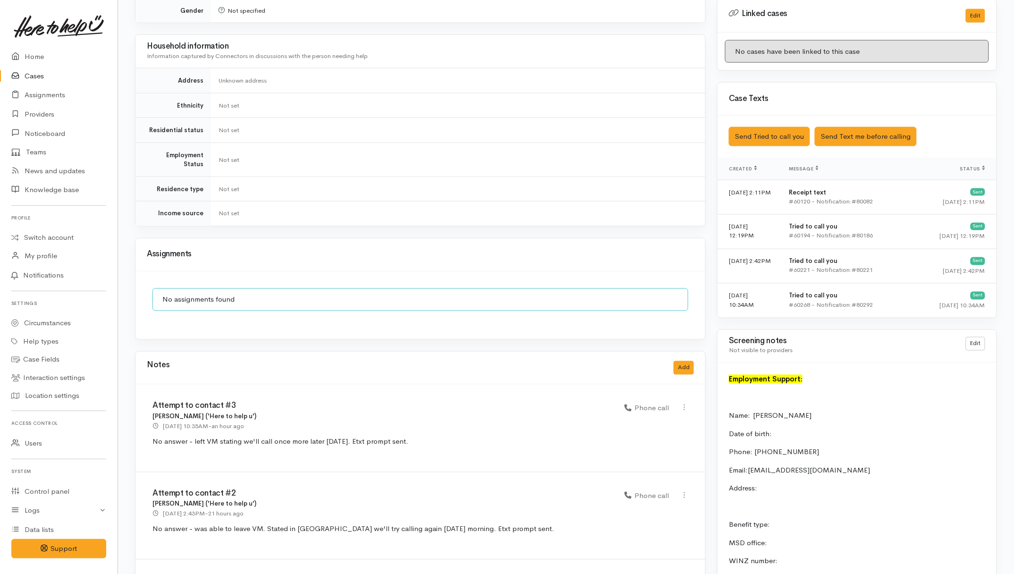
scroll to position [472, 0]
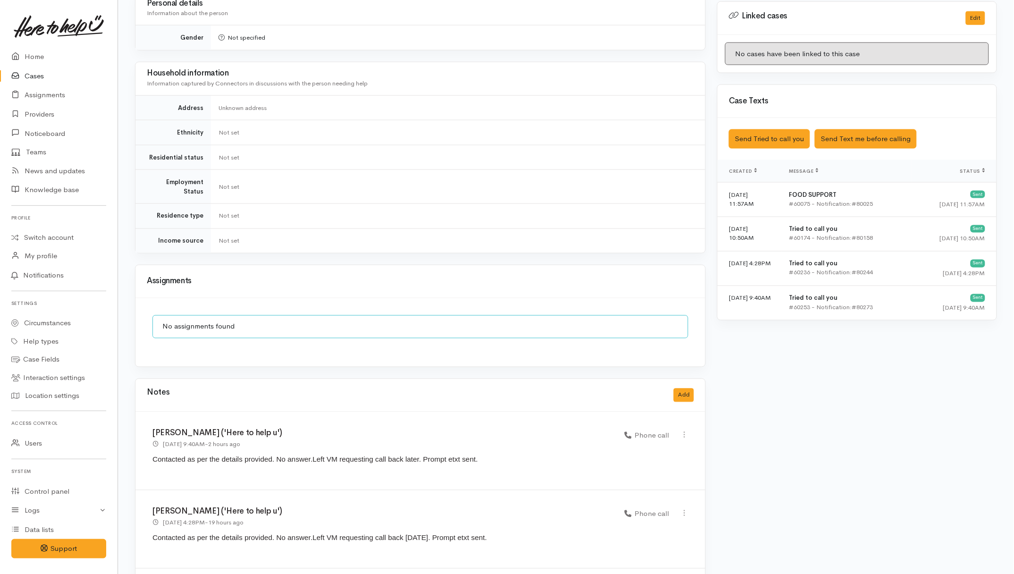
scroll to position [549, 0]
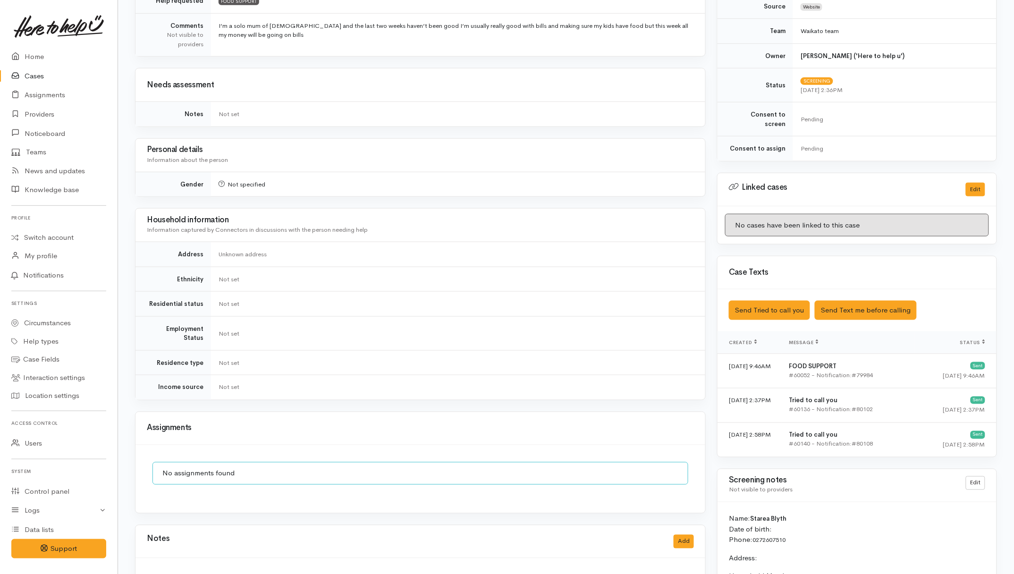
scroll to position [549, 0]
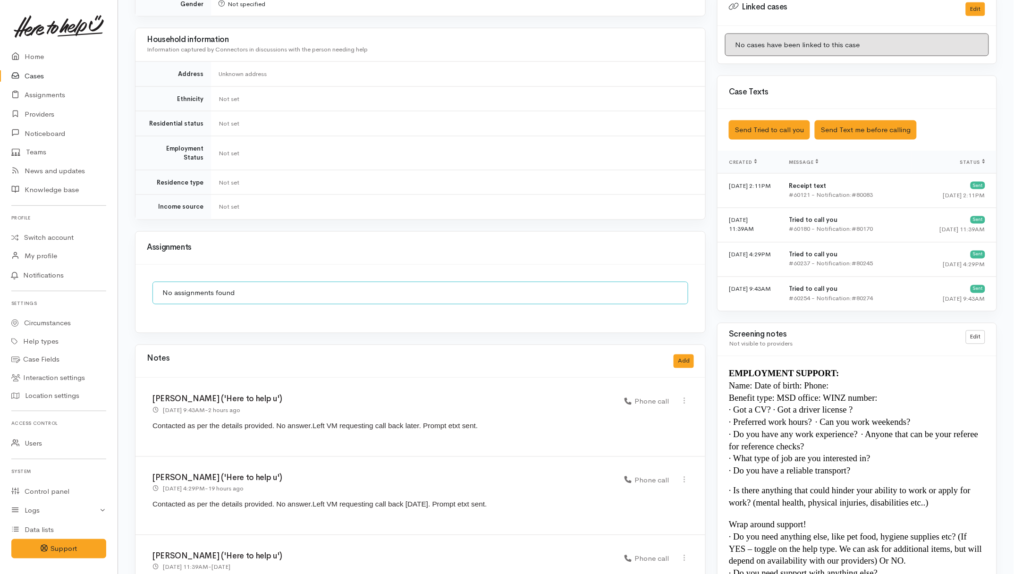
scroll to position [525, 0]
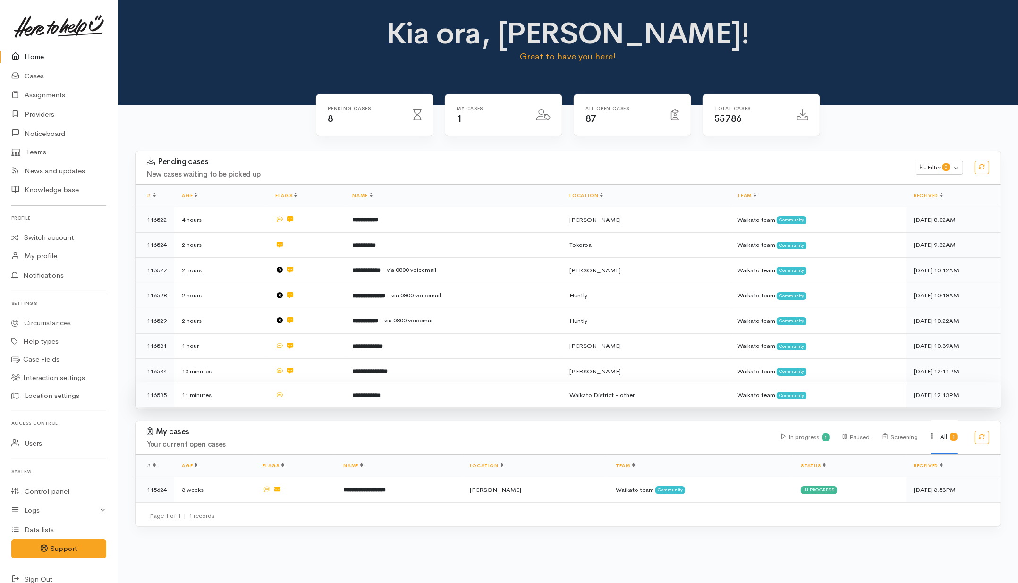
click at [329, 394] on td at bounding box center [306, 395] width 77 height 25
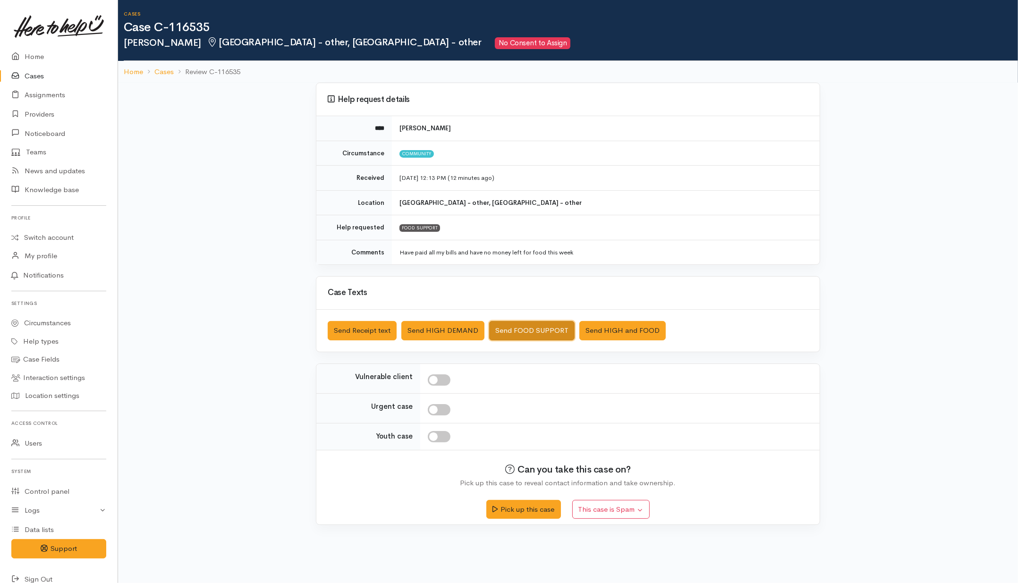
click at [529, 328] on button "Send FOOD SUPPORT" at bounding box center [531, 330] width 85 height 19
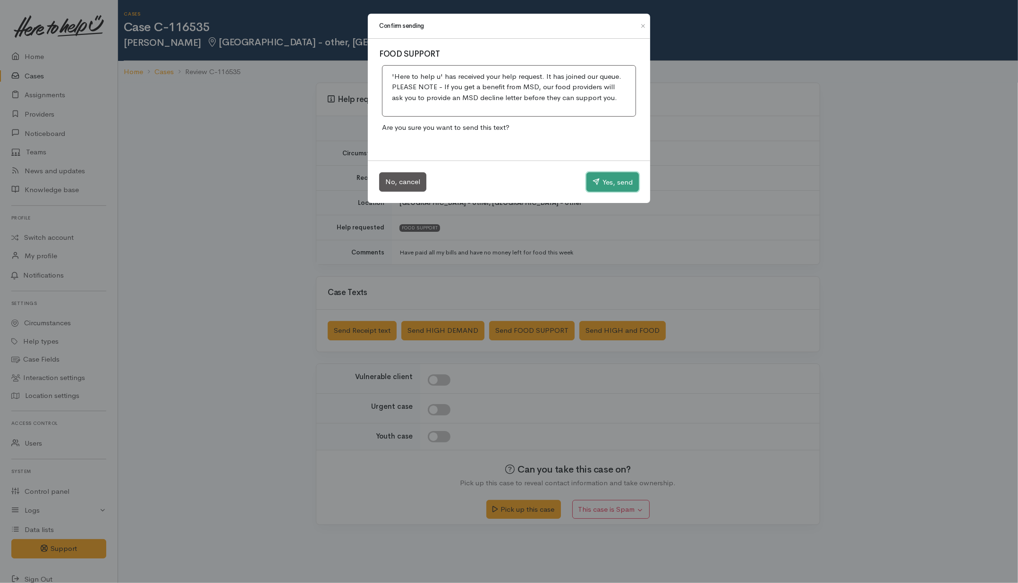
click at [618, 183] on button "Yes, send" at bounding box center [613, 182] width 52 height 20
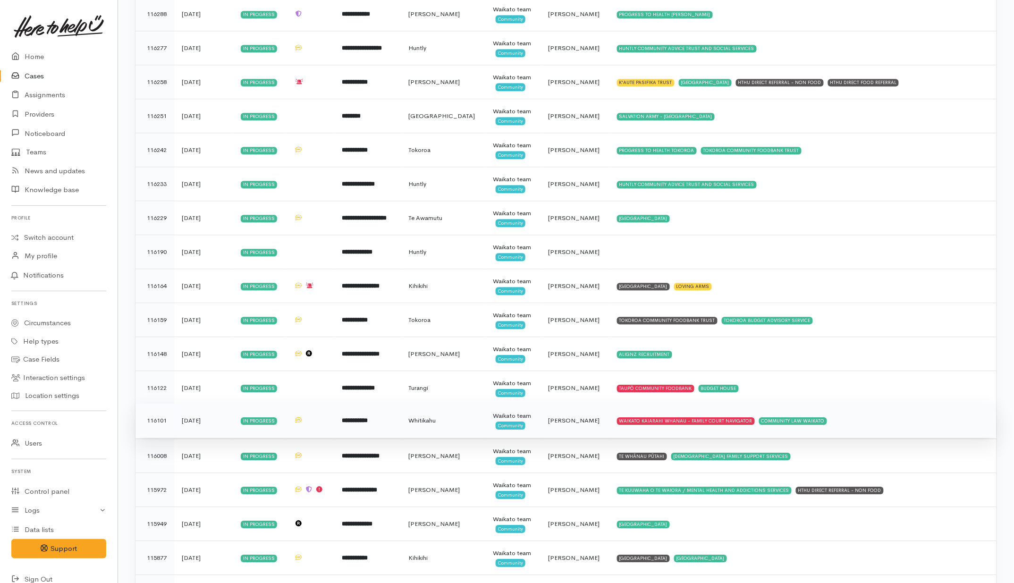
scroll to position [2282, 0]
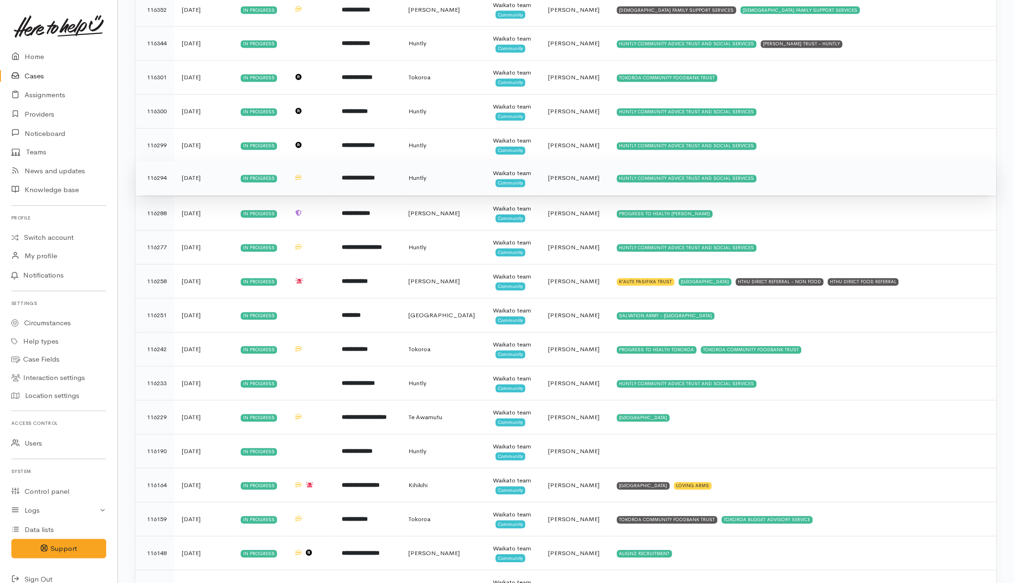
scroll to position [2125, 0]
